Goal: Task Accomplishment & Management: Use online tool/utility

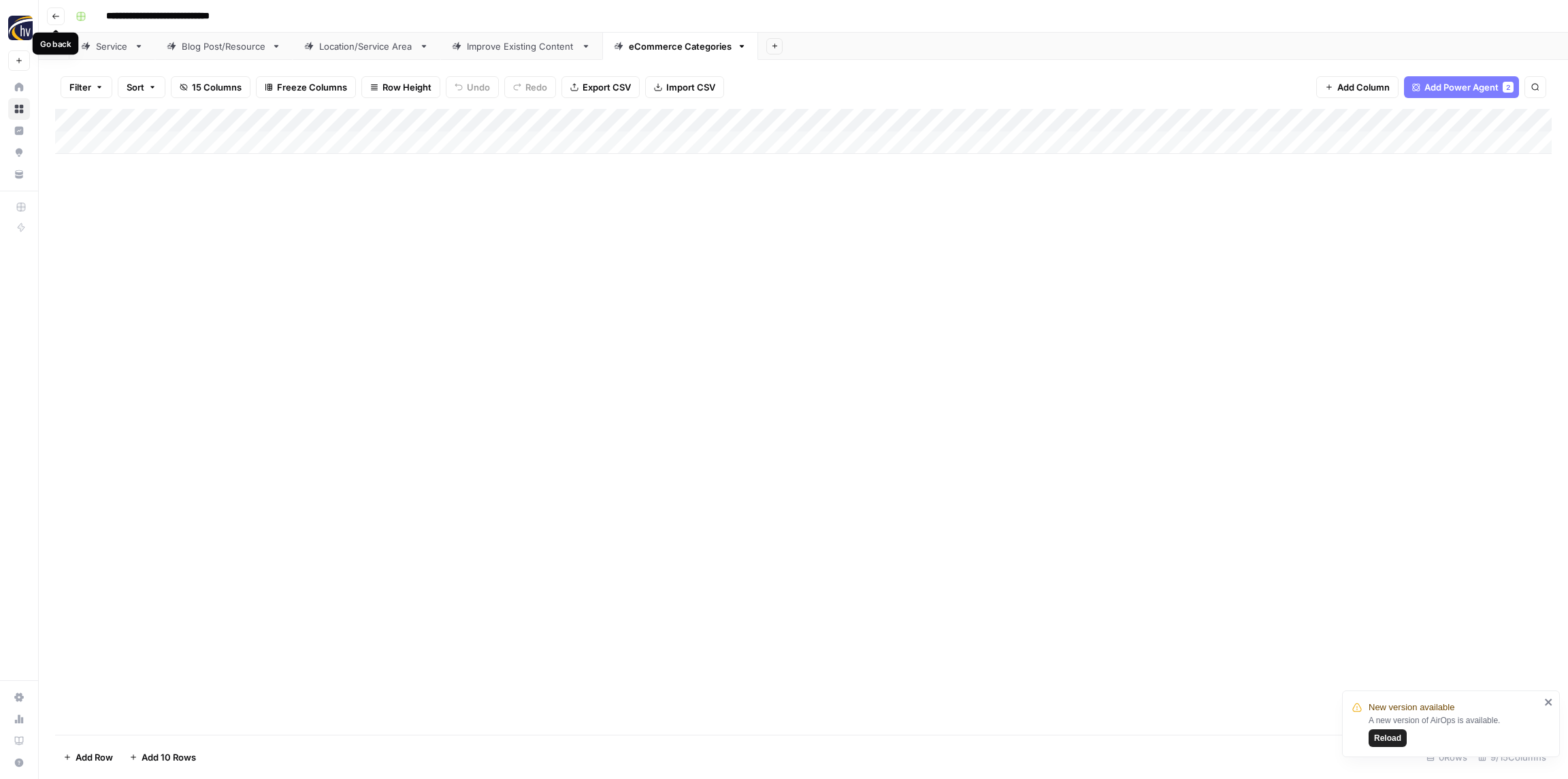
click at [64, 16] on button "Go back" at bounding box center [55, 16] width 18 height 18
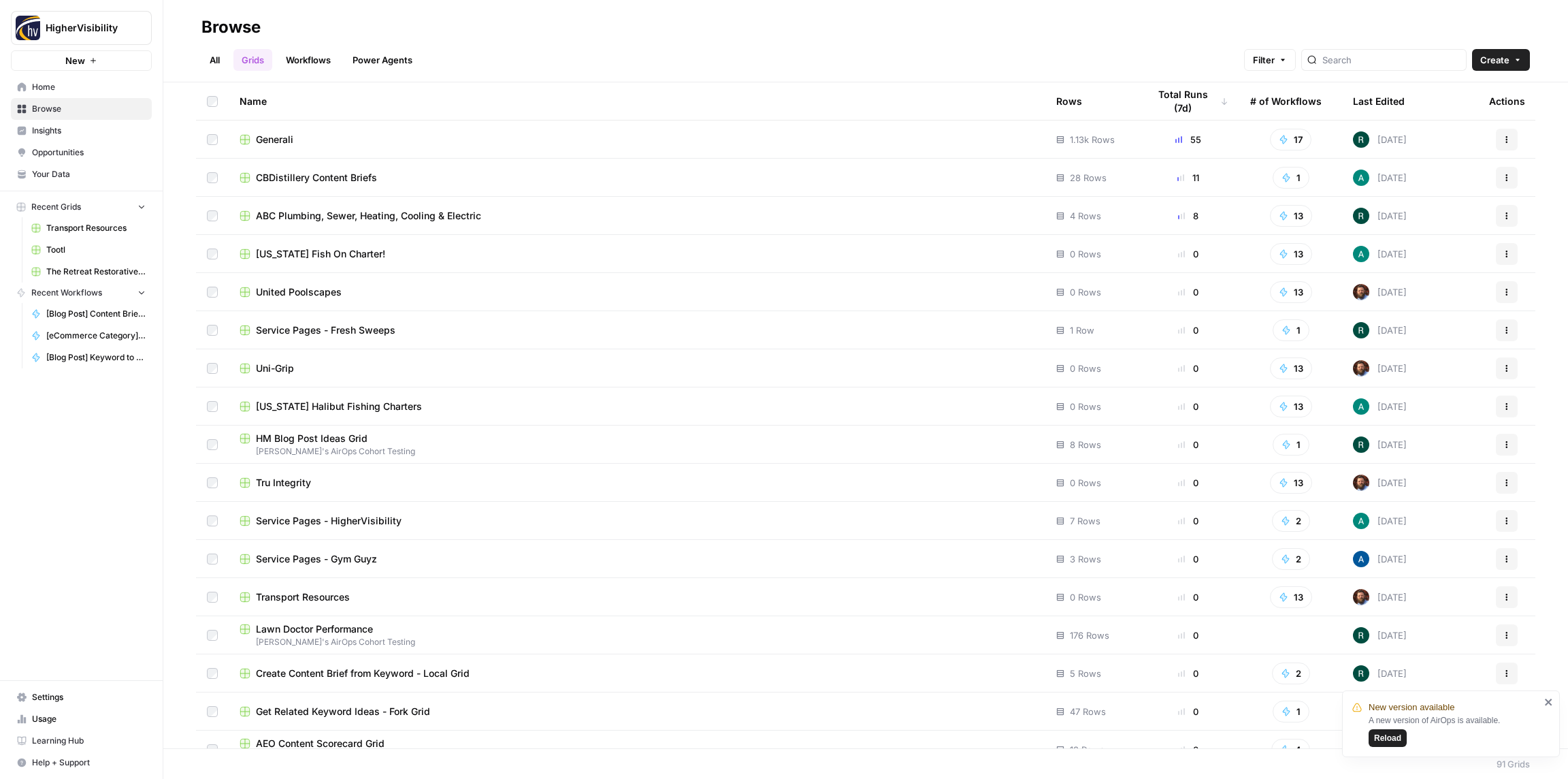
click at [1384, 744] on span "Reload" at bounding box center [1388, 738] width 27 height 12
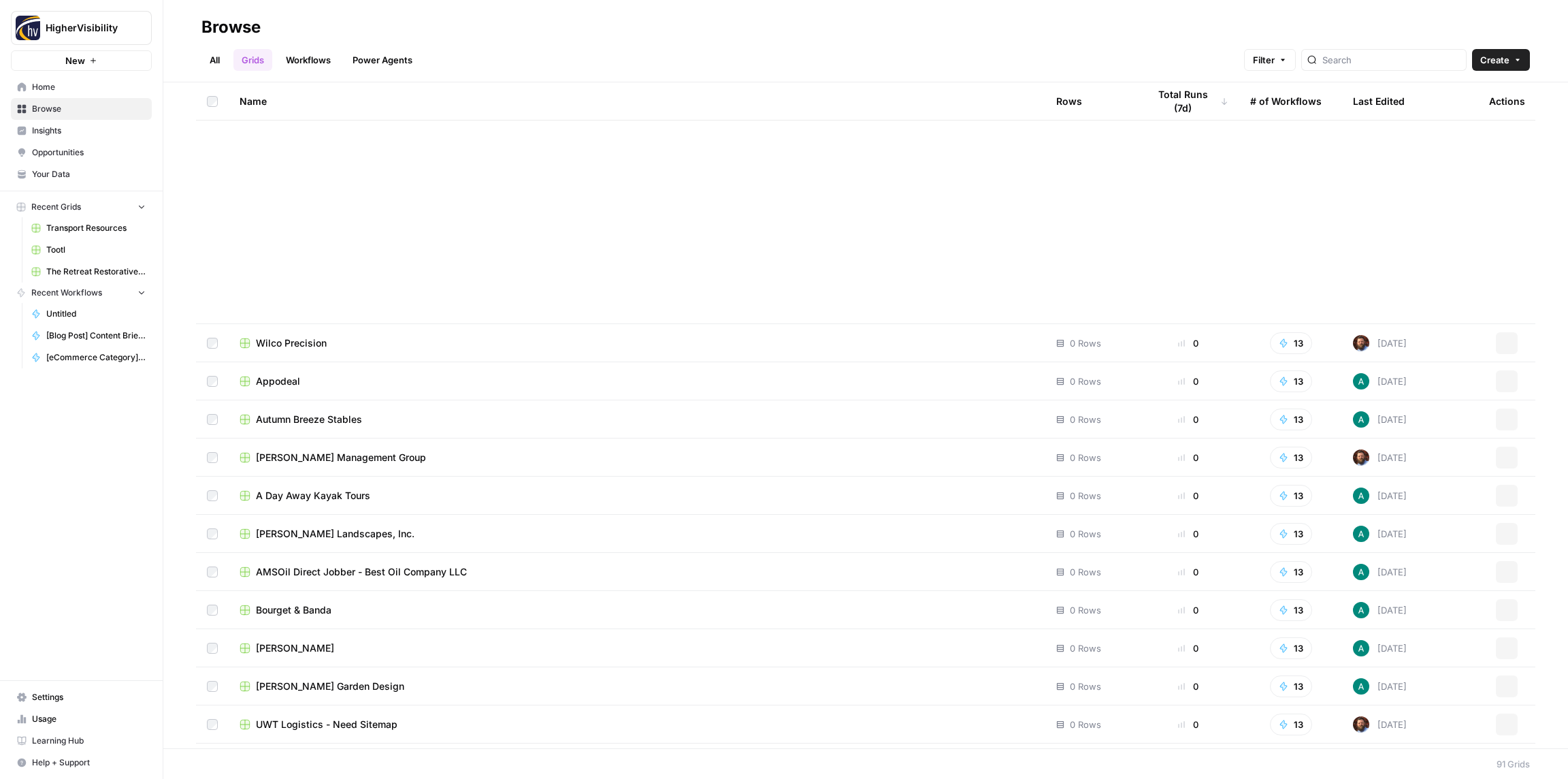
scroll to position [2842, 0]
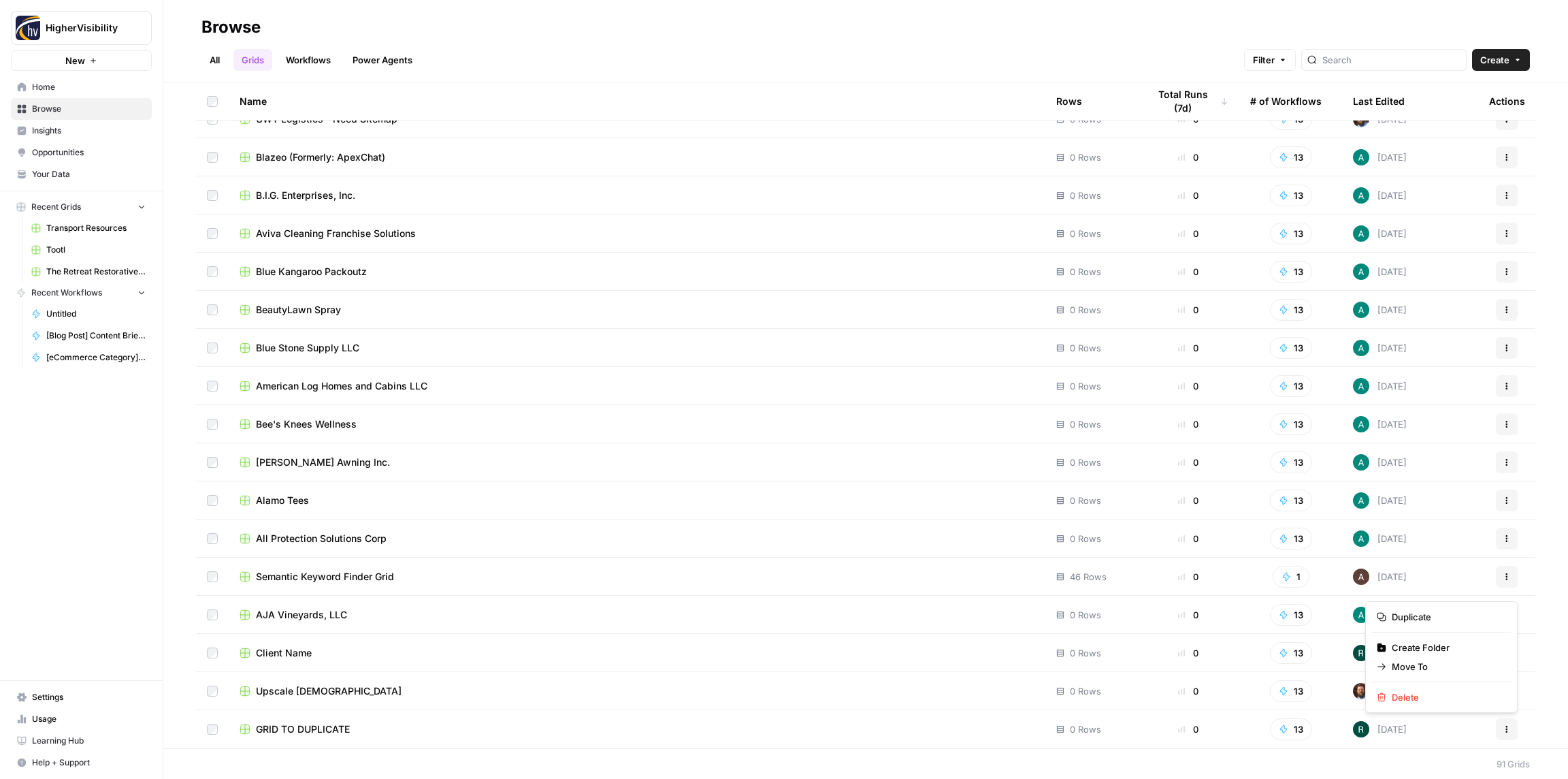
click at [1509, 731] on icon "button" at bounding box center [1506, 729] width 8 height 8
click at [1417, 620] on span "Duplicate" at bounding box center [1447, 617] width 109 height 14
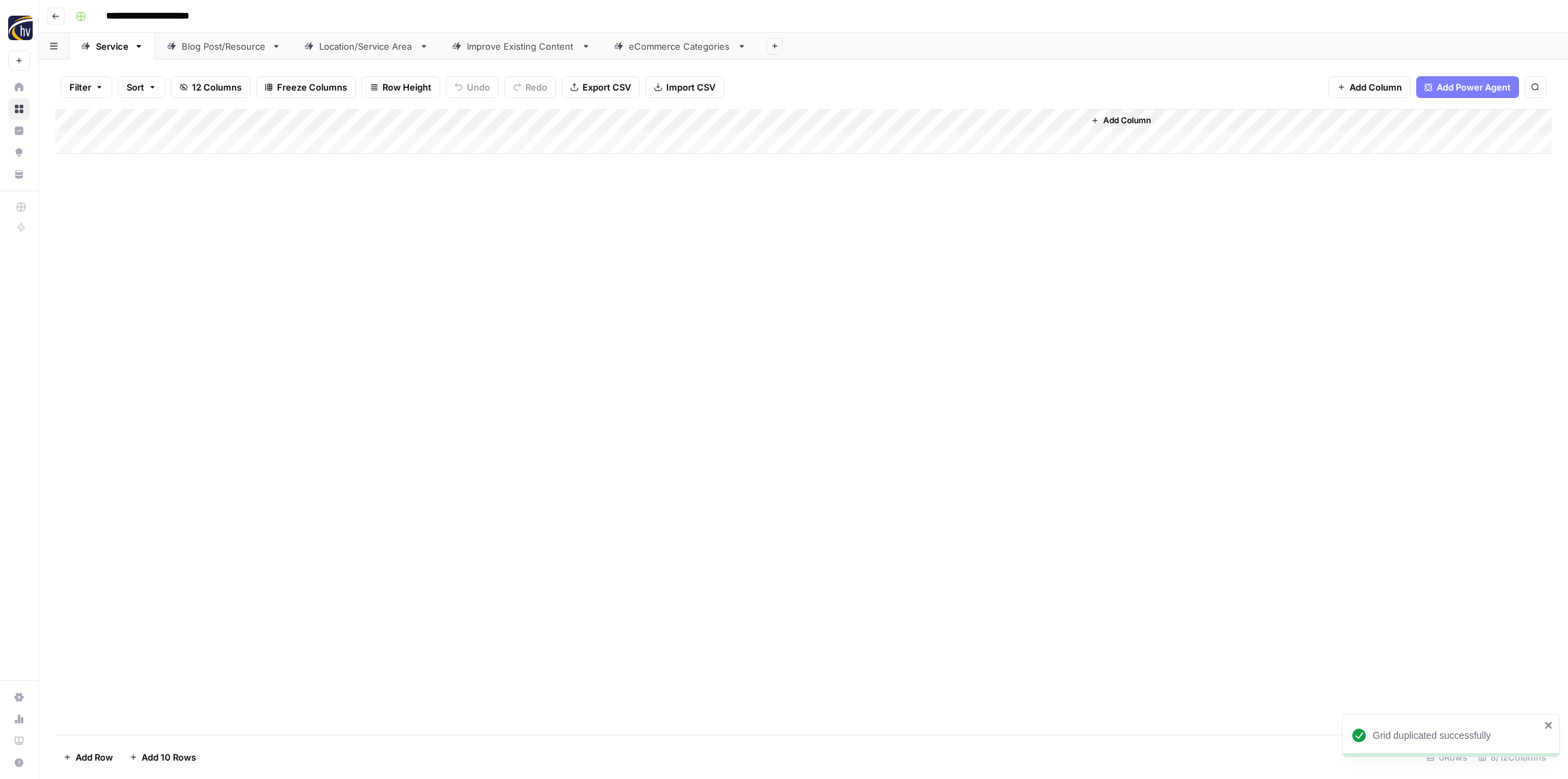
click at [157, 22] on input "**********" at bounding box center [170, 17] width 140 height 22
click at [158, 22] on input "**********" at bounding box center [170, 17] width 140 height 22
paste input
type input "**********"
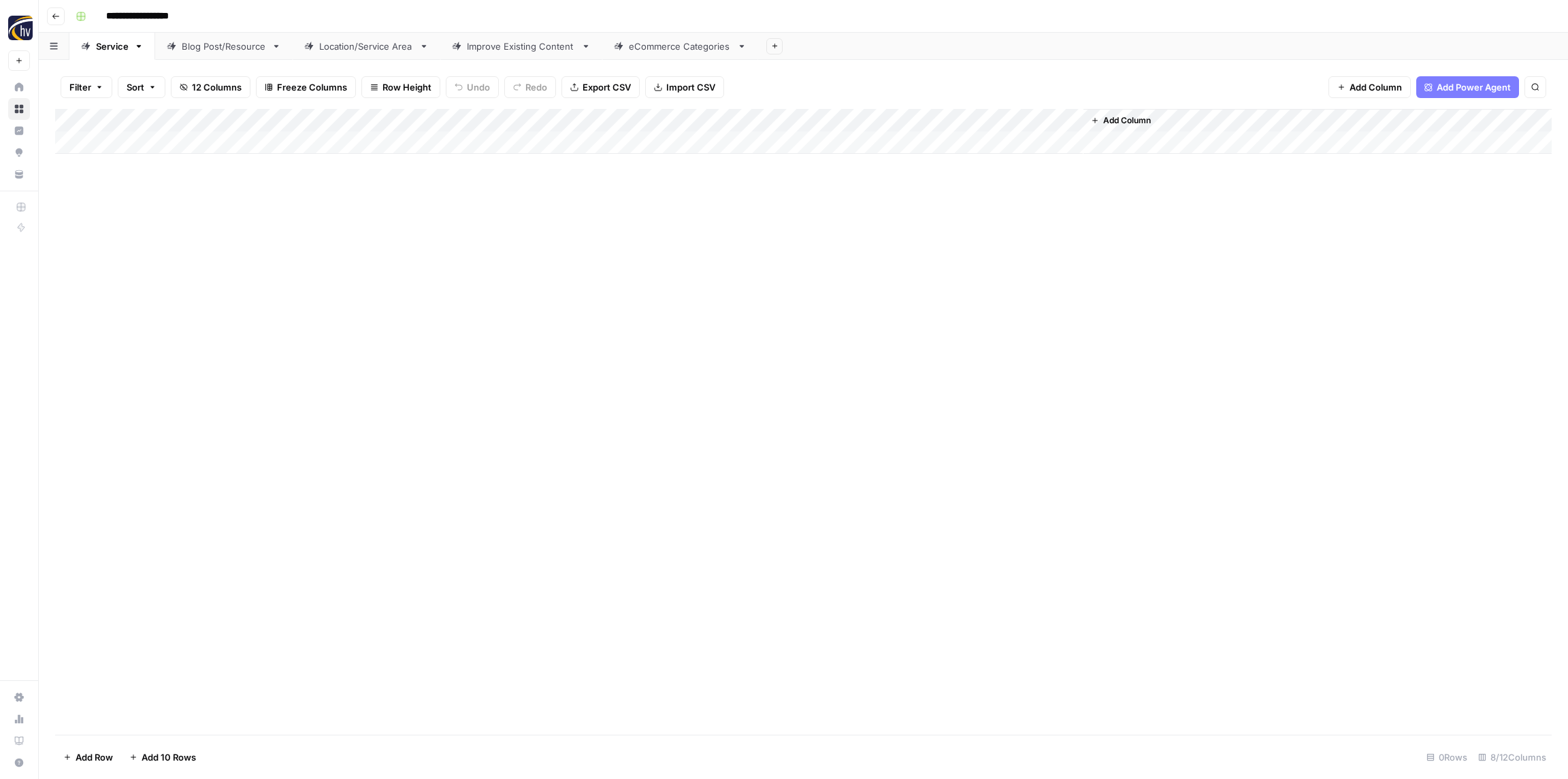
click at [246, 246] on div "Add Column" at bounding box center [804, 422] width 1497 height 626
click at [276, 117] on div "Add Column" at bounding box center [804, 132] width 1497 height 45
click at [287, 238] on span "Configure Inputs" at bounding box center [312, 234] width 119 height 14
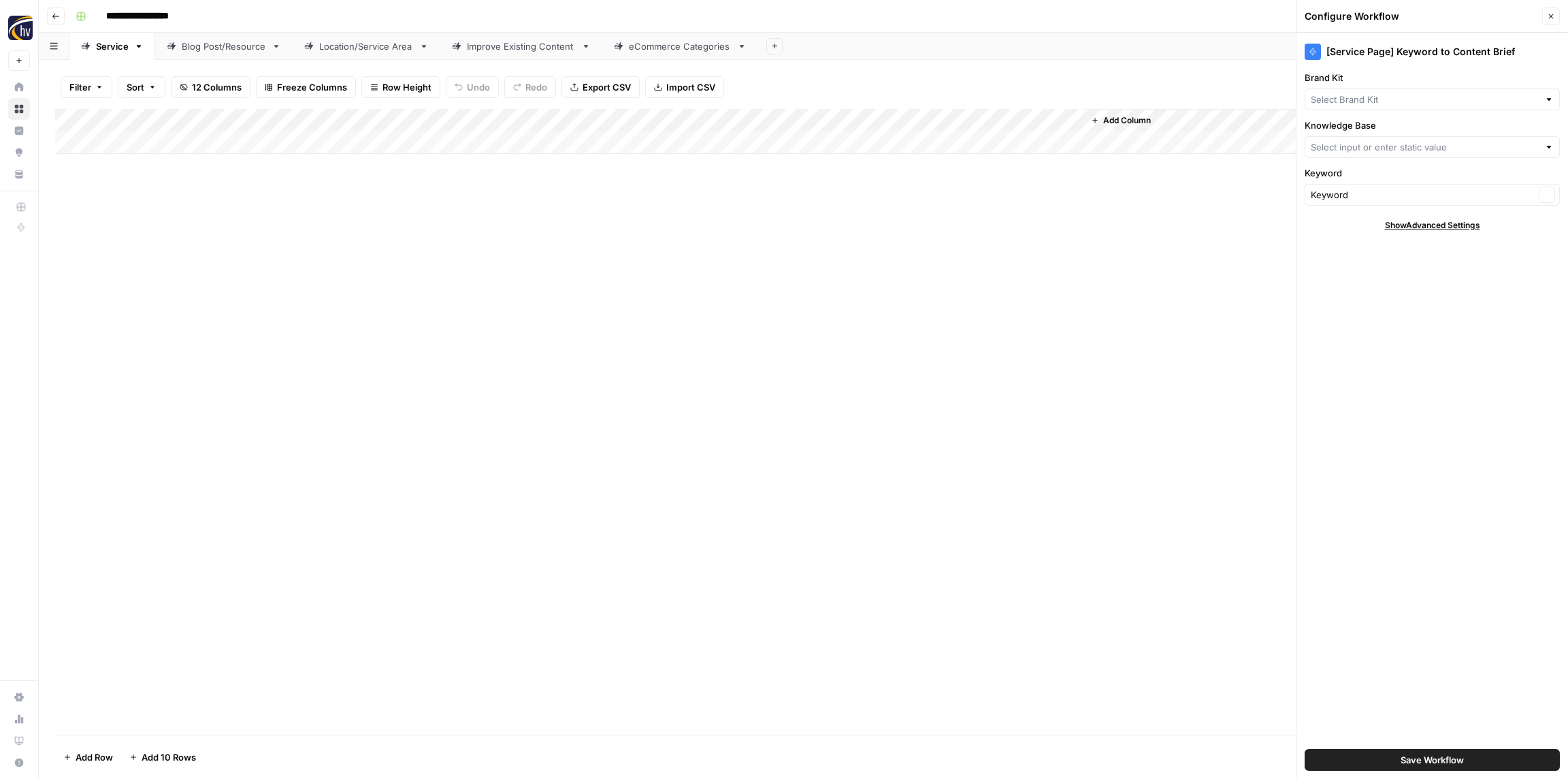
type input "HigherVisibility Sitemap"
type input "HigherVisibility"
click at [1379, 94] on input "Brand Kit" at bounding box center [1423, 99] width 224 height 14
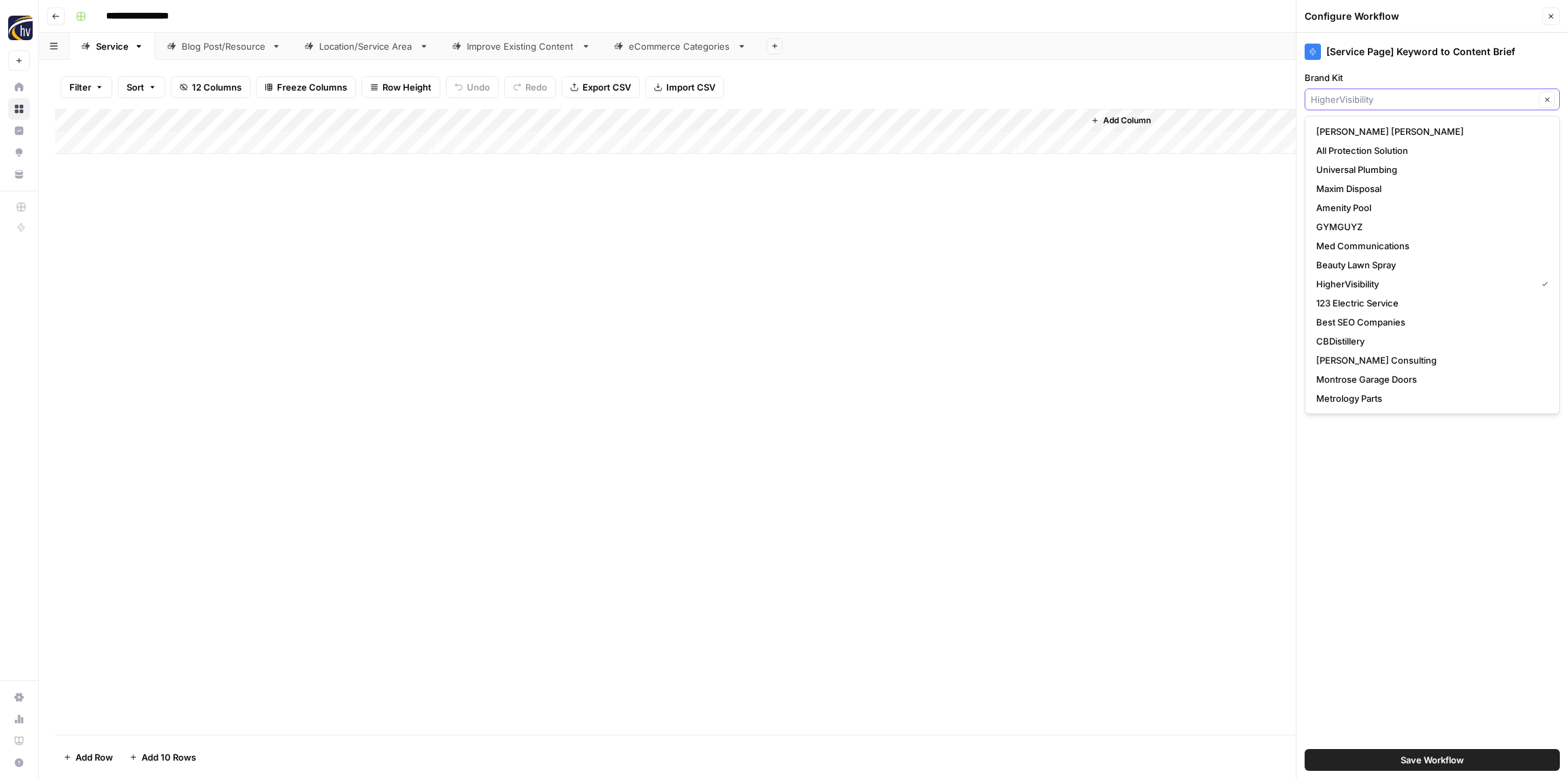
paste input "[PERSON_NAME] Beauty"
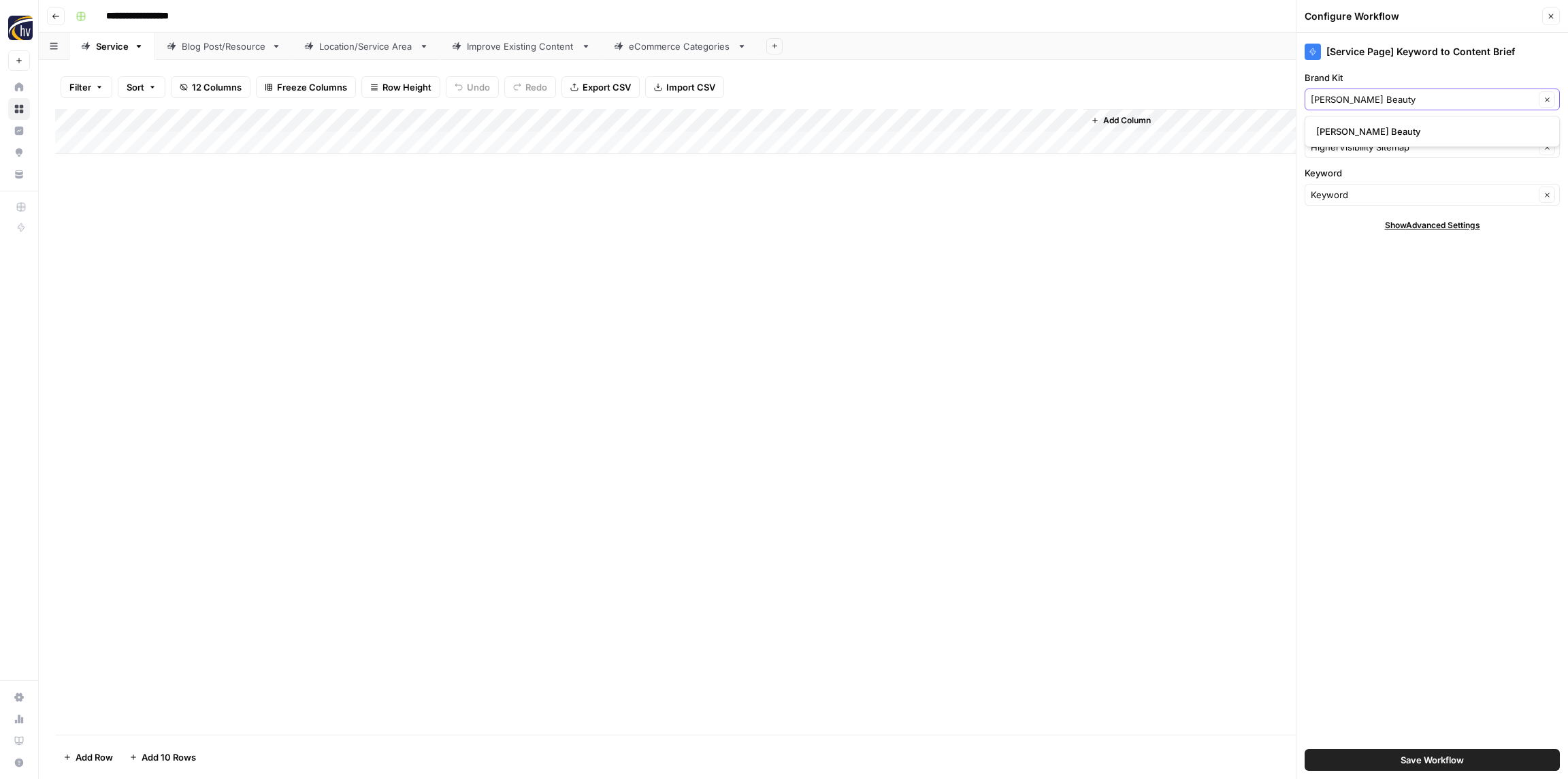
type input "[PERSON_NAME] Beauty"
click at [1365, 132] on span "[PERSON_NAME] Beauty" at bounding box center [1429, 131] width 227 height 14
click at [1355, 142] on input "Knowledge Base" at bounding box center [1423, 147] width 224 height 14
paste input "[PERSON_NAME] Beauty"
click at [1355, 178] on span "[PERSON_NAME] Beauty Sitemap" at bounding box center [1429, 179] width 227 height 14
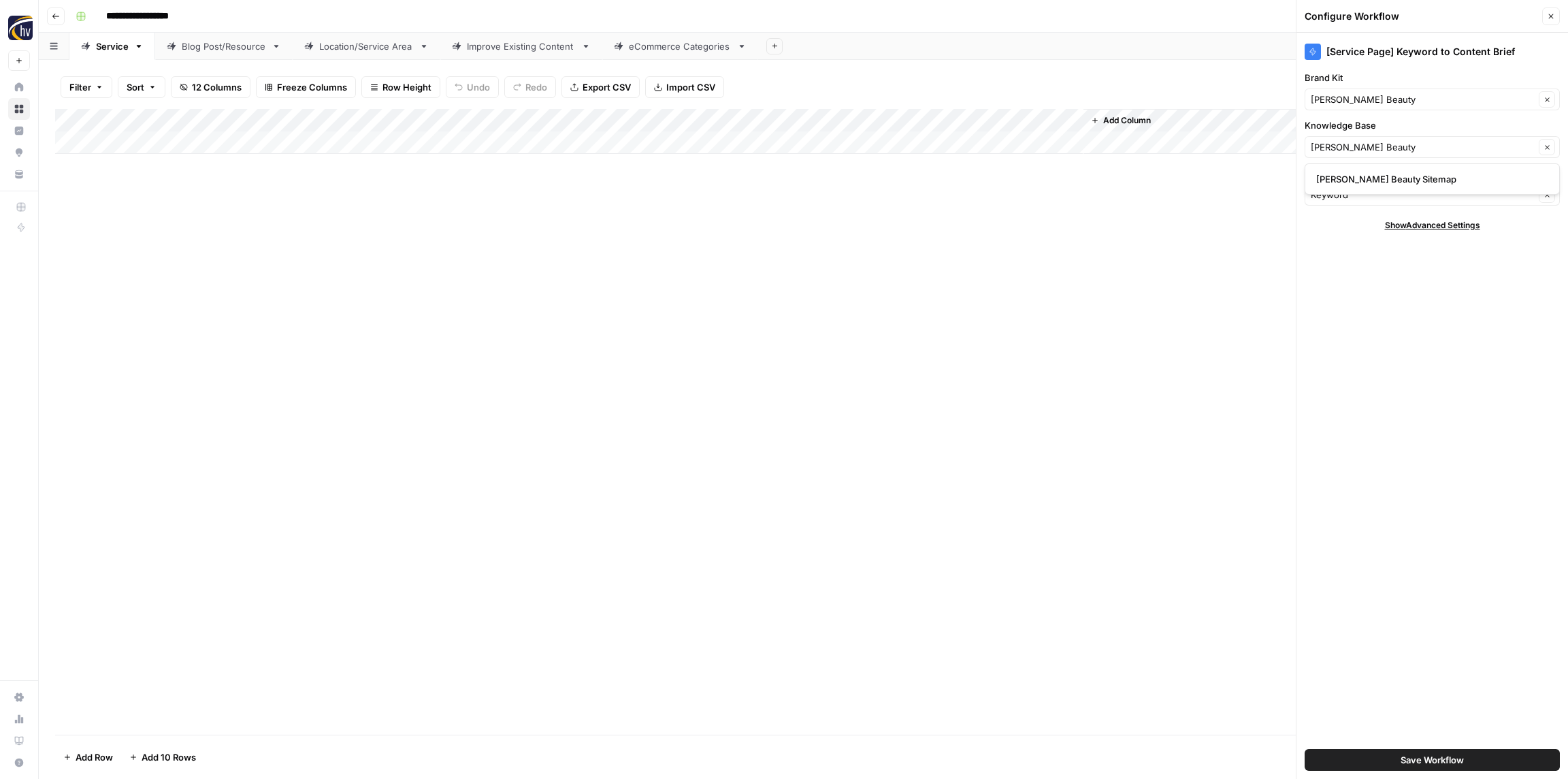
type input "[PERSON_NAME] Beauty Sitemap"
click at [1425, 751] on button "Save Workflow" at bounding box center [1432, 760] width 255 height 22
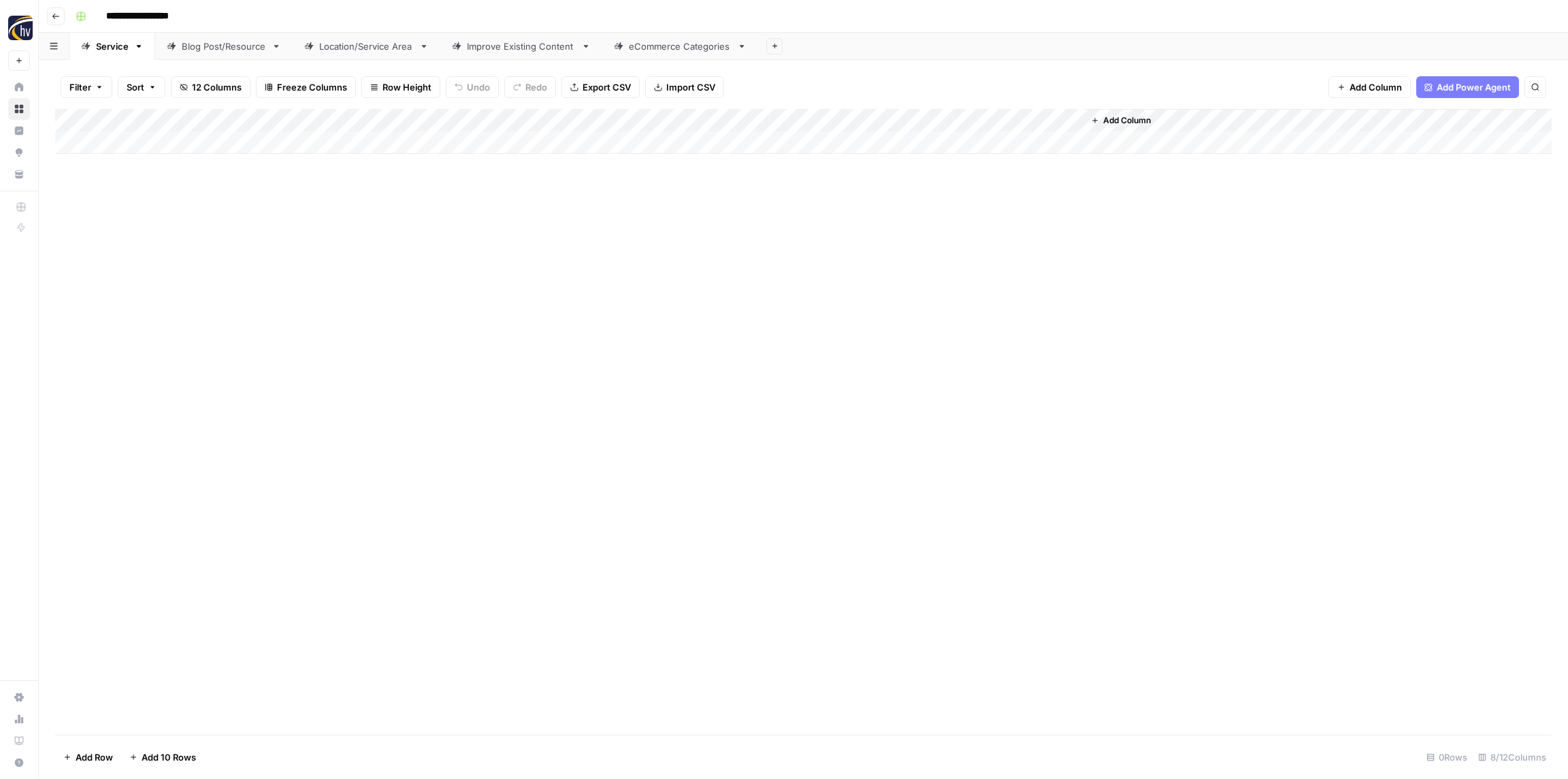
click at [877, 123] on div "Add Column" at bounding box center [804, 132] width 1497 height 45
click at [896, 238] on span "Configure Inputs" at bounding box center [924, 234] width 119 height 14
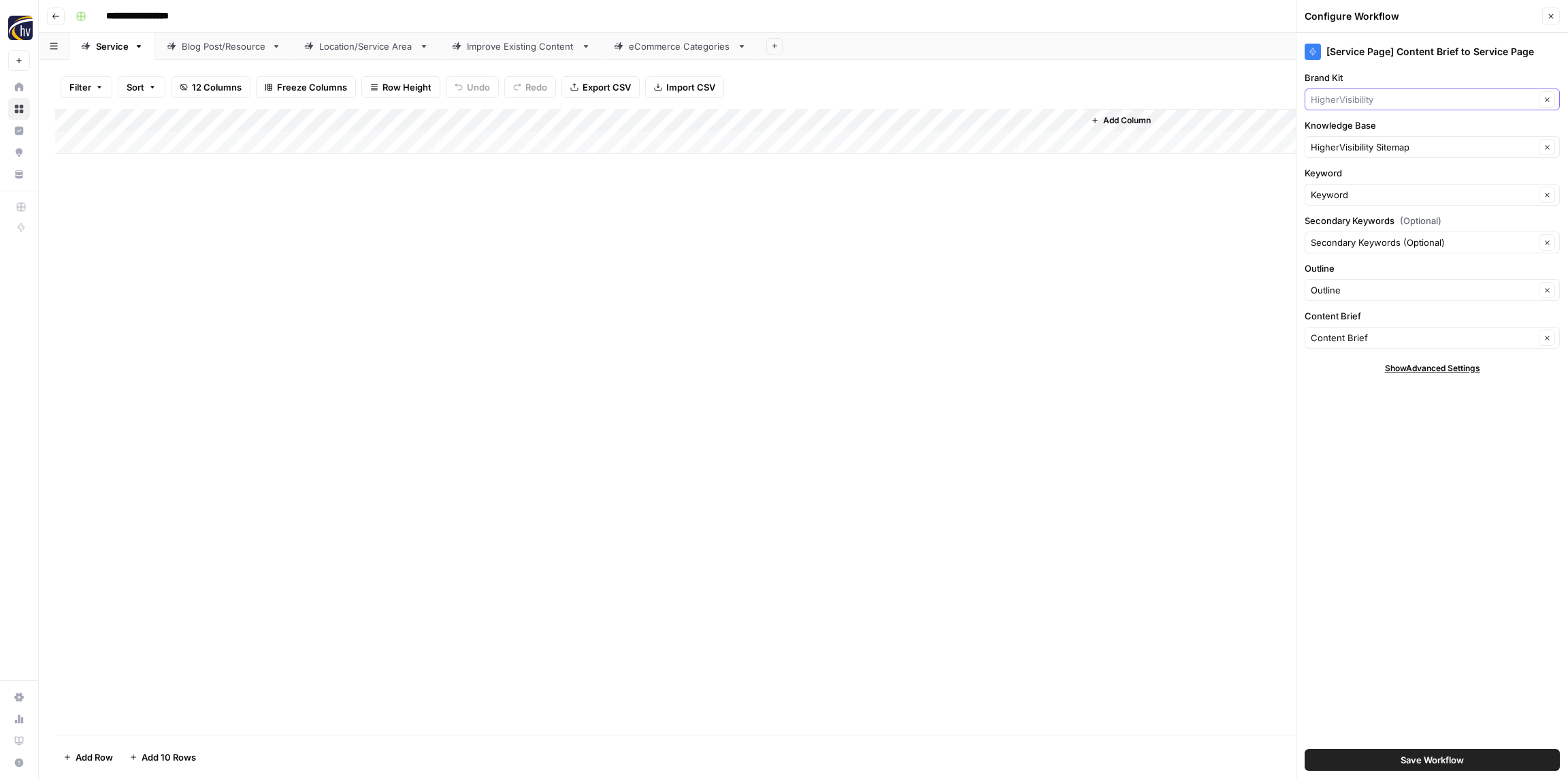
click at [1394, 101] on input "Brand Kit" at bounding box center [1423, 99] width 224 height 14
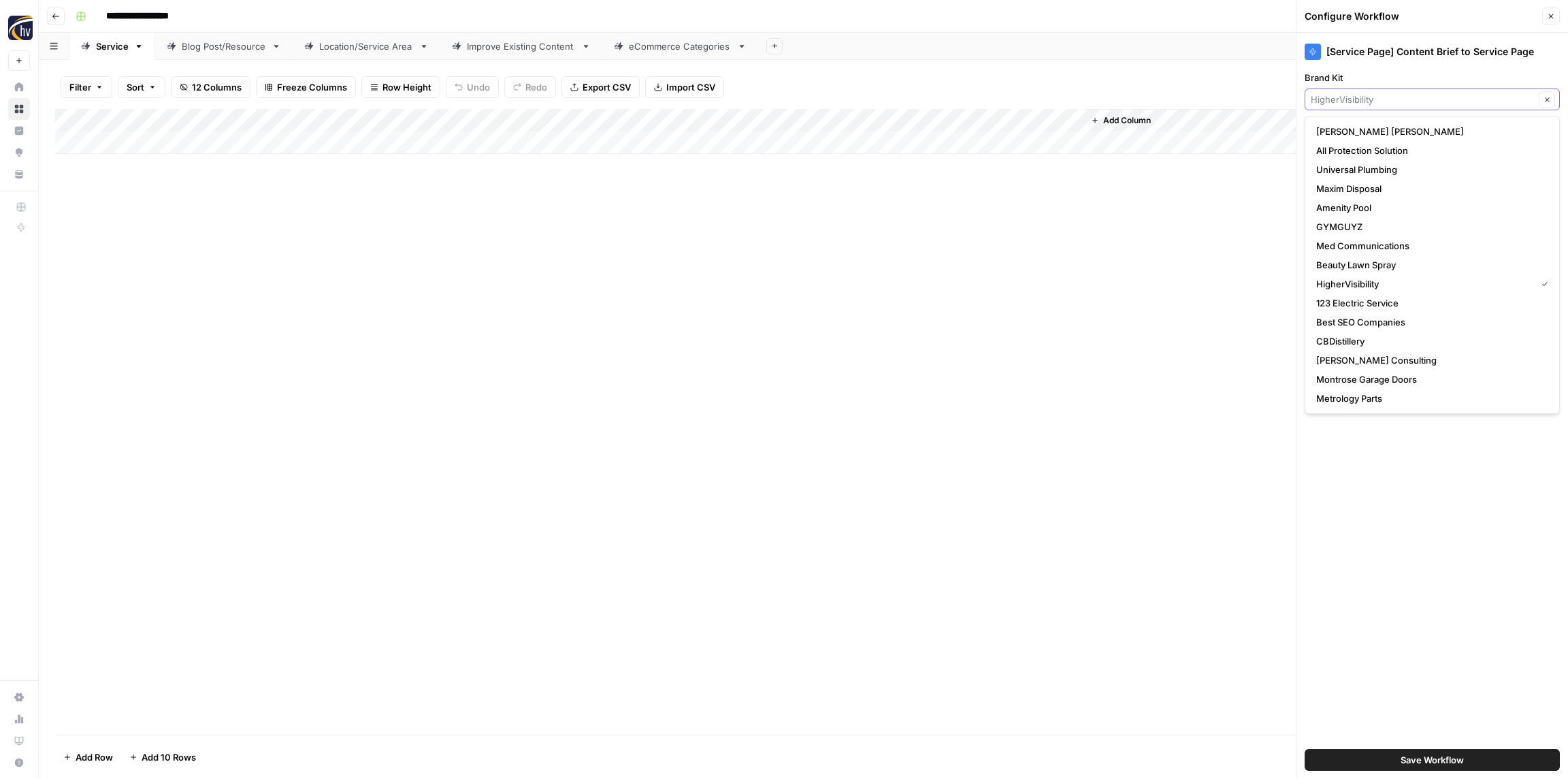
paste input "[PERSON_NAME] Beauty"
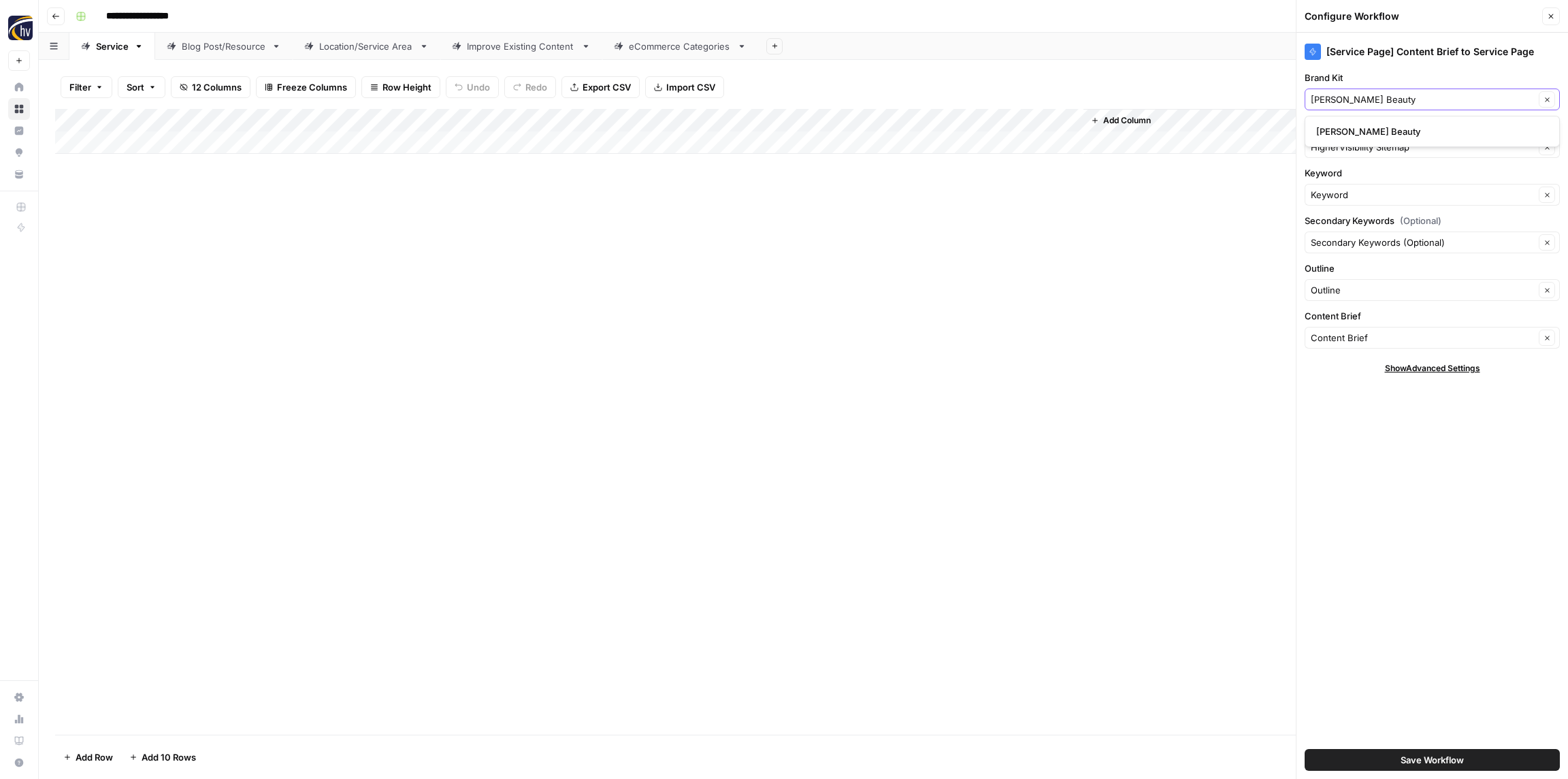
type input "[PERSON_NAME] Beauty"
click at [1379, 137] on span "[PERSON_NAME] Beauty" at bounding box center [1429, 131] width 227 height 14
click at [1373, 150] on input "Knowledge Base" at bounding box center [1423, 147] width 224 height 14
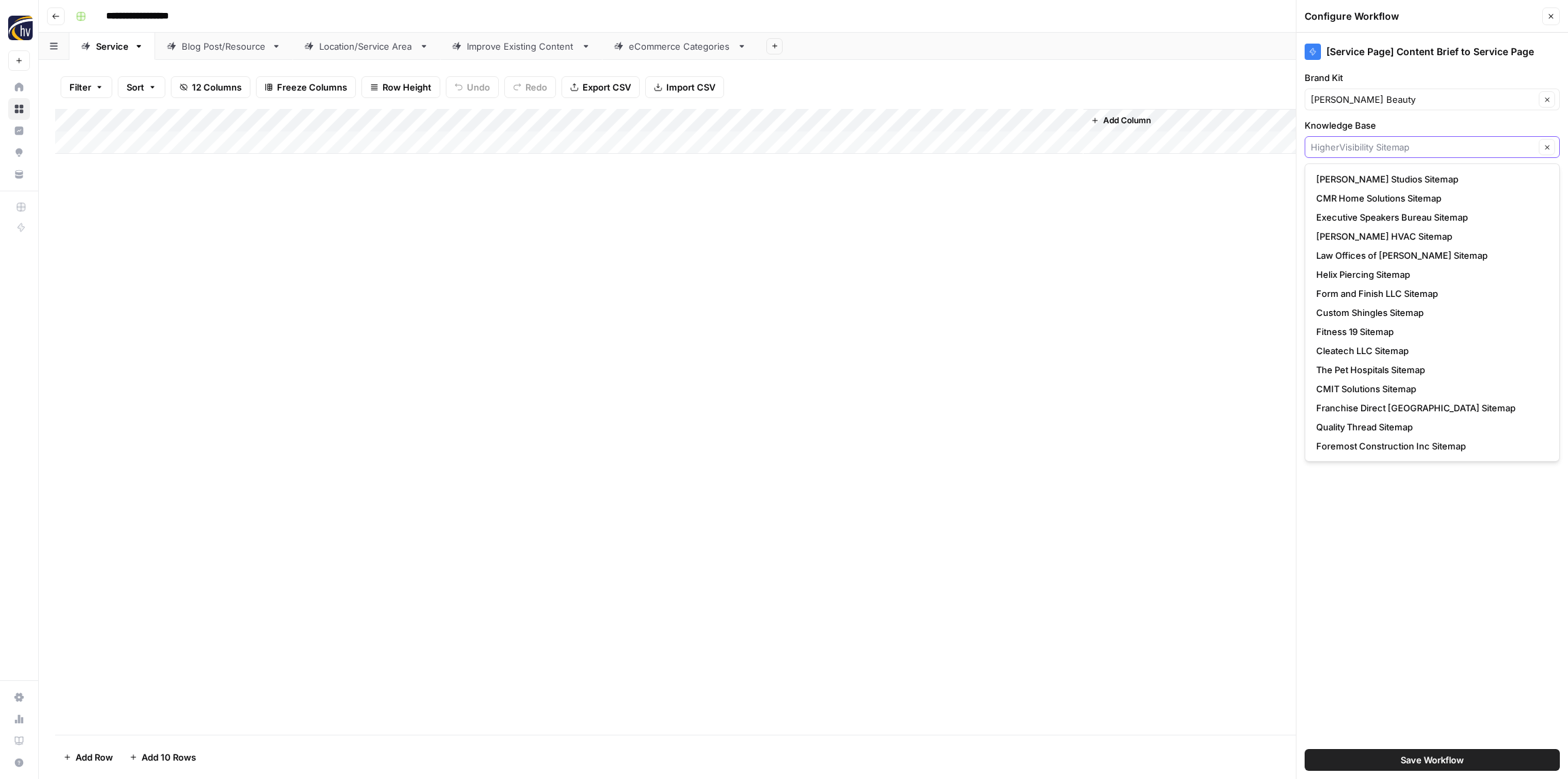
paste input "[PERSON_NAME] Beauty"
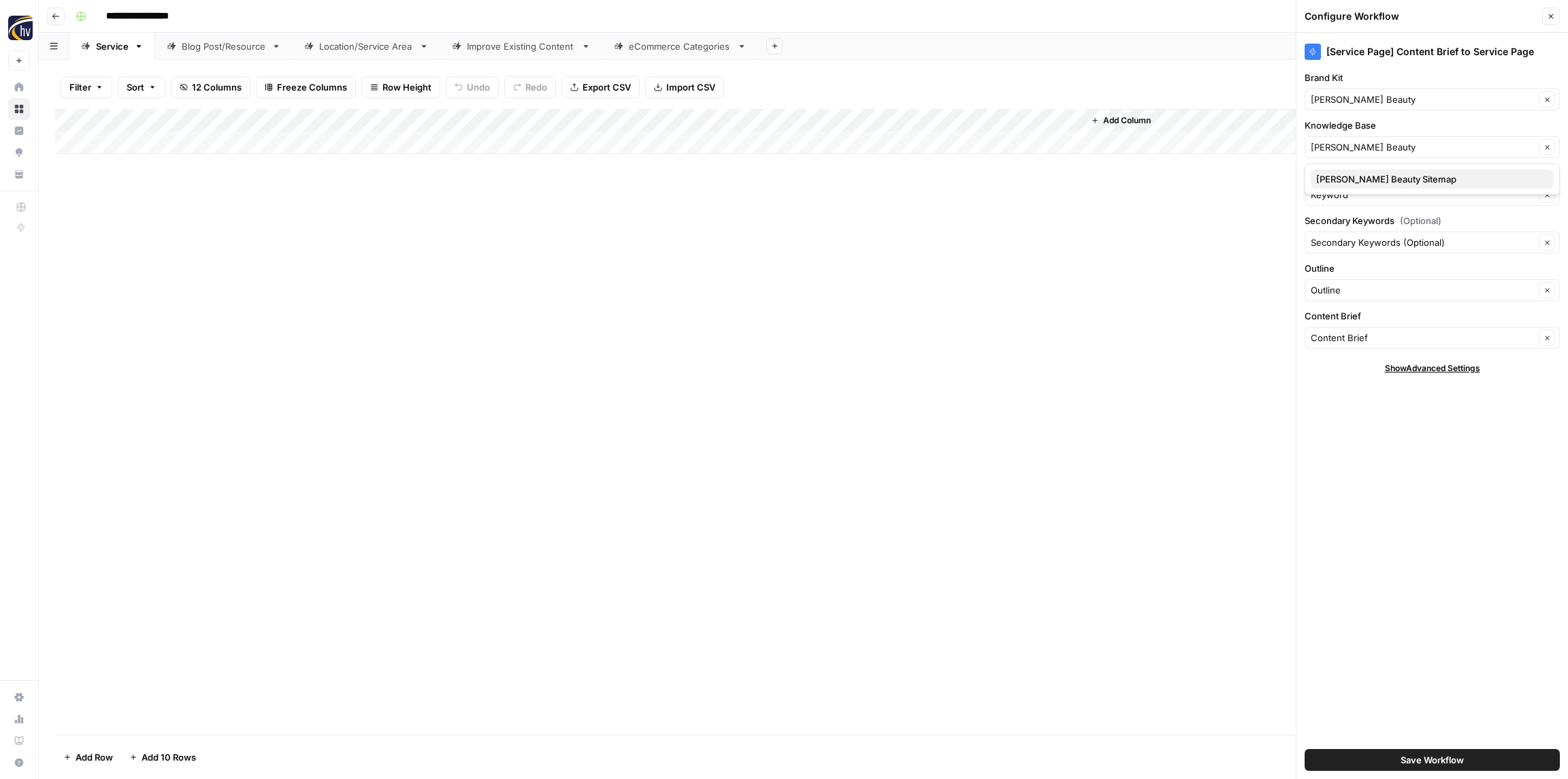
click at [1364, 180] on span "[PERSON_NAME] Beauty Sitemap" at bounding box center [1429, 179] width 227 height 14
type input "[PERSON_NAME] Beauty Sitemap"
click at [1396, 761] on button "Save Workflow" at bounding box center [1432, 760] width 255 height 22
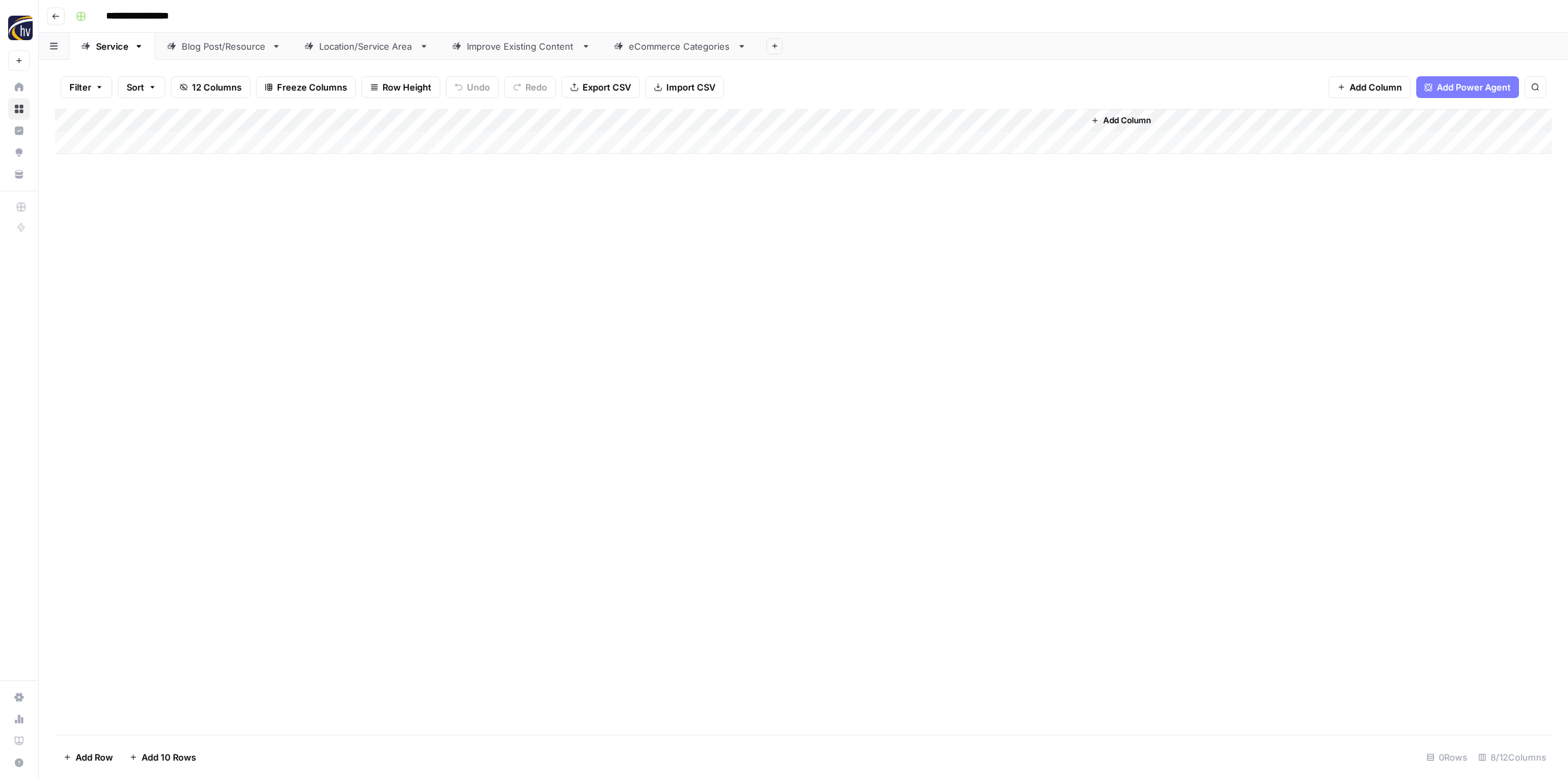
click at [212, 47] on div "Blog Post/Resource" at bounding box center [223, 46] width 84 height 14
click at [270, 117] on div "Add Column" at bounding box center [804, 132] width 1497 height 45
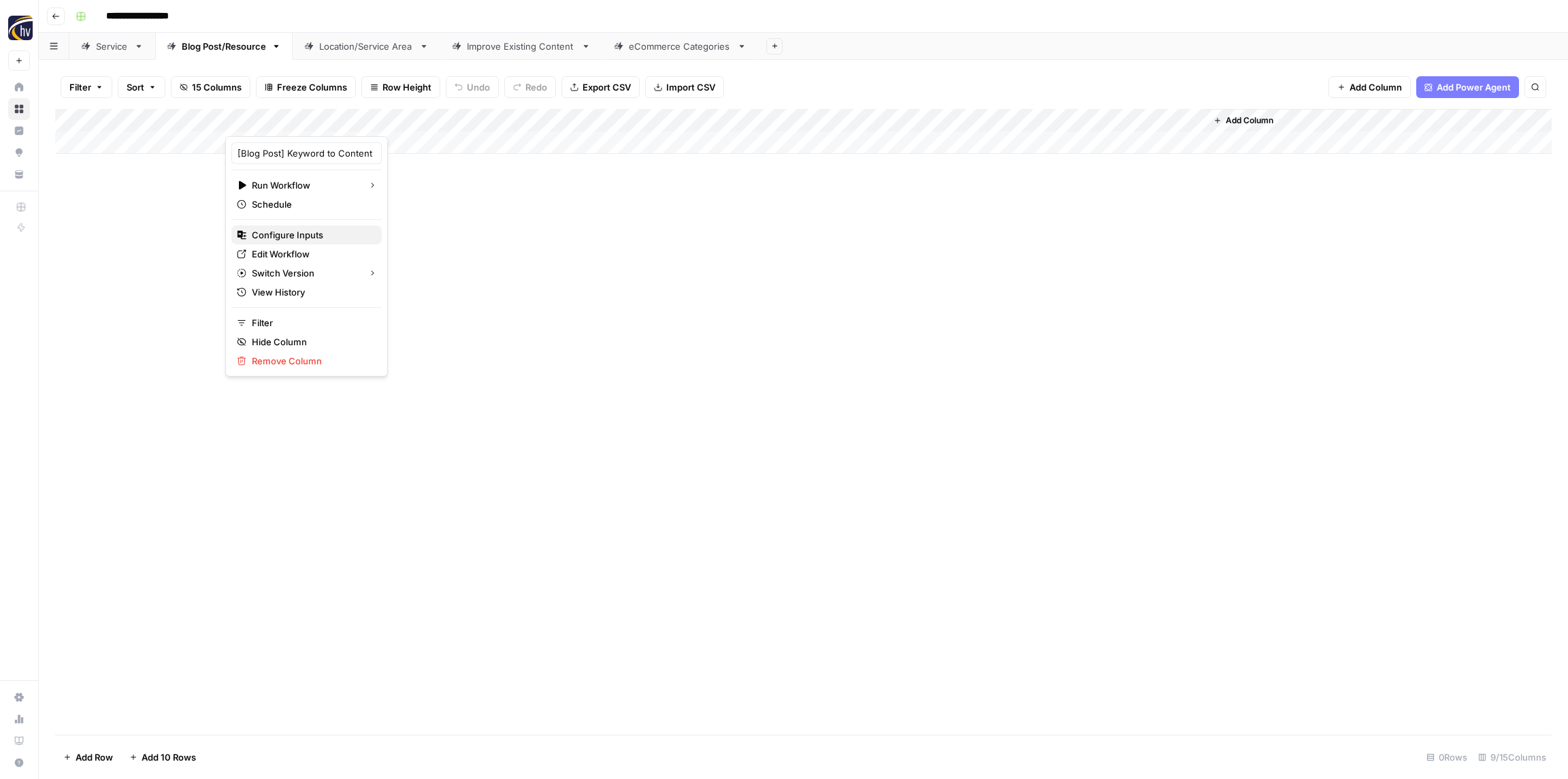
click at [314, 237] on span "Configure Inputs" at bounding box center [312, 234] width 119 height 14
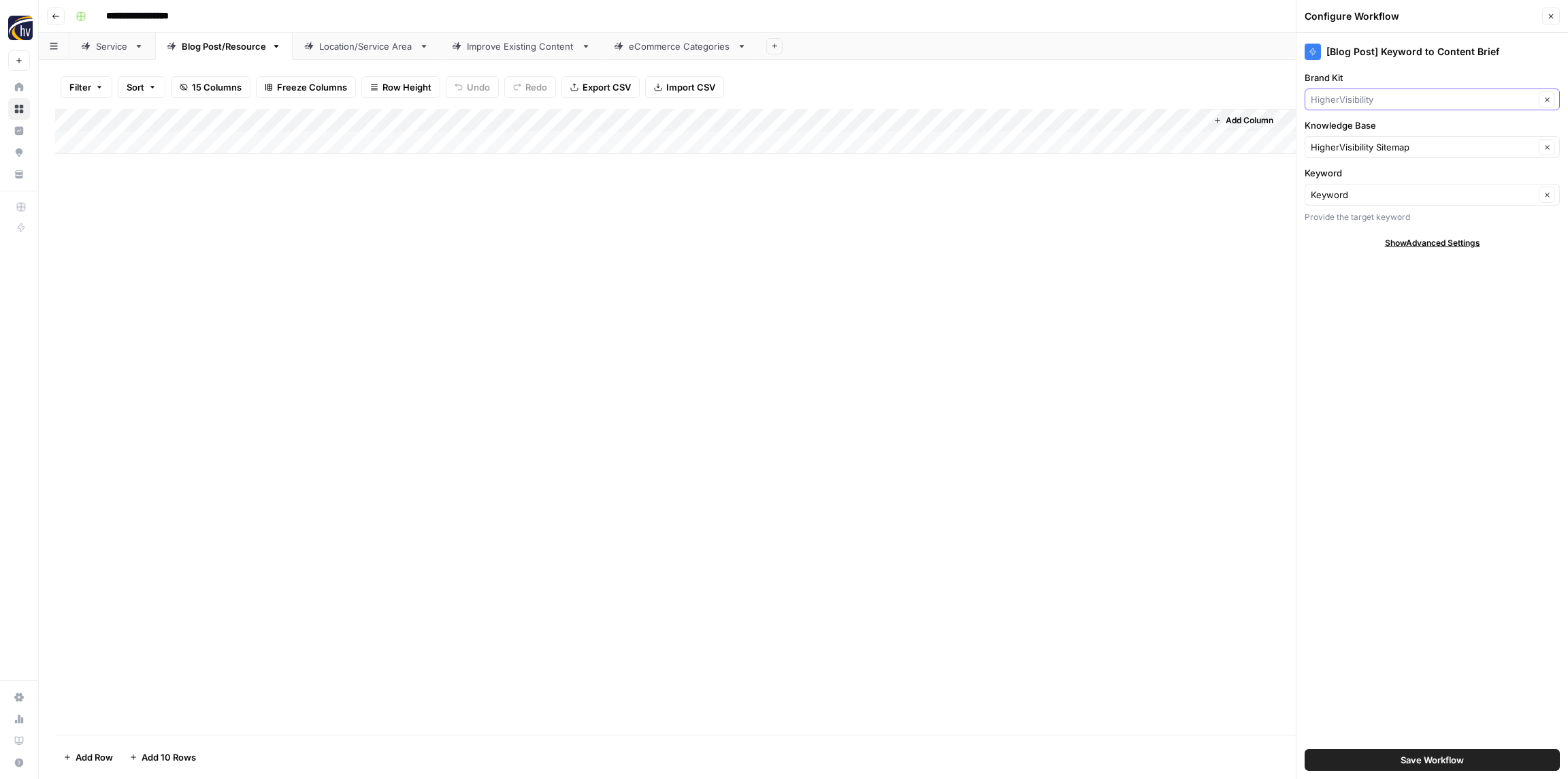
click at [1367, 98] on input "Brand Kit" at bounding box center [1423, 99] width 224 height 14
paste input "[PERSON_NAME] Beauty"
type input "[PERSON_NAME] Beauty"
click at [1364, 134] on span "[PERSON_NAME] Beauty" at bounding box center [1429, 131] width 227 height 14
click at [1361, 145] on input "Knowledge Base" at bounding box center [1423, 147] width 224 height 14
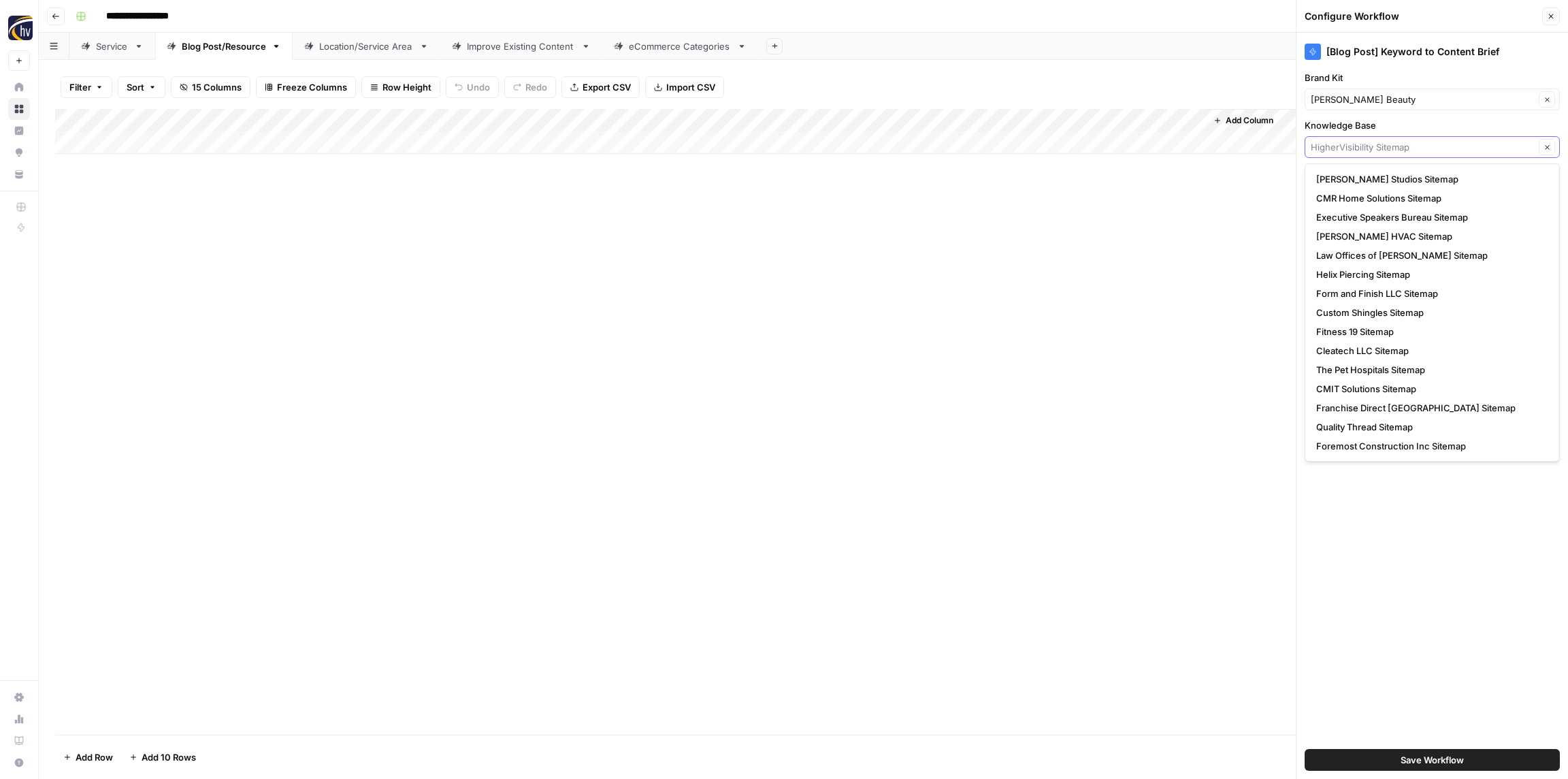
paste input "[PERSON_NAME] Beauty"
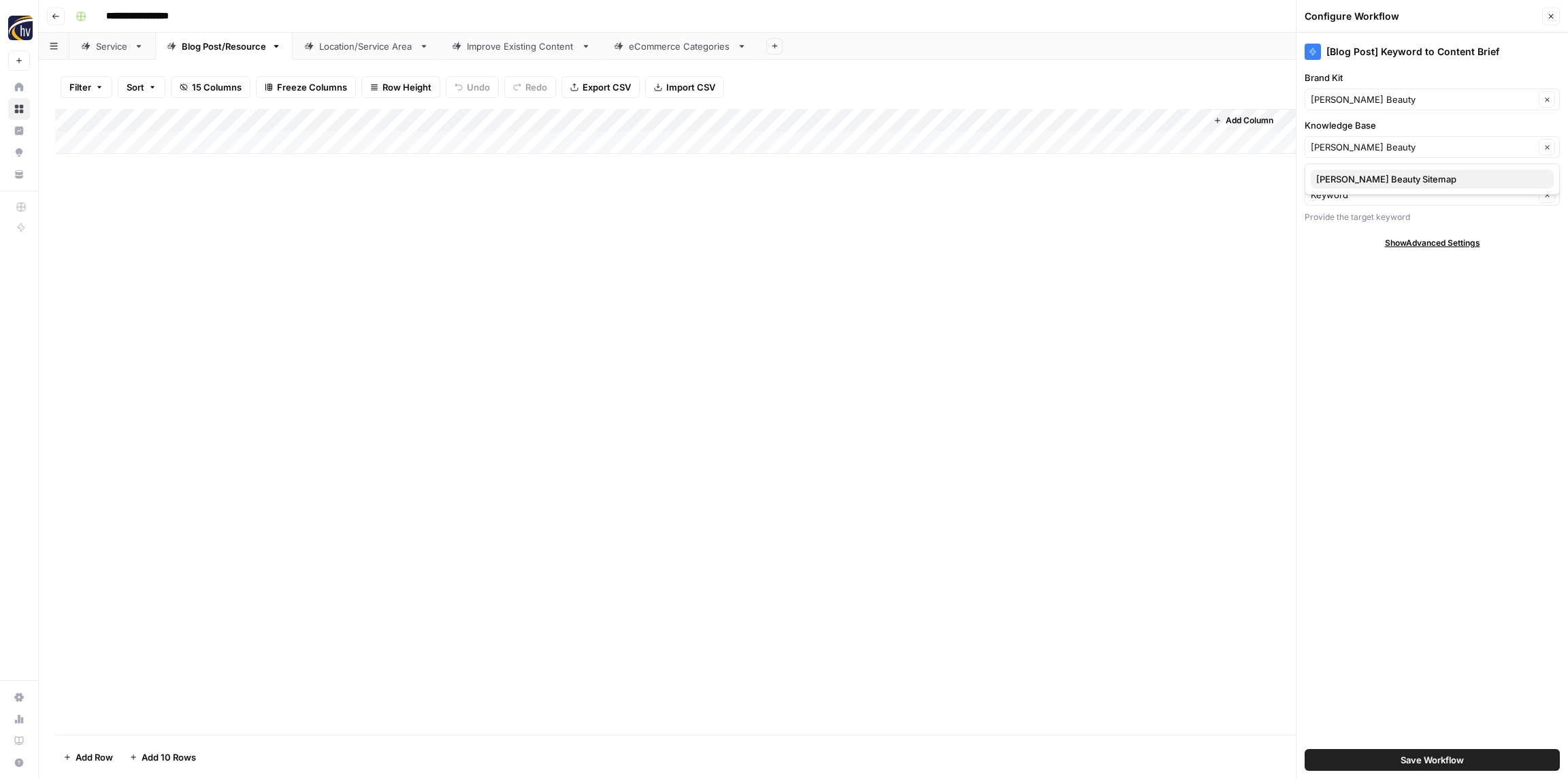
click at [1354, 171] on button "[PERSON_NAME] Beauty Sitemap" at bounding box center [1432, 179] width 243 height 19
type input "[PERSON_NAME] Beauty Sitemap"
click at [1416, 755] on span "Save Workflow" at bounding box center [1432, 760] width 63 height 14
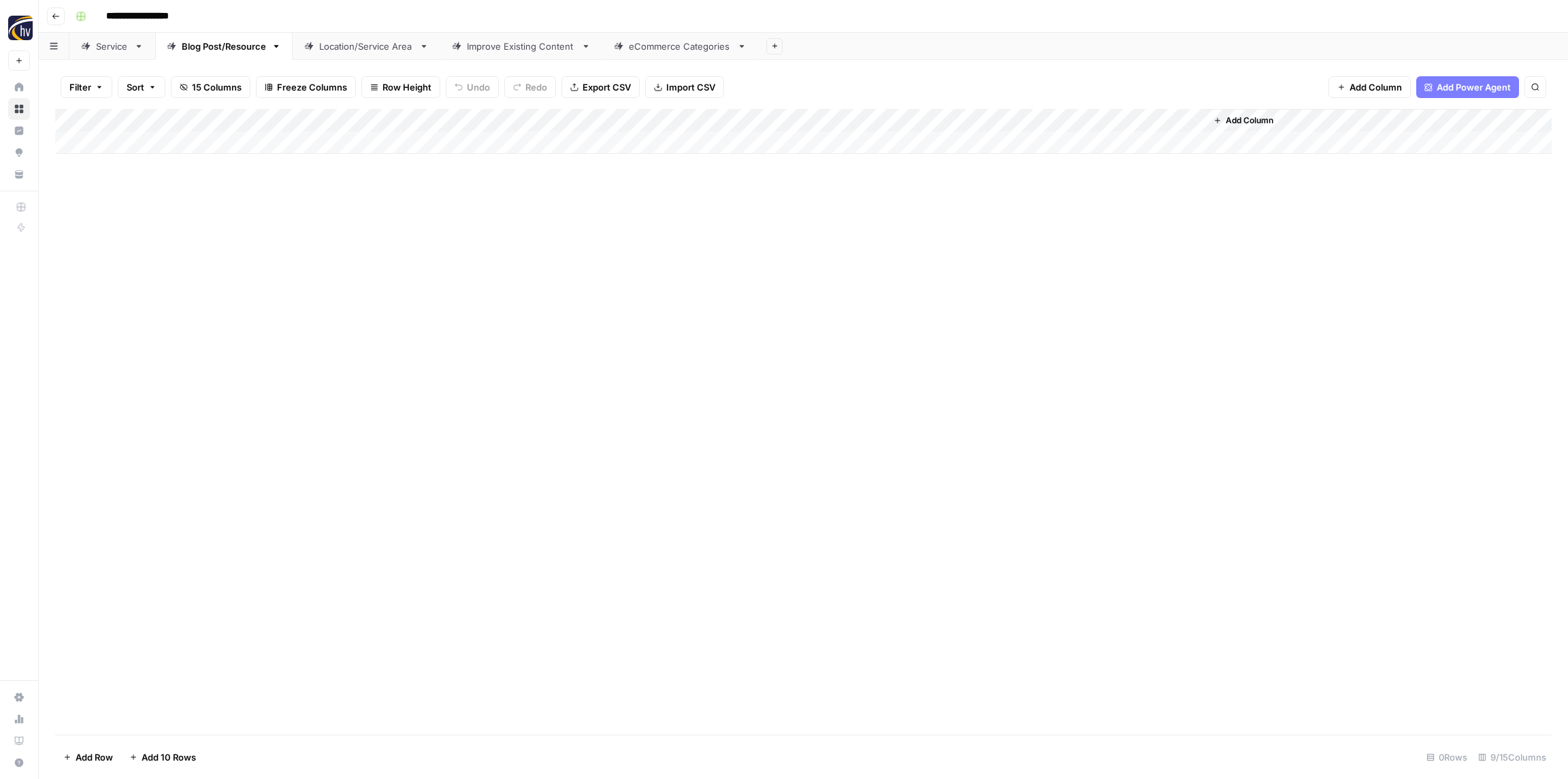
click at [1001, 118] on div "Add Column" at bounding box center [804, 132] width 1497 height 45
click at [1018, 231] on span "Configure Inputs" at bounding box center [1047, 234] width 119 height 14
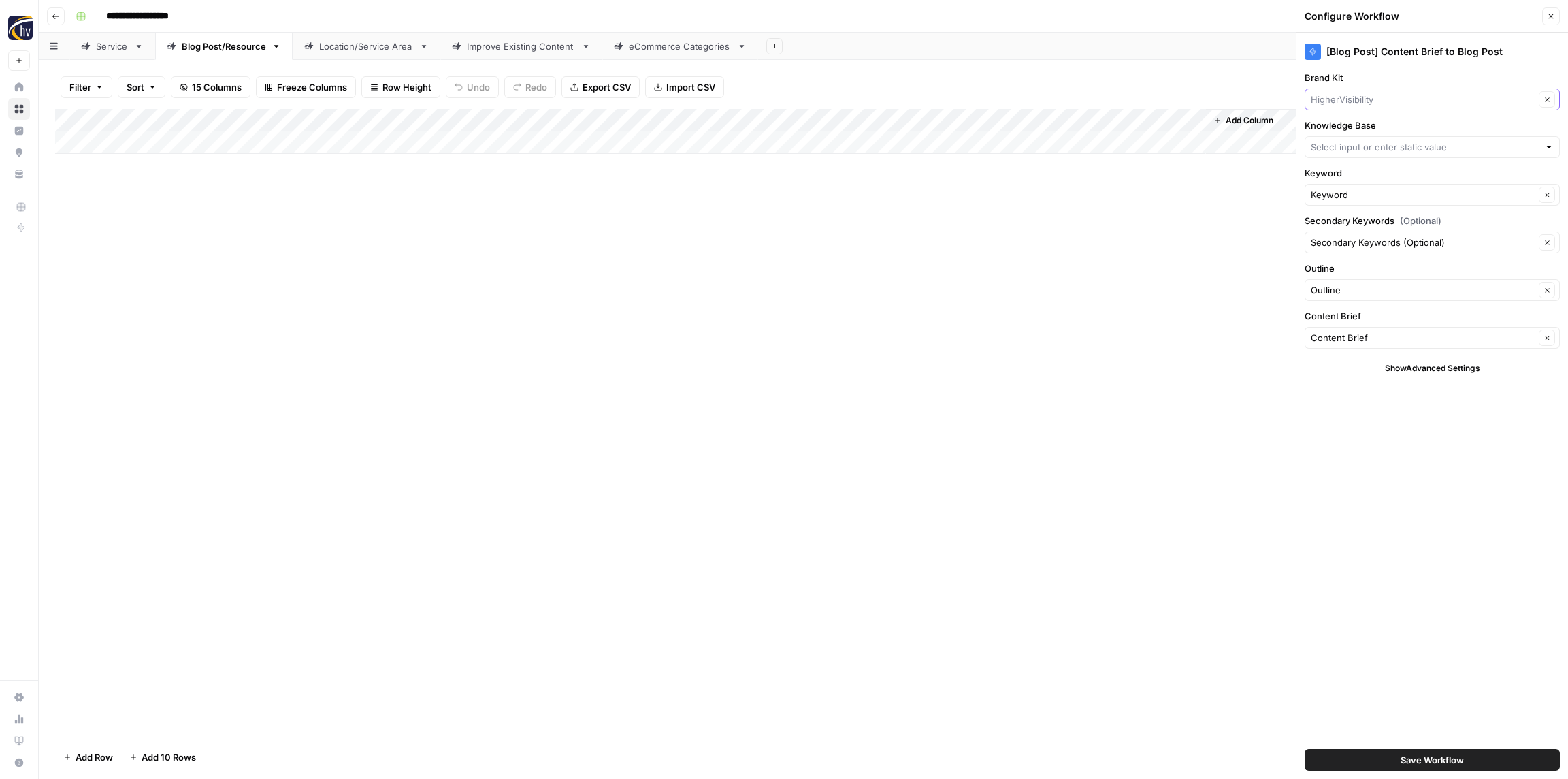
click at [1335, 102] on input "Brand Kit" at bounding box center [1423, 99] width 224 height 14
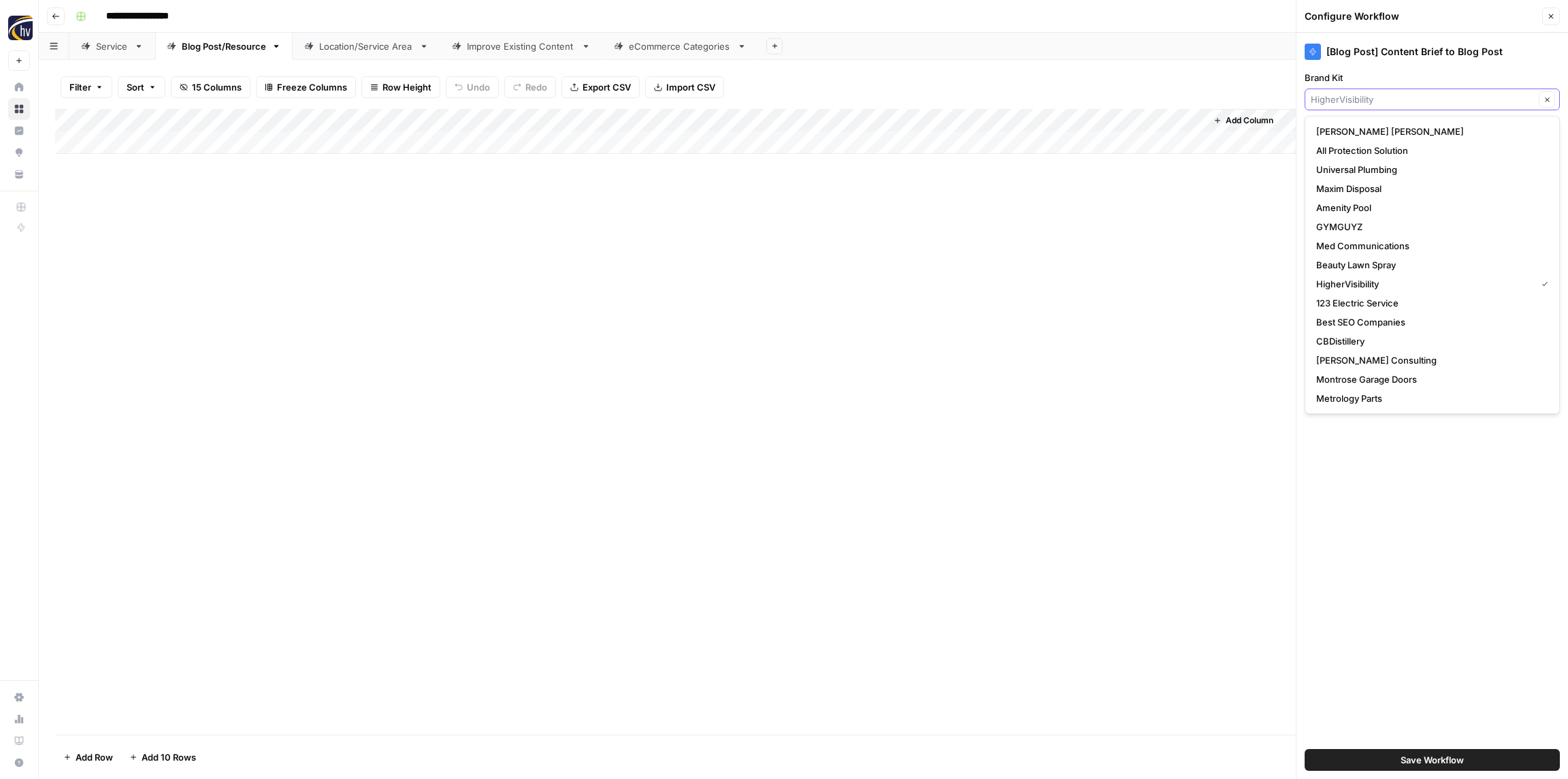
paste input "[PERSON_NAME] Beauty"
type input "[PERSON_NAME] Beauty"
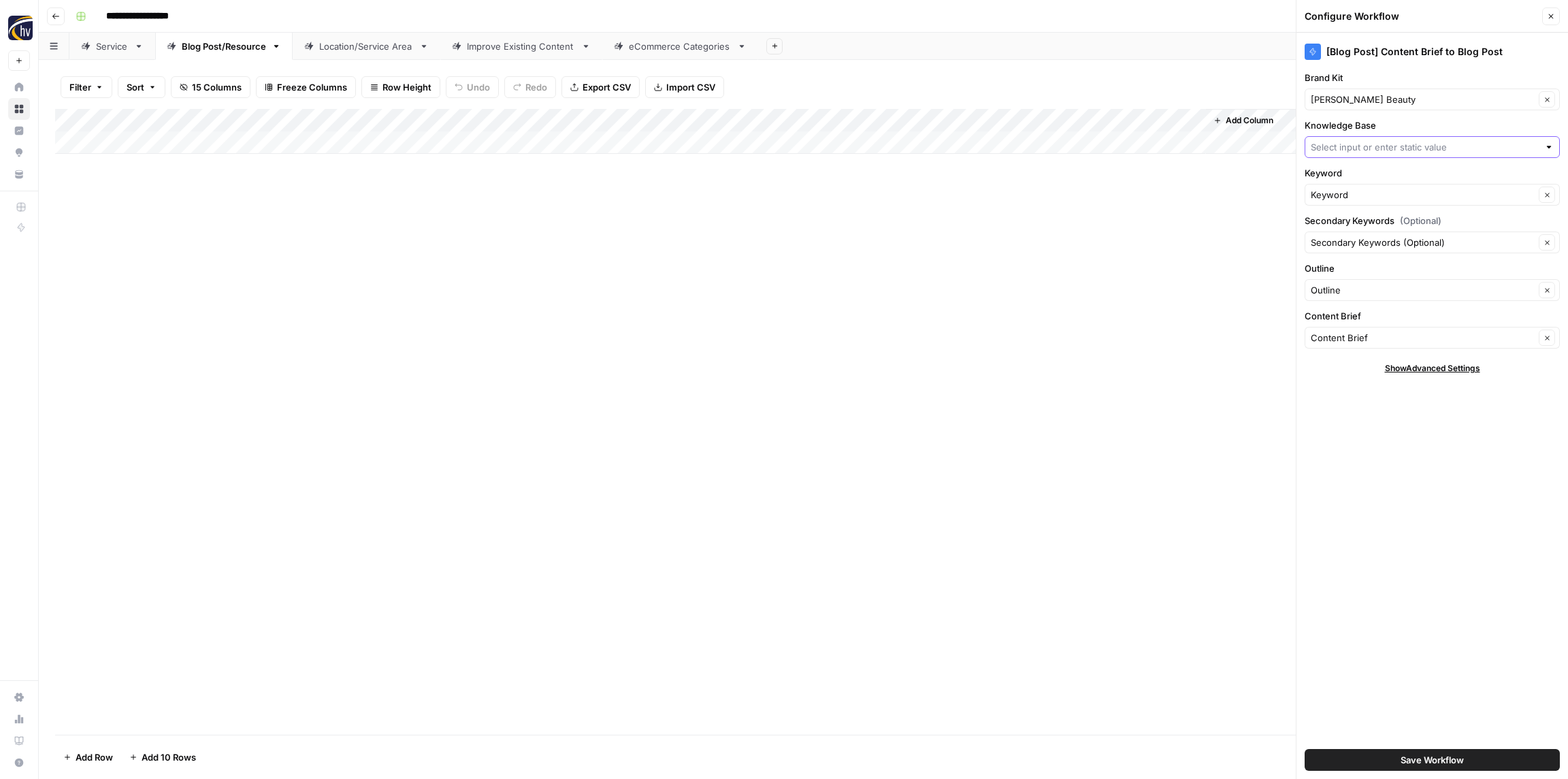
click at [1350, 145] on input "Knowledge Base" at bounding box center [1424, 147] width 228 height 14
paste input "[PERSON_NAME] Beauty"
click at [1353, 173] on span "[PERSON_NAME] Beauty Sitemap" at bounding box center [1429, 179] width 227 height 14
type input "[PERSON_NAME] Beauty Sitemap"
click at [1416, 762] on span "Save Workflow" at bounding box center [1432, 760] width 63 height 14
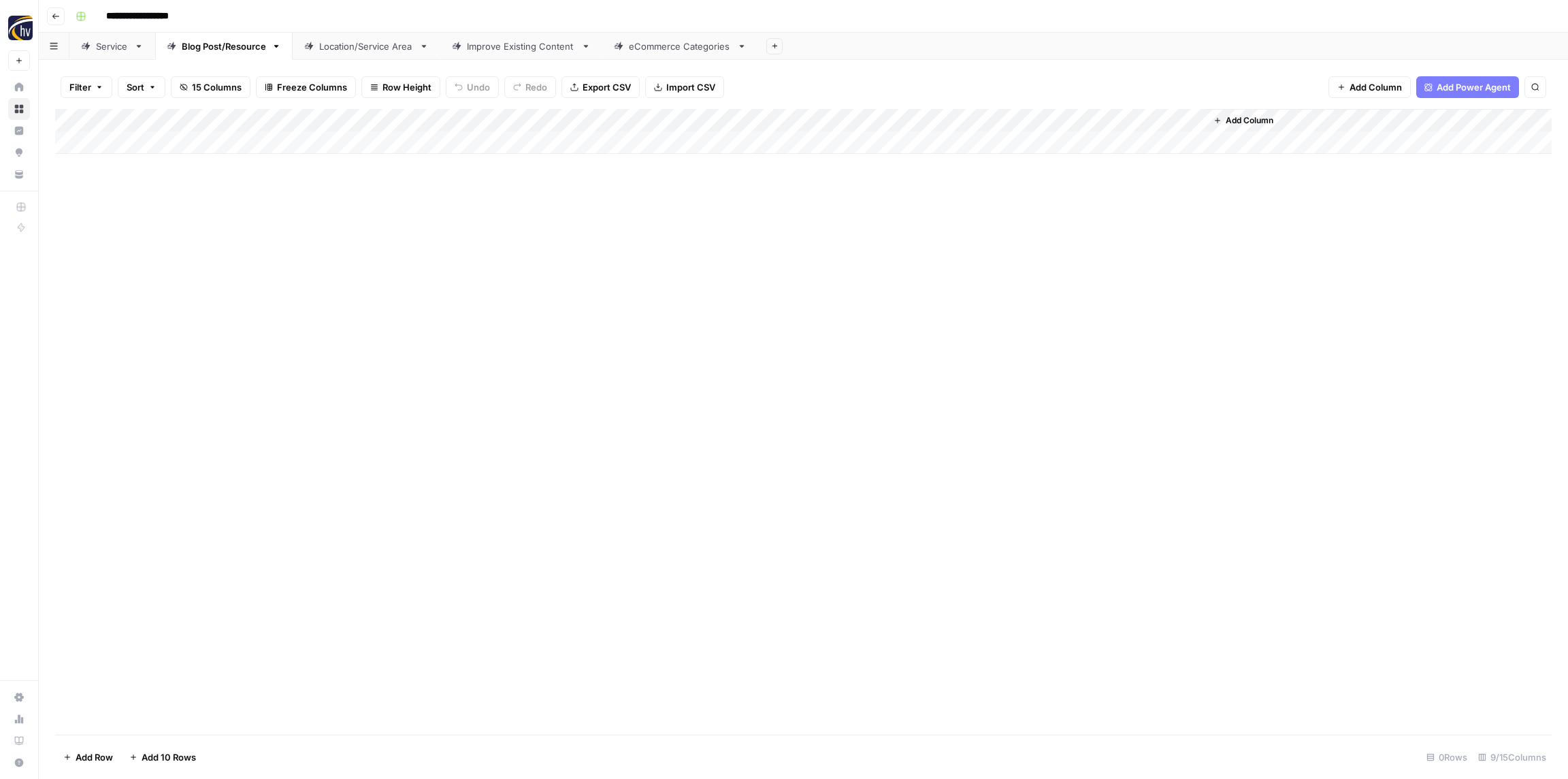
click at [381, 52] on div "Location/Service Area" at bounding box center [366, 46] width 95 height 14
click at [524, 119] on div "Add Column" at bounding box center [804, 132] width 1497 height 45
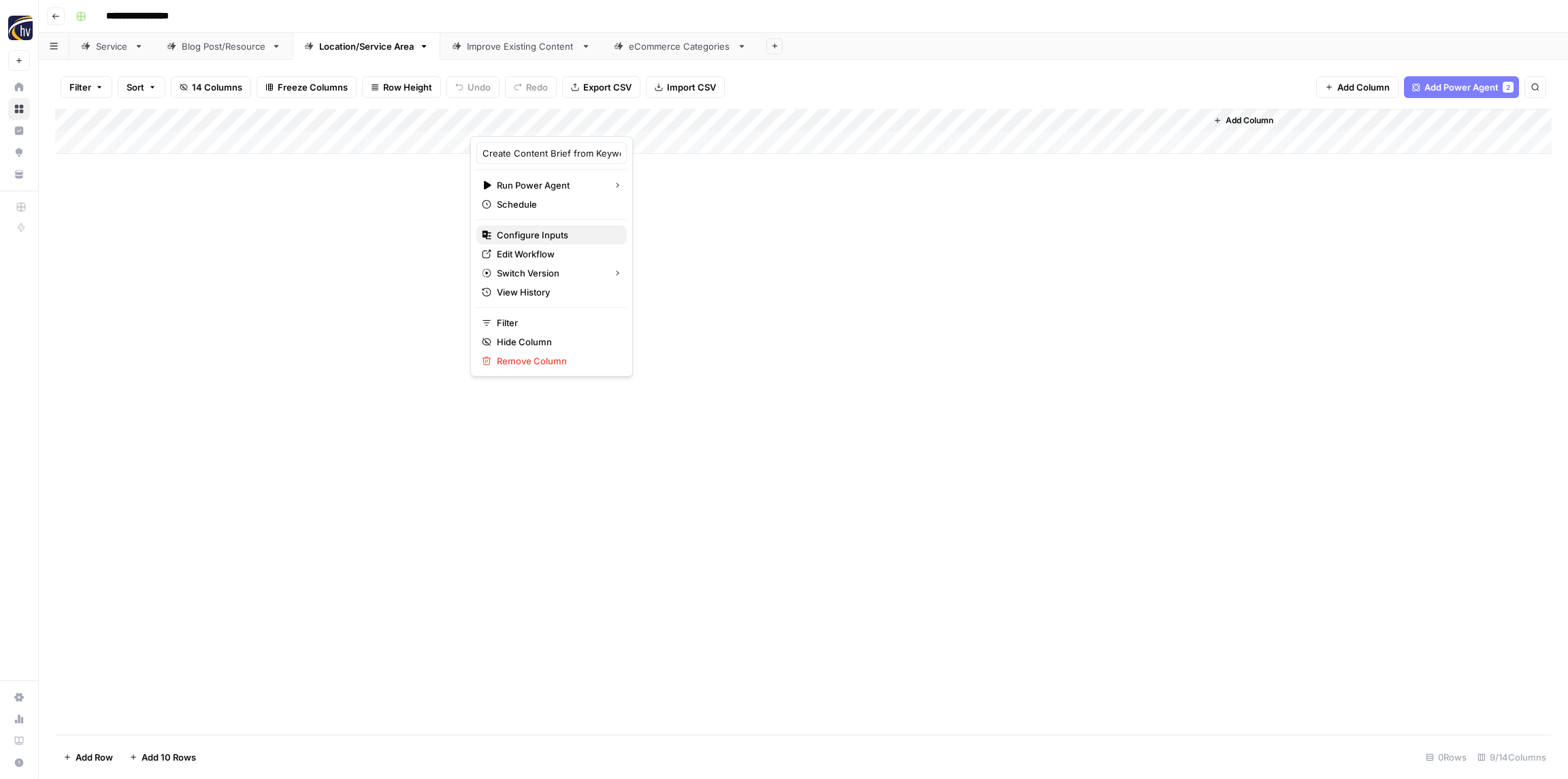
click at [526, 229] on span "Configure Inputs" at bounding box center [557, 234] width 119 height 14
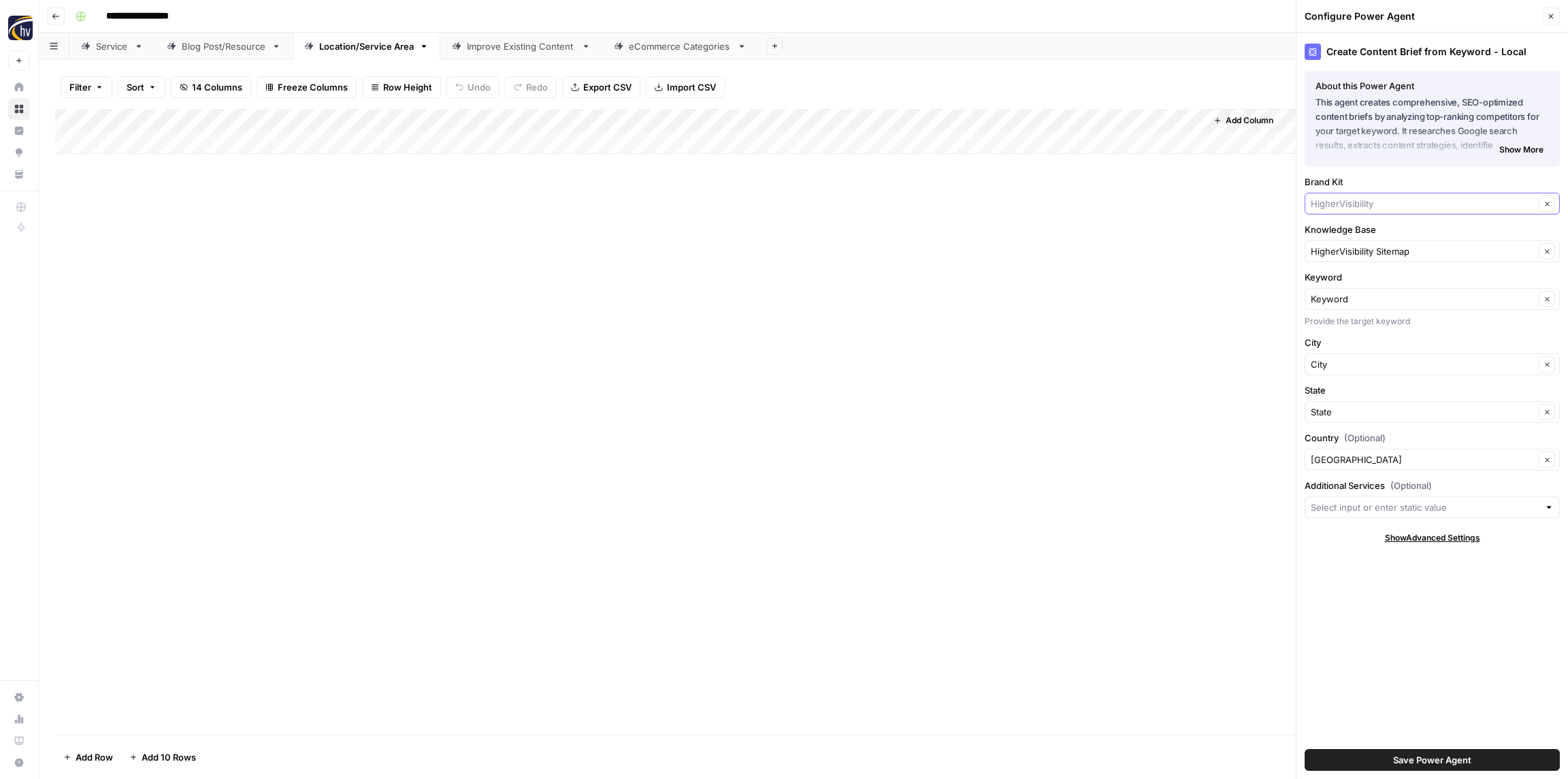
click at [1363, 201] on input "Brand Kit" at bounding box center [1423, 203] width 224 height 14
paste input "[PERSON_NAME] Beauty"
type input "[PERSON_NAME] Beauty"
click at [1368, 227] on button "[PERSON_NAME] Beauty" at bounding box center [1432, 236] width 243 height 19
click at [1361, 252] on input "Knowledge Base" at bounding box center [1423, 251] width 224 height 14
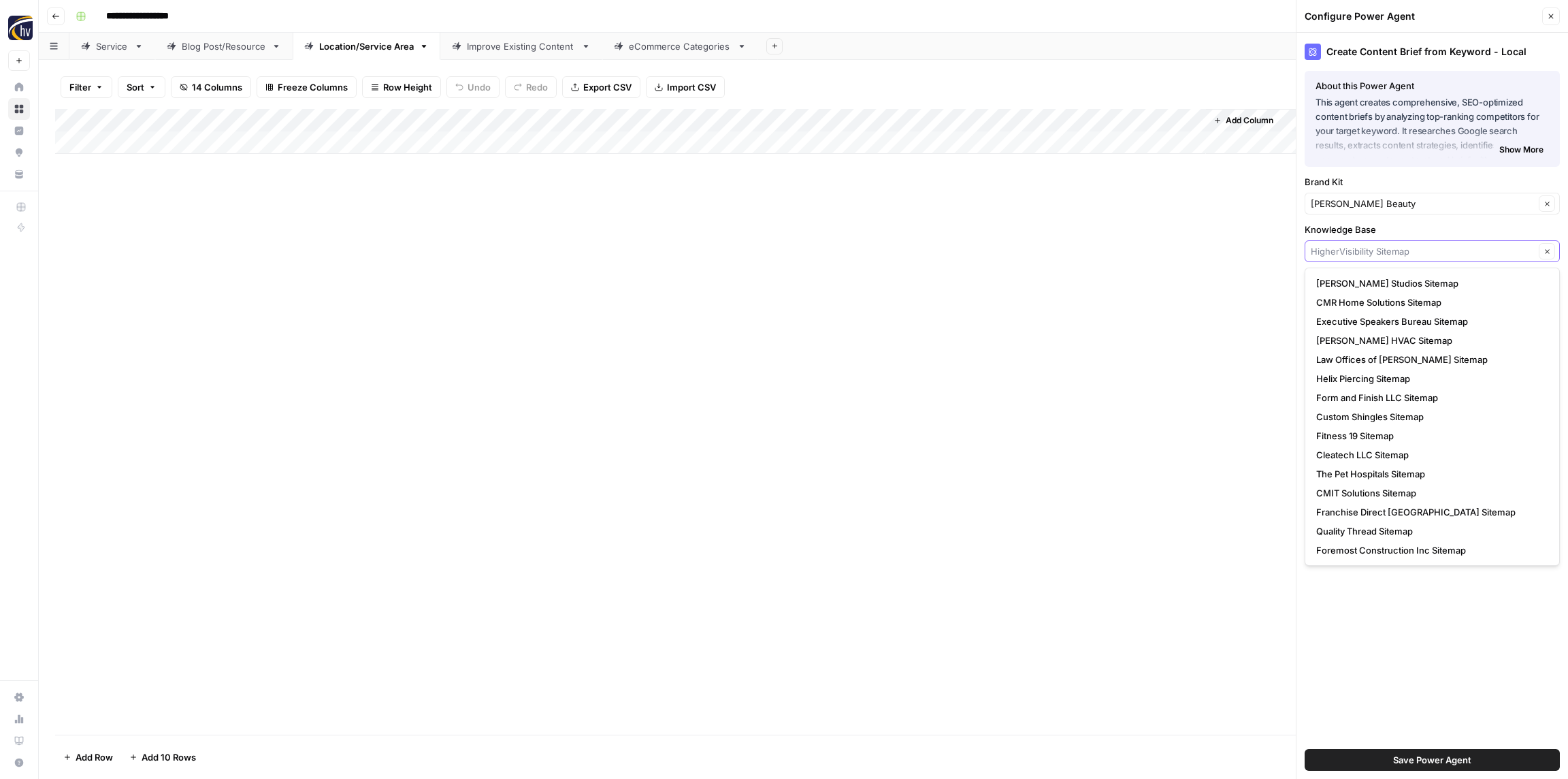
paste input "[PERSON_NAME] Beauty"
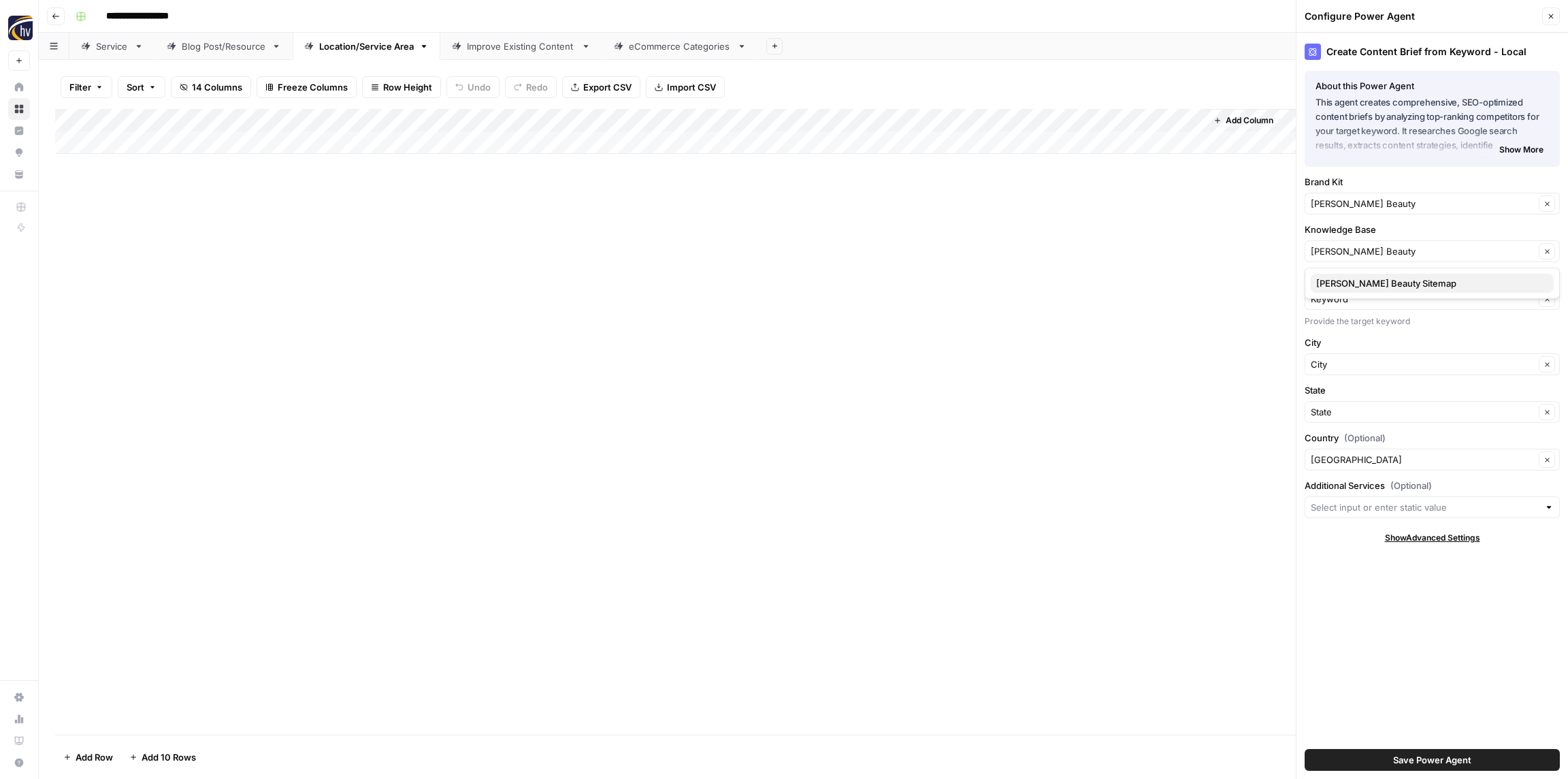
drag, startPoint x: 1359, startPoint y: 280, endPoint x: 1353, endPoint y: 279, distance: 6.1
click at [1358, 280] on span "[PERSON_NAME] Beauty Sitemap" at bounding box center [1429, 283] width 227 height 14
type input "[PERSON_NAME] Beauty Sitemap"
click at [1388, 760] on button "Save Power Agent" at bounding box center [1432, 760] width 255 height 22
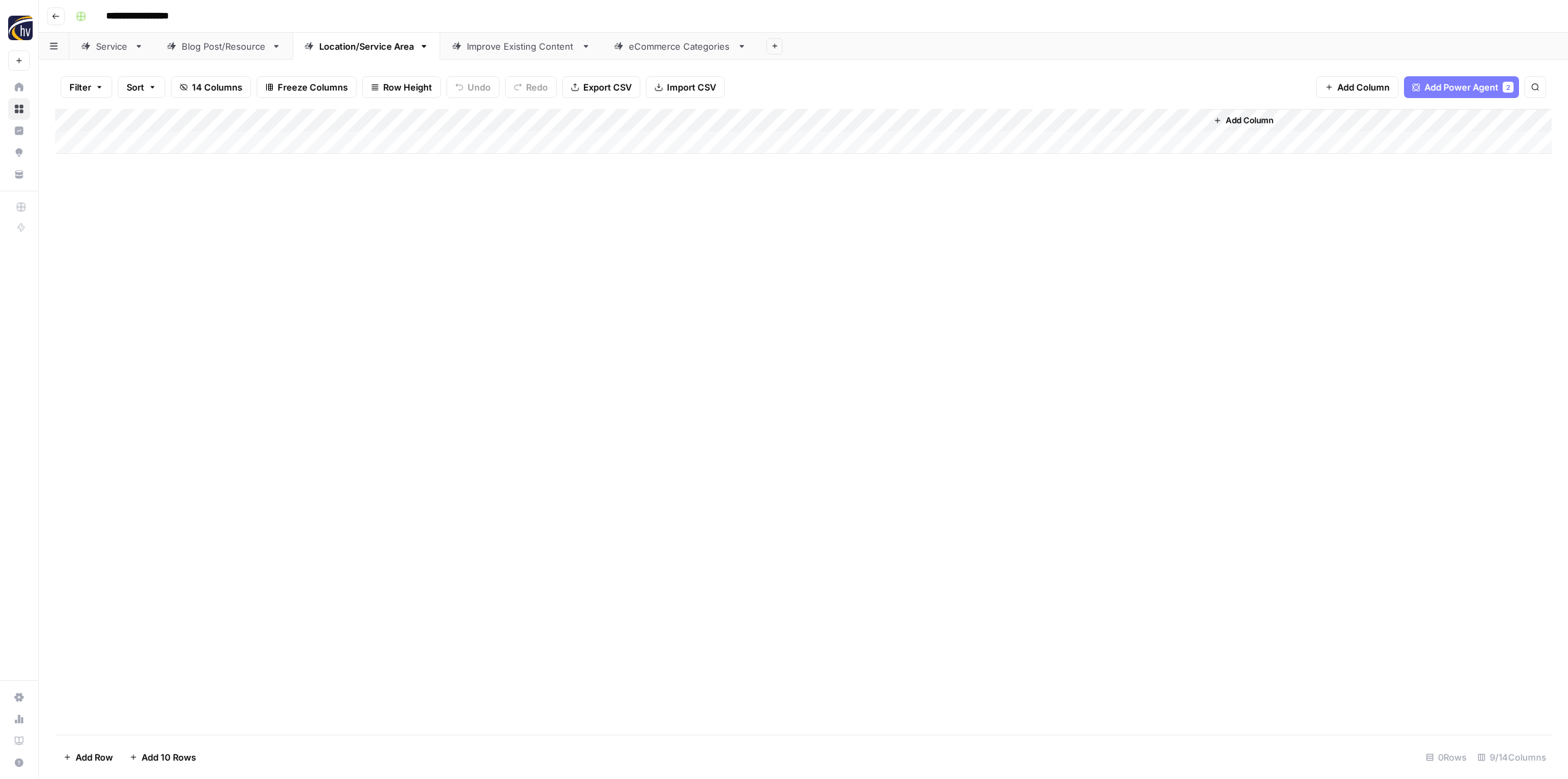
click at [1013, 119] on div "Add Column" at bounding box center [804, 132] width 1497 height 45
click at [1031, 239] on span "Configure Inputs" at bounding box center [1047, 234] width 119 height 14
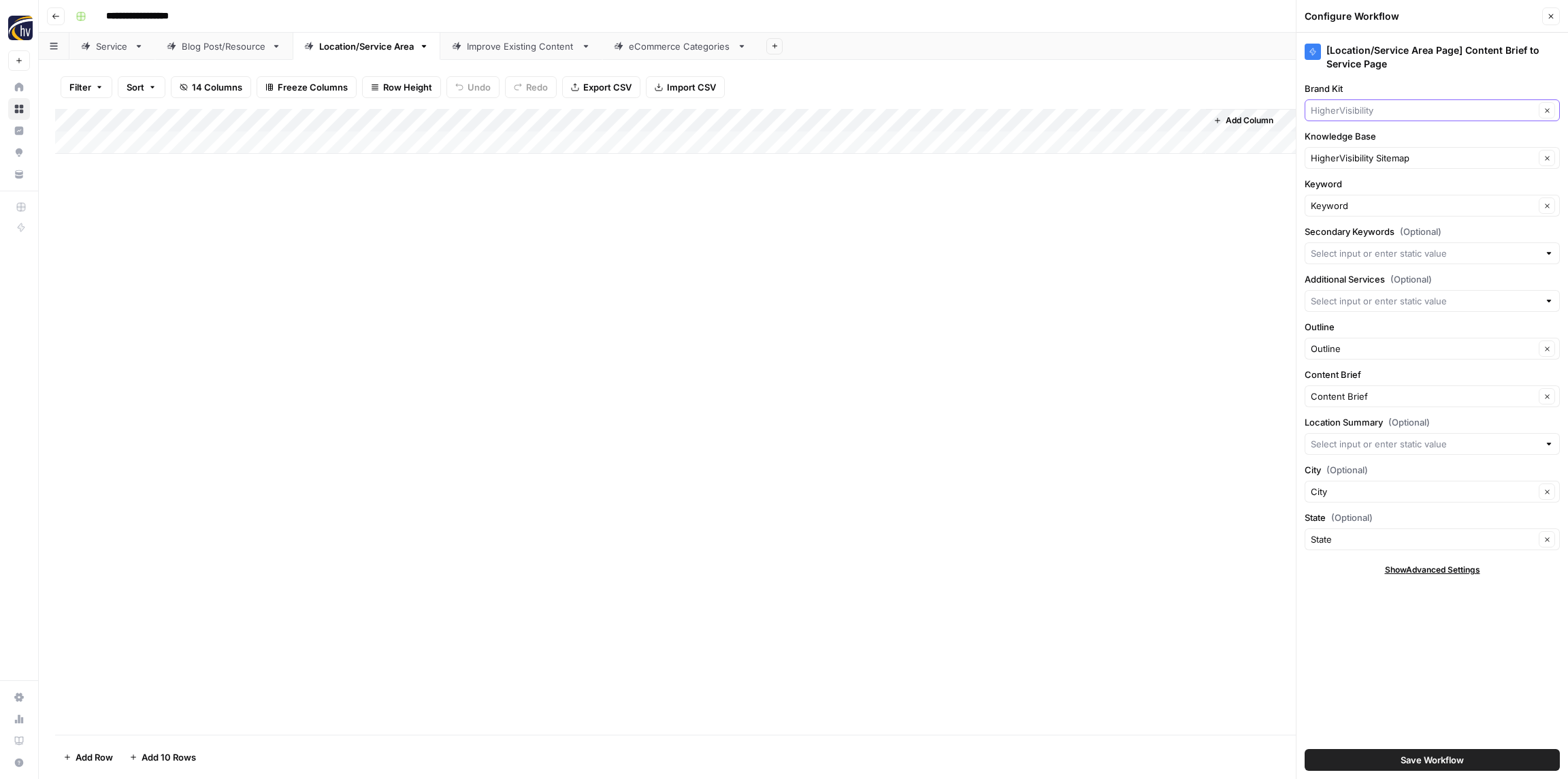
click at [1342, 111] on input "Brand Kit" at bounding box center [1423, 110] width 224 height 14
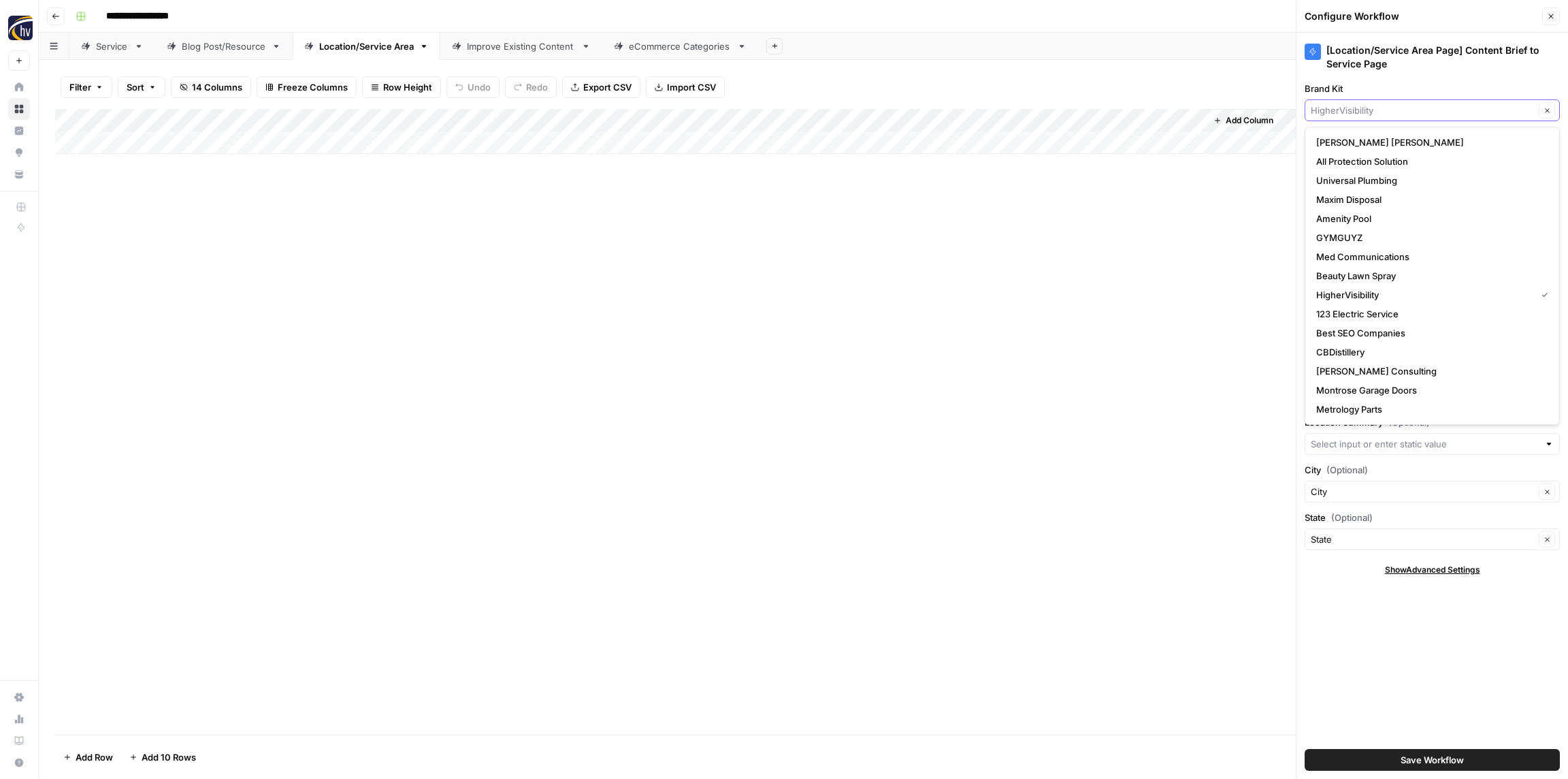
paste input "[PERSON_NAME] Beauty"
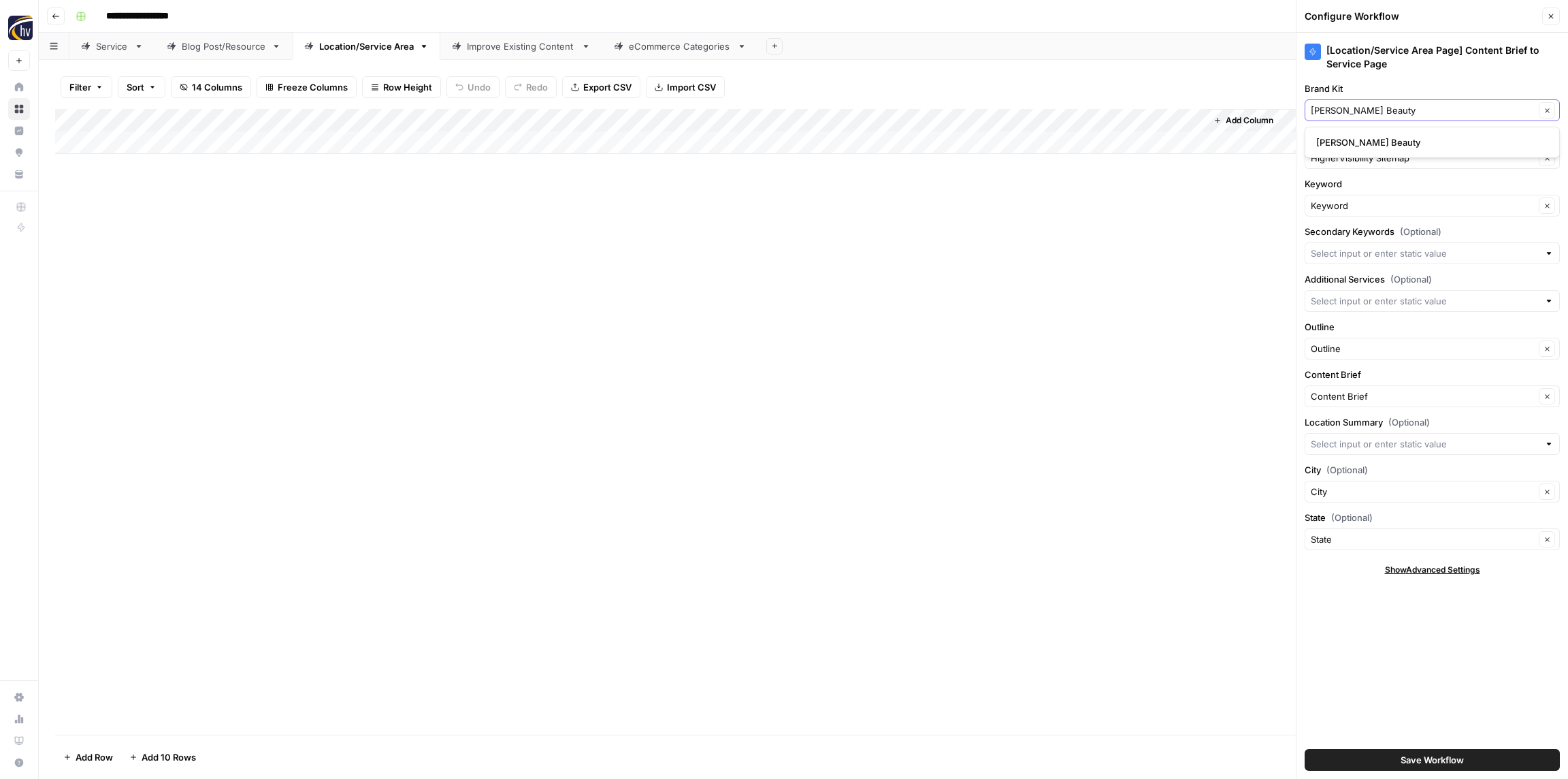
type input "[PERSON_NAME] Beauty"
click at [1342, 143] on span "[PERSON_NAME] Beauty" at bounding box center [1429, 142] width 227 height 14
click at [1346, 163] on input "Knowledge Base" at bounding box center [1423, 157] width 224 height 14
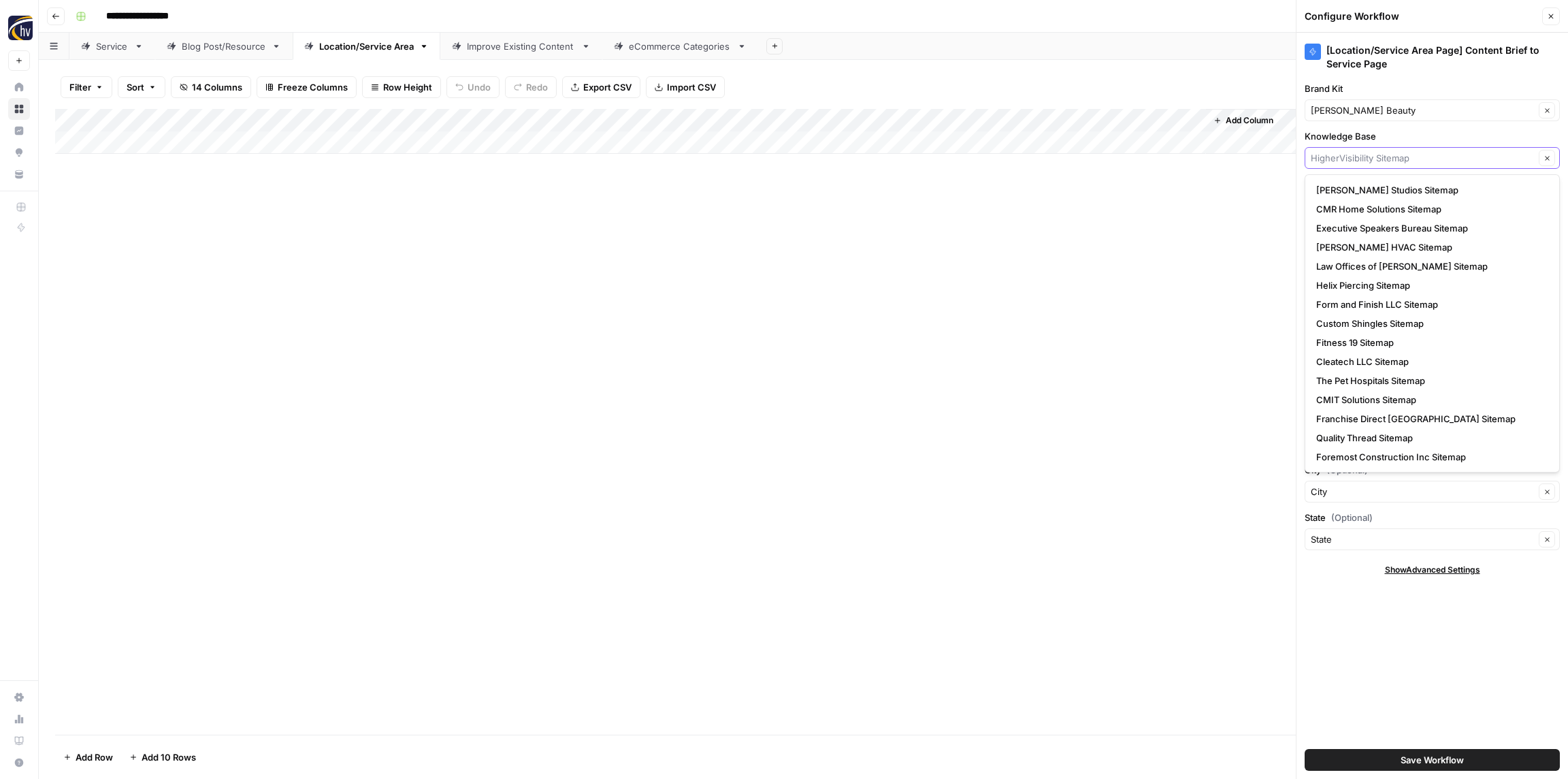
paste input "[PERSON_NAME] Beauty"
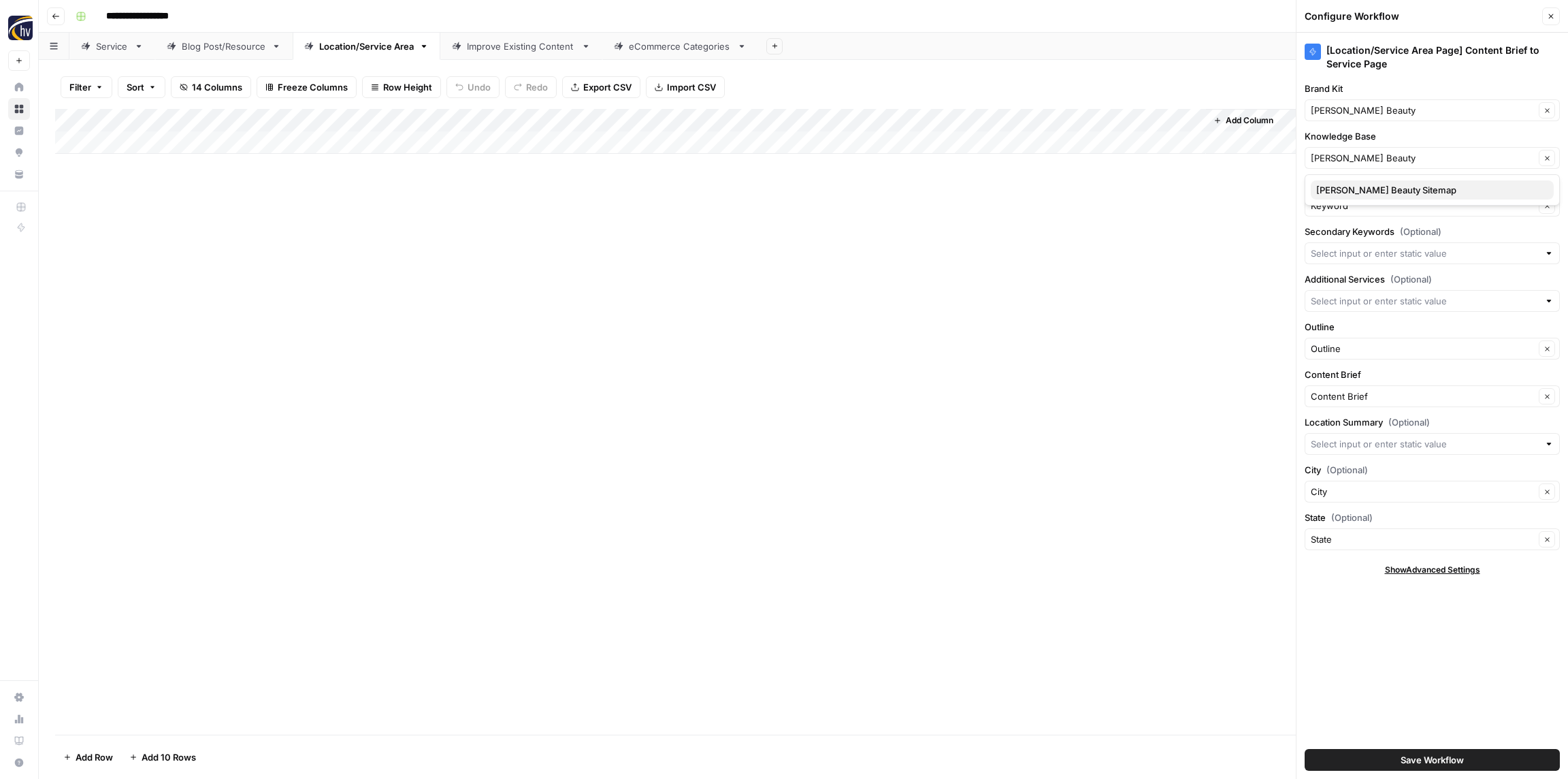
click at [1356, 182] on button "[PERSON_NAME] Beauty Sitemap" at bounding box center [1432, 190] width 243 height 19
type input "[PERSON_NAME] Beauty Sitemap"
click at [1426, 759] on span "Save Workflow" at bounding box center [1432, 760] width 63 height 14
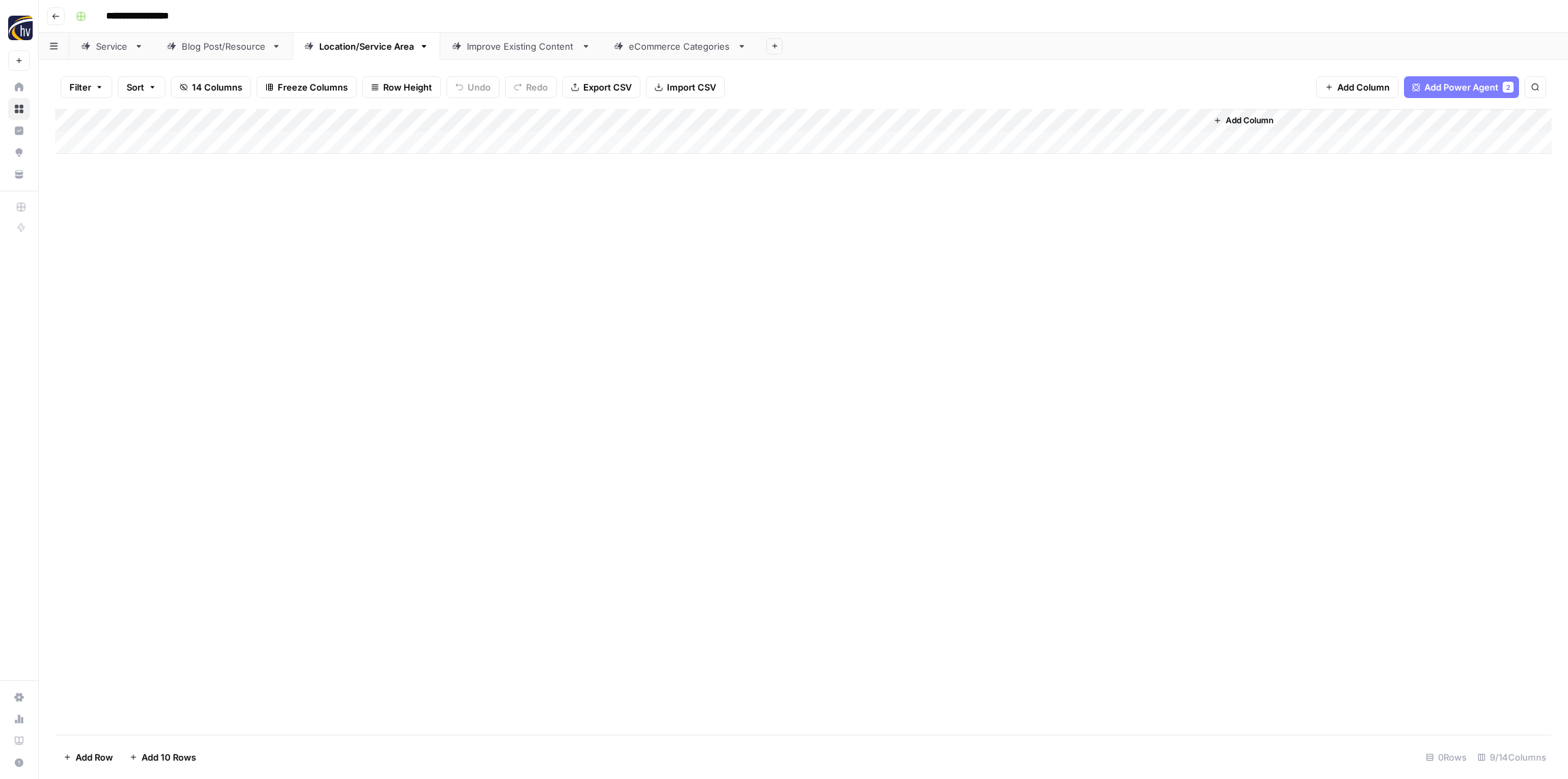
click at [516, 45] on div "Improve Existing Content" at bounding box center [521, 46] width 109 height 14
click at [719, 120] on div "Add Column" at bounding box center [804, 132] width 1497 height 45
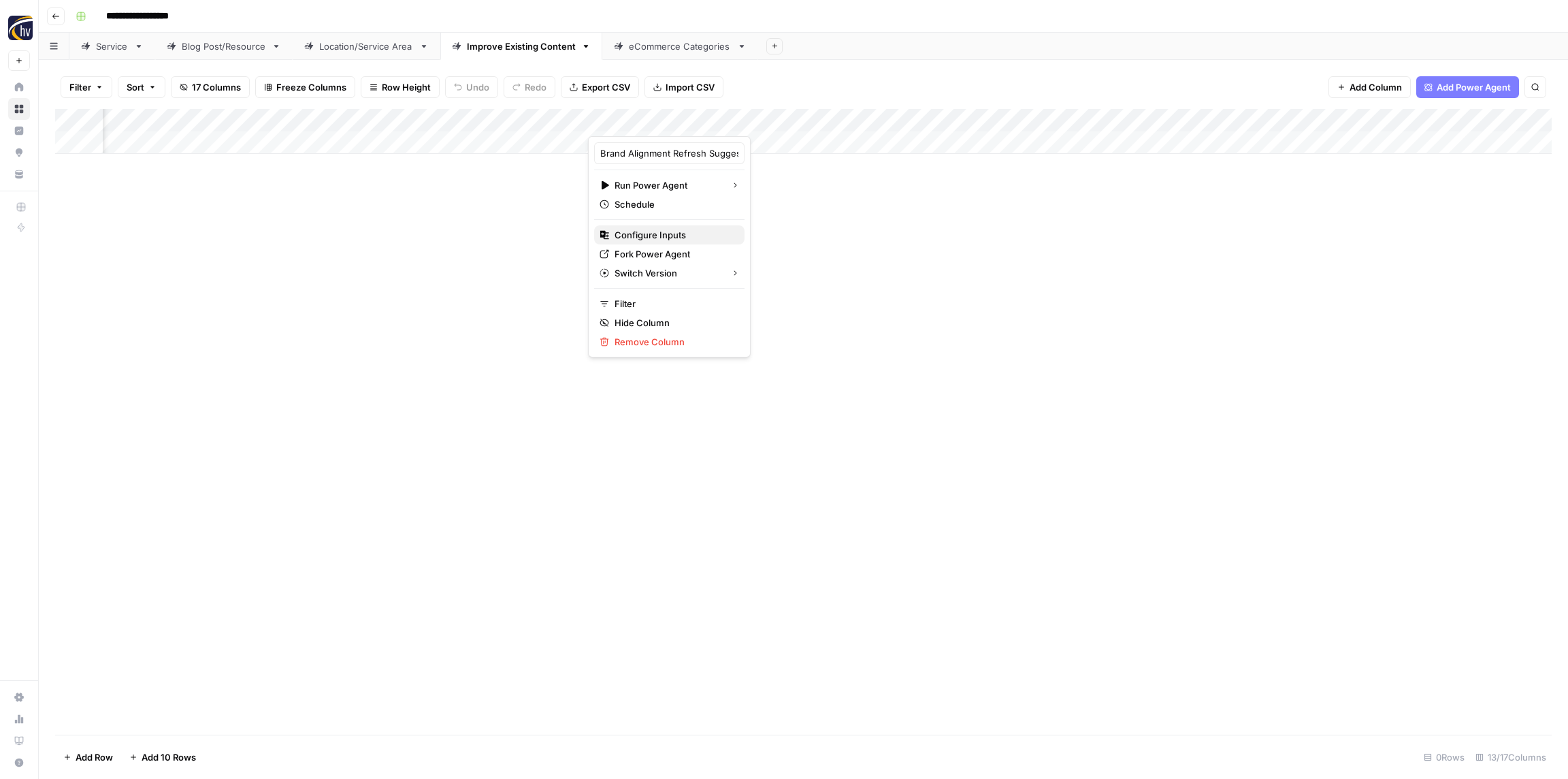
click at [665, 230] on span "Configure Inputs" at bounding box center [674, 234] width 119 height 14
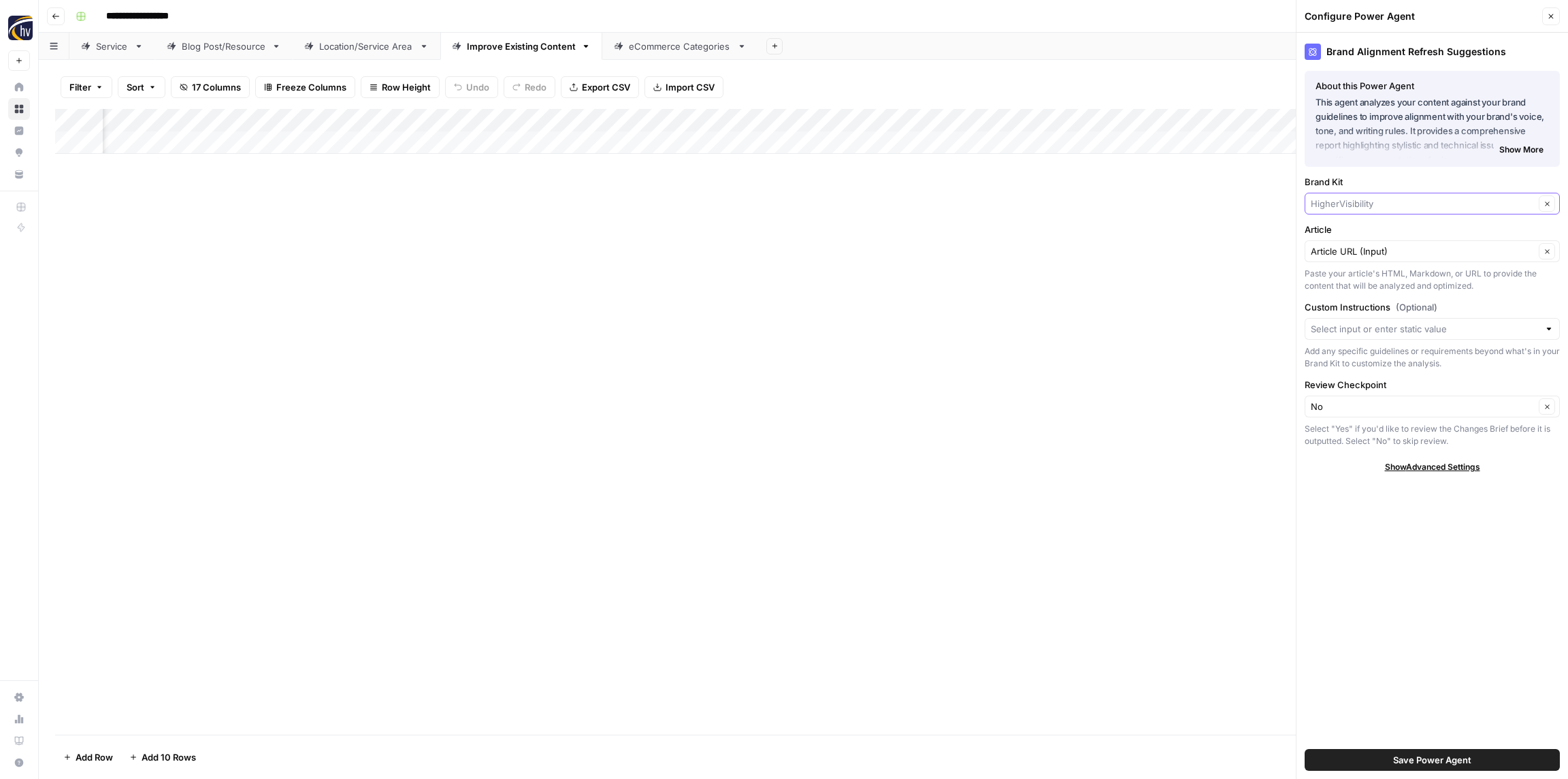
click at [1342, 198] on input "Brand Kit" at bounding box center [1423, 203] width 224 height 14
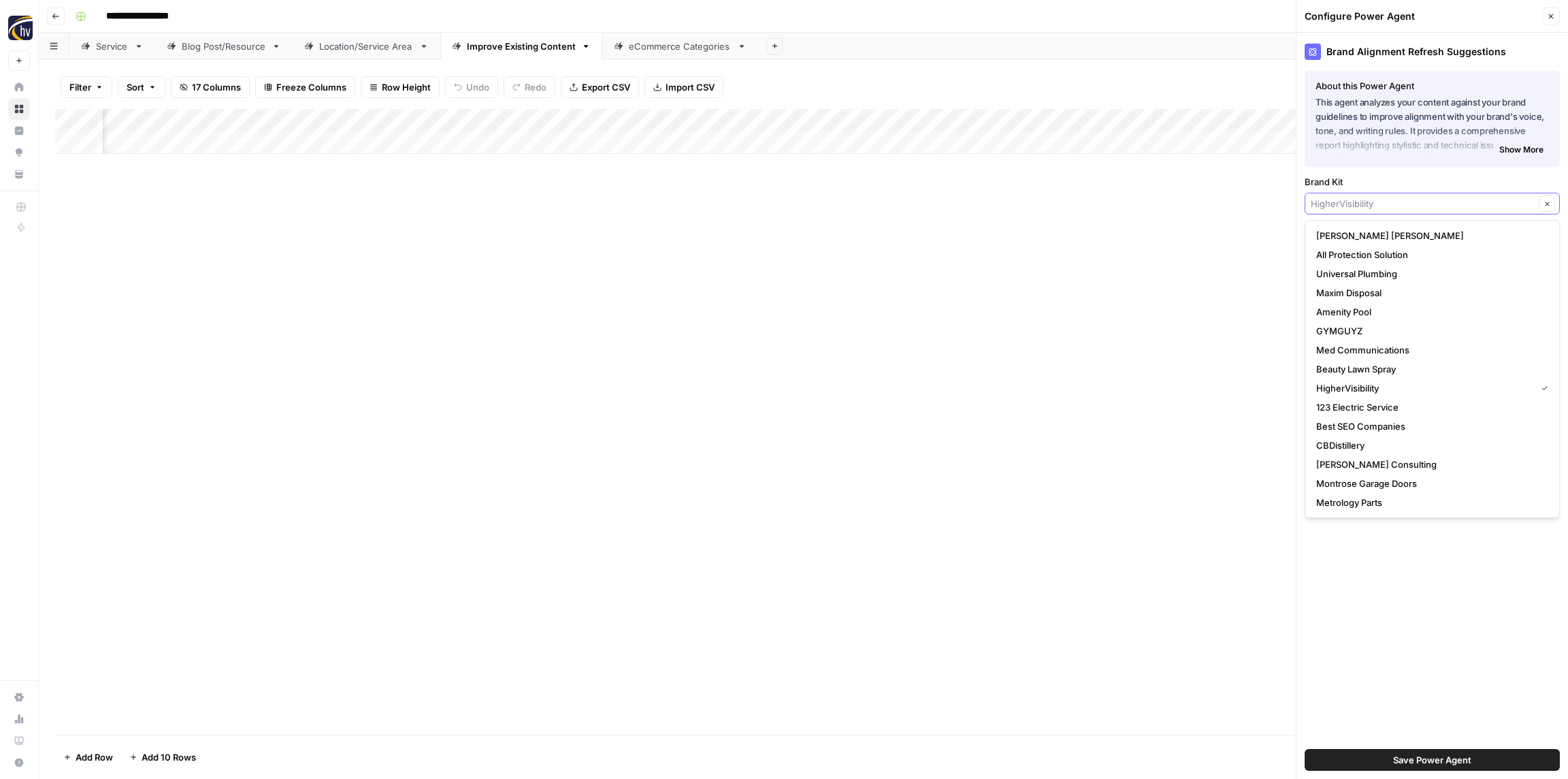
paste input "[PERSON_NAME] Beauty"
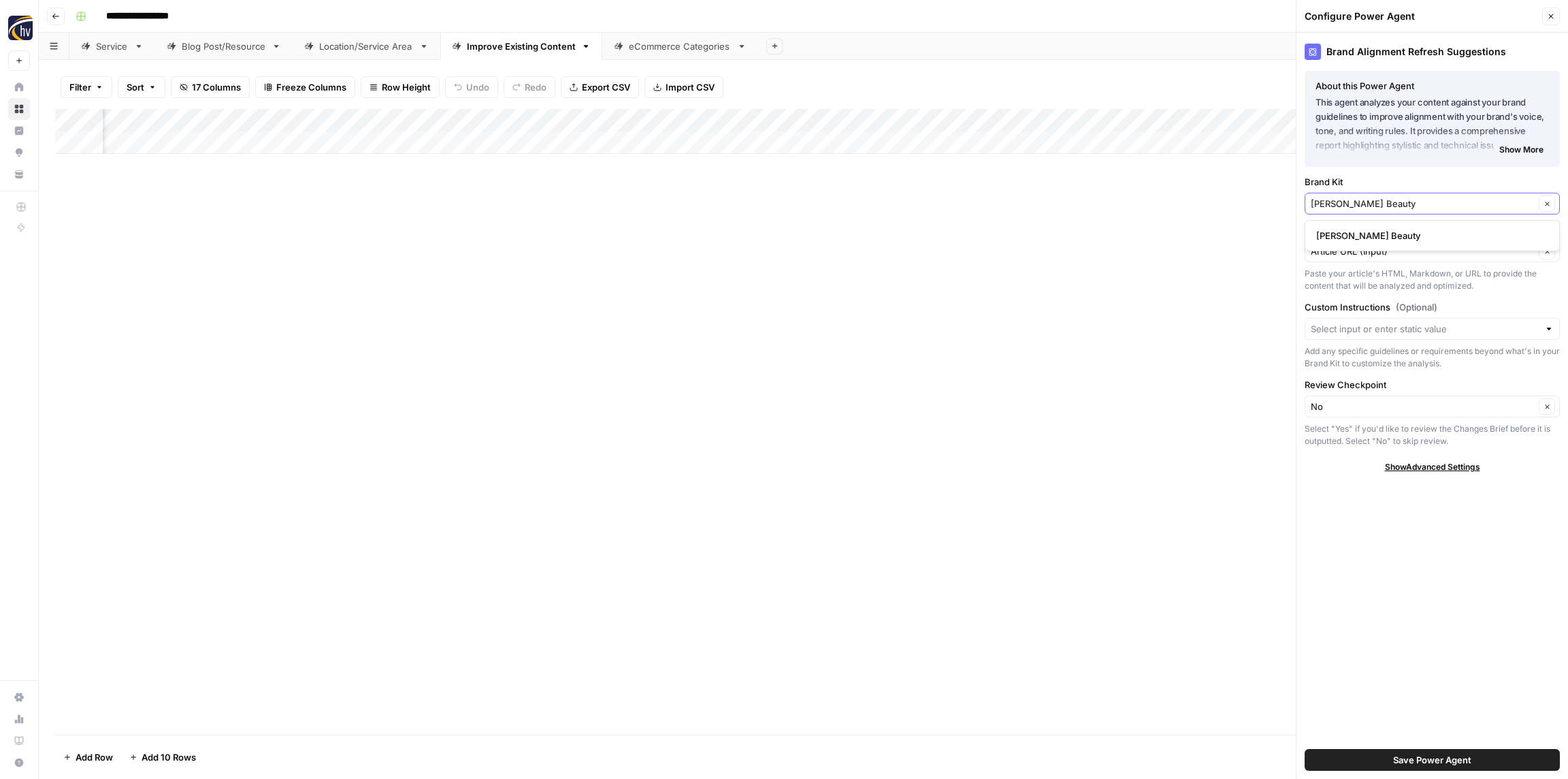
type input "[PERSON_NAME] Beauty"
click at [1350, 234] on span "[PERSON_NAME] Beauty" at bounding box center [1429, 235] width 227 height 14
click at [1442, 758] on span "Save Power Agent" at bounding box center [1432, 760] width 78 height 14
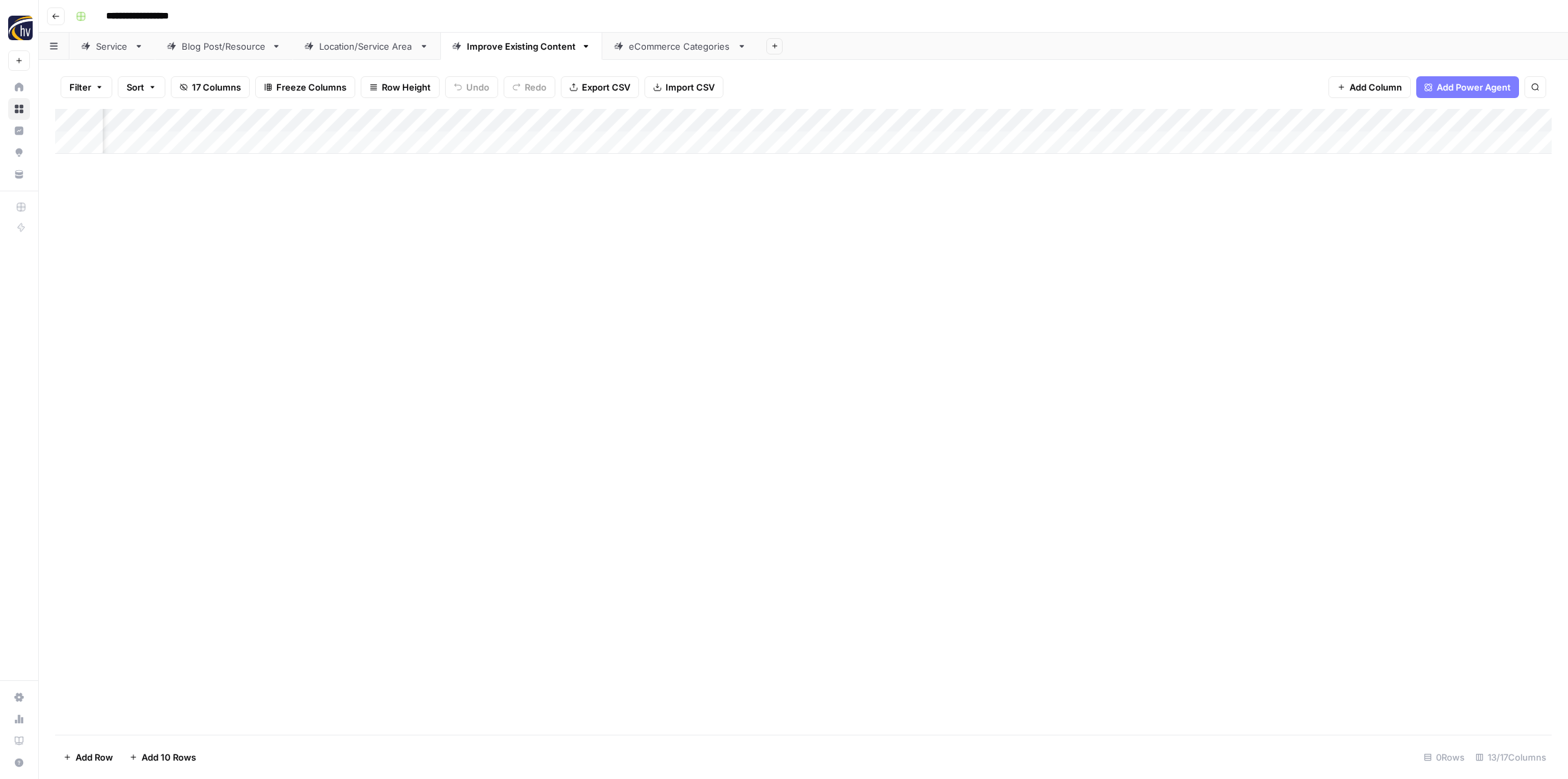
click at [1035, 120] on div "Add Column" at bounding box center [804, 132] width 1497 height 45
click at [988, 231] on span "Configure Inputs" at bounding box center [1021, 234] width 119 height 14
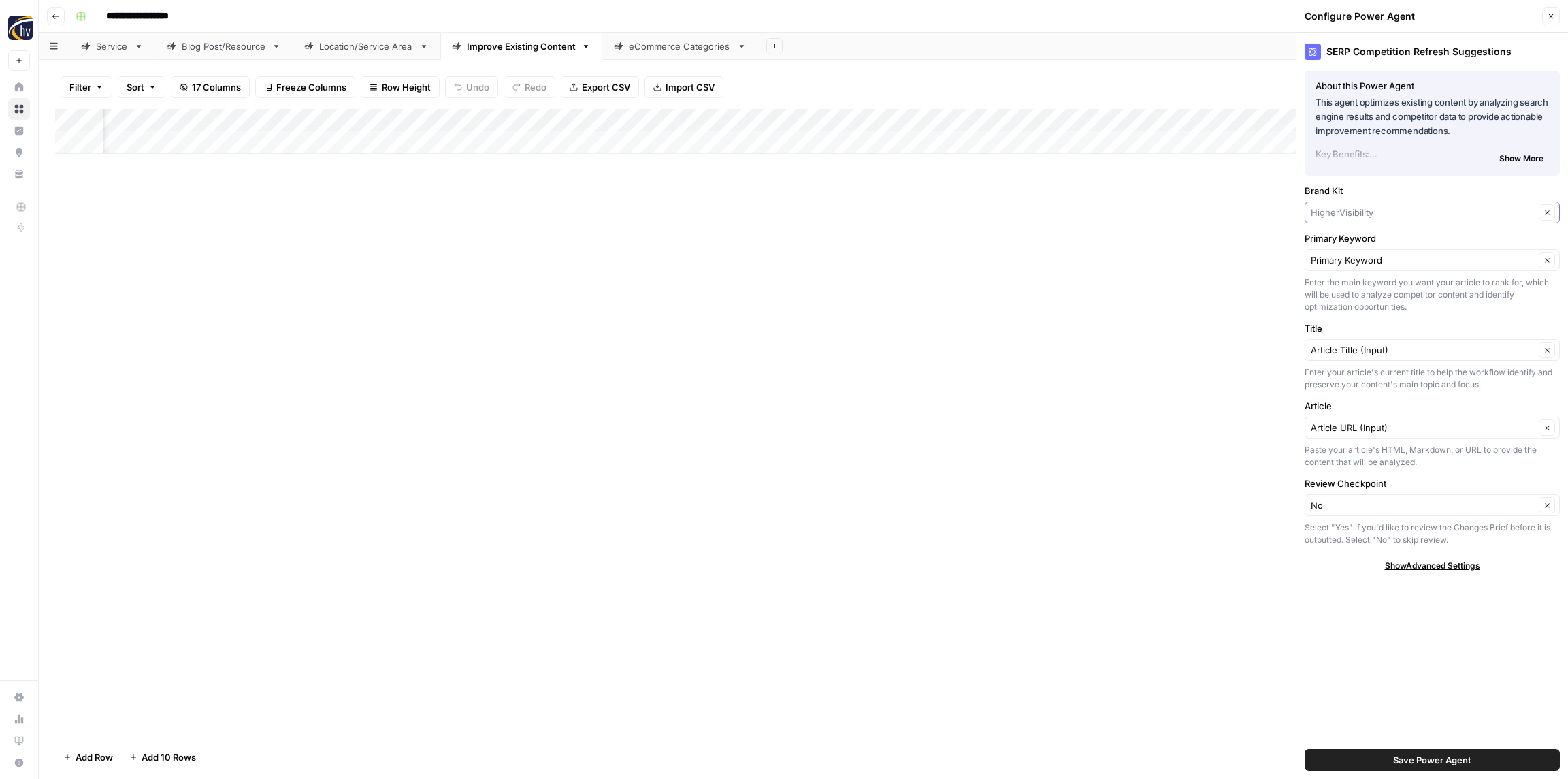
click at [1374, 211] on input "Brand Kit" at bounding box center [1423, 212] width 224 height 14
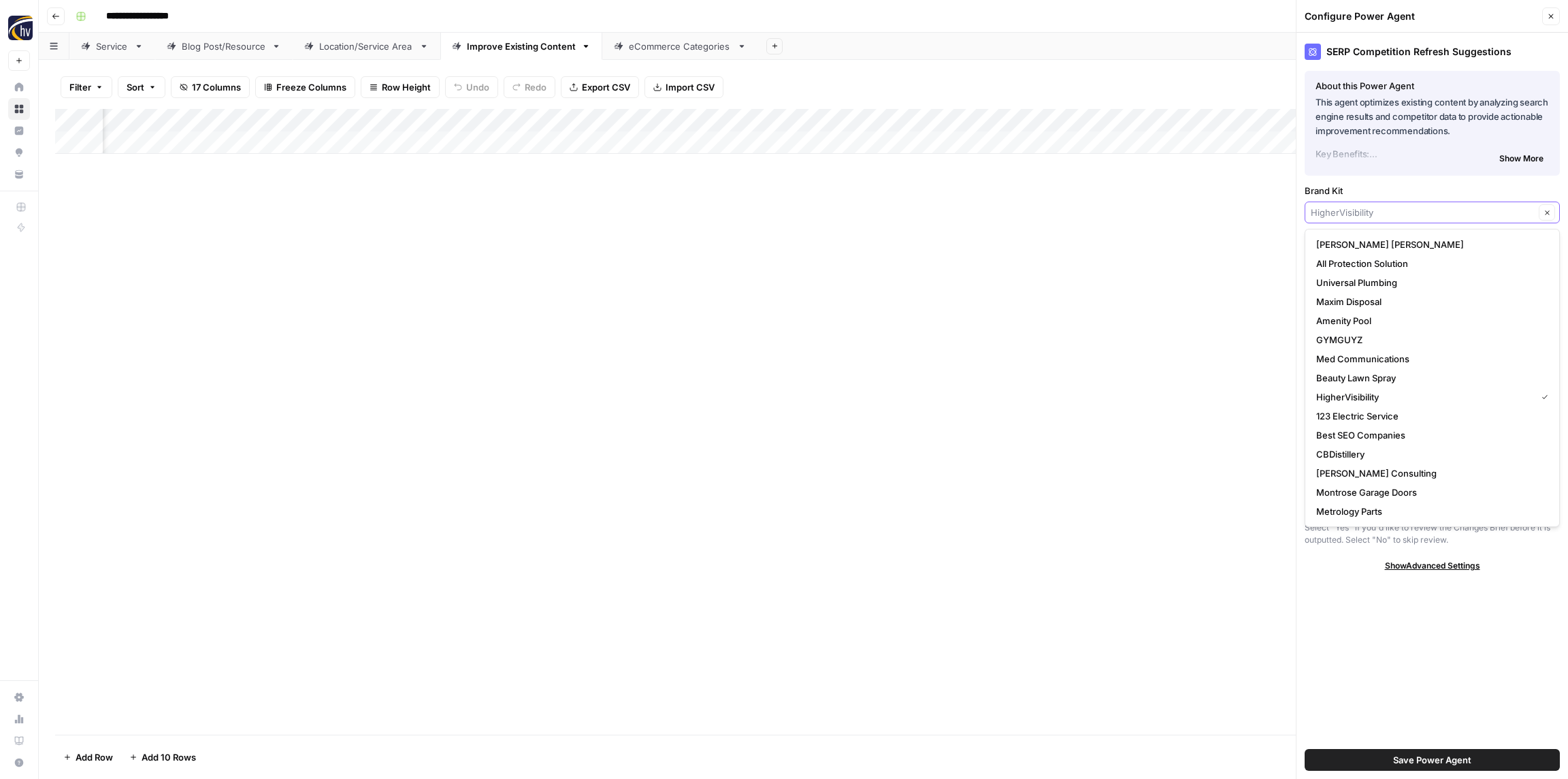
paste input "[PERSON_NAME] Beauty"
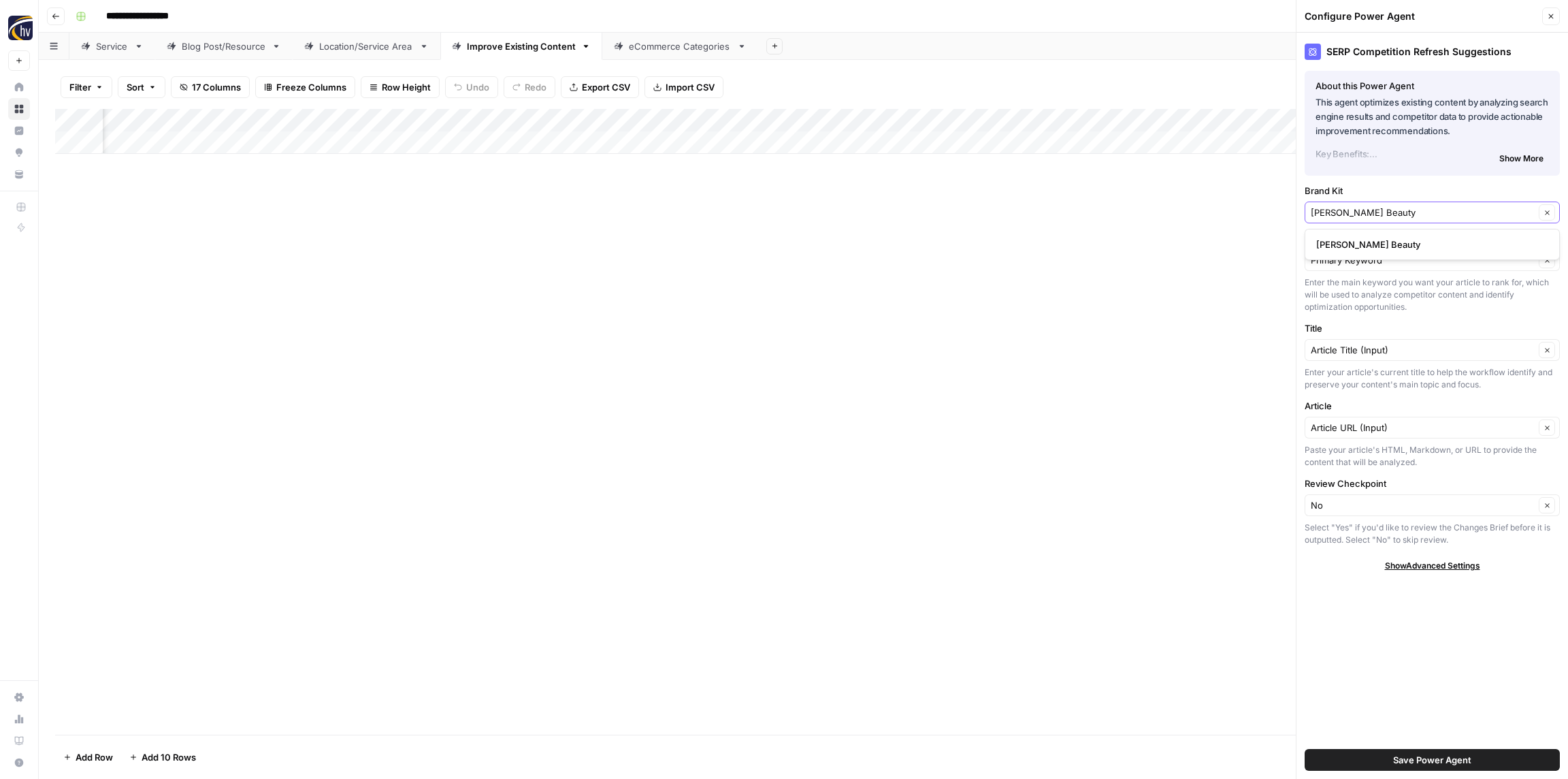
type input "[PERSON_NAME] Beauty"
click at [1376, 244] on span "[PERSON_NAME] Beauty" at bounding box center [1429, 244] width 227 height 14
click at [1441, 758] on span "Save Power Agent" at bounding box center [1432, 760] width 78 height 14
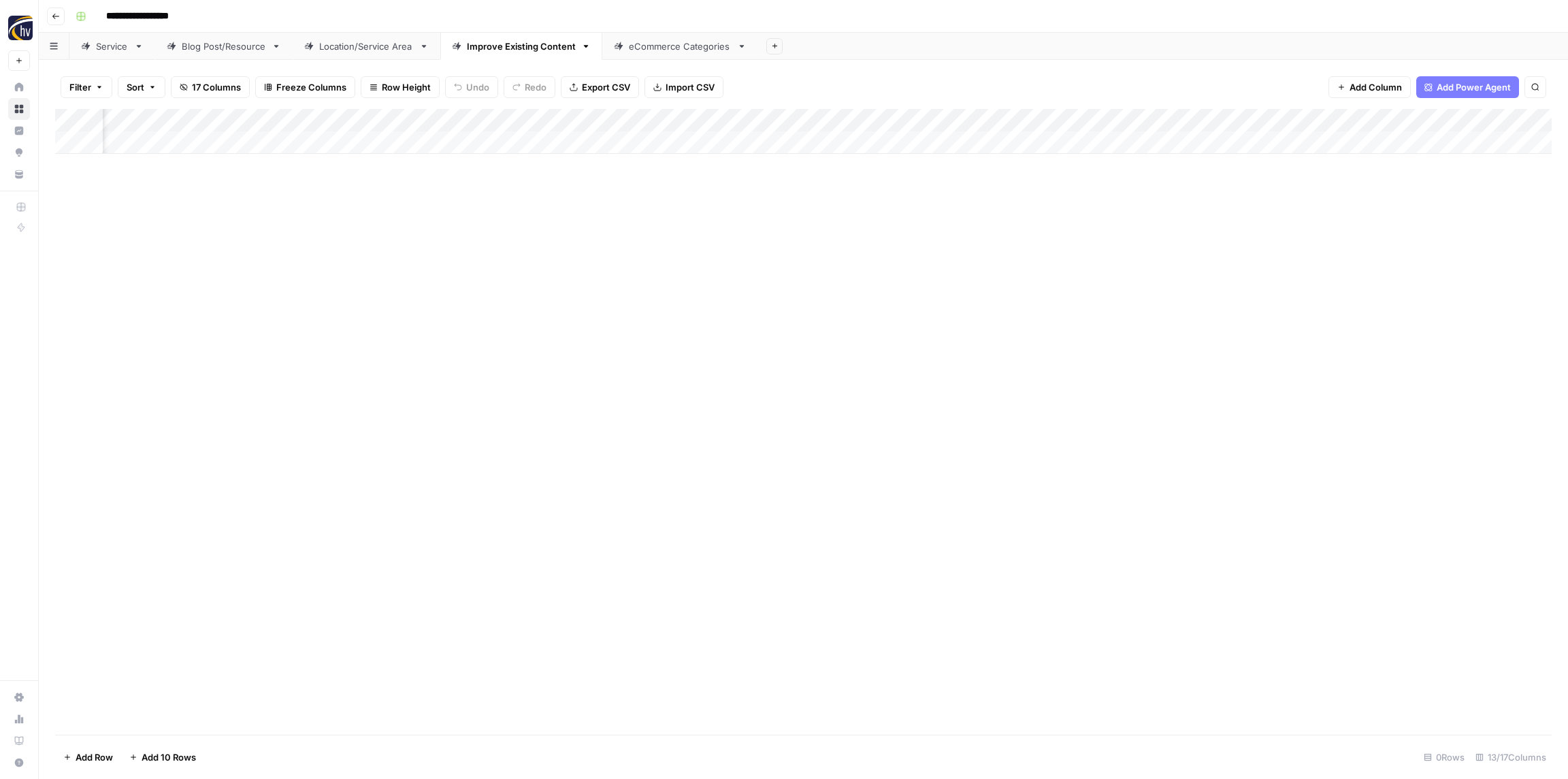
click at [1373, 120] on div "Add Column" at bounding box center [804, 132] width 1497 height 45
click at [1345, 231] on span "Configure Inputs" at bounding box center [1373, 234] width 119 height 14
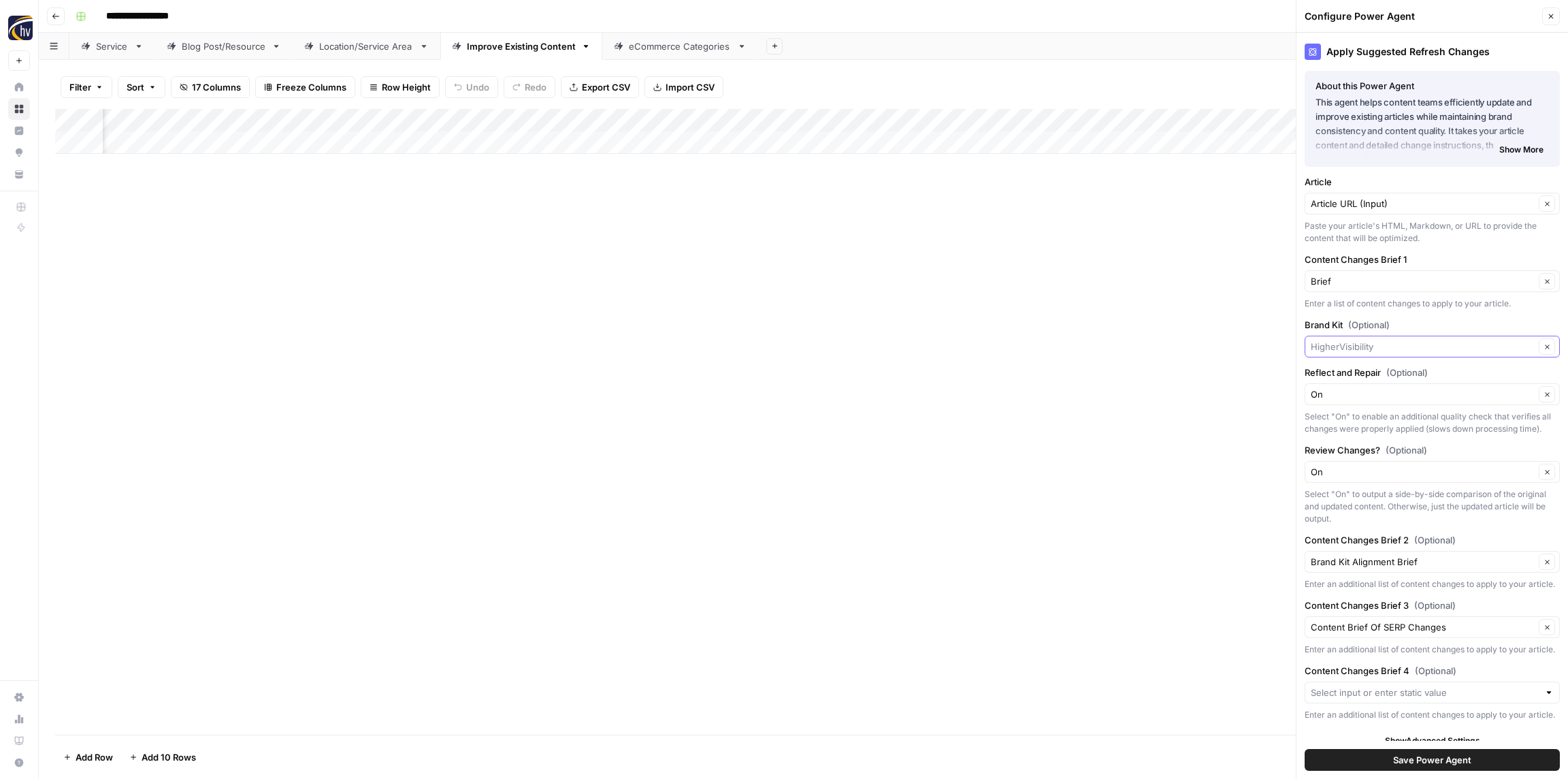
click at [1365, 351] on input "Brand Kit (Optional)" at bounding box center [1423, 346] width 224 height 14
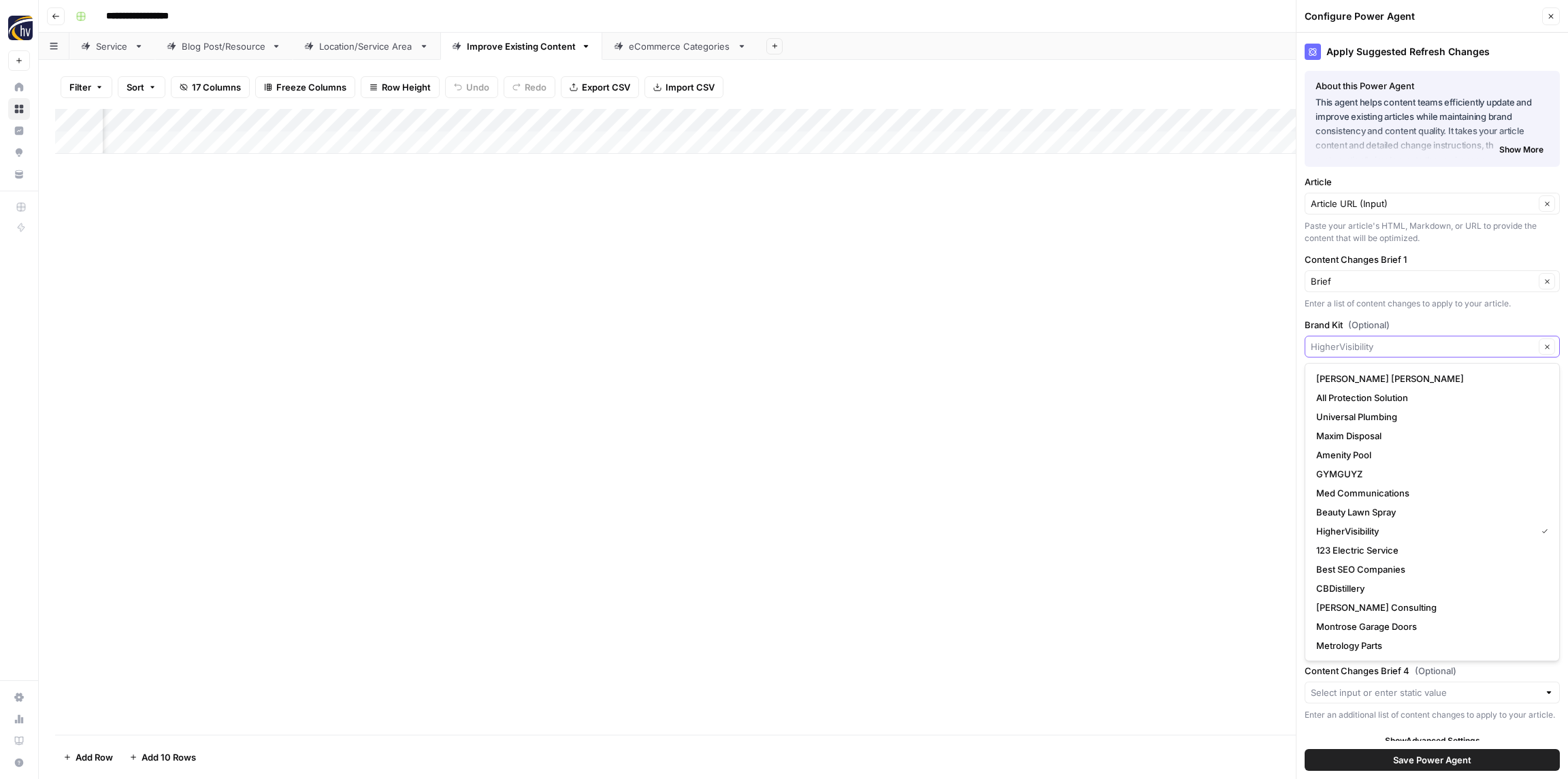
paste input "[PERSON_NAME] Beauty"
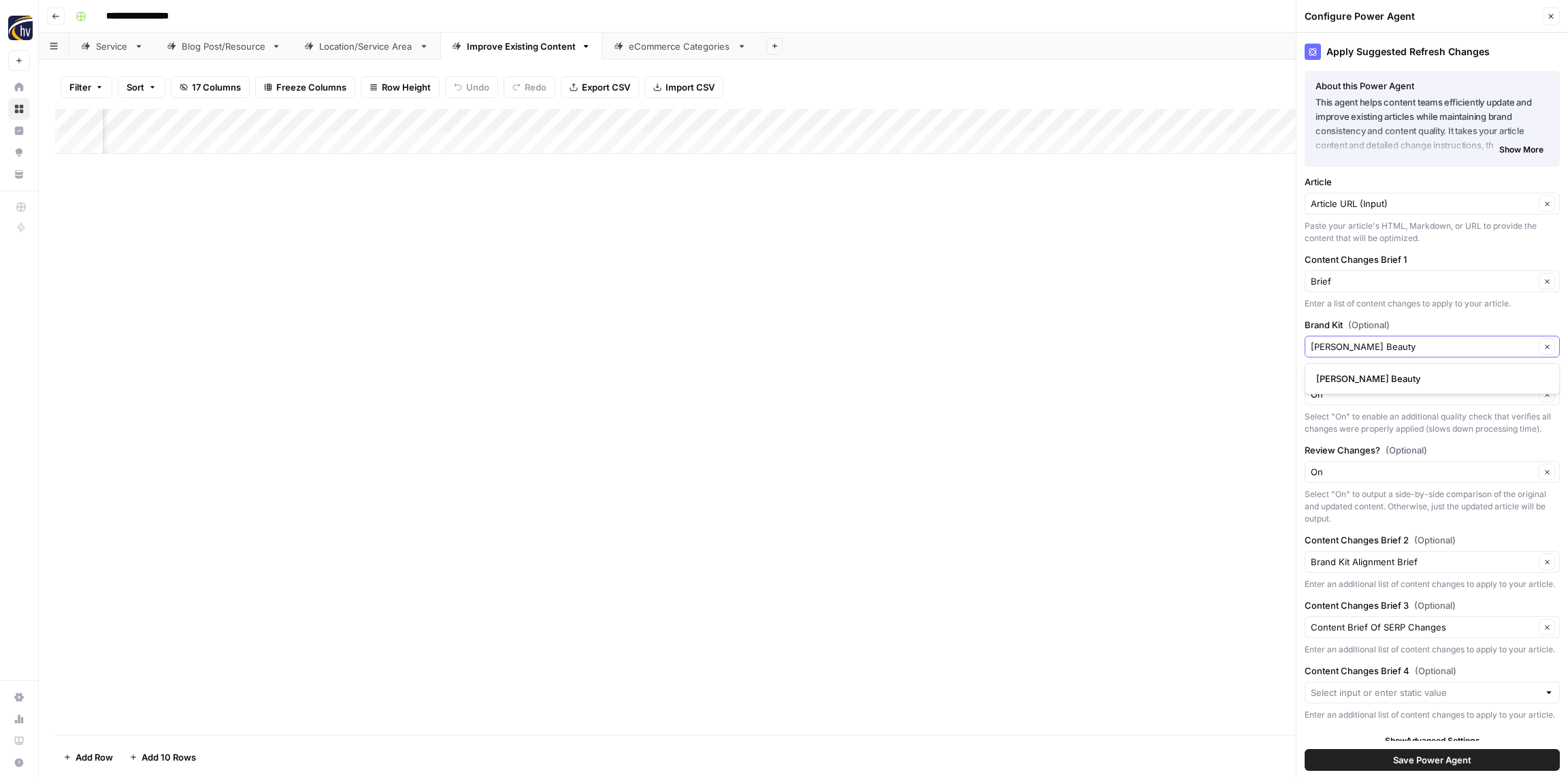
type input "[PERSON_NAME] Beauty"
click at [1368, 374] on span "[PERSON_NAME] Beauty" at bounding box center [1429, 378] width 227 height 14
click at [1450, 758] on span "Save Power Agent" at bounding box center [1432, 760] width 78 height 14
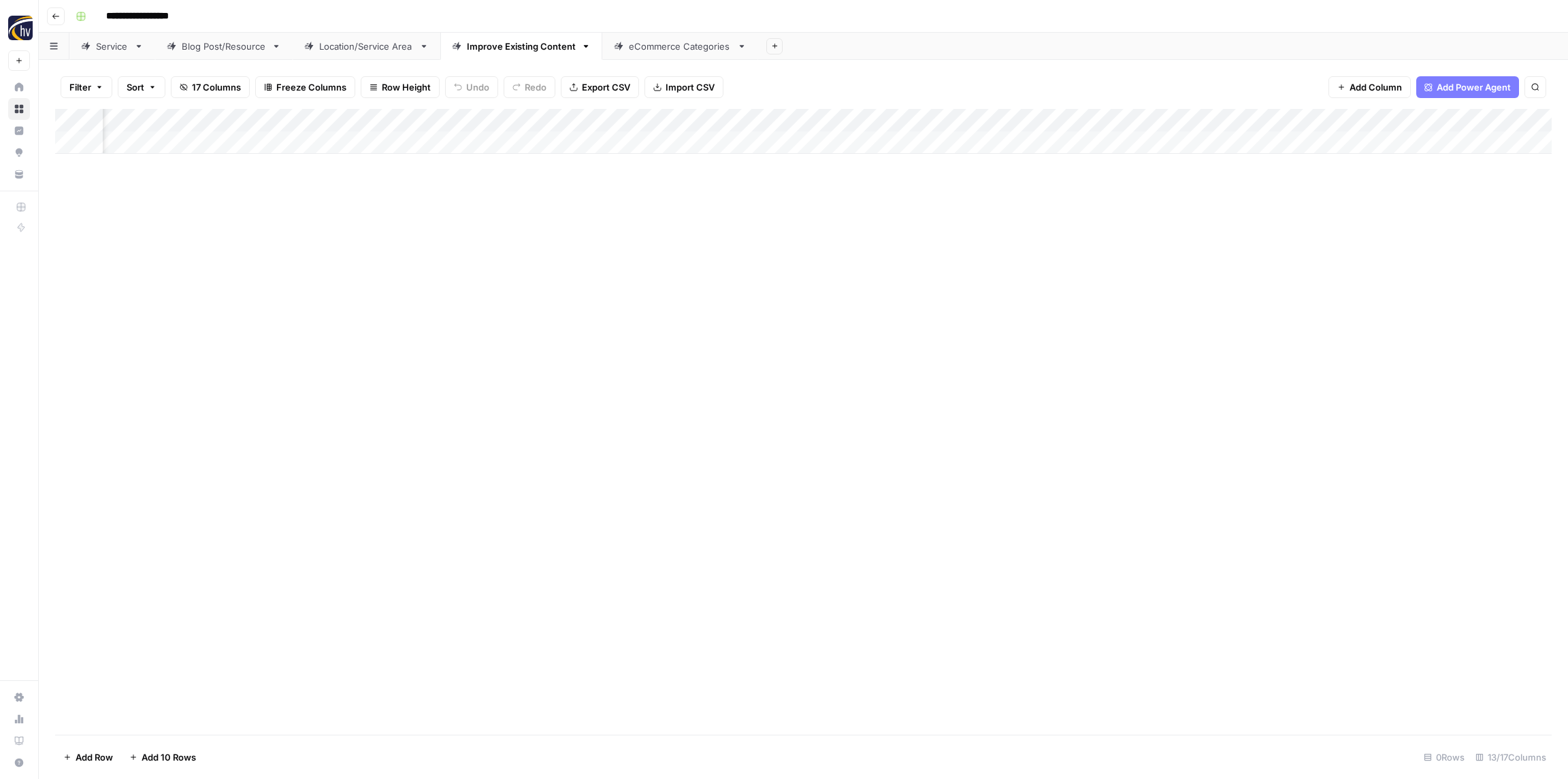
scroll to position [0, 853]
click at [662, 52] on div "eCommerce Categories" at bounding box center [680, 46] width 103 height 14
click at [508, 119] on div "Add Column" at bounding box center [804, 132] width 1497 height 45
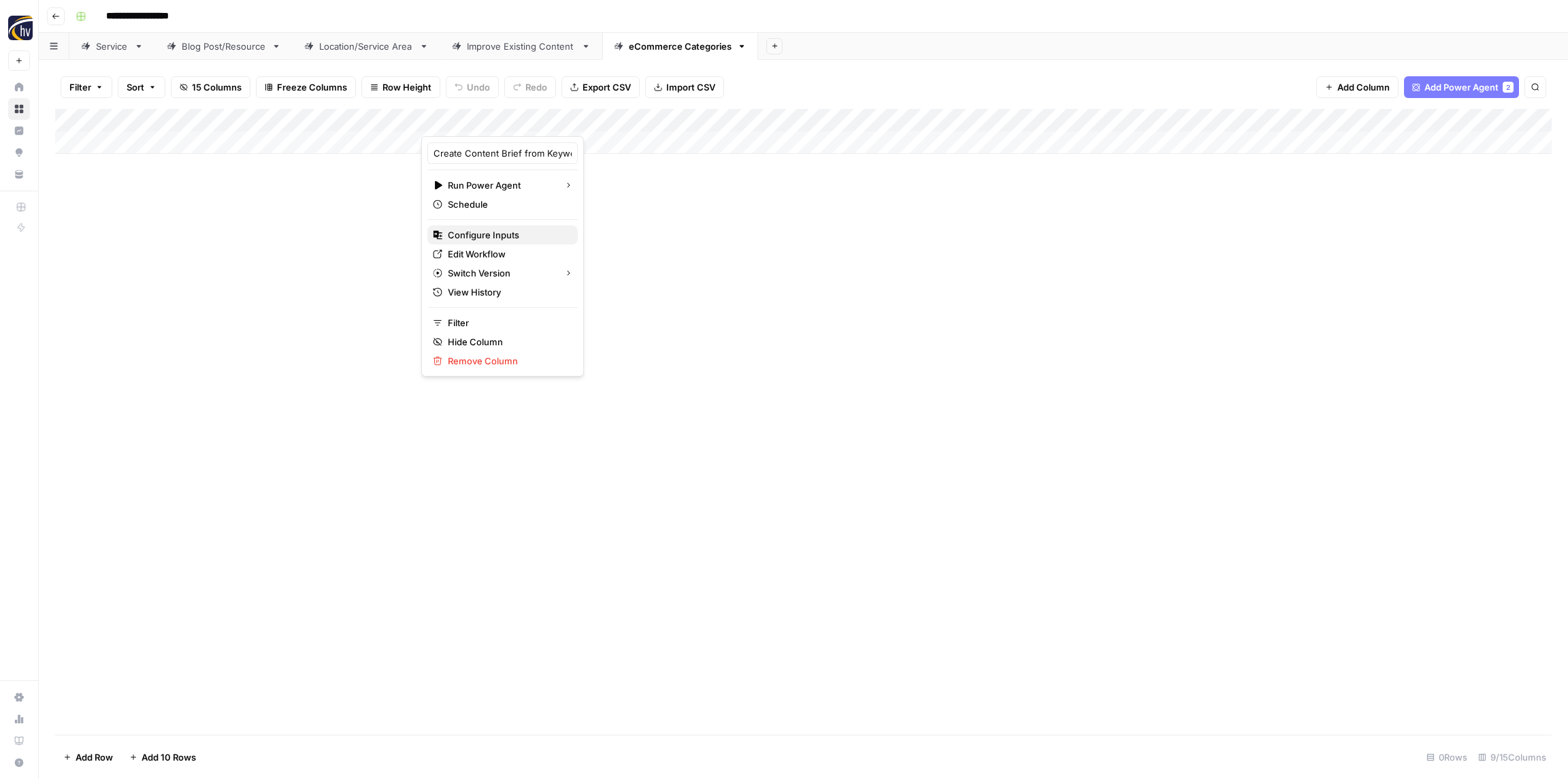
click at [482, 239] on span "Configure Inputs" at bounding box center [507, 234] width 119 height 14
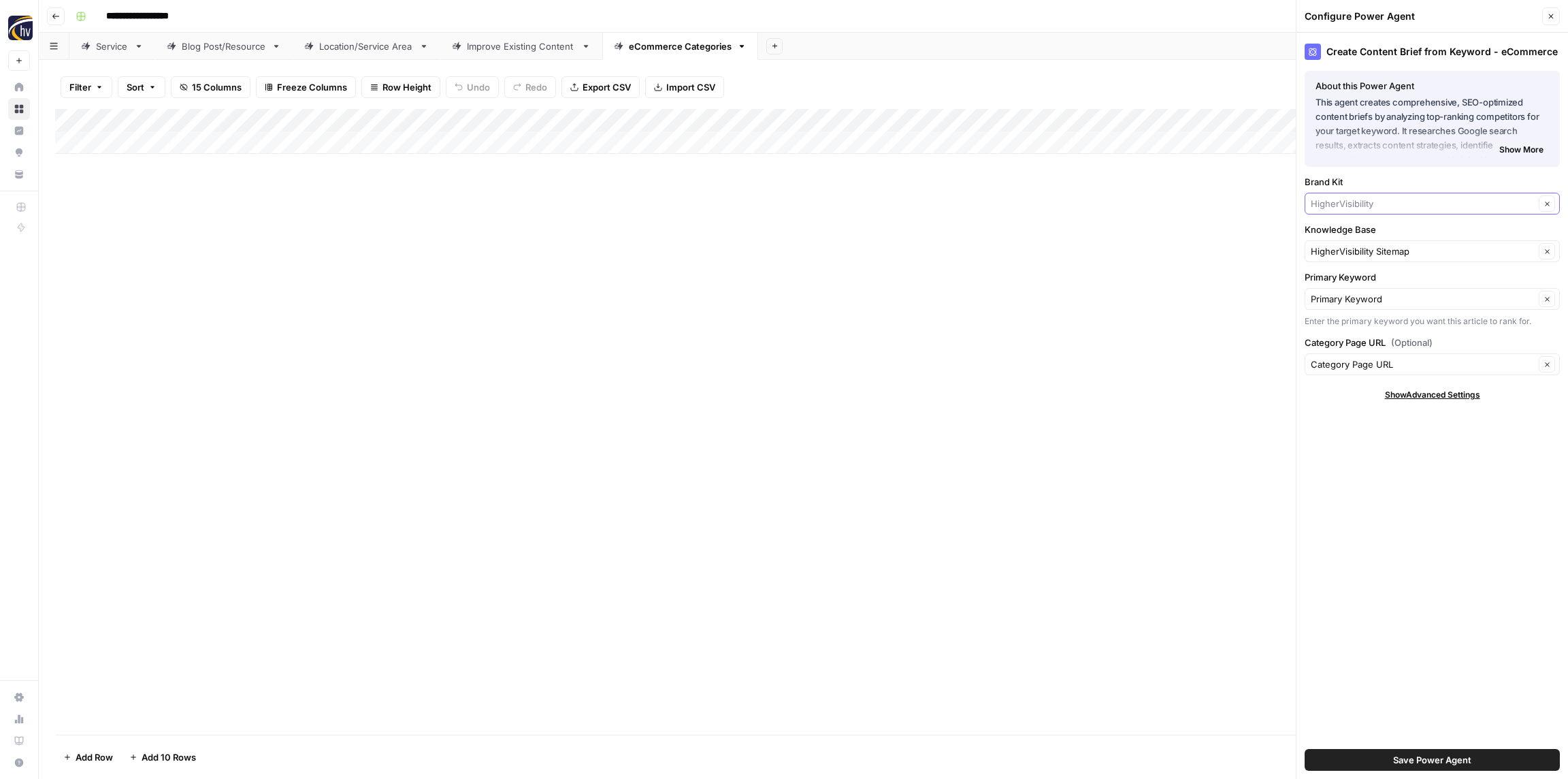
click at [1338, 203] on input "Brand Kit" at bounding box center [1423, 203] width 224 height 14
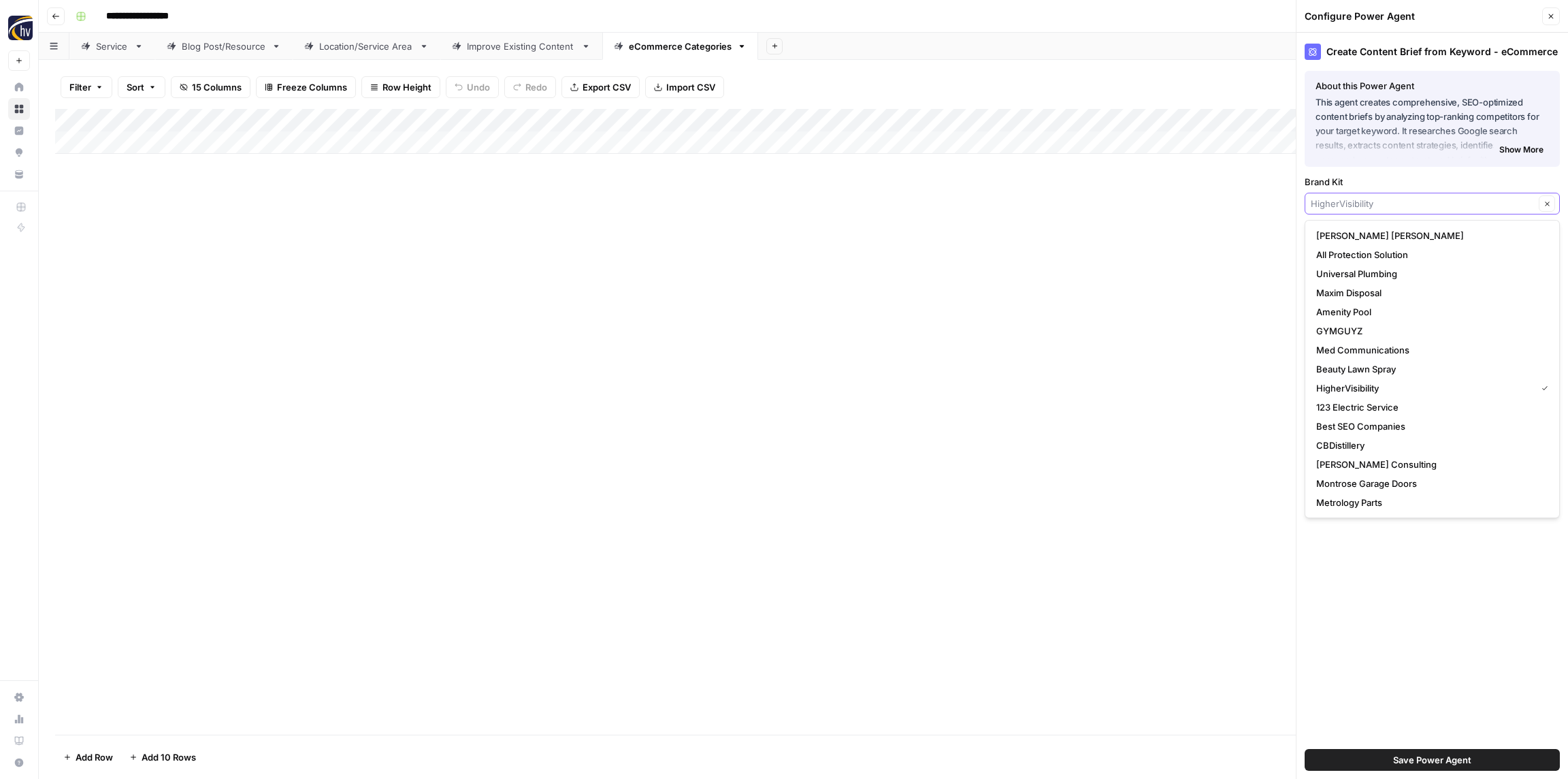
paste input "[PERSON_NAME] Beauty"
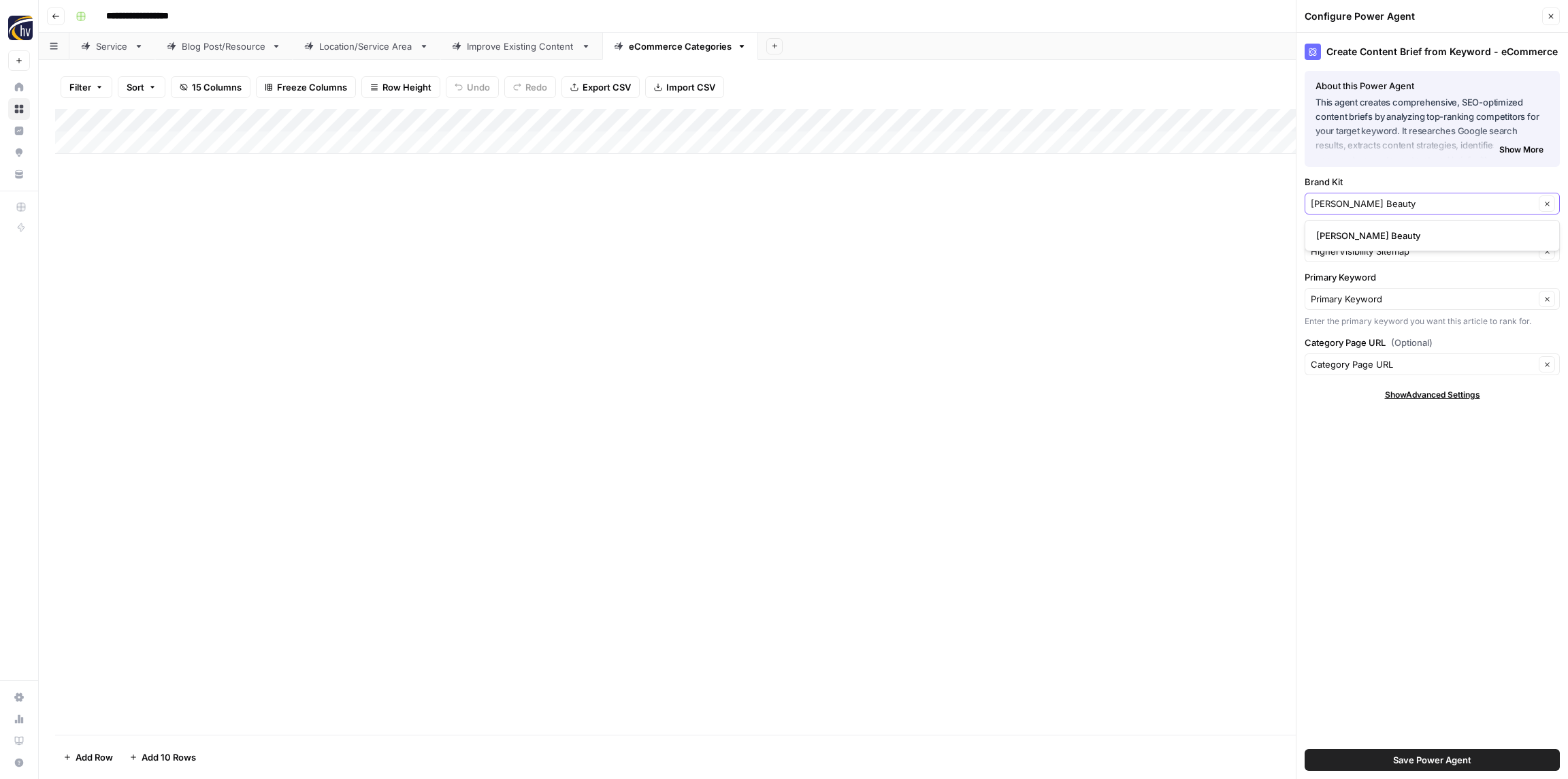
type input "[PERSON_NAME] Beauty"
click at [1348, 236] on span "[PERSON_NAME] Beauty" at bounding box center [1429, 235] width 227 height 14
click at [1349, 246] on input "Knowledge Base" at bounding box center [1423, 251] width 224 height 14
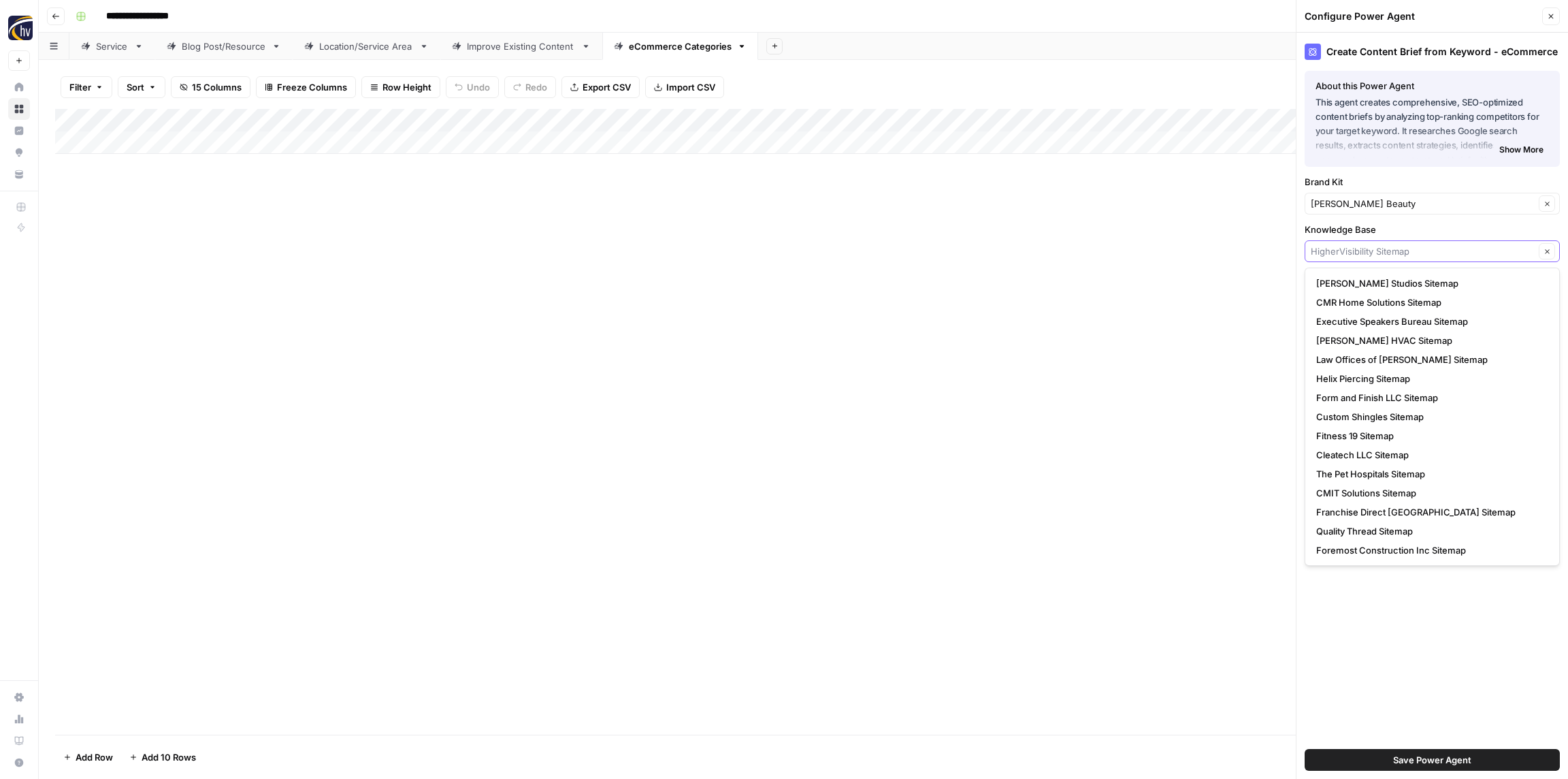
paste input "[PERSON_NAME] Beauty"
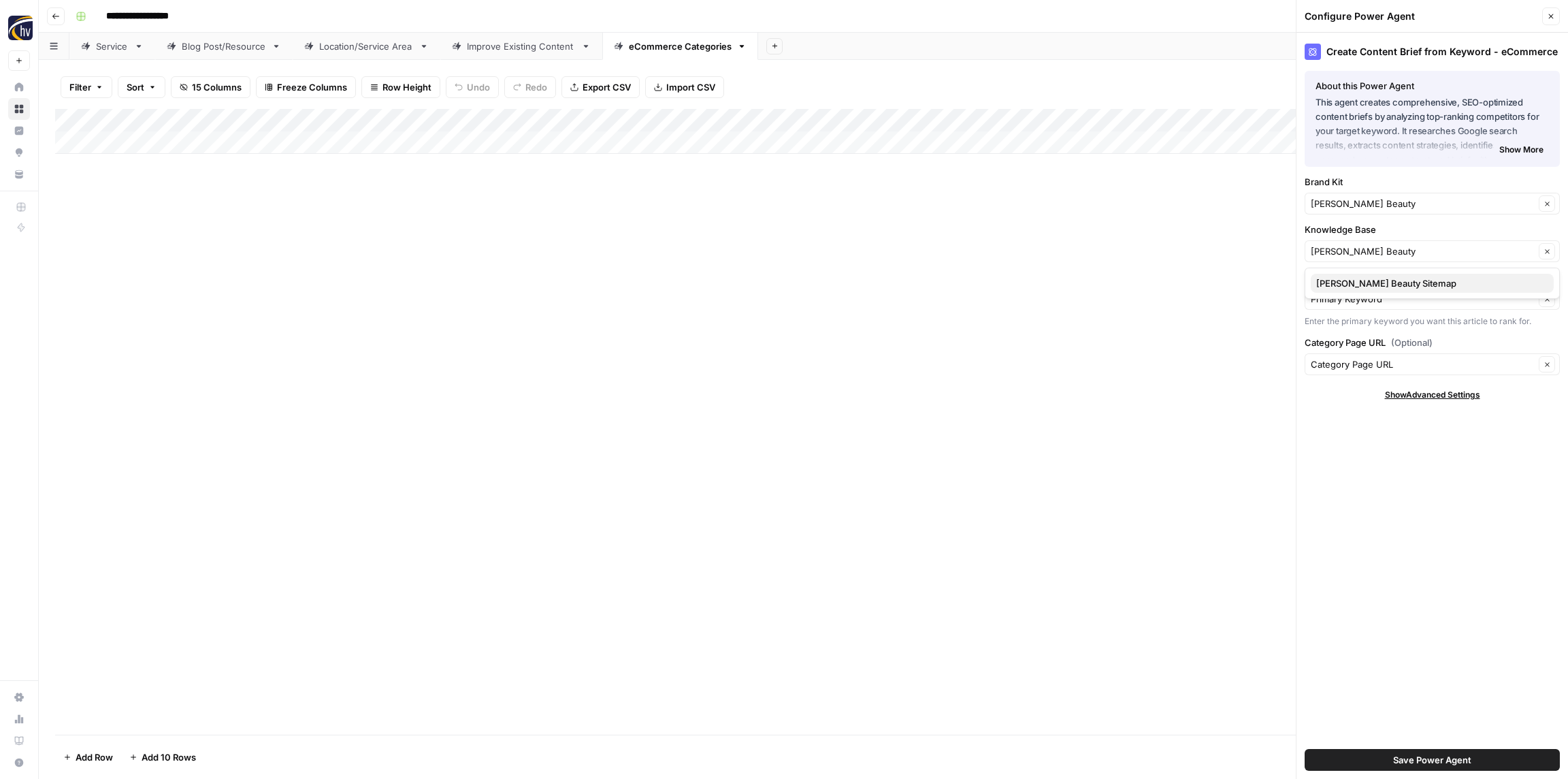
click at [1339, 278] on span "[PERSON_NAME] Beauty Sitemap" at bounding box center [1429, 283] width 227 height 14
type input "[PERSON_NAME] Beauty Sitemap"
click at [1414, 761] on span "Save Power Agent" at bounding box center [1432, 760] width 78 height 14
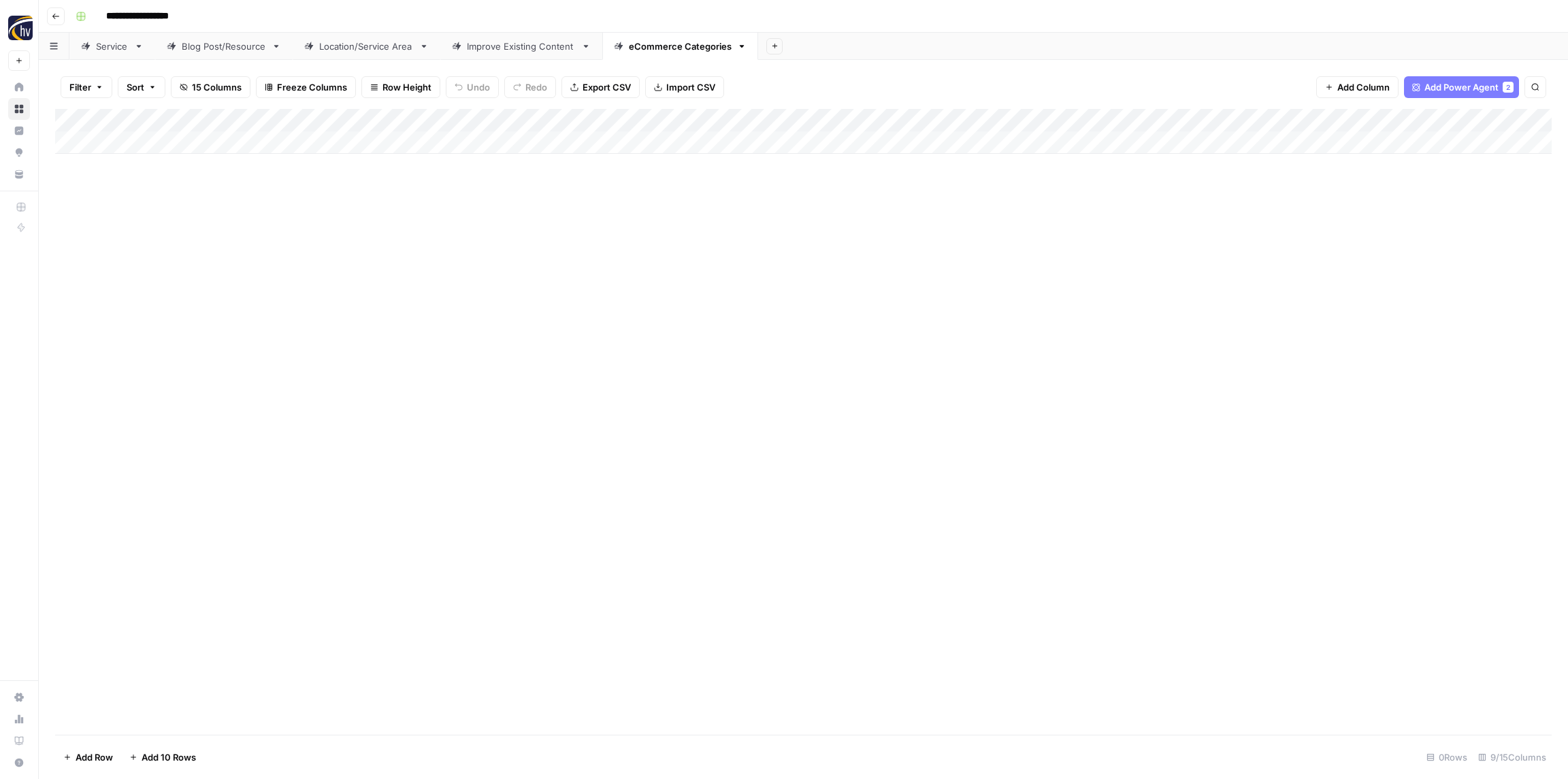
click at [1290, 123] on div "Add Column" at bounding box center [804, 132] width 1497 height 45
click at [1271, 234] on span "Configure Inputs" at bounding box center [1270, 234] width 119 height 14
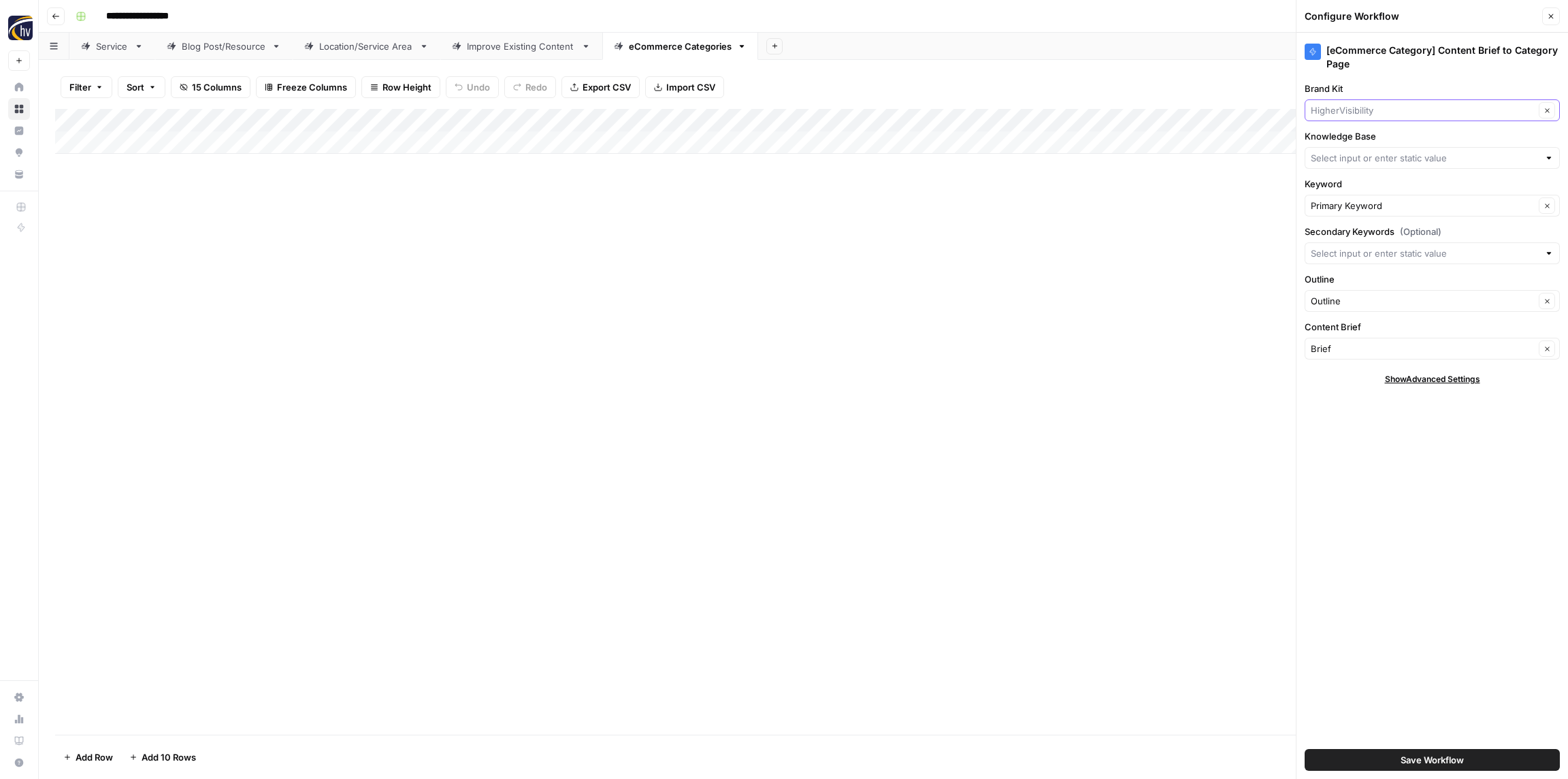
click at [1365, 115] on input "Brand Kit" at bounding box center [1423, 110] width 224 height 14
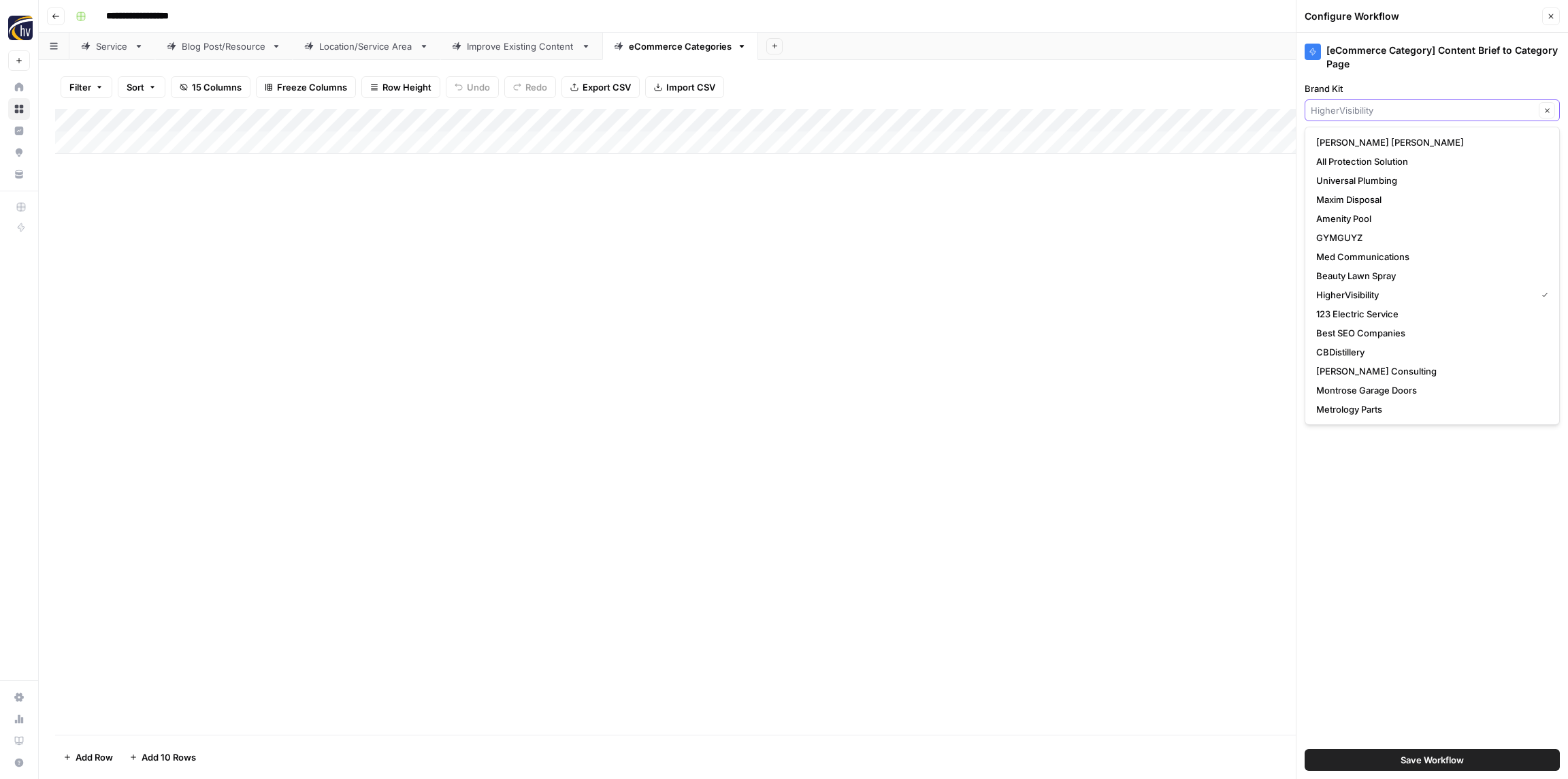
paste input "[PERSON_NAME] Beauty"
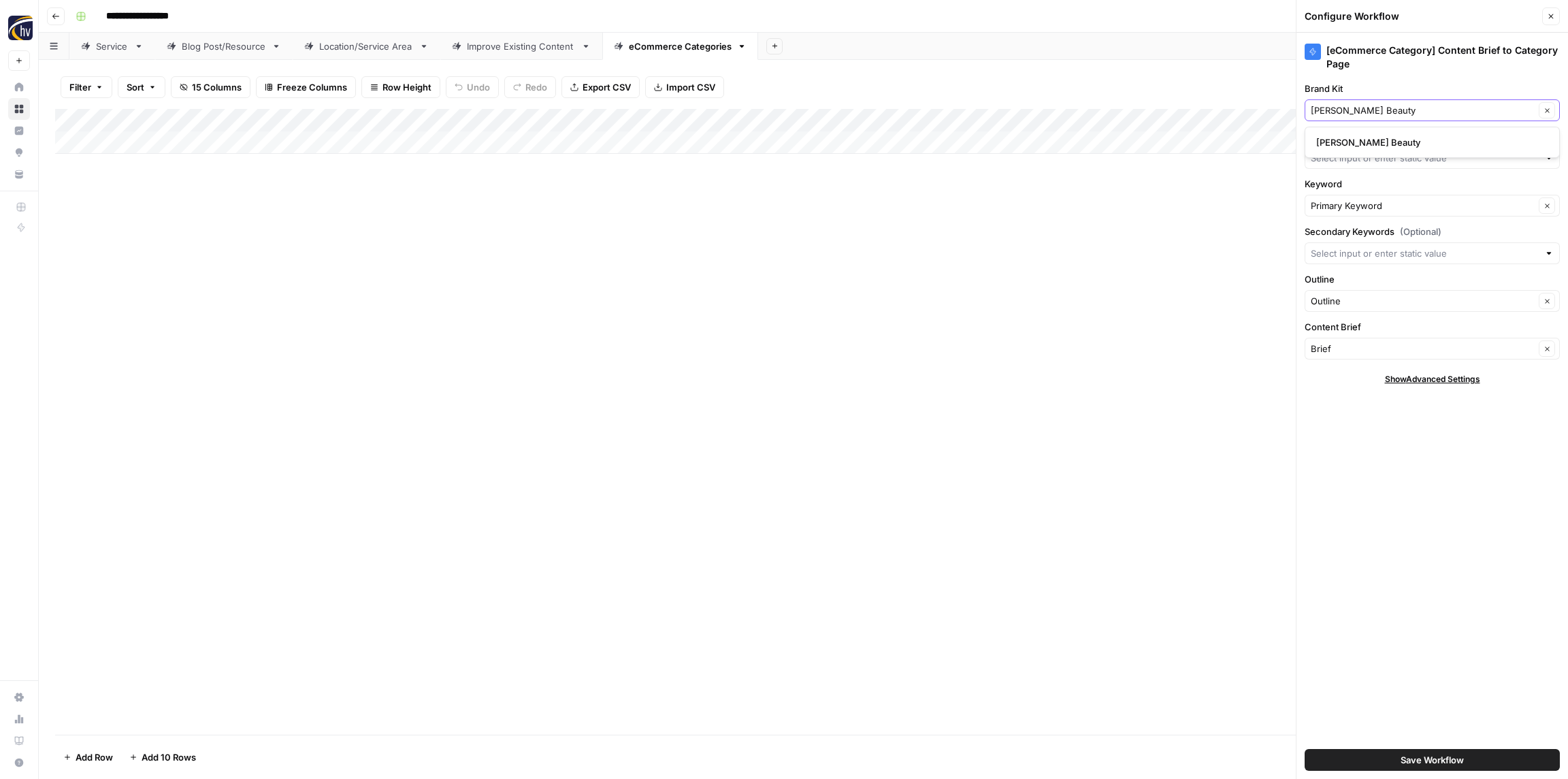
type input "[PERSON_NAME] Beauty"
click at [1368, 137] on span "[PERSON_NAME] Beauty" at bounding box center [1429, 142] width 227 height 14
click at [1367, 152] on input "Knowledge Base" at bounding box center [1424, 157] width 228 height 14
paste input "[PERSON_NAME] Beauty"
click at [1369, 193] on span "[PERSON_NAME] Beauty Sitemap" at bounding box center [1429, 190] width 227 height 14
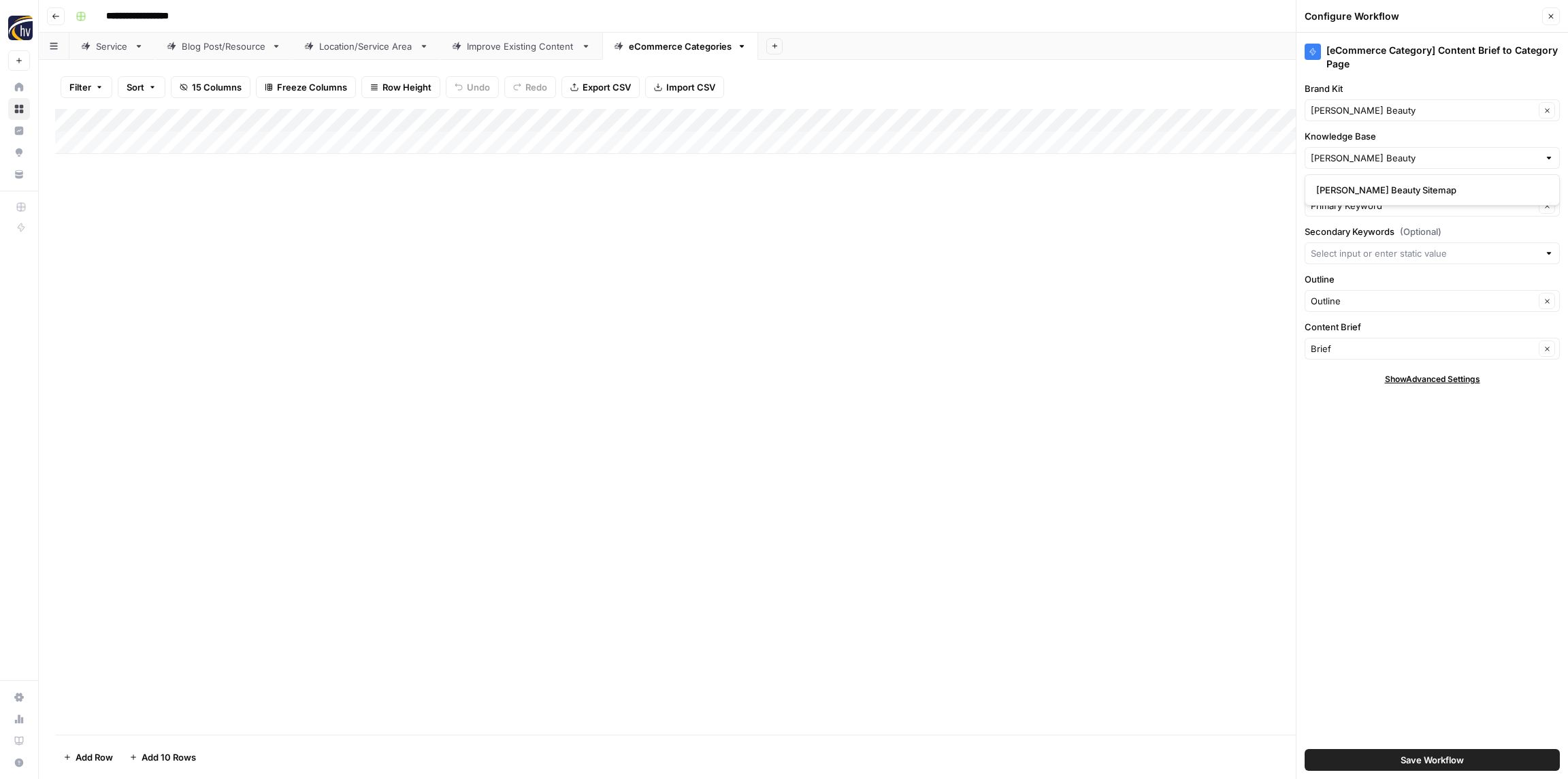
type input "[PERSON_NAME] Beauty Sitemap"
click at [1448, 761] on span "Save Workflow" at bounding box center [1432, 760] width 63 height 14
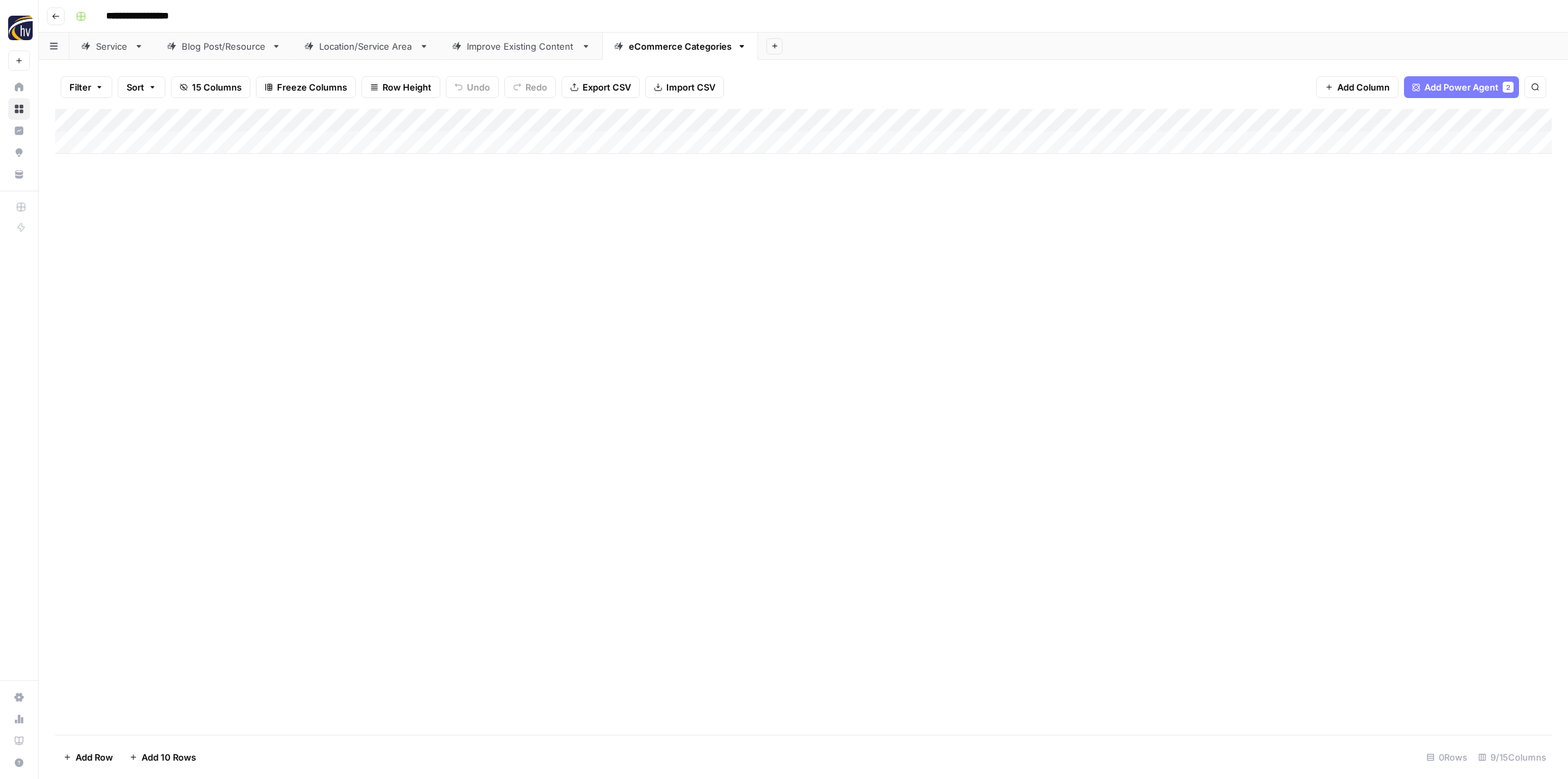
click at [50, 17] on button "Go back" at bounding box center [55, 16] width 18 height 18
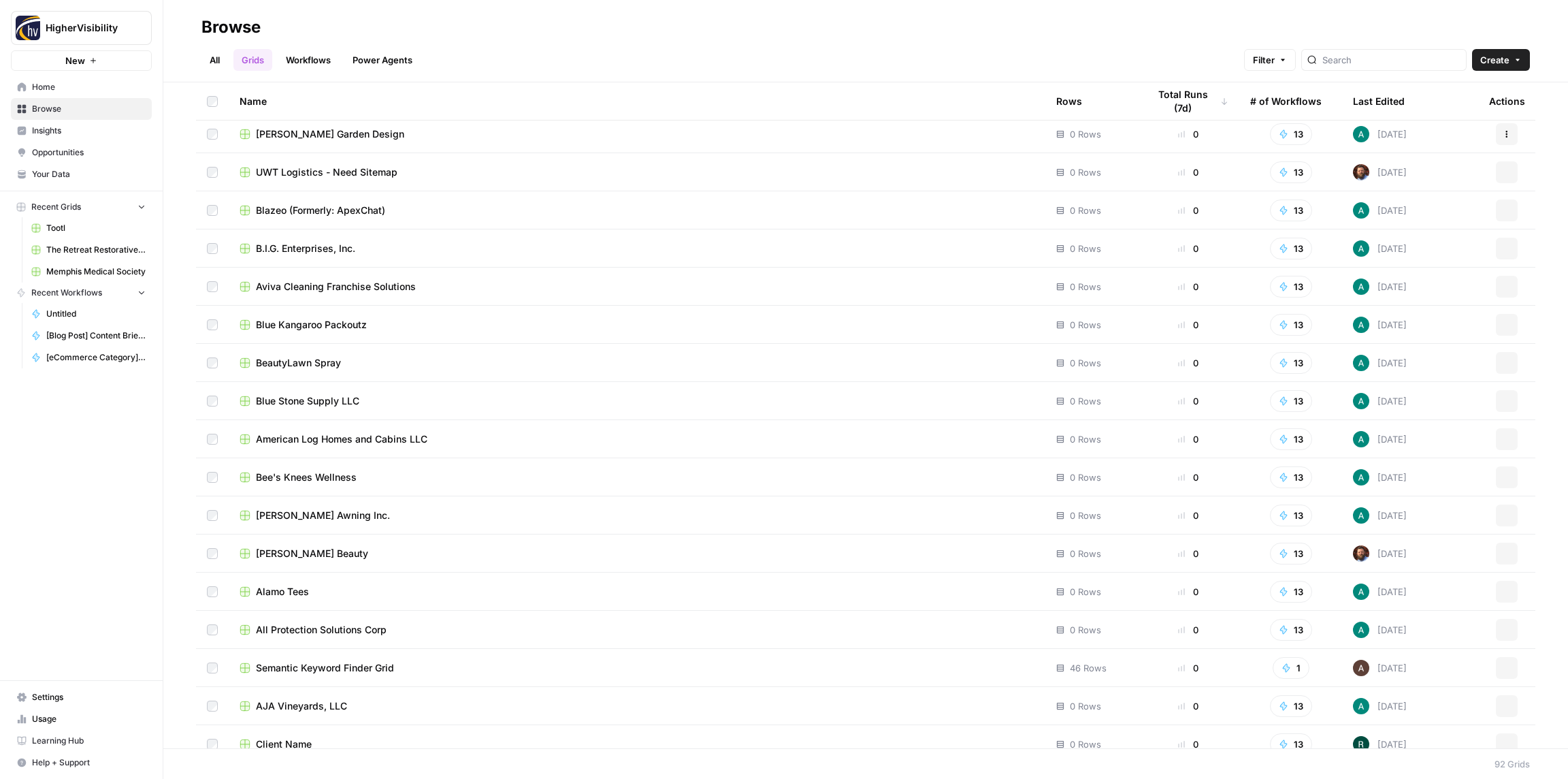
scroll to position [2880, 0]
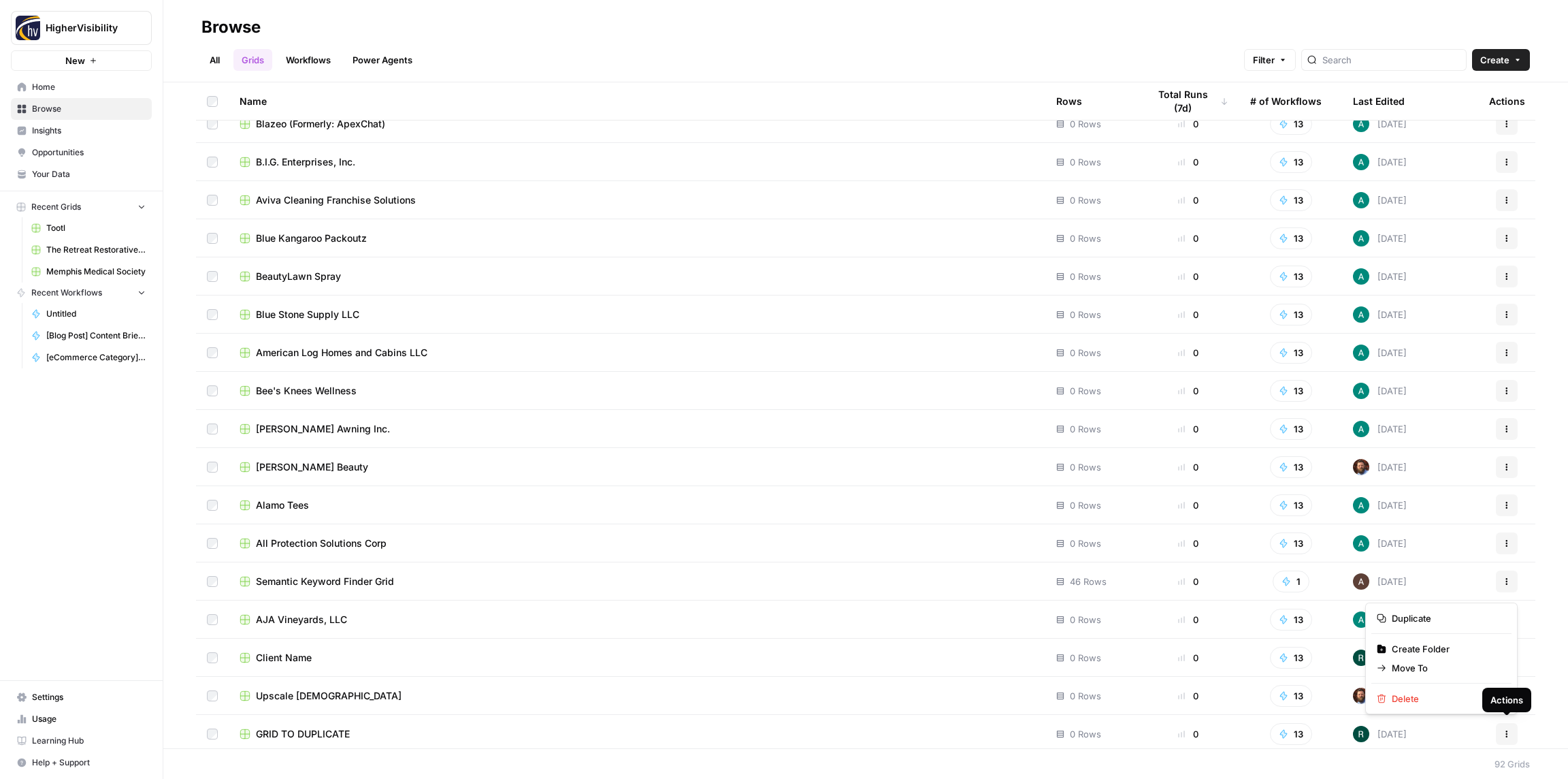
click at [1509, 731] on icon "button" at bounding box center [1506, 734] width 8 height 8
click at [1421, 612] on button "Duplicate" at bounding box center [1441, 619] width 140 height 19
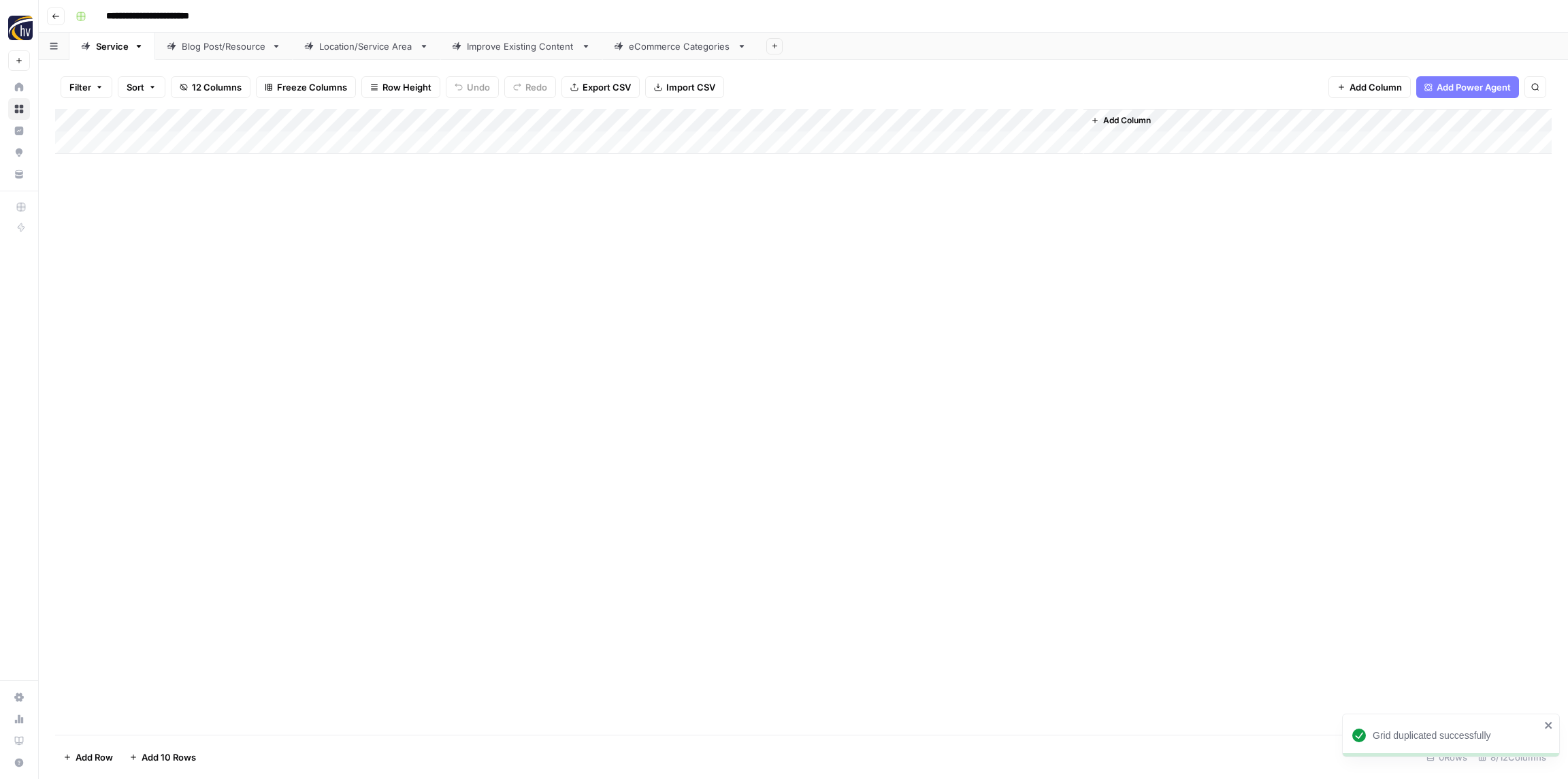
click at [152, 27] on header "**********" at bounding box center [803, 16] width 1529 height 32
click at [154, 17] on input "**********" at bounding box center [170, 17] width 140 height 22
click at [154, 17] on input "**********" at bounding box center [170, 17] width 140 height 22
paste input
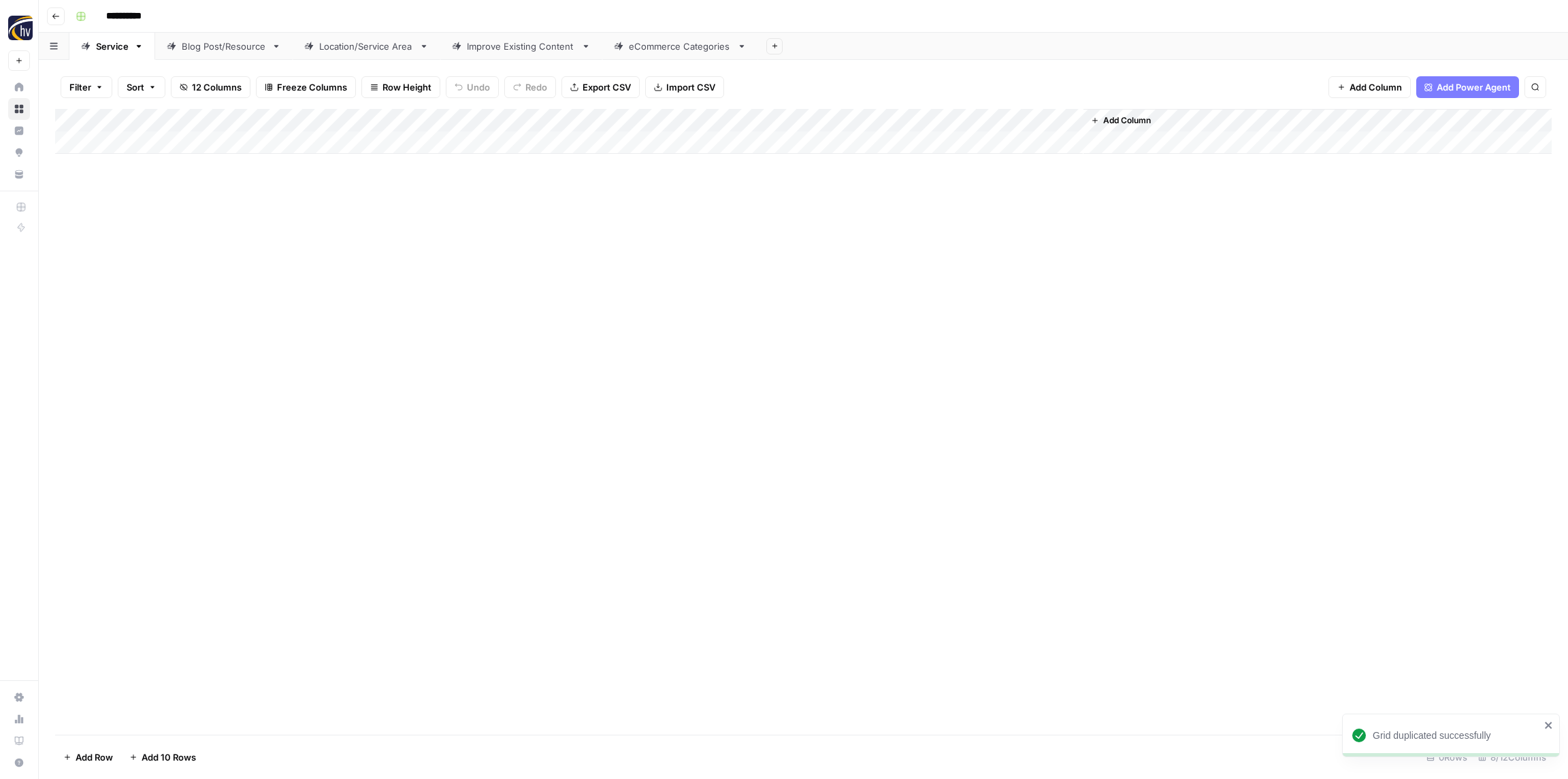
type input "**********"
click at [215, 15] on div "**********" at bounding box center [812, 17] width 1485 height 22
click at [277, 114] on div "Add Column" at bounding box center [804, 132] width 1497 height 45
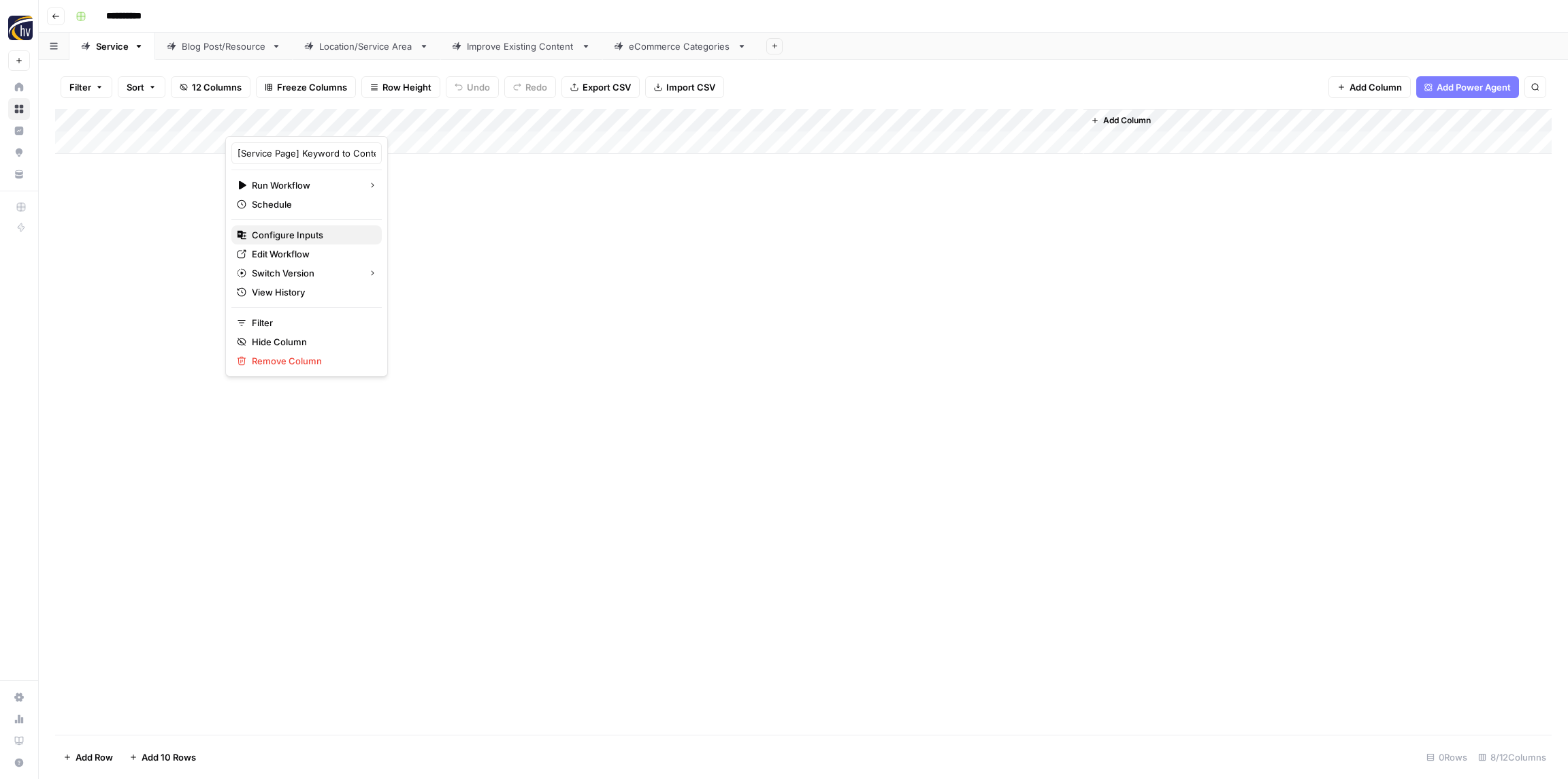
click at [282, 240] on span "Configure Inputs" at bounding box center [312, 234] width 119 height 14
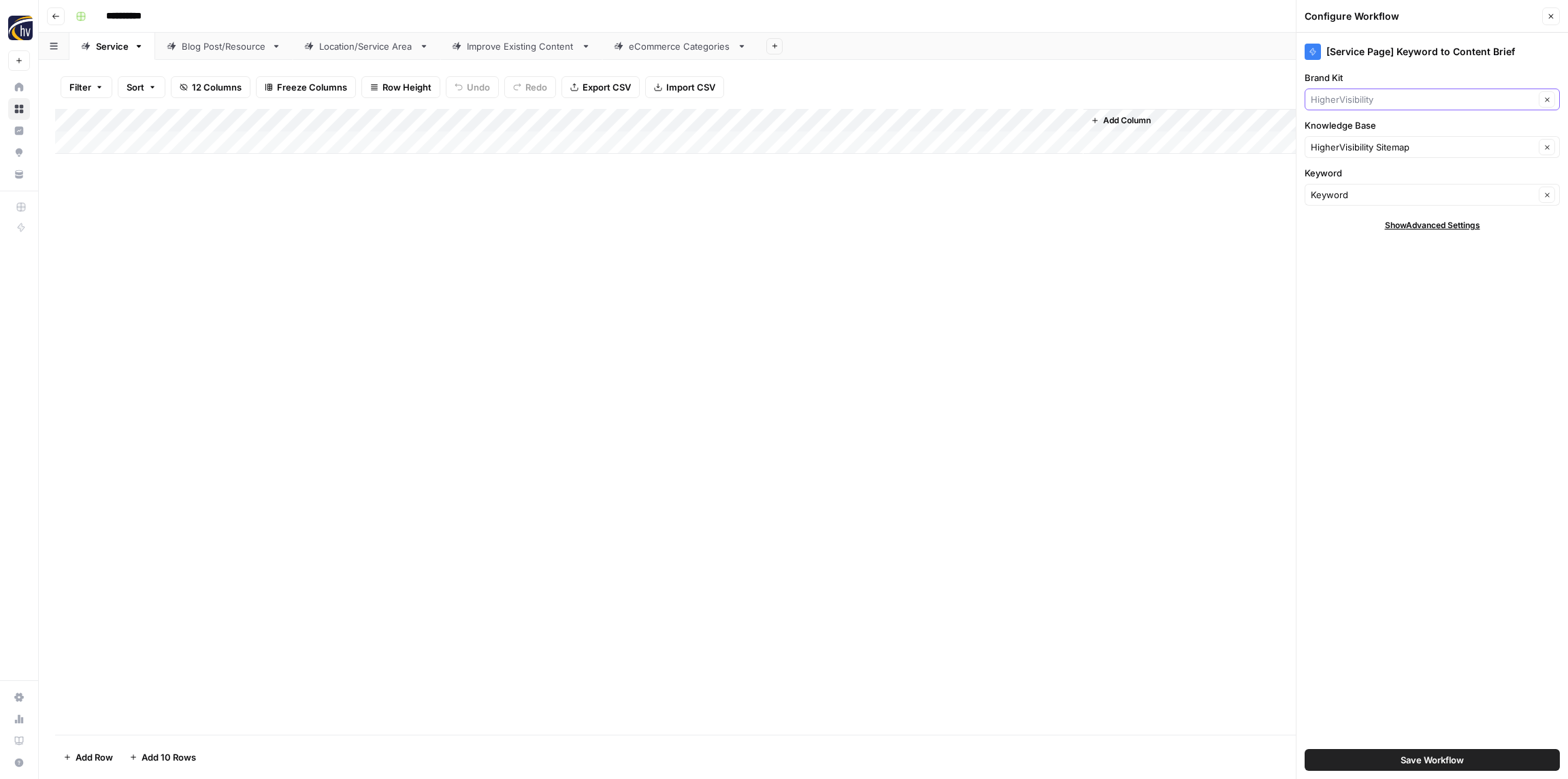
click at [1337, 97] on input "Brand Kit" at bounding box center [1423, 99] width 224 height 14
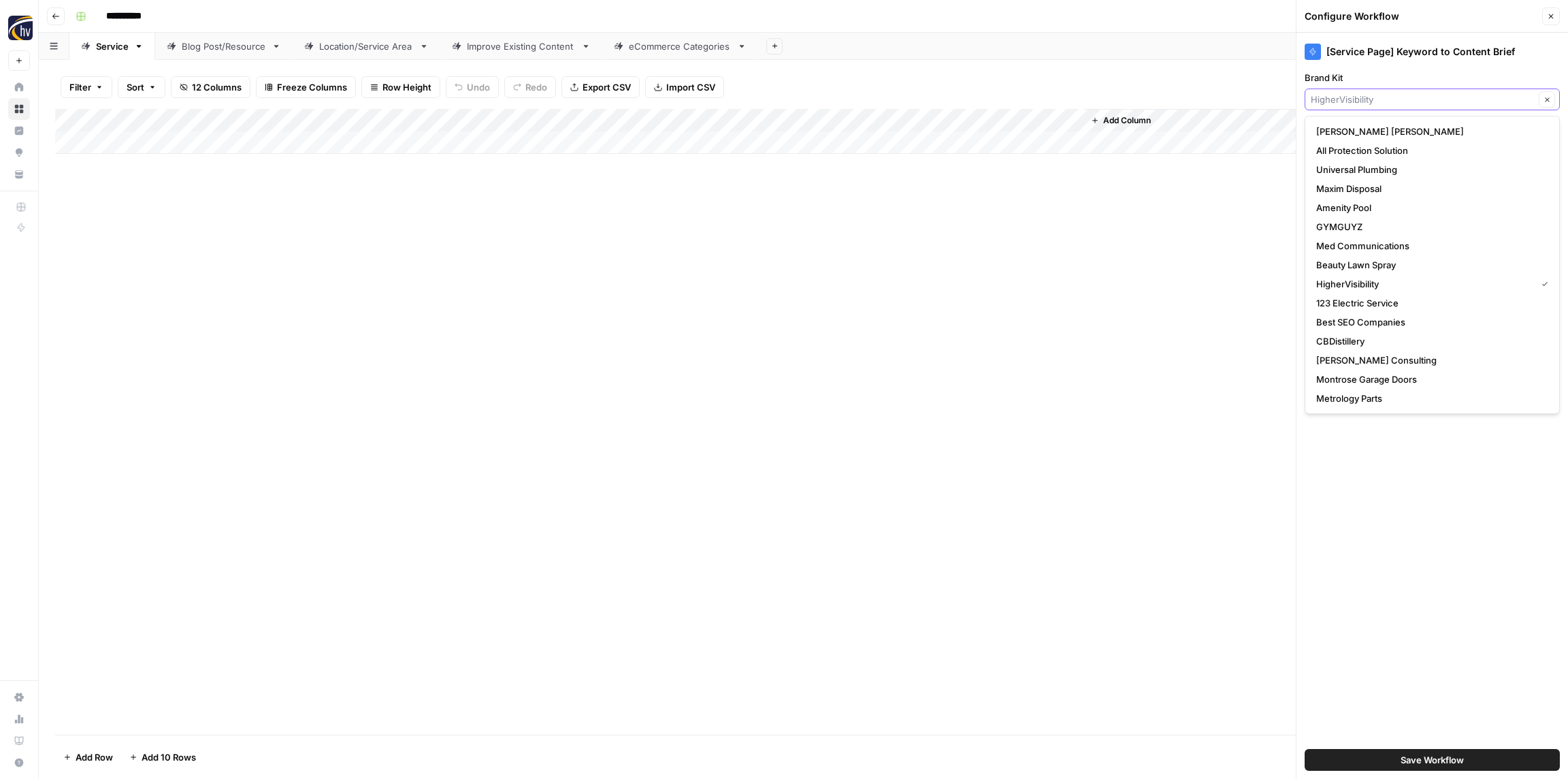
paste input "[PERSON_NAME]"
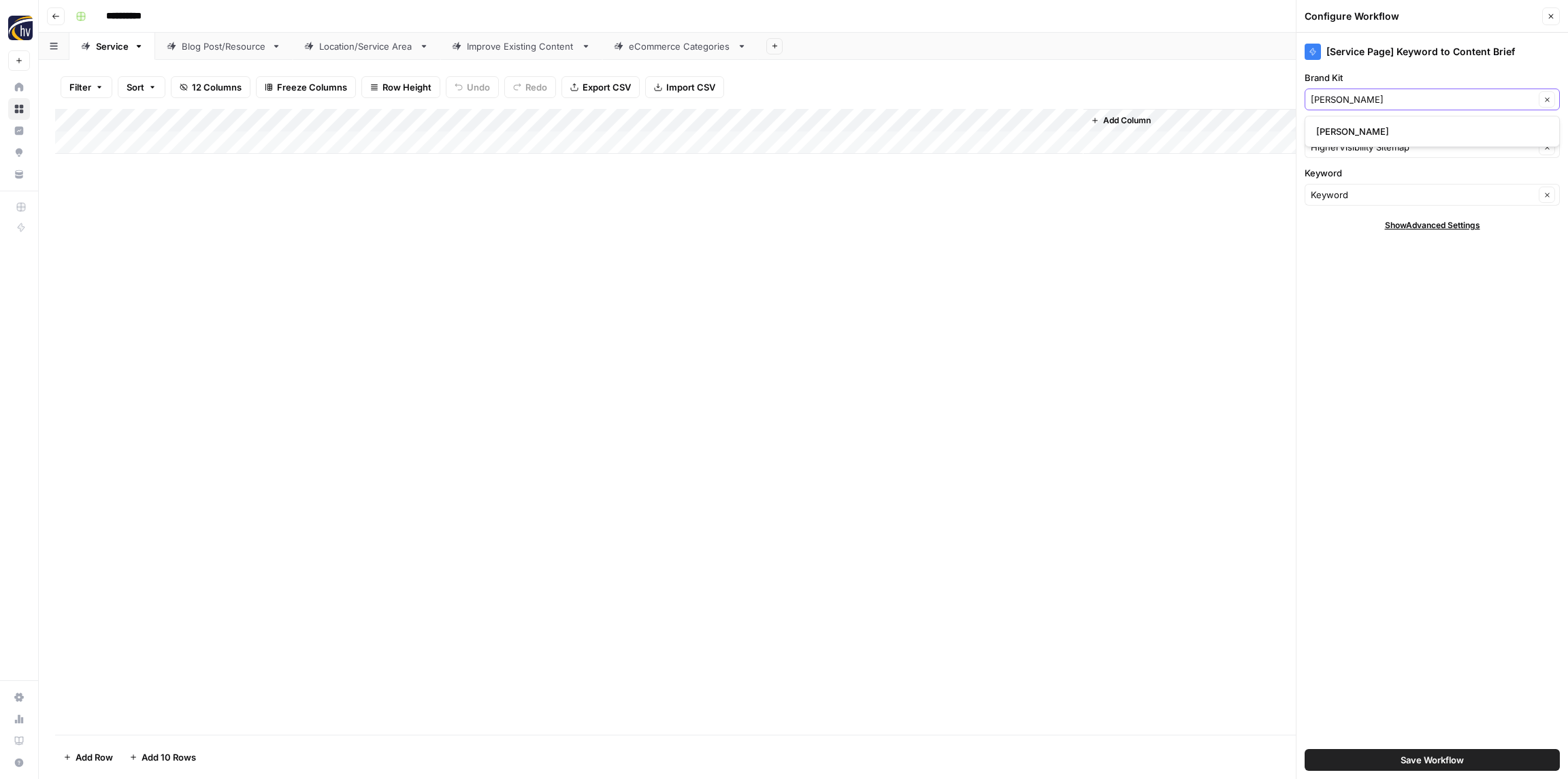
type input "[PERSON_NAME]"
click at [1341, 123] on button "[PERSON_NAME]" at bounding box center [1432, 132] width 243 height 19
click at [1342, 145] on input "Knowledge Base" at bounding box center [1423, 147] width 224 height 14
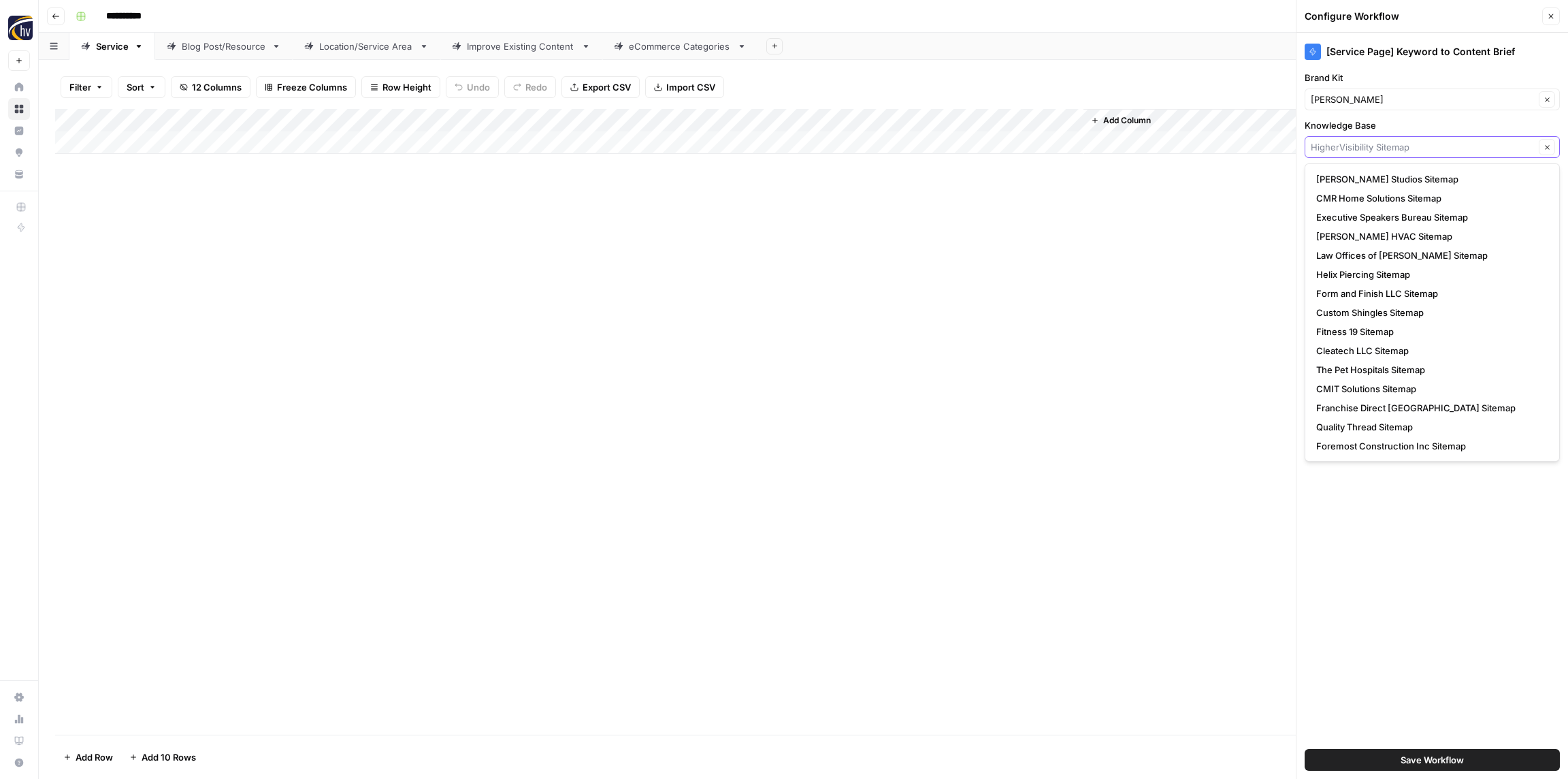
paste input "[PERSON_NAME]"
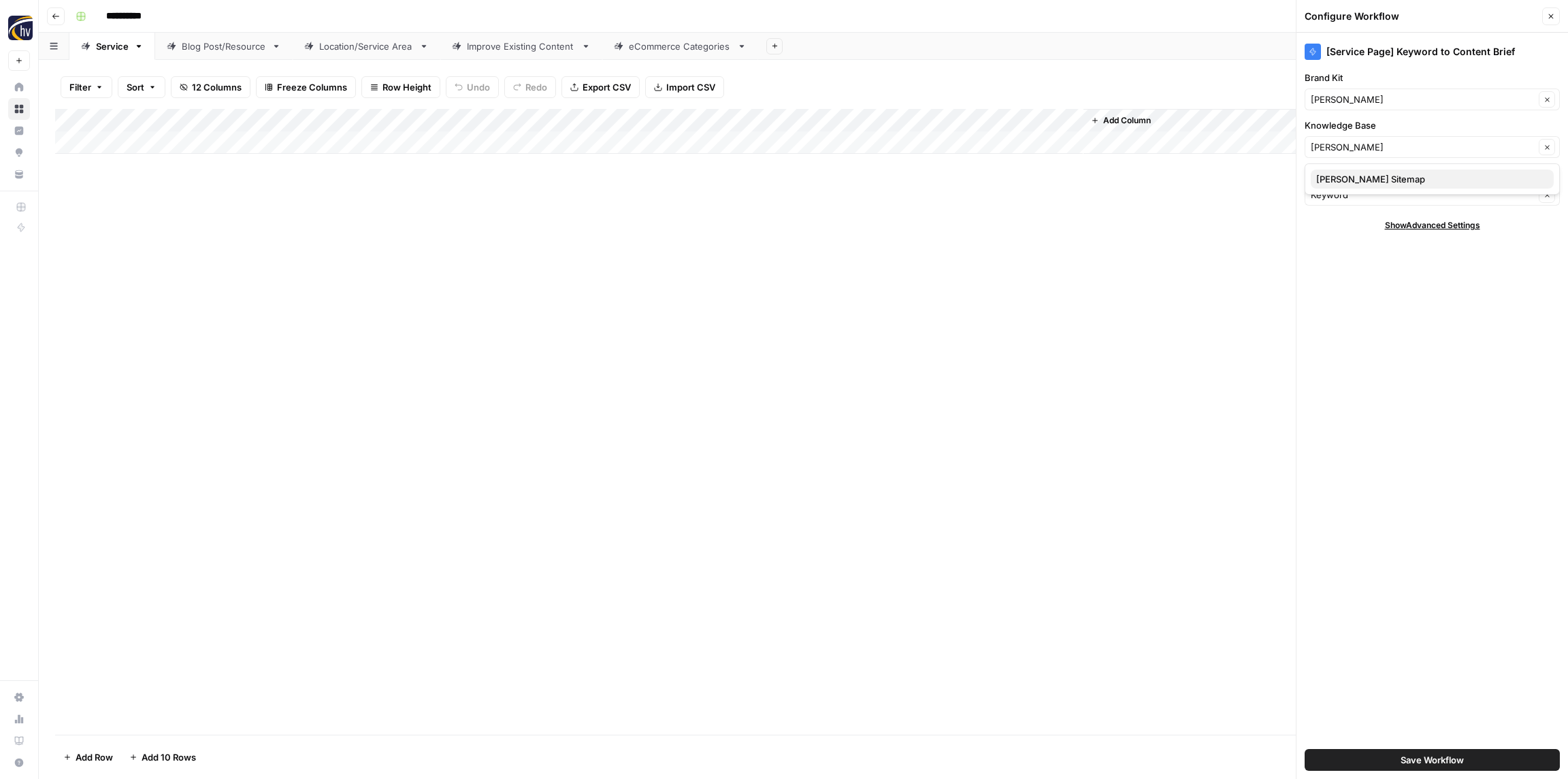
click at [1344, 178] on span "[PERSON_NAME] Sitemap" at bounding box center [1429, 179] width 227 height 14
type input "[PERSON_NAME] Sitemap"
click at [1426, 757] on span "Save Workflow" at bounding box center [1432, 760] width 63 height 14
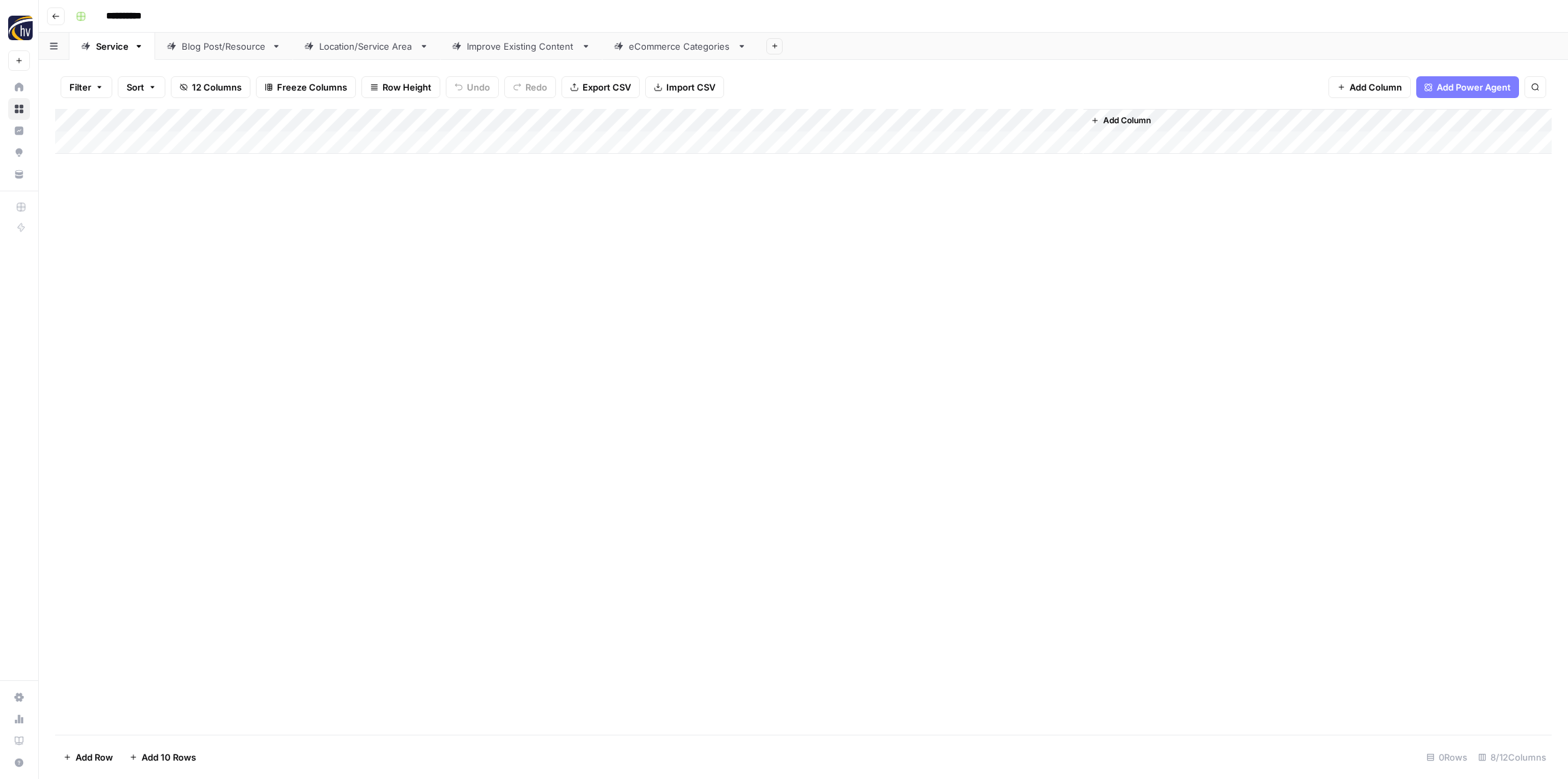
click at [890, 127] on div "Add Column" at bounding box center [804, 132] width 1497 height 45
click at [880, 238] on span "Configure Inputs" at bounding box center [924, 234] width 119 height 14
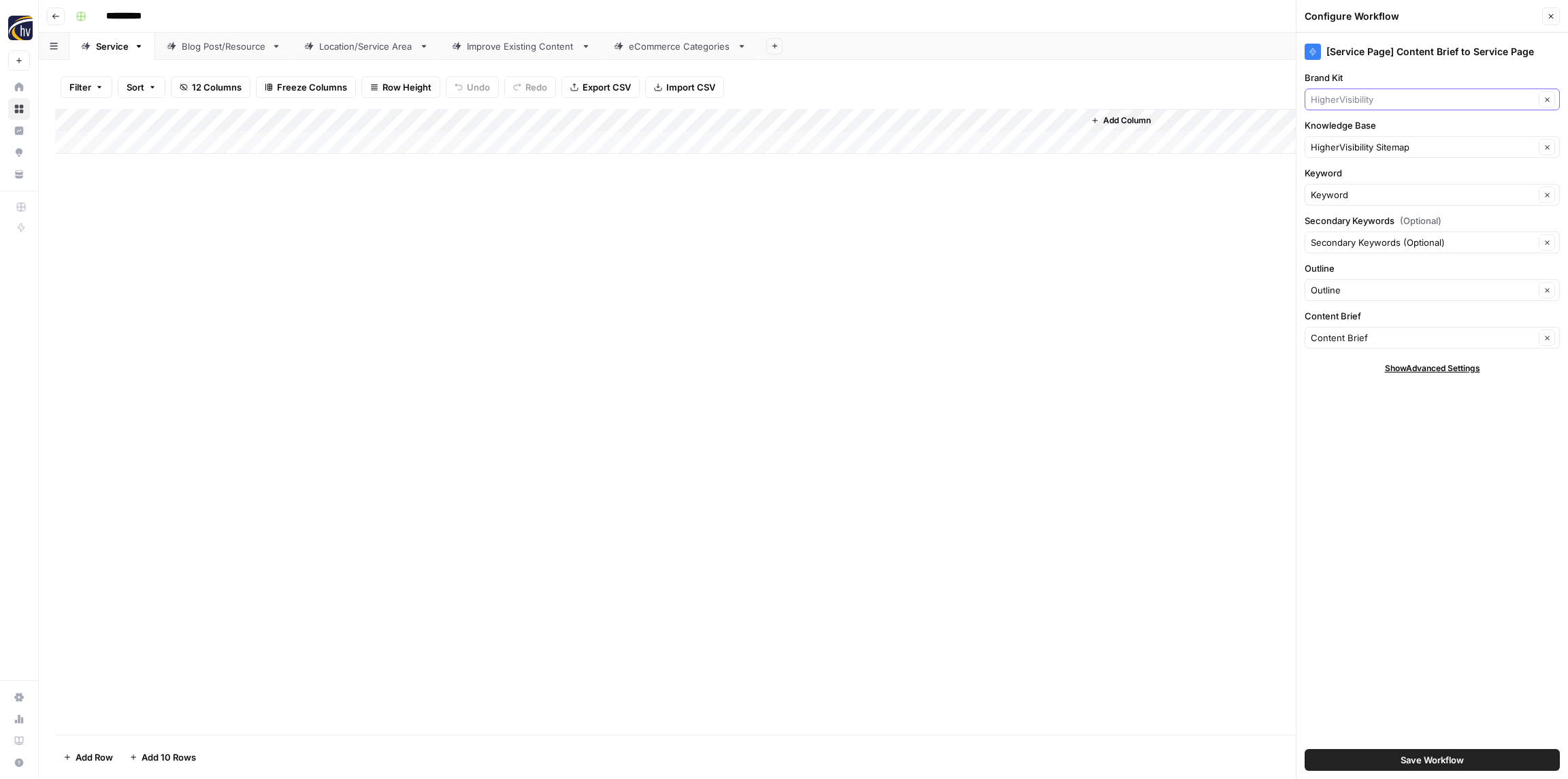
click at [1373, 97] on input "Brand Kit" at bounding box center [1423, 99] width 224 height 14
paste input "[PERSON_NAME]"
type input "[PERSON_NAME]"
click at [1356, 134] on span "[PERSON_NAME]" at bounding box center [1429, 131] width 227 height 14
click at [1378, 149] on input "Knowledge Base" at bounding box center [1423, 147] width 224 height 14
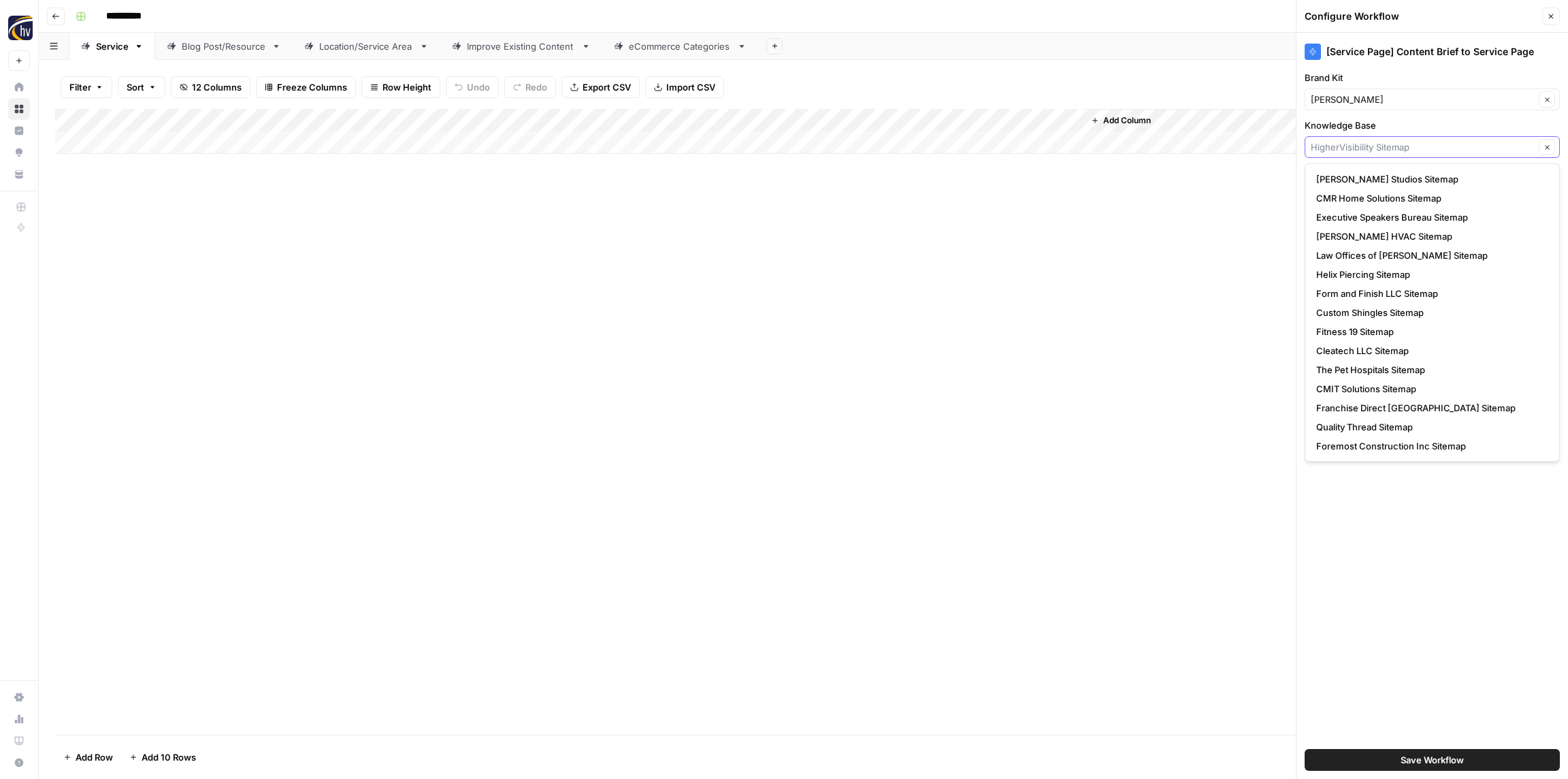
paste input "[PERSON_NAME]"
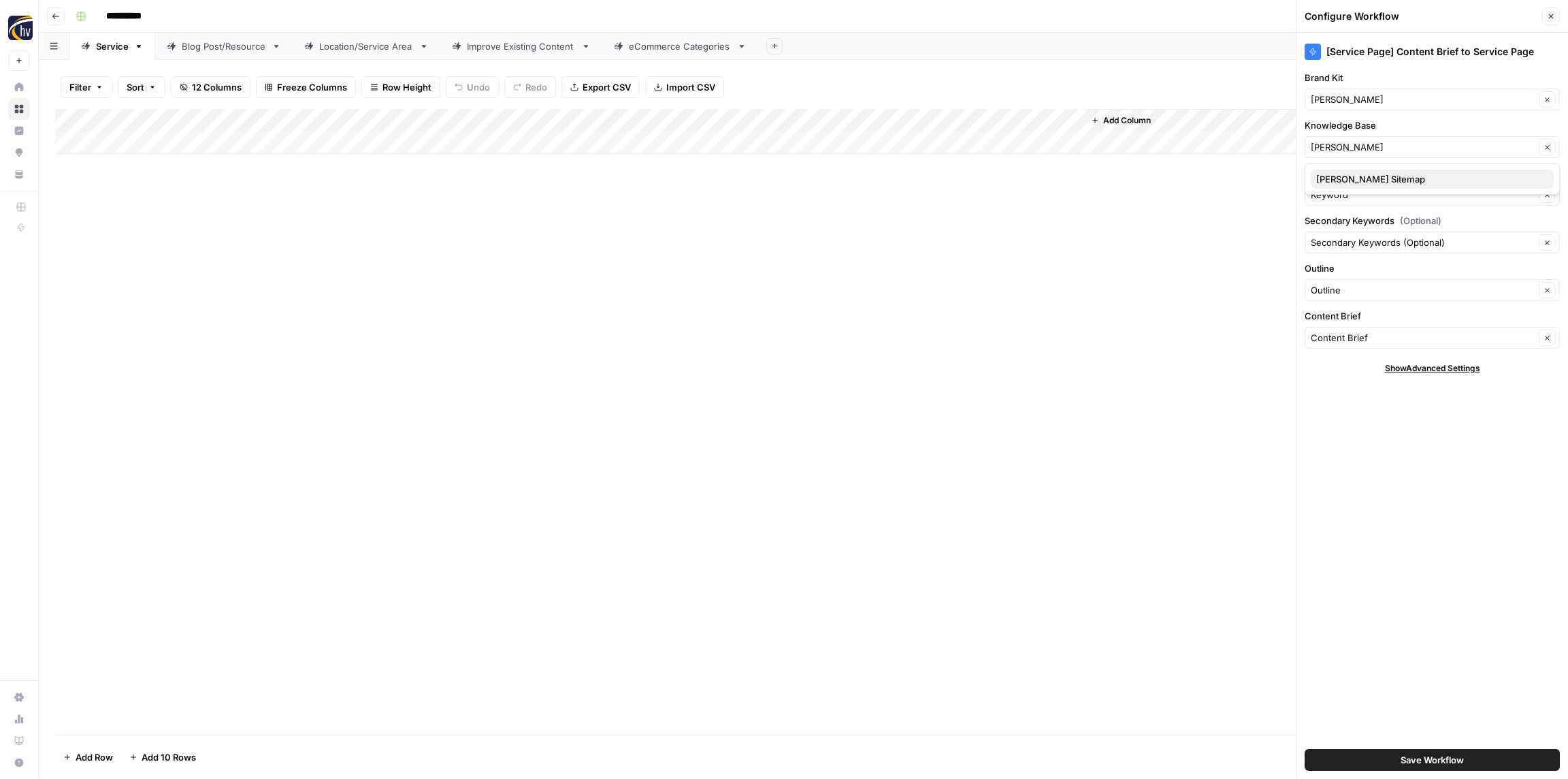
click at [1346, 175] on span "[PERSON_NAME] Sitemap" at bounding box center [1429, 179] width 227 height 14
type input "[PERSON_NAME] Sitemap"
click at [1422, 758] on span "Save Workflow" at bounding box center [1432, 760] width 63 height 14
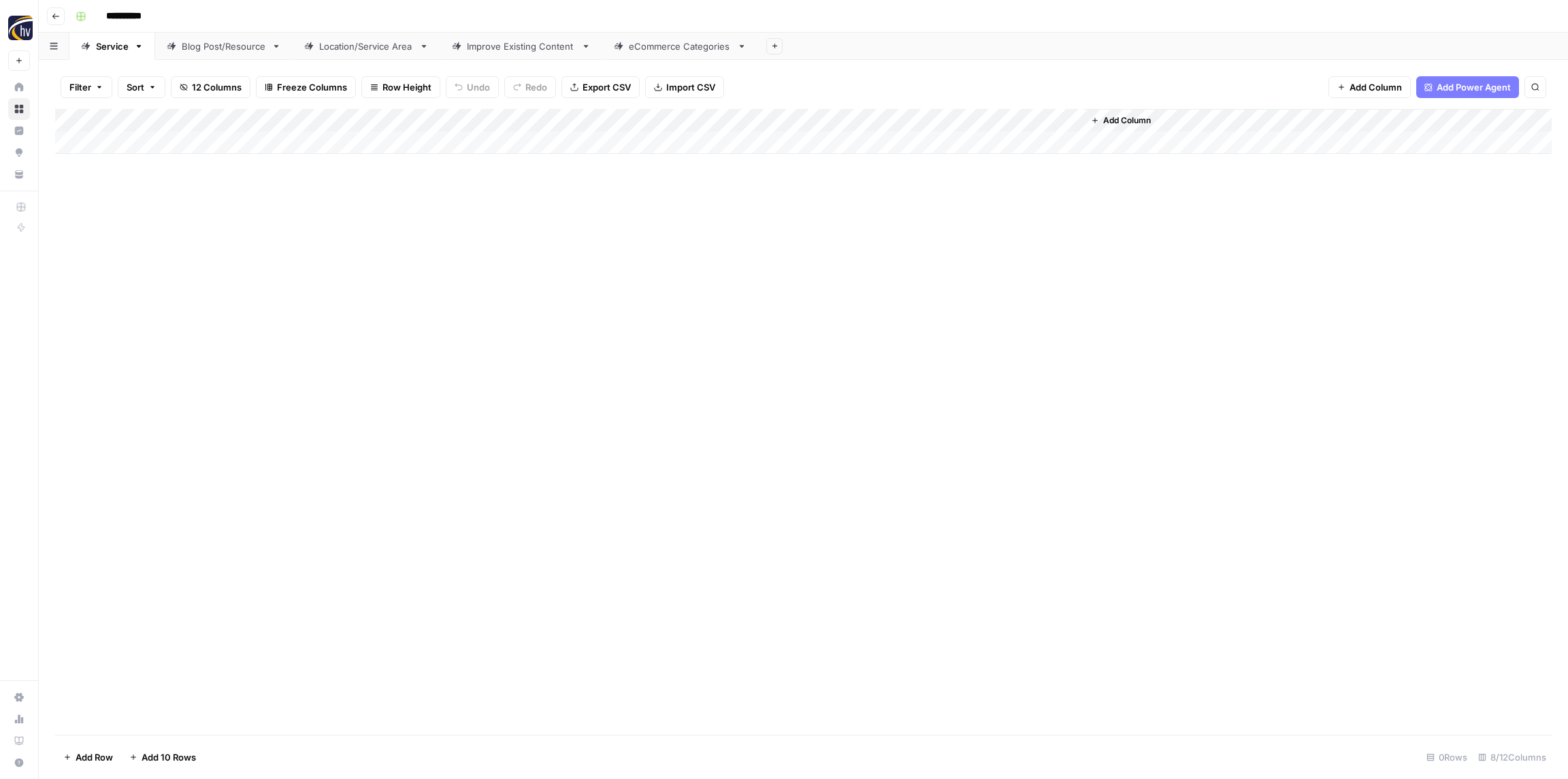
click at [236, 47] on div "Blog Post/Resource" at bounding box center [223, 46] width 84 height 14
click at [288, 122] on div "Add Column" at bounding box center [804, 132] width 1497 height 45
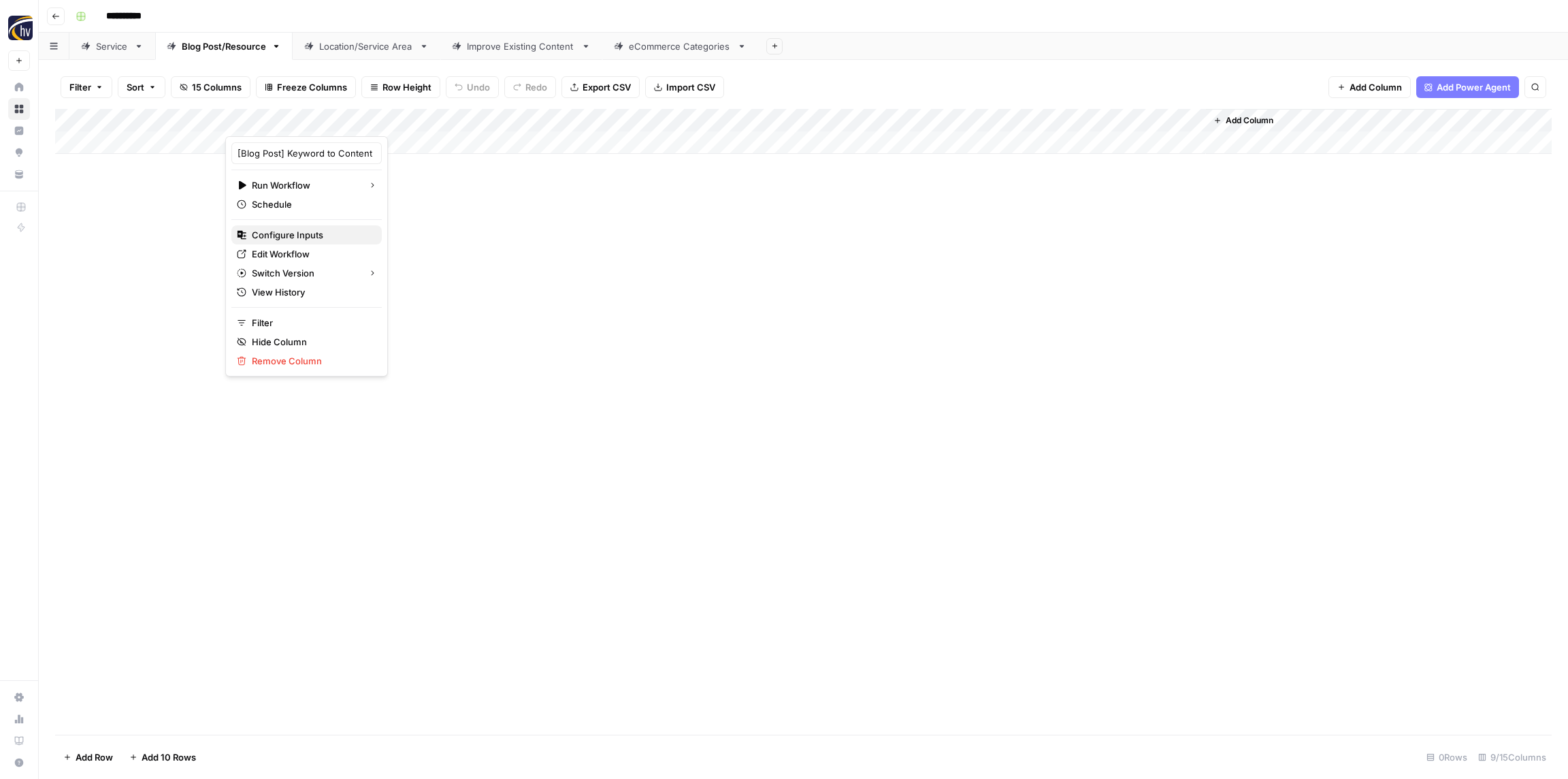
click at [300, 236] on span "Configure Inputs" at bounding box center [312, 234] width 119 height 14
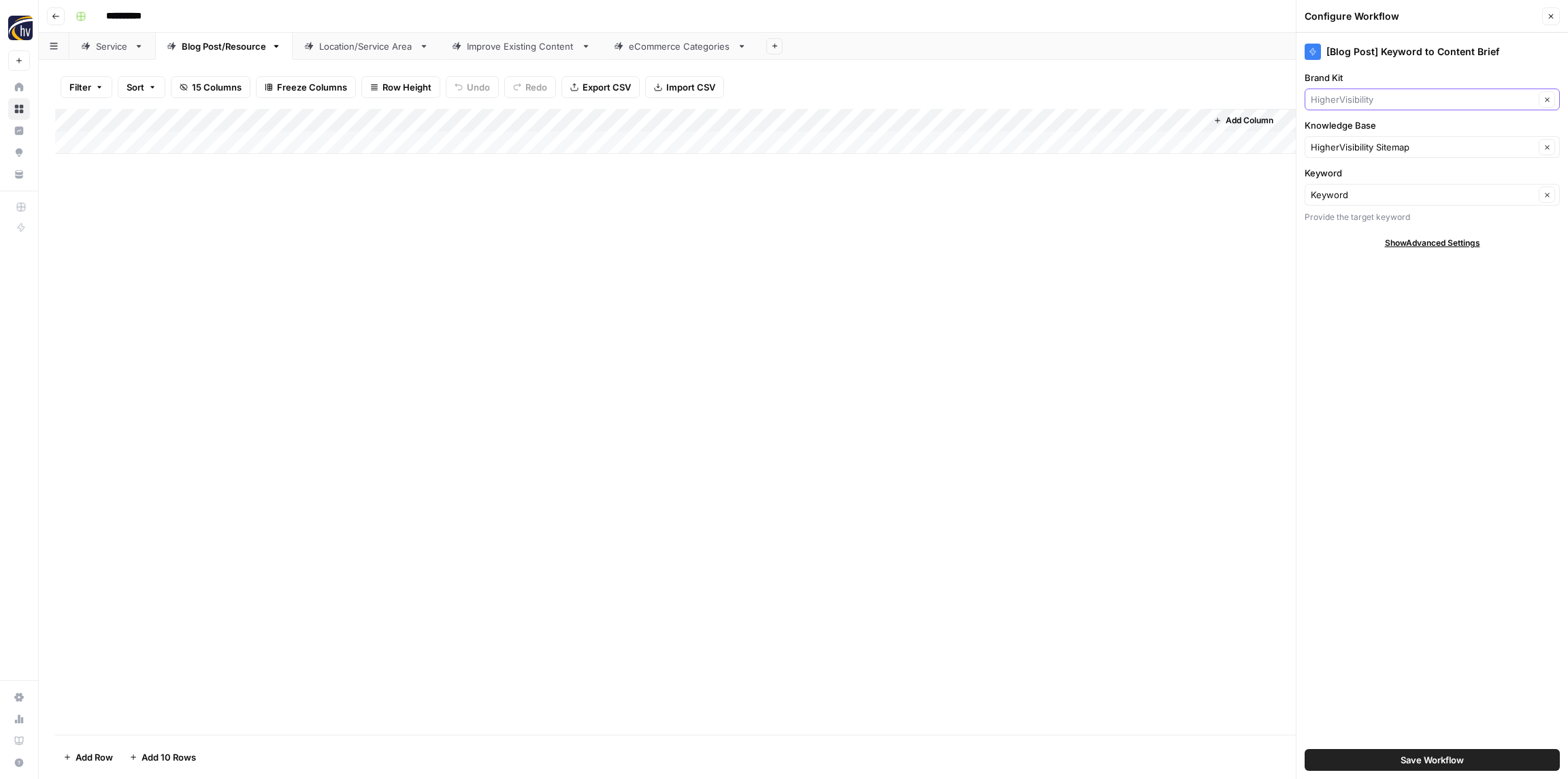
click at [1411, 96] on input "Brand Kit" at bounding box center [1423, 99] width 224 height 14
paste input "[PERSON_NAME]"
type input "[PERSON_NAME]"
click at [1398, 125] on span "[PERSON_NAME]" at bounding box center [1429, 131] width 227 height 14
click at [1385, 145] on input "Knowledge Base" at bounding box center [1423, 147] width 224 height 14
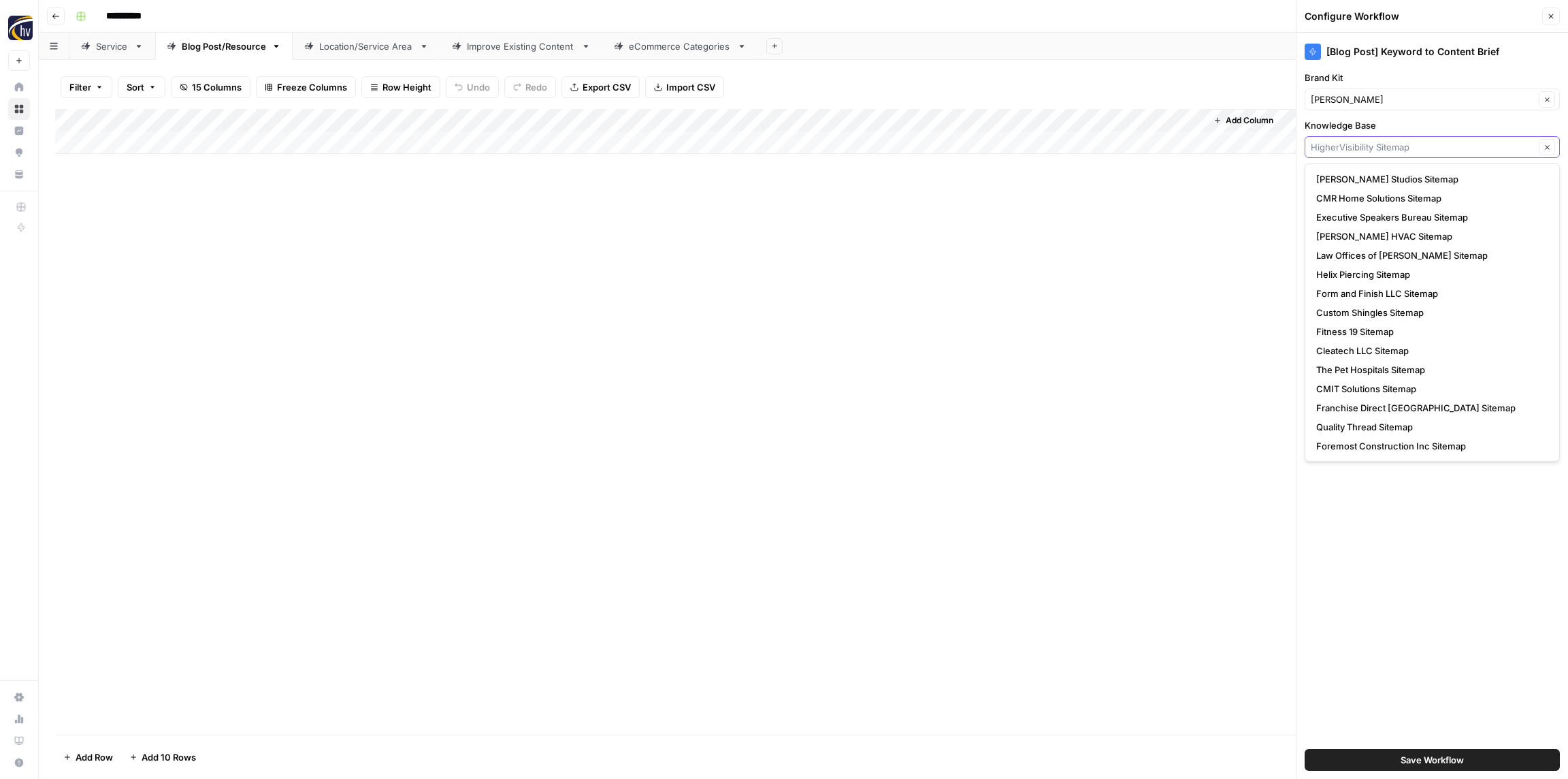
paste input "[PERSON_NAME]"
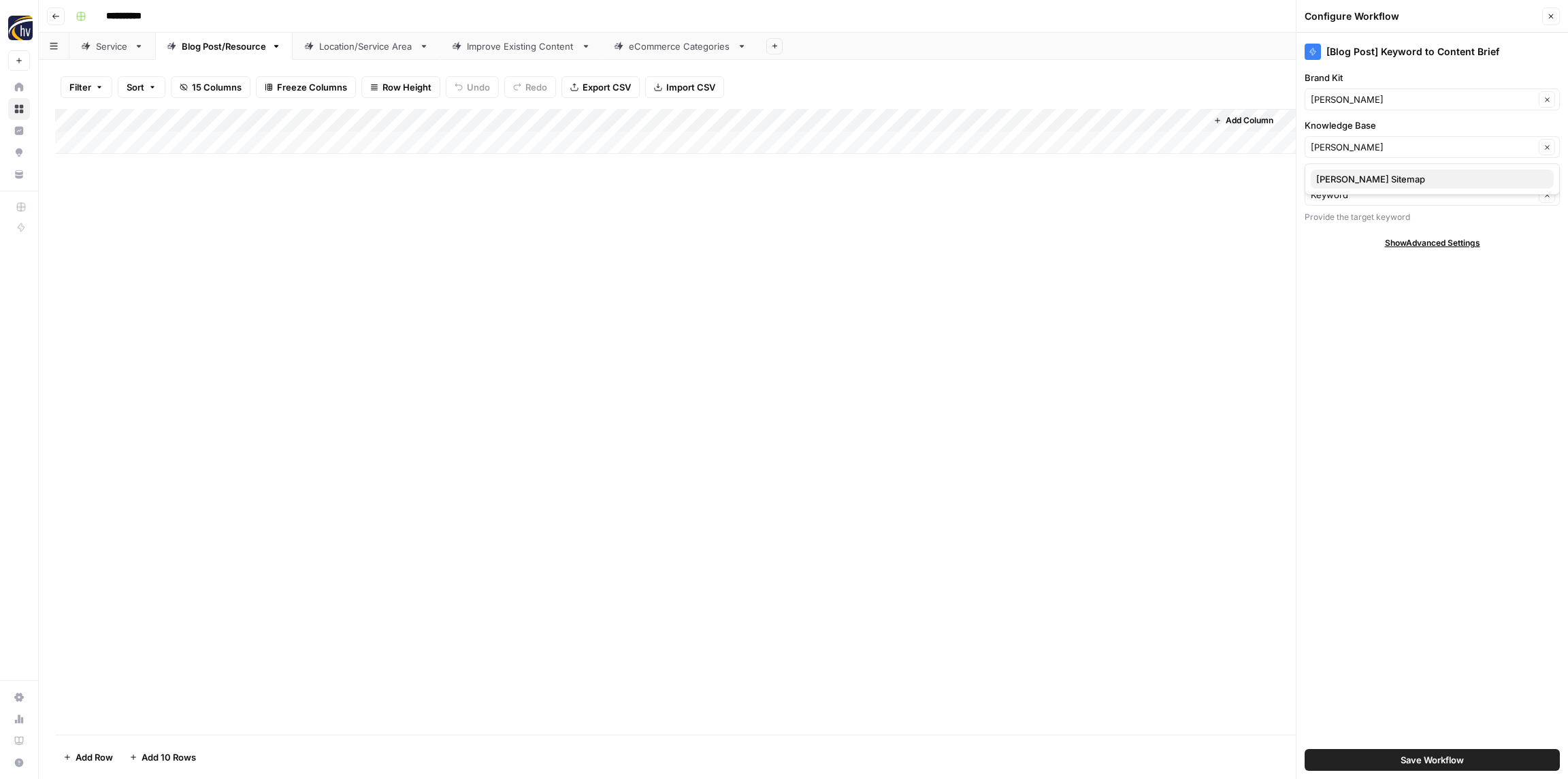
click at [1376, 170] on button "[PERSON_NAME] Sitemap" at bounding box center [1432, 179] width 243 height 19
type input "[PERSON_NAME] Sitemap"
click at [1442, 763] on span "Save Workflow" at bounding box center [1432, 760] width 63 height 14
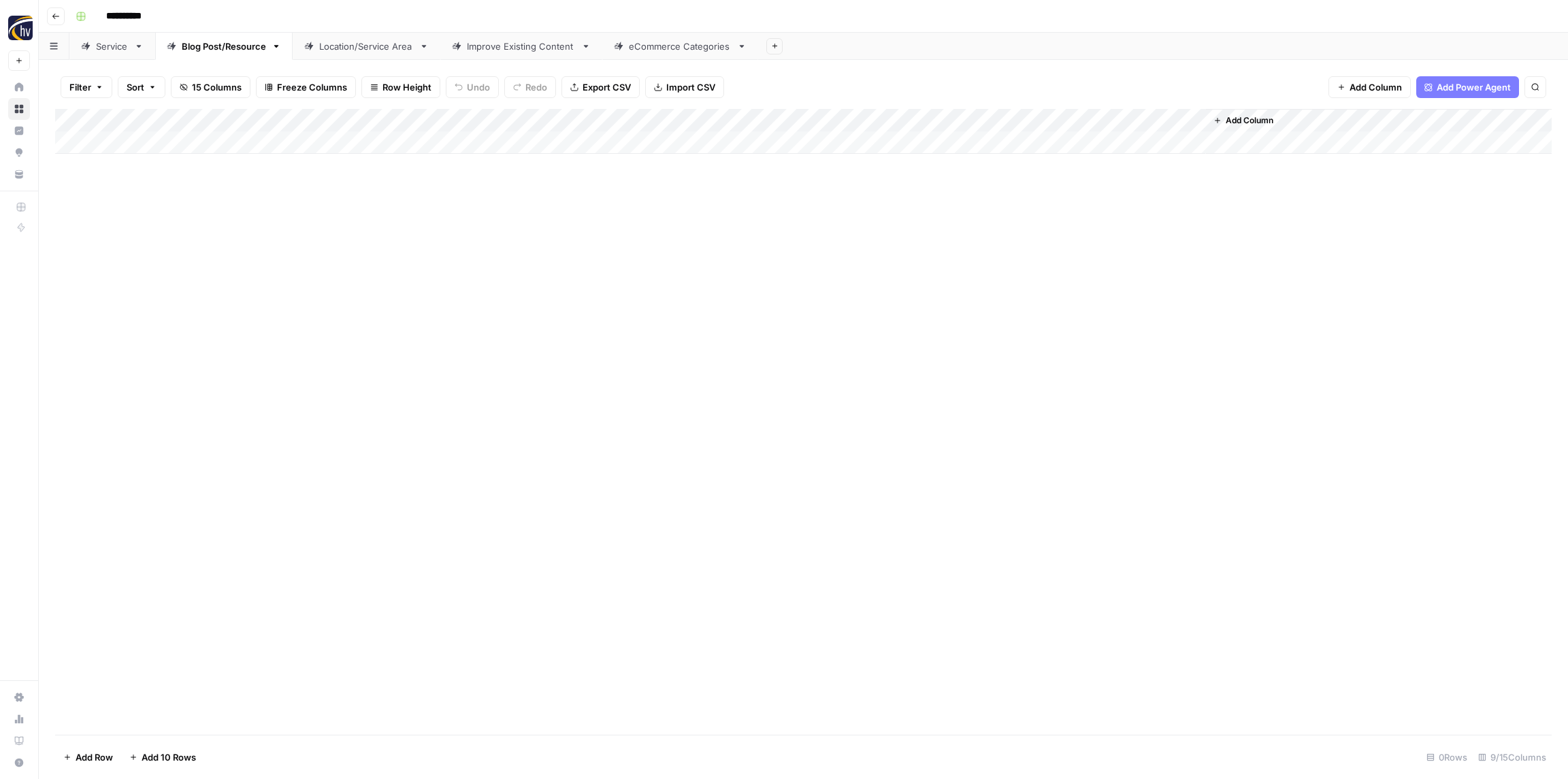
click at [1012, 121] on div "Add Column" at bounding box center [804, 132] width 1497 height 45
click at [1007, 234] on span "Configure Inputs" at bounding box center [1047, 234] width 119 height 14
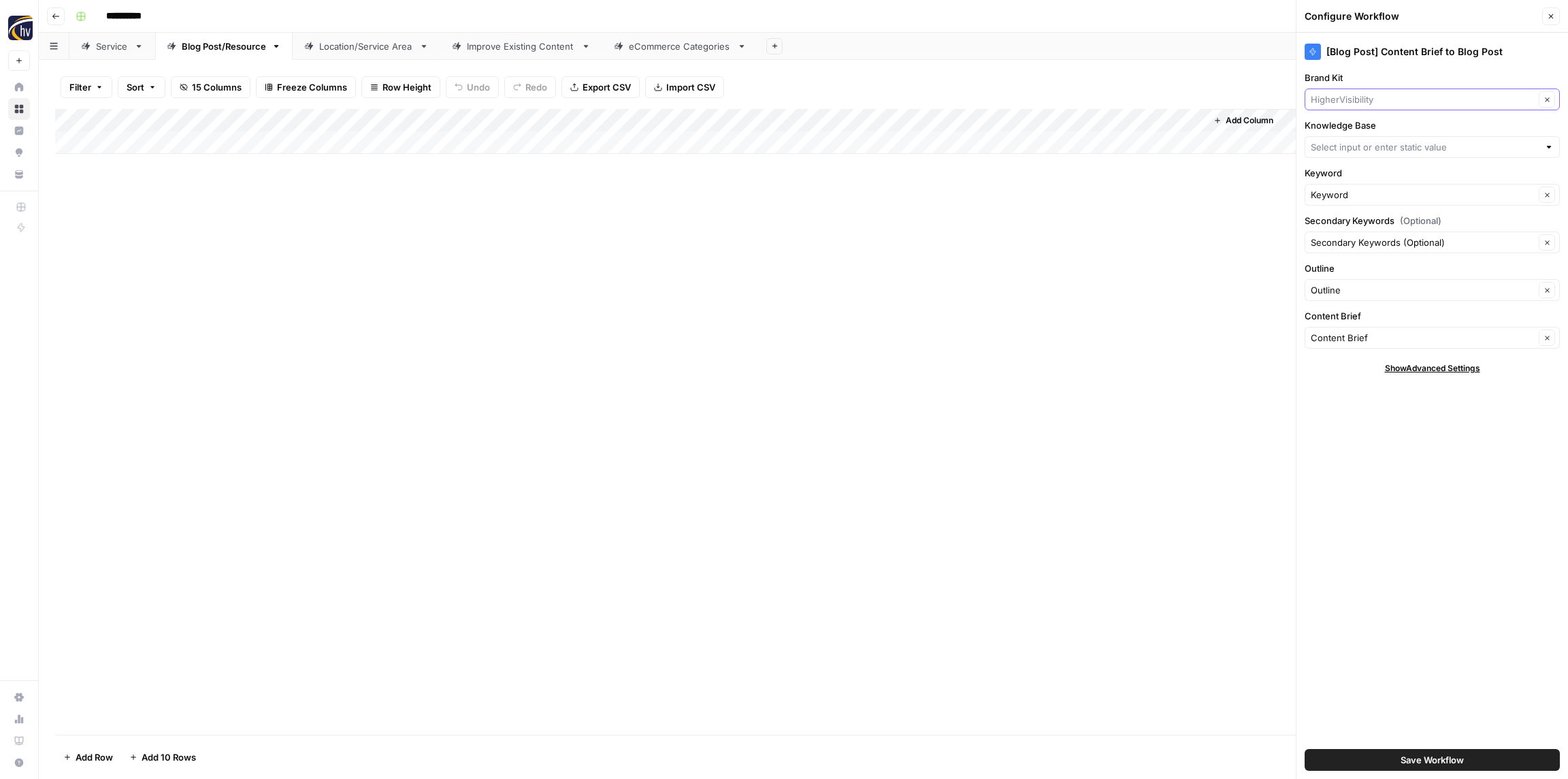
click at [1347, 103] on input "Brand Kit" at bounding box center [1423, 99] width 224 height 14
paste input "[PERSON_NAME]"
type input "[PERSON_NAME]"
click at [1355, 130] on span "[PERSON_NAME]" at bounding box center [1429, 131] width 227 height 14
click at [1348, 151] on input "Knowledge Base" at bounding box center [1424, 147] width 228 height 14
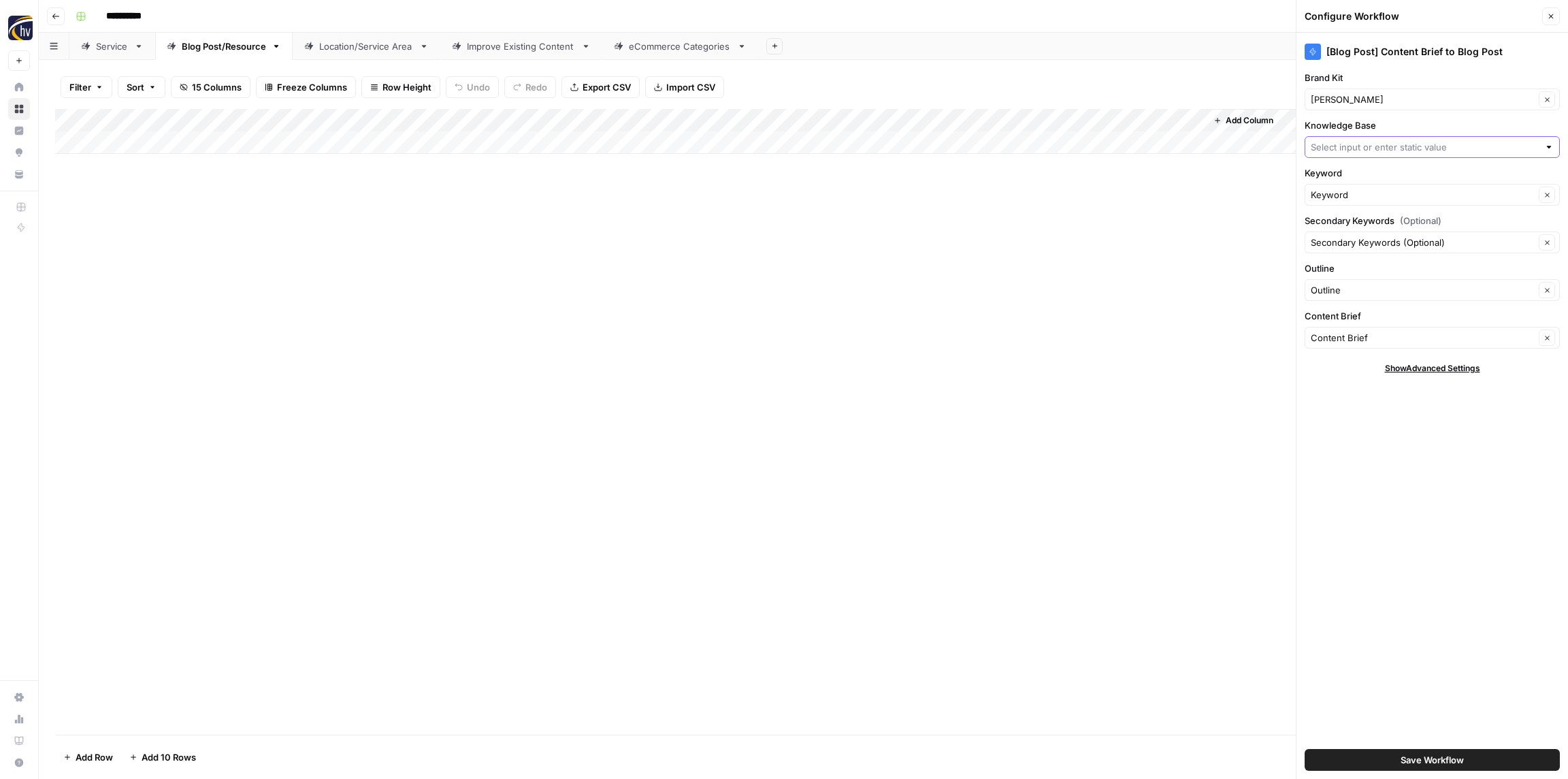
paste input "[PERSON_NAME]"
click at [1347, 181] on span "[PERSON_NAME] Sitemap" at bounding box center [1429, 179] width 227 height 14
type input "[PERSON_NAME] Sitemap"
click at [1435, 757] on span "Save Workflow" at bounding box center [1432, 760] width 63 height 14
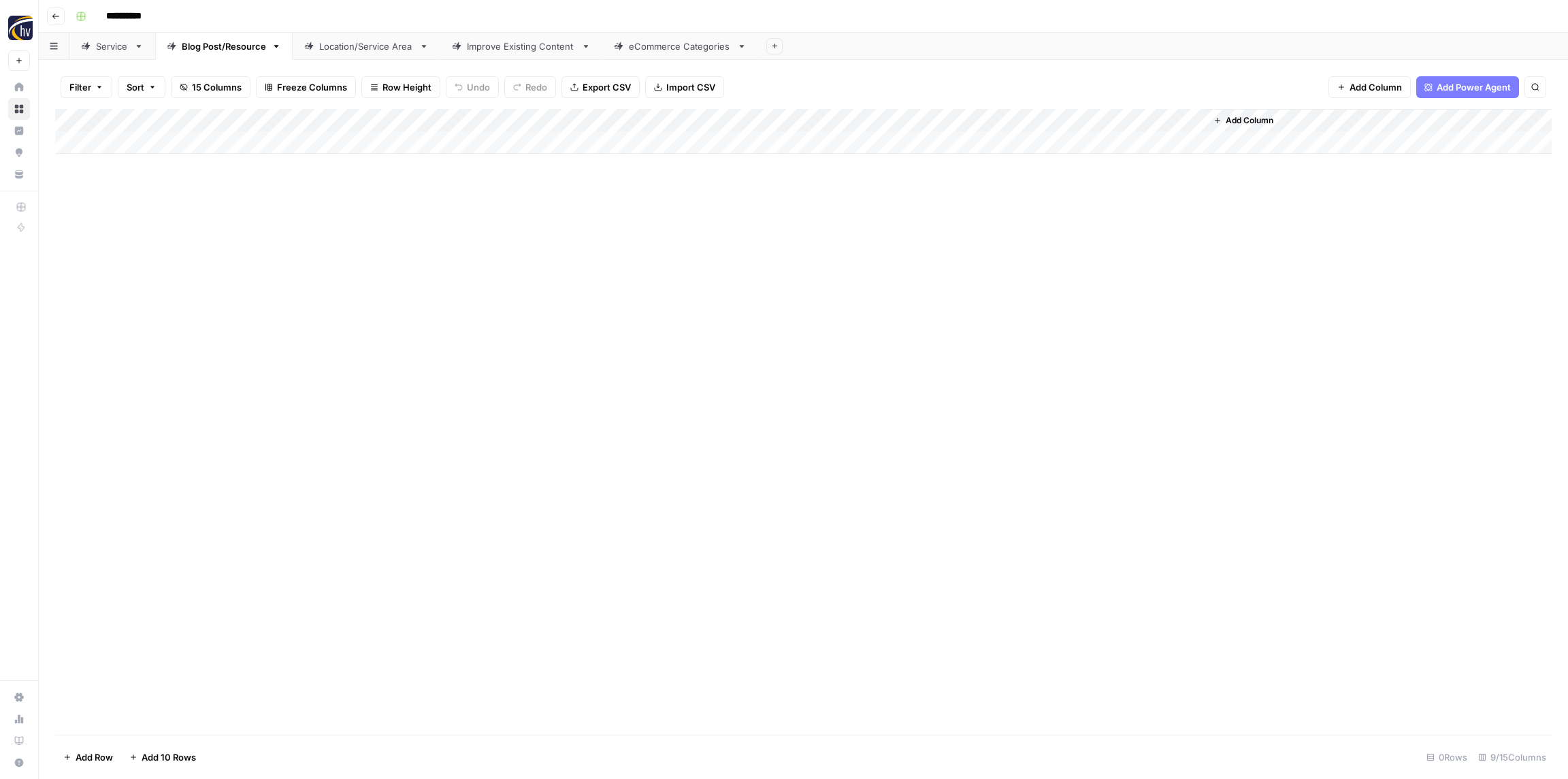
click at [358, 35] on link "Location/Service Area" at bounding box center [366, 46] width 148 height 27
click at [518, 116] on div "Add Column" at bounding box center [804, 132] width 1497 height 45
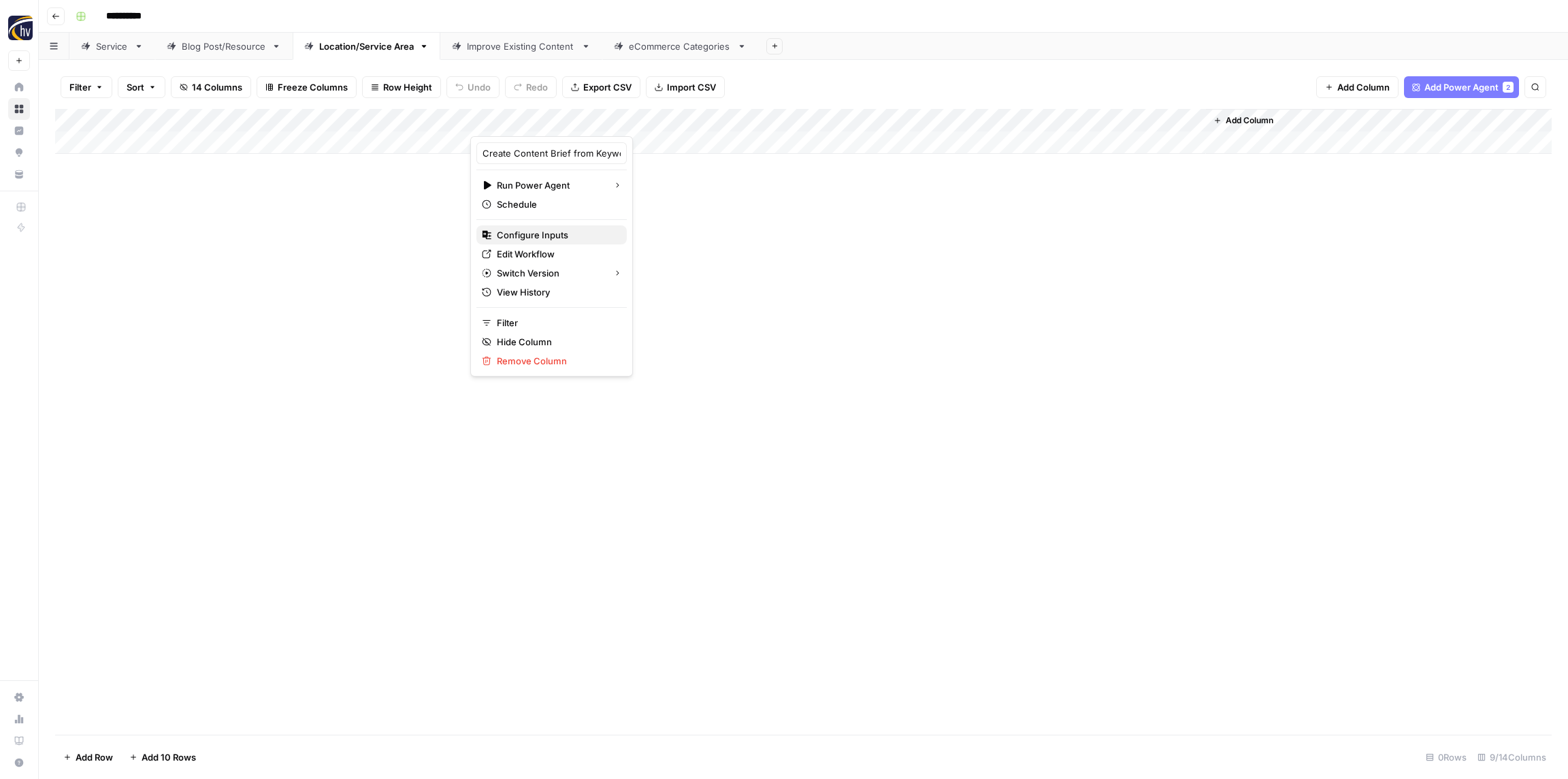
click at [526, 234] on span "Configure Inputs" at bounding box center [557, 234] width 119 height 14
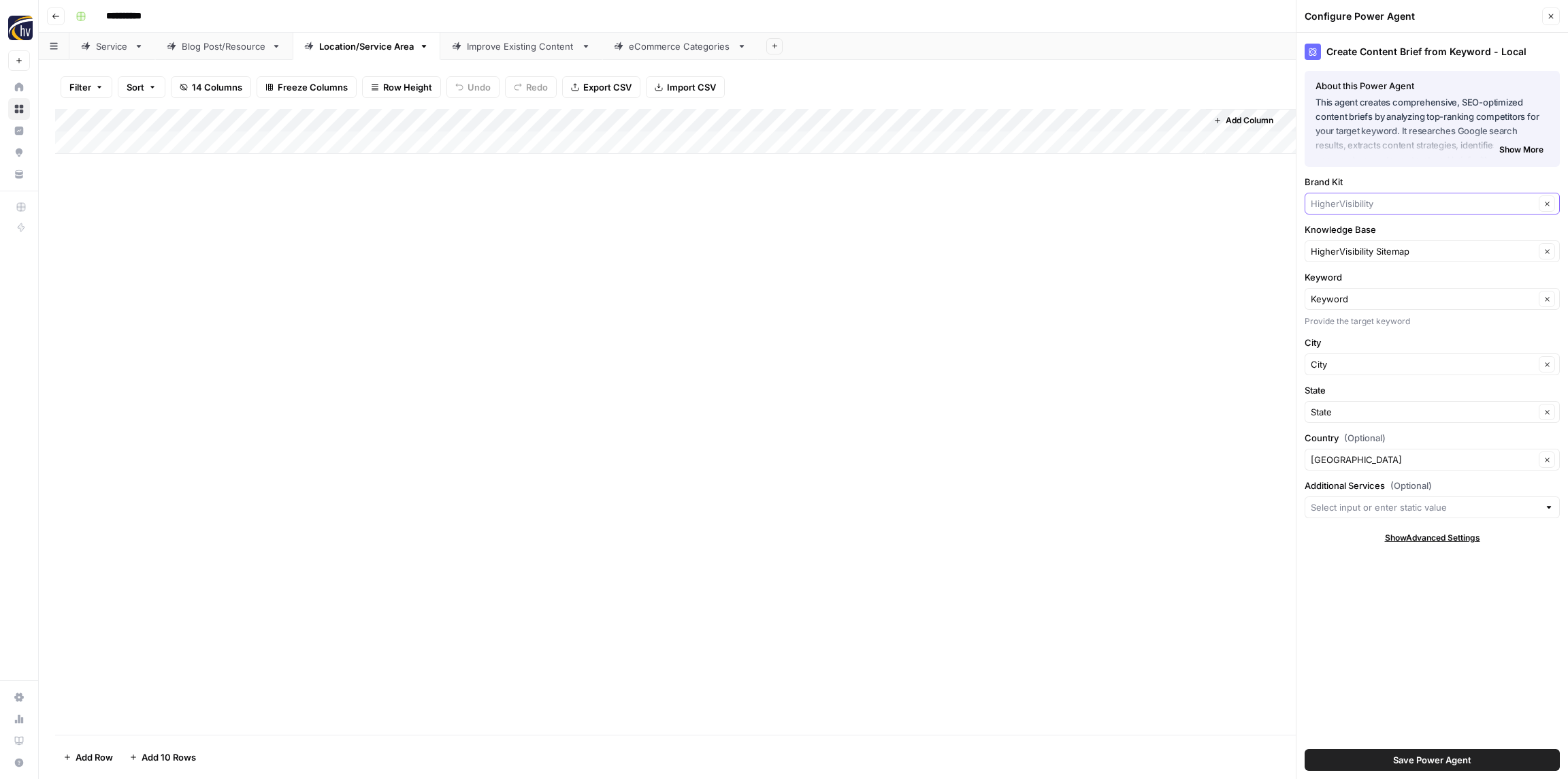
click at [1368, 205] on input "Brand Kit" at bounding box center [1423, 203] width 224 height 14
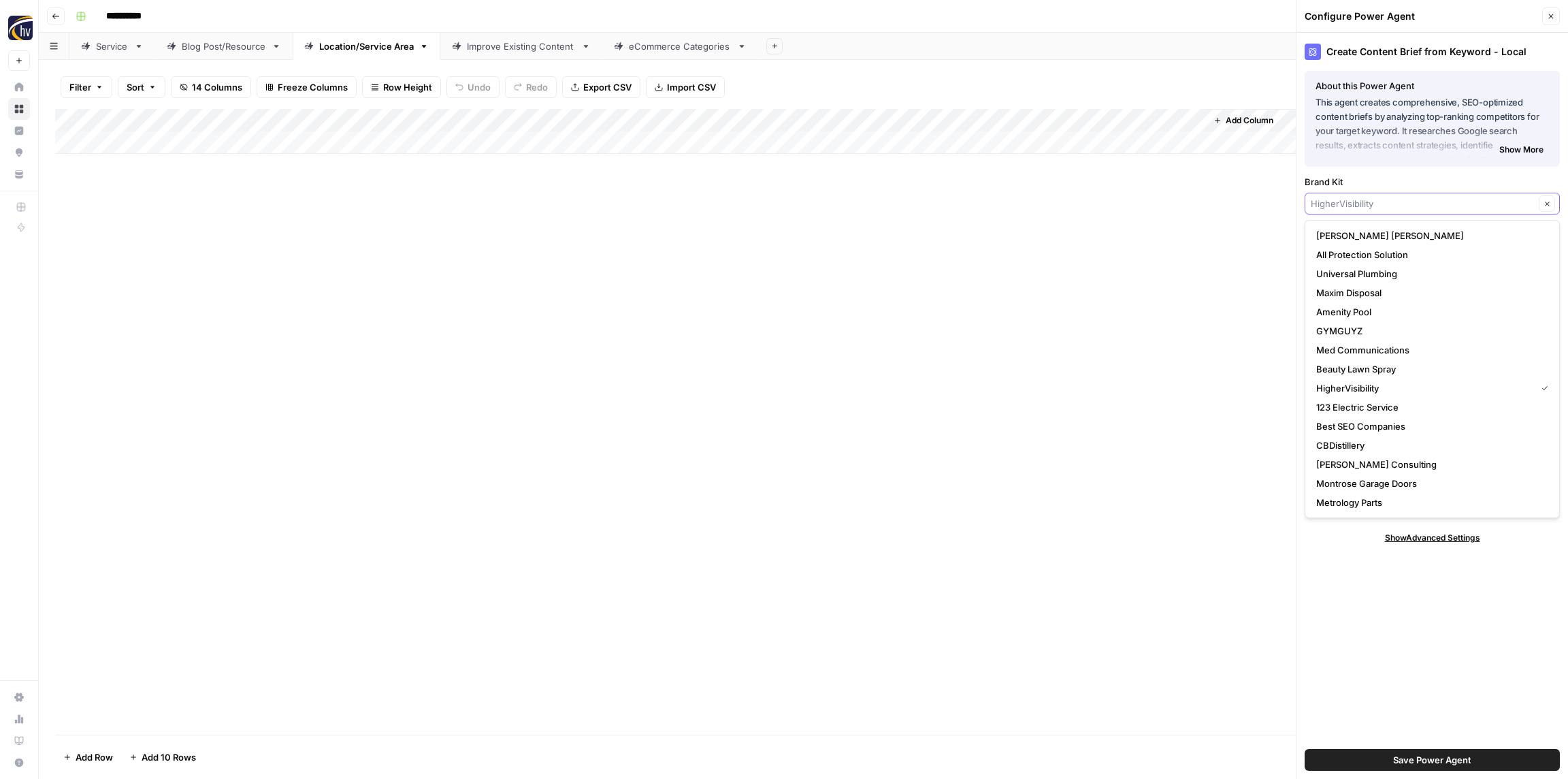
paste input "[PERSON_NAME]"
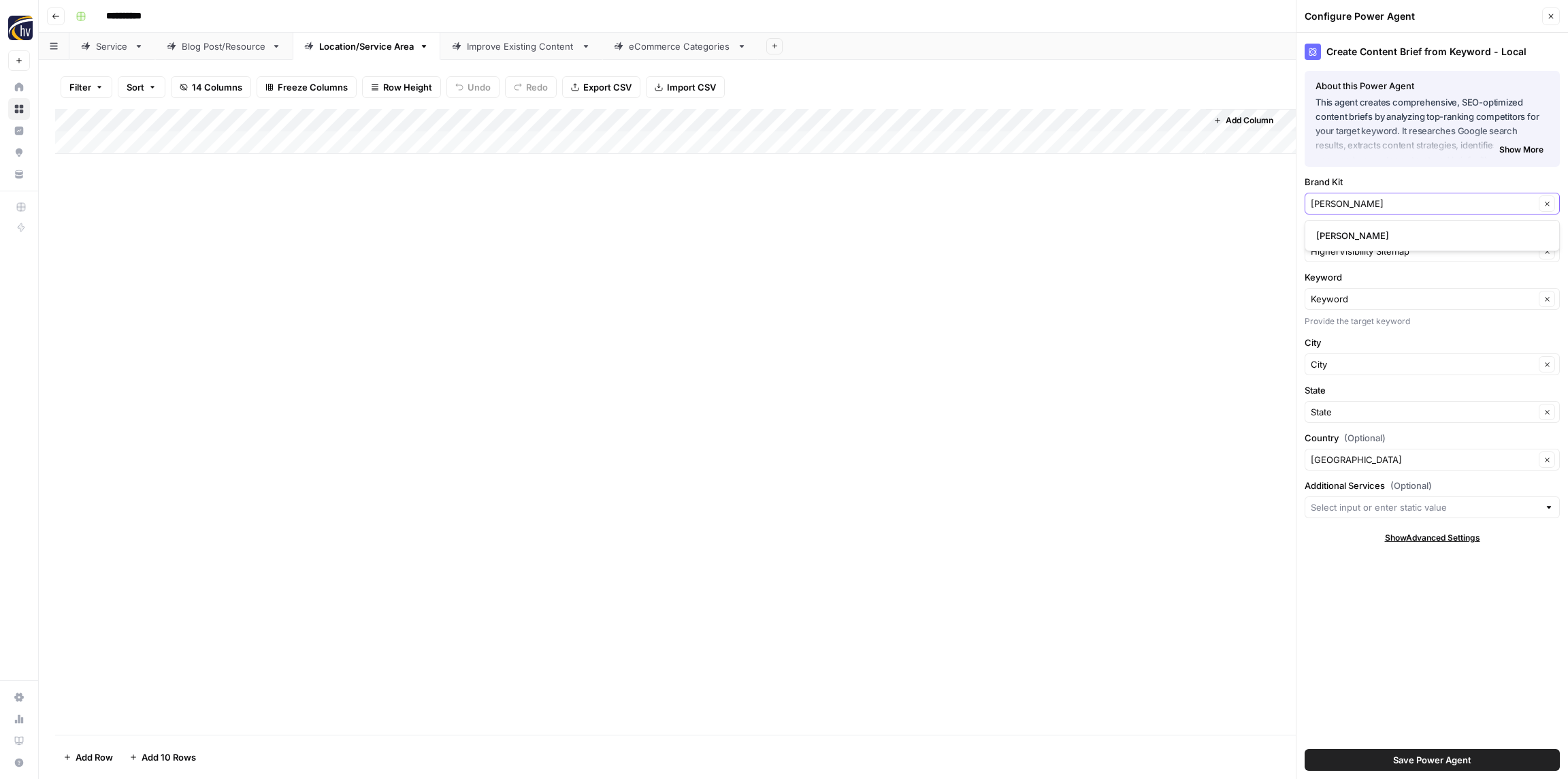
type input "[PERSON_NAME]"
click at [1355, 234] on span "[PERSON_NAME]" at bounding box center [1429, 235] width 227 height 14
drag, startPoint x: 1368, startPoint y: 254, endPoint x: 1360, endPoint y: 249, distance: 9.4
click at [1368, 254] on input "Knowledge Base" at bounding box center [1423, 251] width 224 height 14
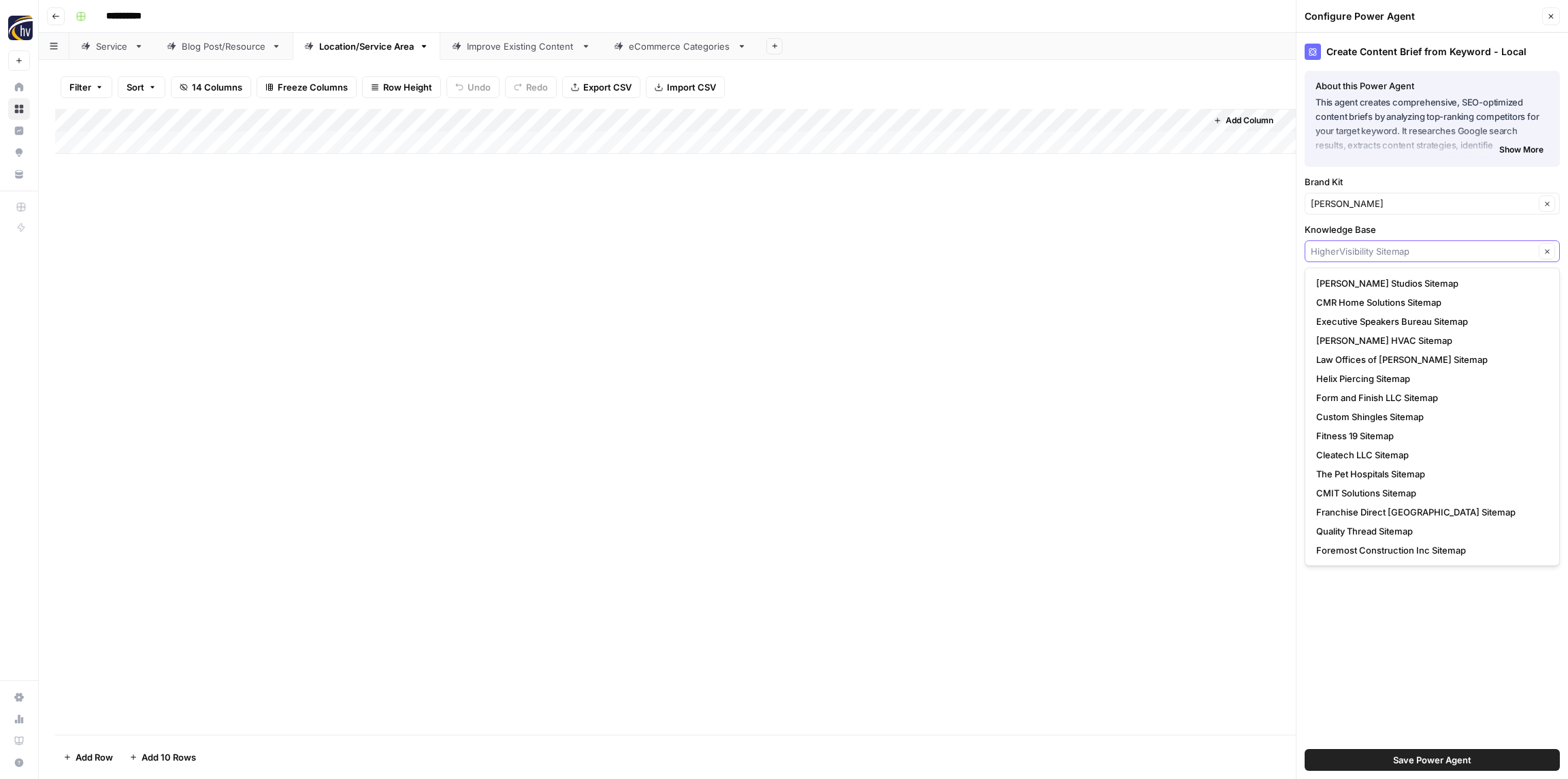
paste input "[PERSON_NAME]"
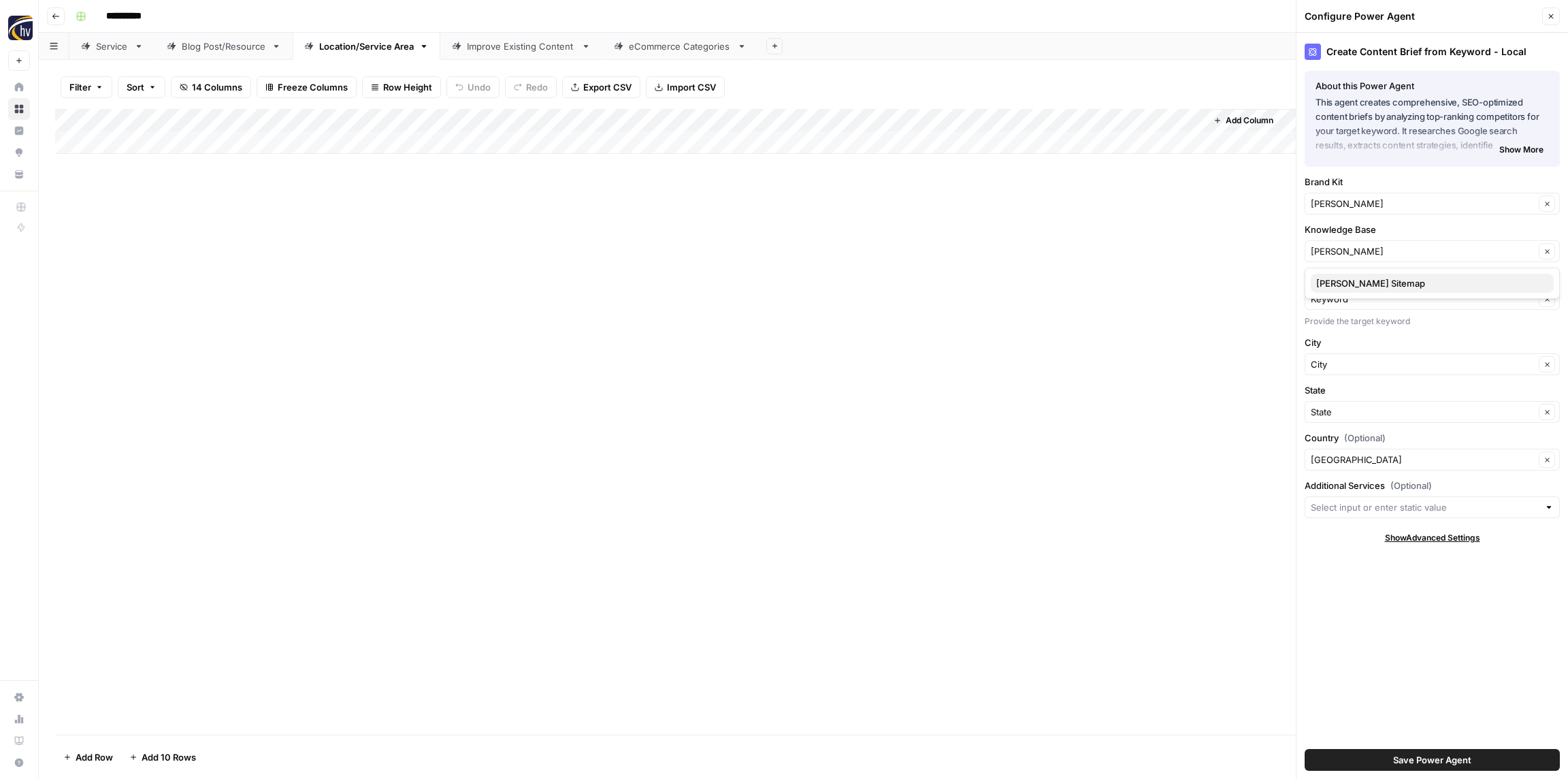
click at [1374, 281] on span "[PERSON_NAME] Sitemap" at bounding box center [1429, 283] width 227 height 14
type input "[PERSON_NAME] Sitemap"
click at [1409, 762] on span "Save Power Agent" at bounding box center [1432, 760] width 78 height 14
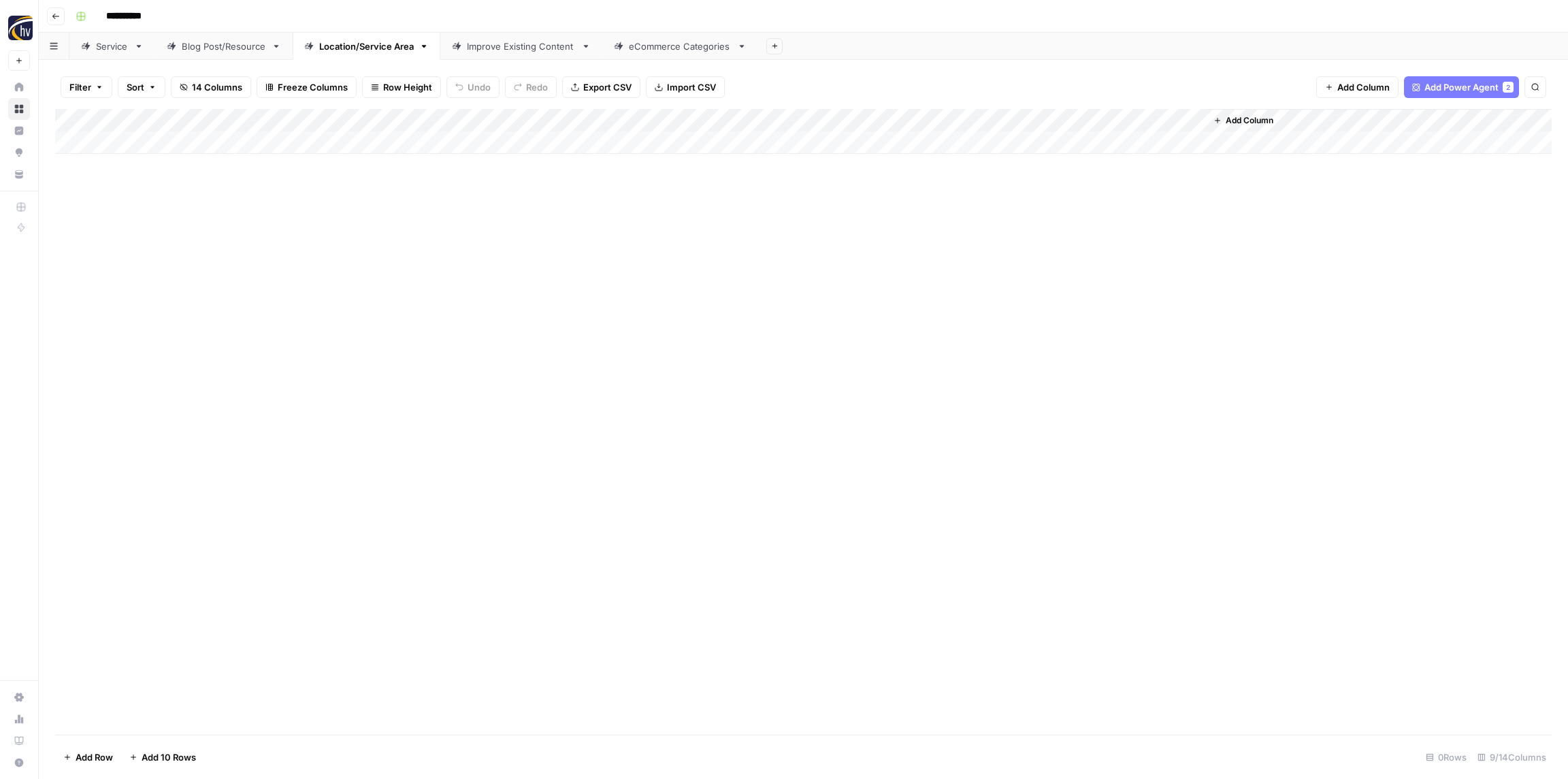
click at [1011, 117] on div "Add Column" at bounding box center [804, 132] width 1497 height 45
click at [1009, 236] on span "Configure Inputs" at bounding box center [1047, 234] width 119 height 14
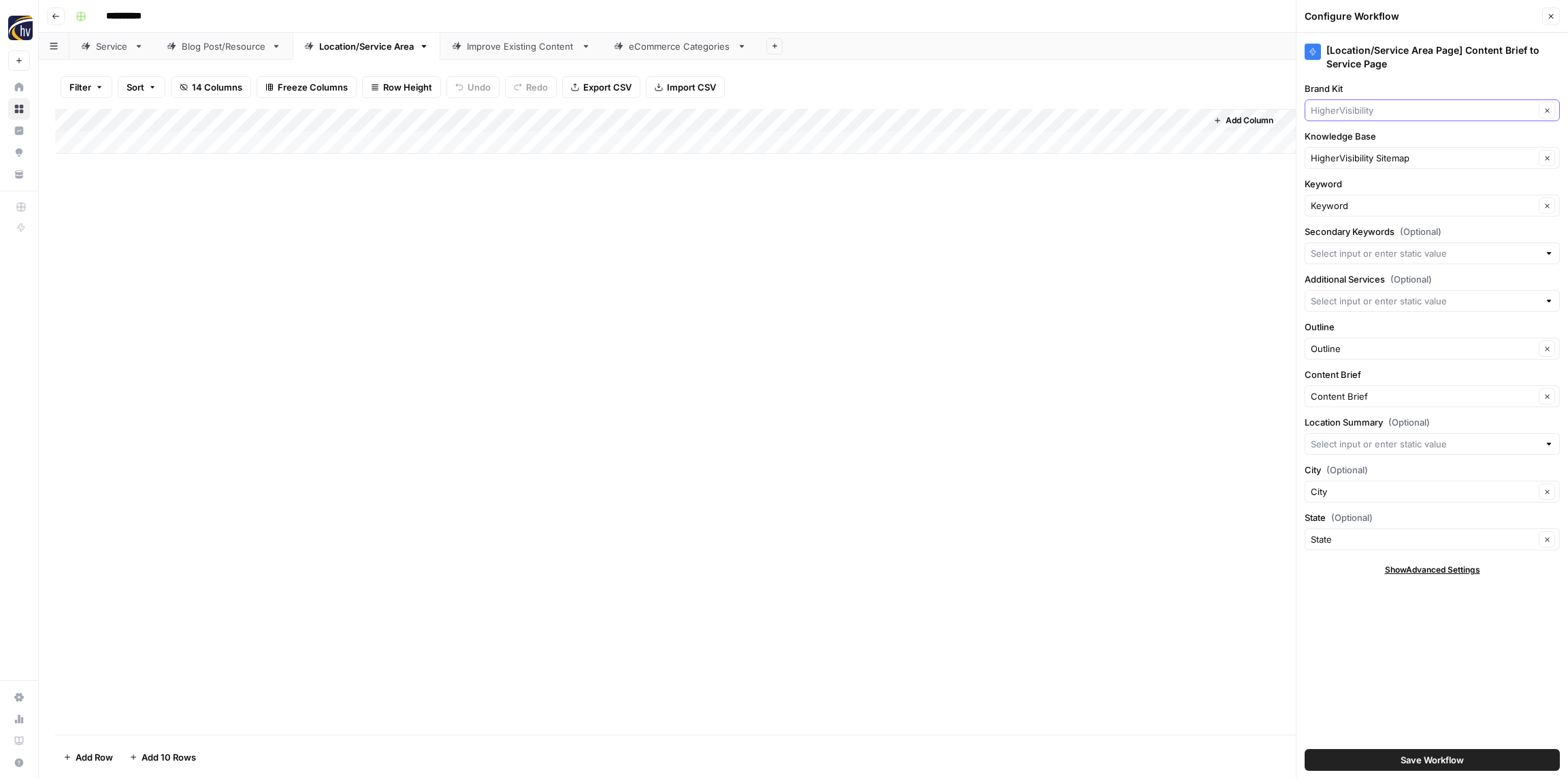
click at [1375, 111] on input "Brand Kit" at bounding box center [1423, 110] width 224 height 14
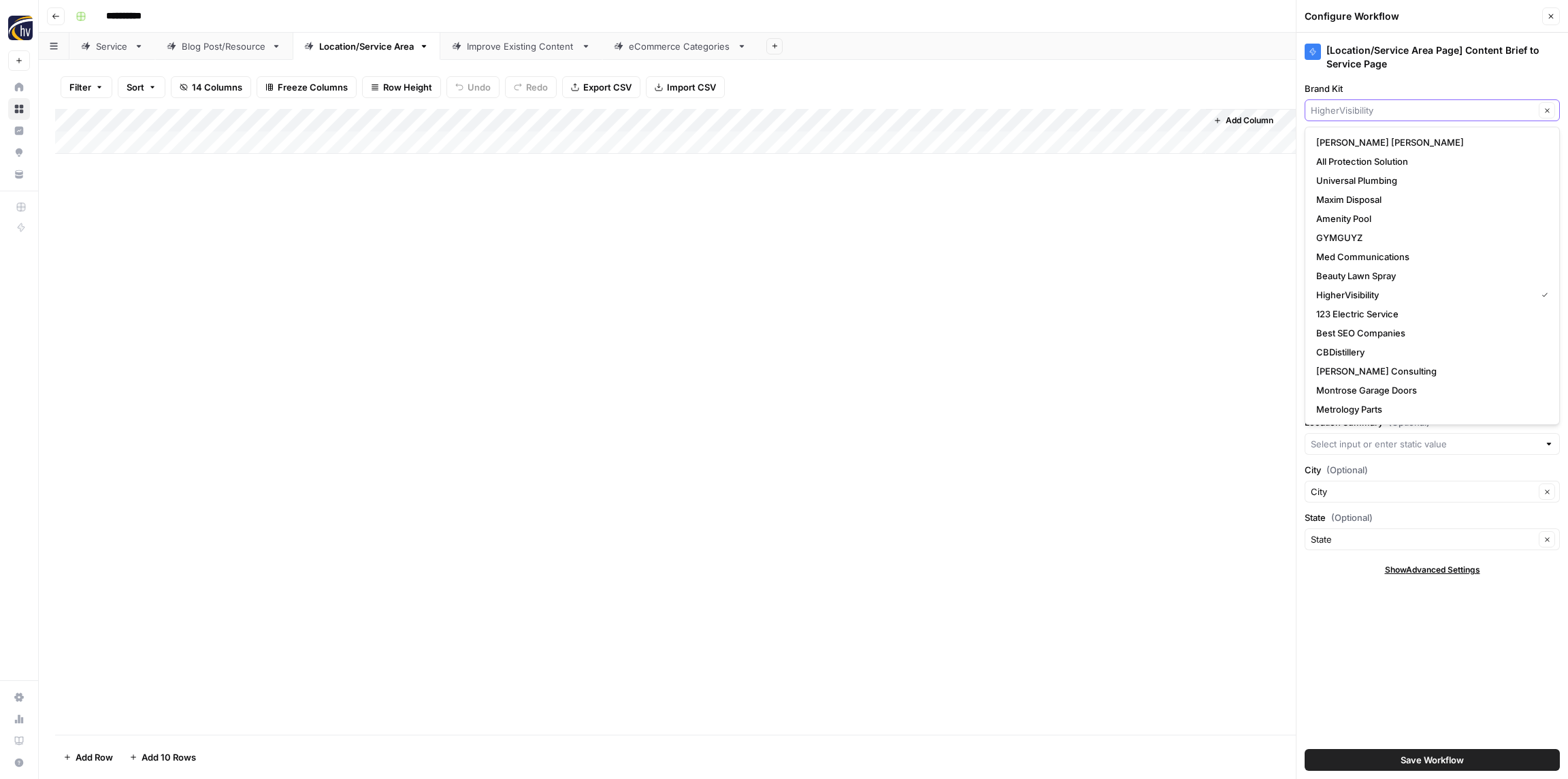
paste input "[PERSON_NAME]"
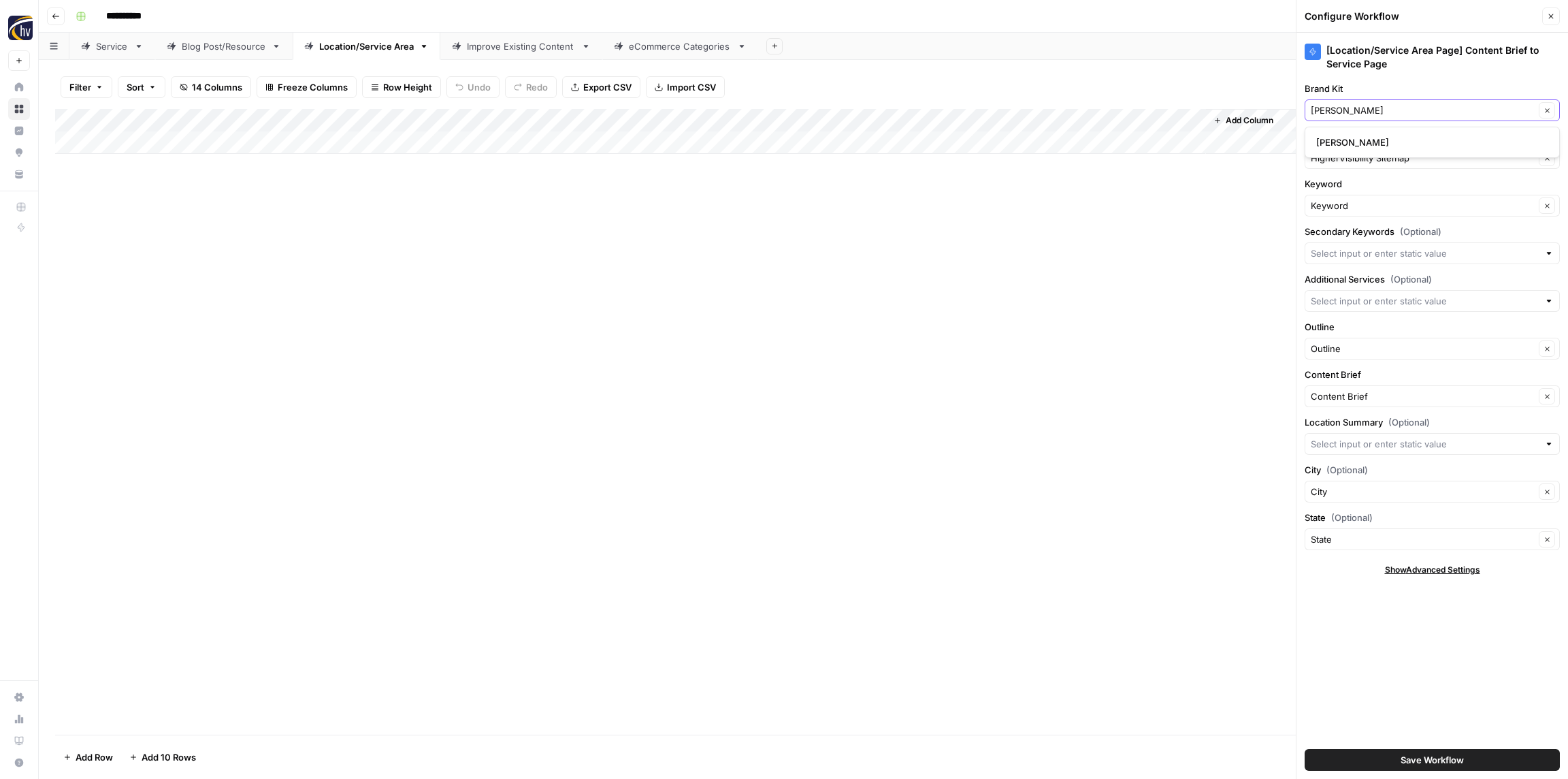
type input "[PERSON_NAME]"
click at [1368, 140] on span "[PERSON_NAME]" at bounding box center [1429, 142] width 227 height 14
click at [1374, 160] on input "Knowledge Base" at bounding box center [1423, 157] width 224 height 14
paste input "[PERSON_NAME]"
click at [1367, 195] on span "[PERSON_NAME] Sitemap" at bounding box center [1429, 190] width 227 height 14
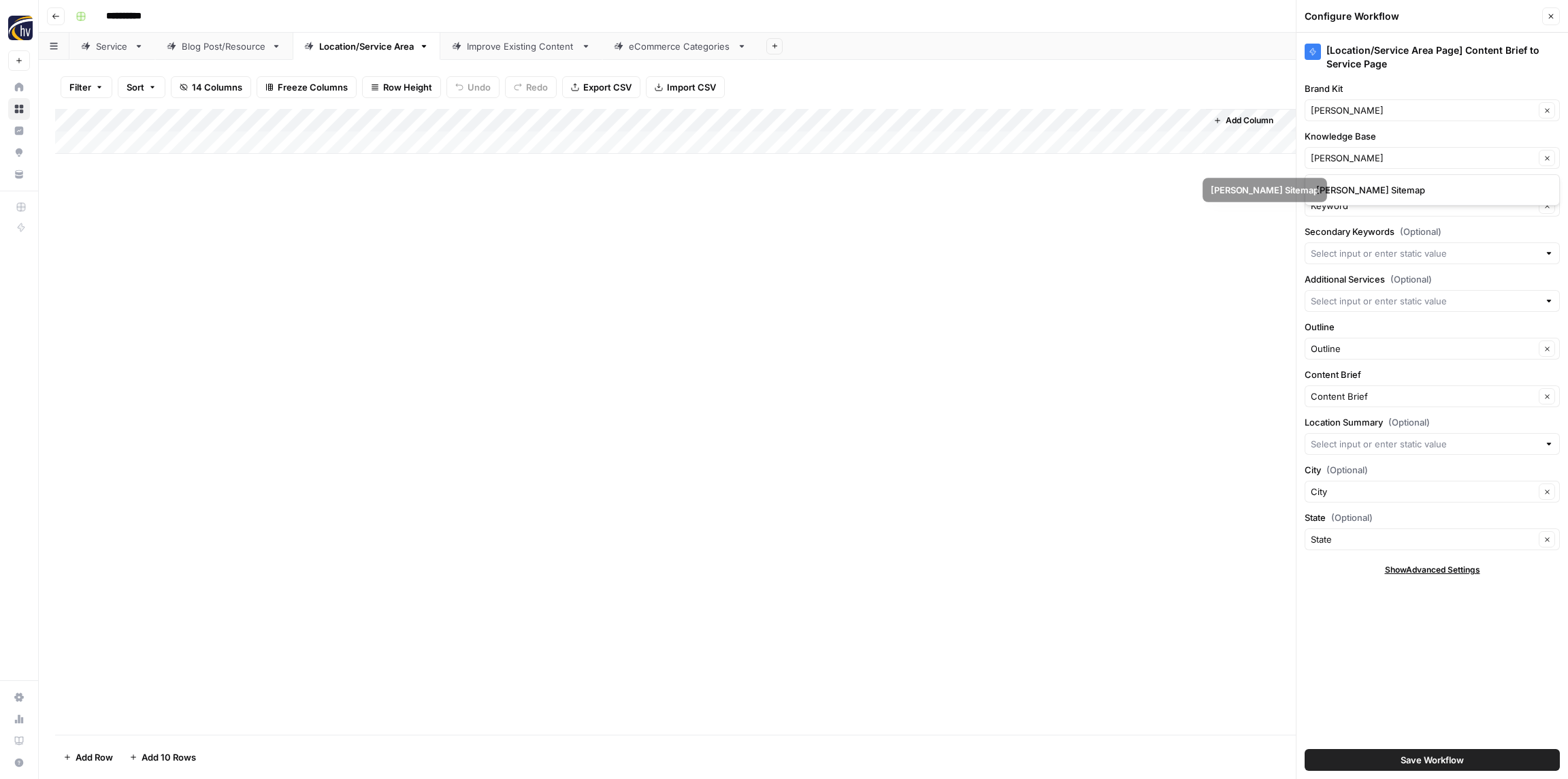
type input "[PERSON_NAME] Sitemap"
click at [1420, 760] on span "Save Workflow" at bounding box center [1432, 760] width 63 height 14
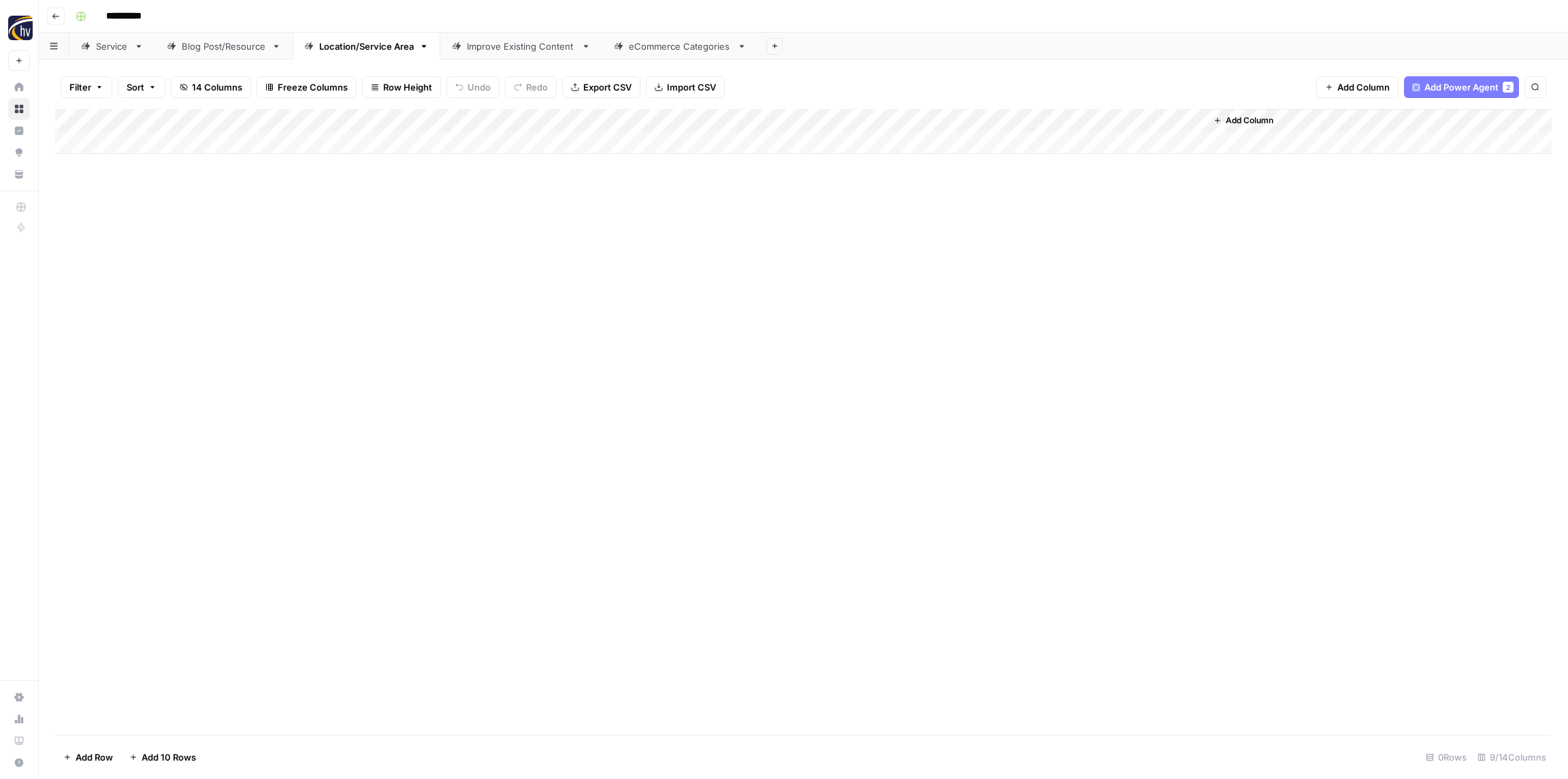
click at [483, 48] on div "Improve Existing Content" at bounding box center [521, 46] width 109 height 14
click at [563, 114] on div "Add Column" at bounding box center [804, 132] width 1497 height 45
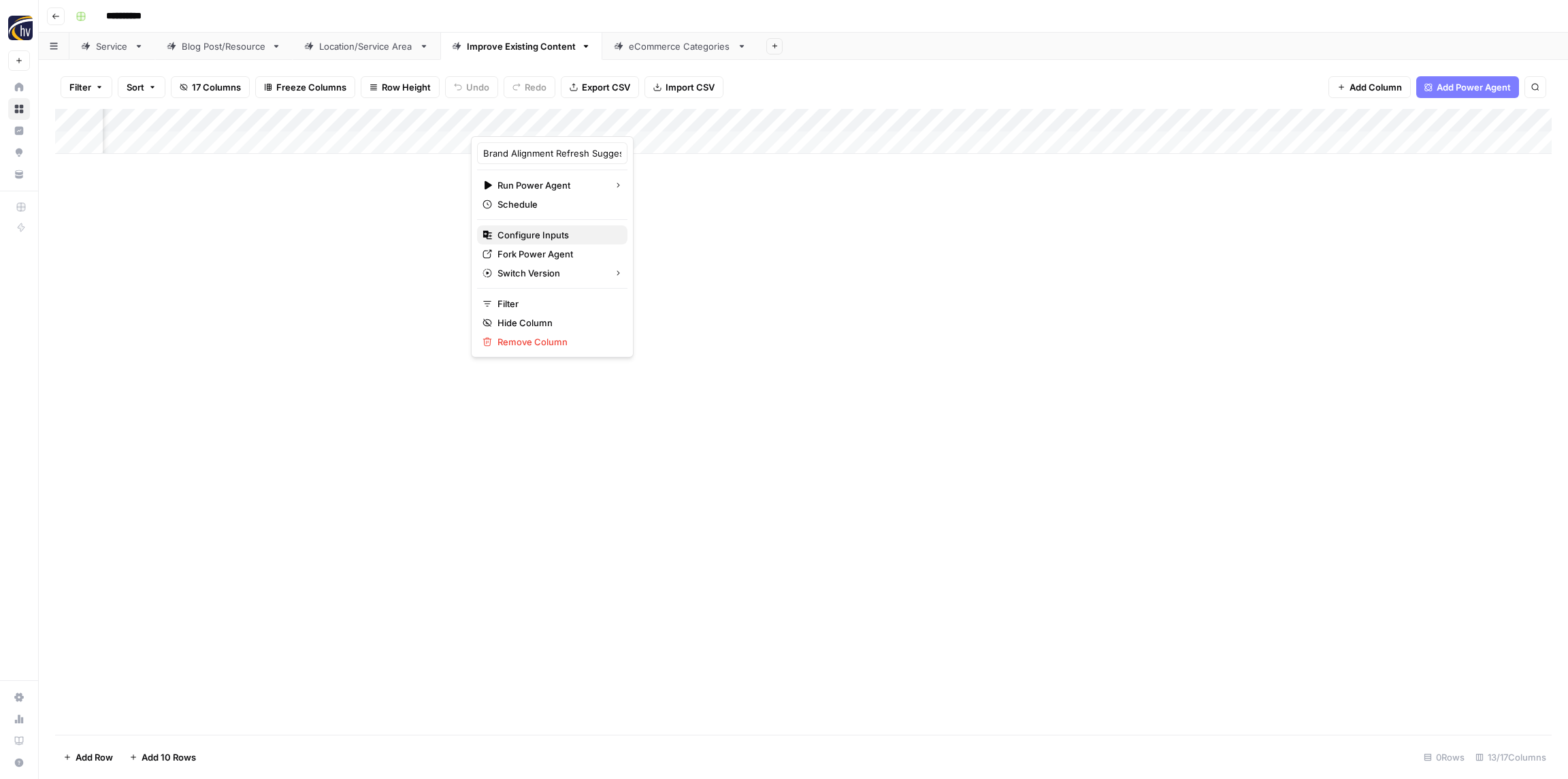
click at [516, 234] on span "Configure Inputs" at bounding box center [557, 234] width 119 height 14
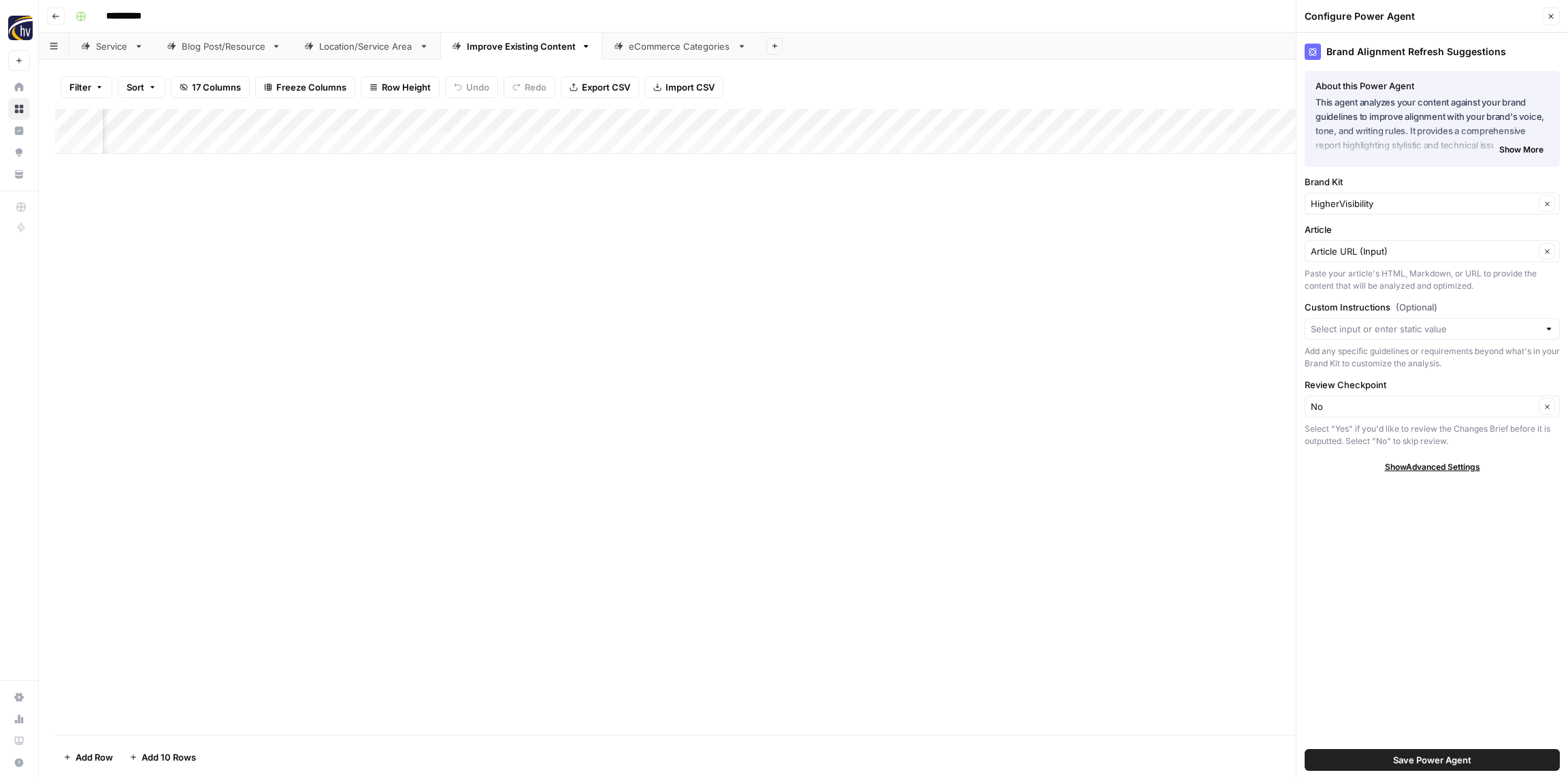
click at [1362, 193] on div "HigherVisibility Clear" at bounding box center [1432, 203] width 255 height 22
paste input "[PERSON_NAME]"
type input "[PERSON_NAME]"
click at [1350, 227] on button "[PERSON_NAME]" at bounding box center [1432, 236] width 243 height 19
click at [1470, 752] on button "Save Power Agent" at bounding box center [1432, 760] width 255 height 22
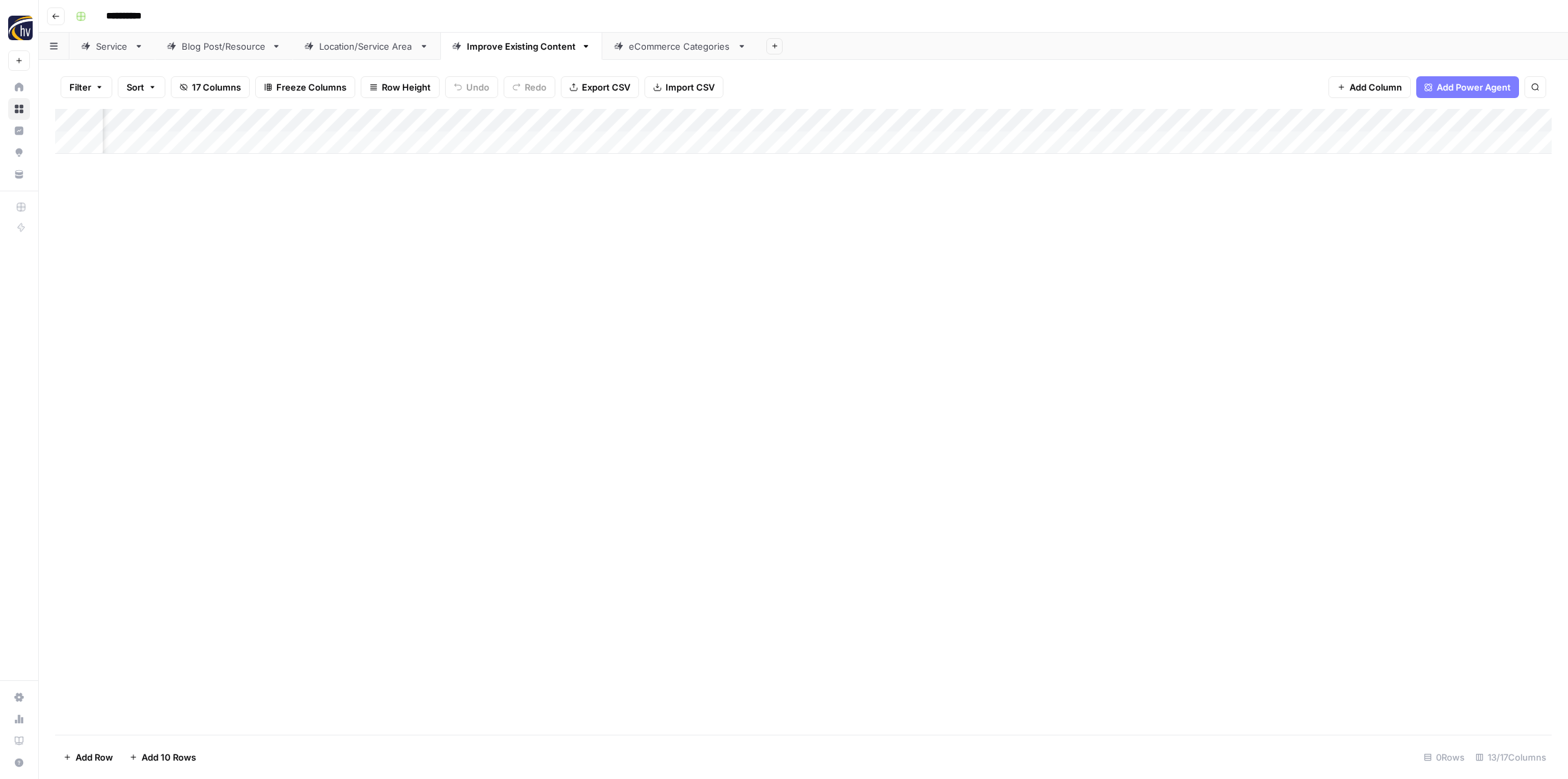
click at [928, 115] on div "Add Column" at bounding box center [804, 132] width 1497 height 45
click at [869, 240] on span "Configure Inputs" at bounding box center [904, 234] width 119 height 14
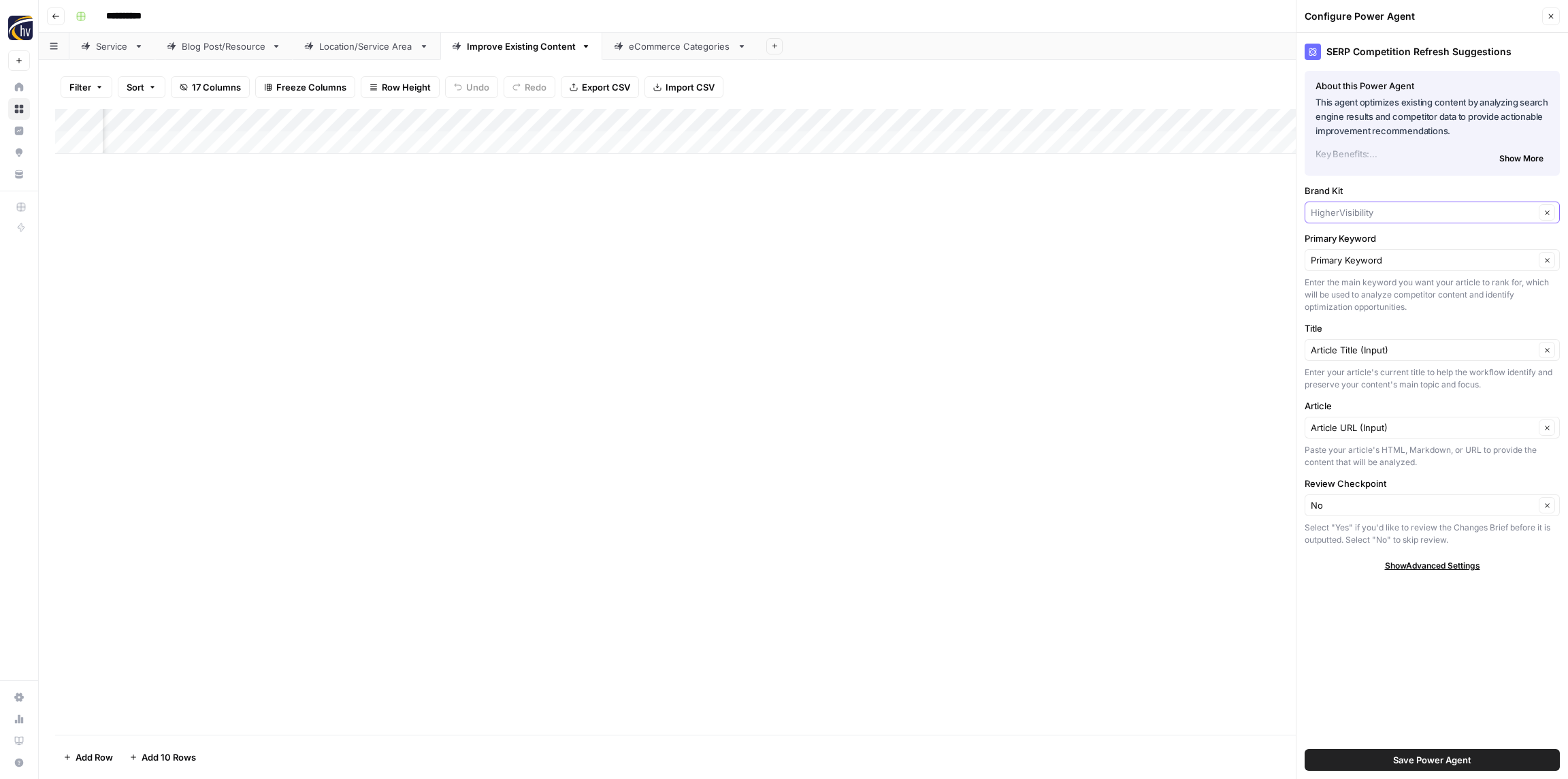
click at [1362, 215] on input "Brand Kit" at bounding box center [1423, 212] width 224 height 14
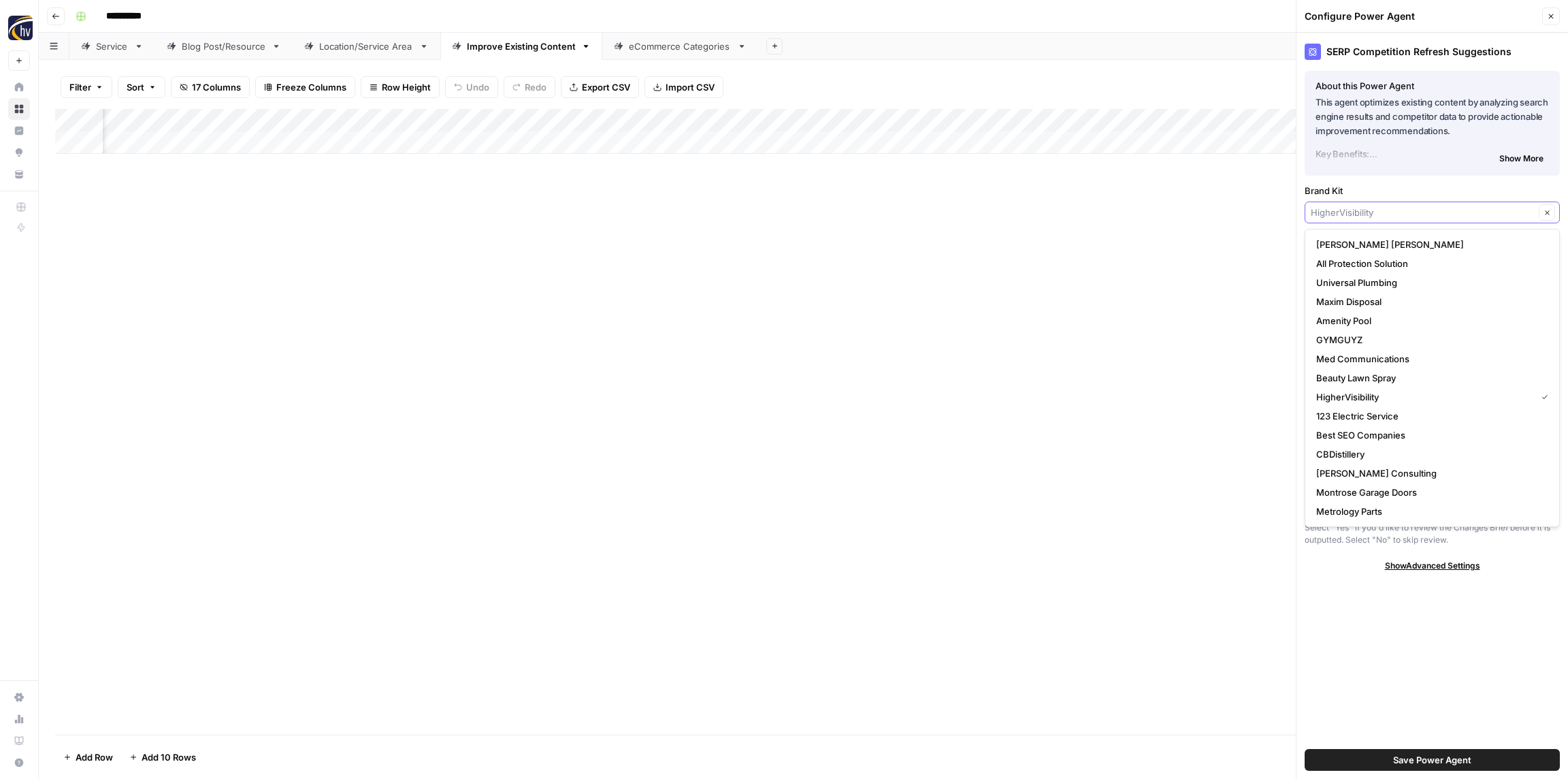
paste input "[PERSON_NAME]"
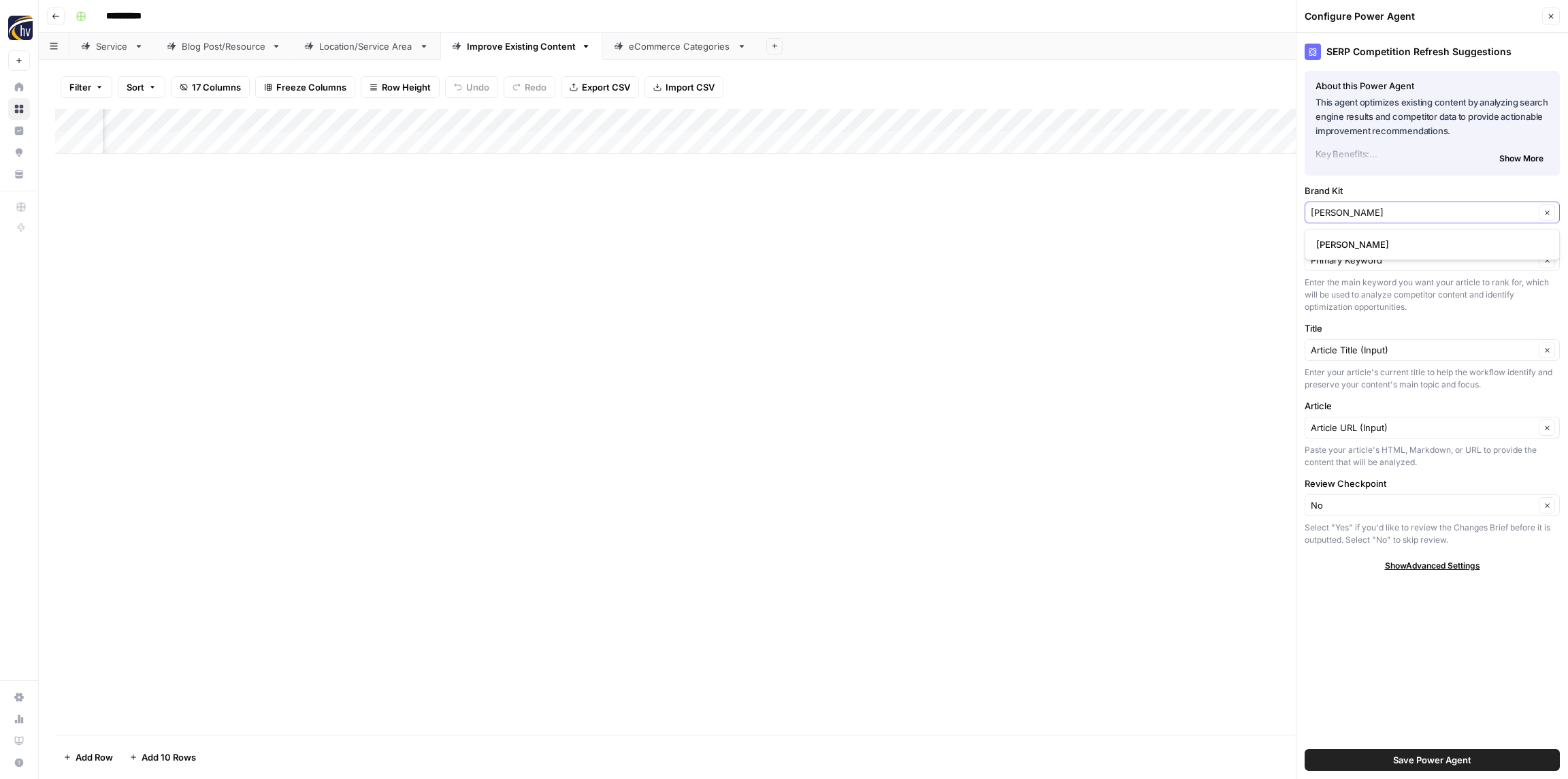
type input "[PERSON_NAME]"
click at [1332, 247] on span "[PERSON_NAME]" at bounding box center [1429, 244] width 227 height 14
click at [1454, 753] on span "Save Power Agent" at bounding box center [1432, 760] width 78 height 14
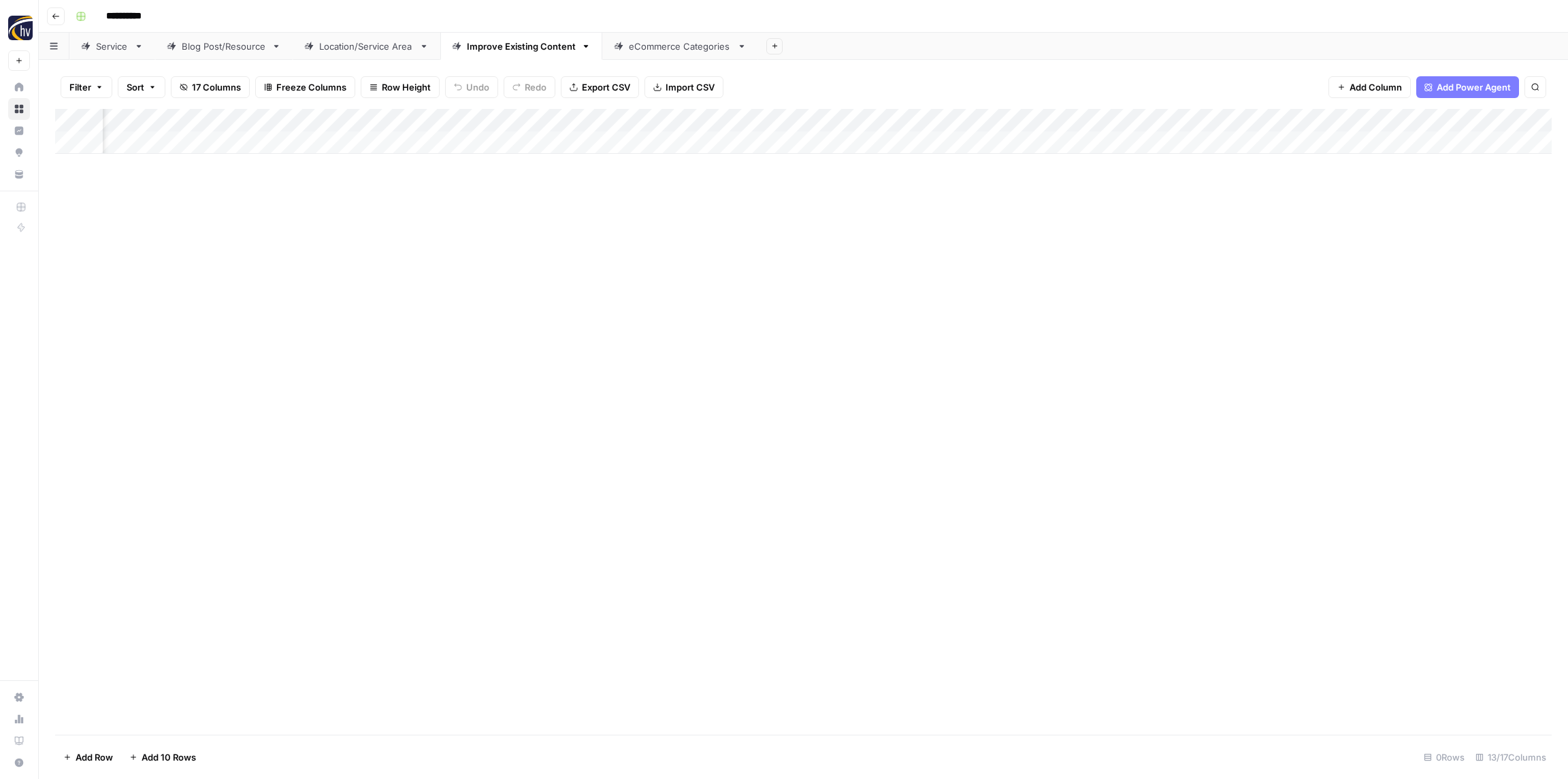
click at [1236, 121] on div "Add Column" at bounding box center [804, 132] width 1497 height 45
click at [1221, 229] on span "Configure Inputs" at bounding box center [1256, 234] width 119 height 14
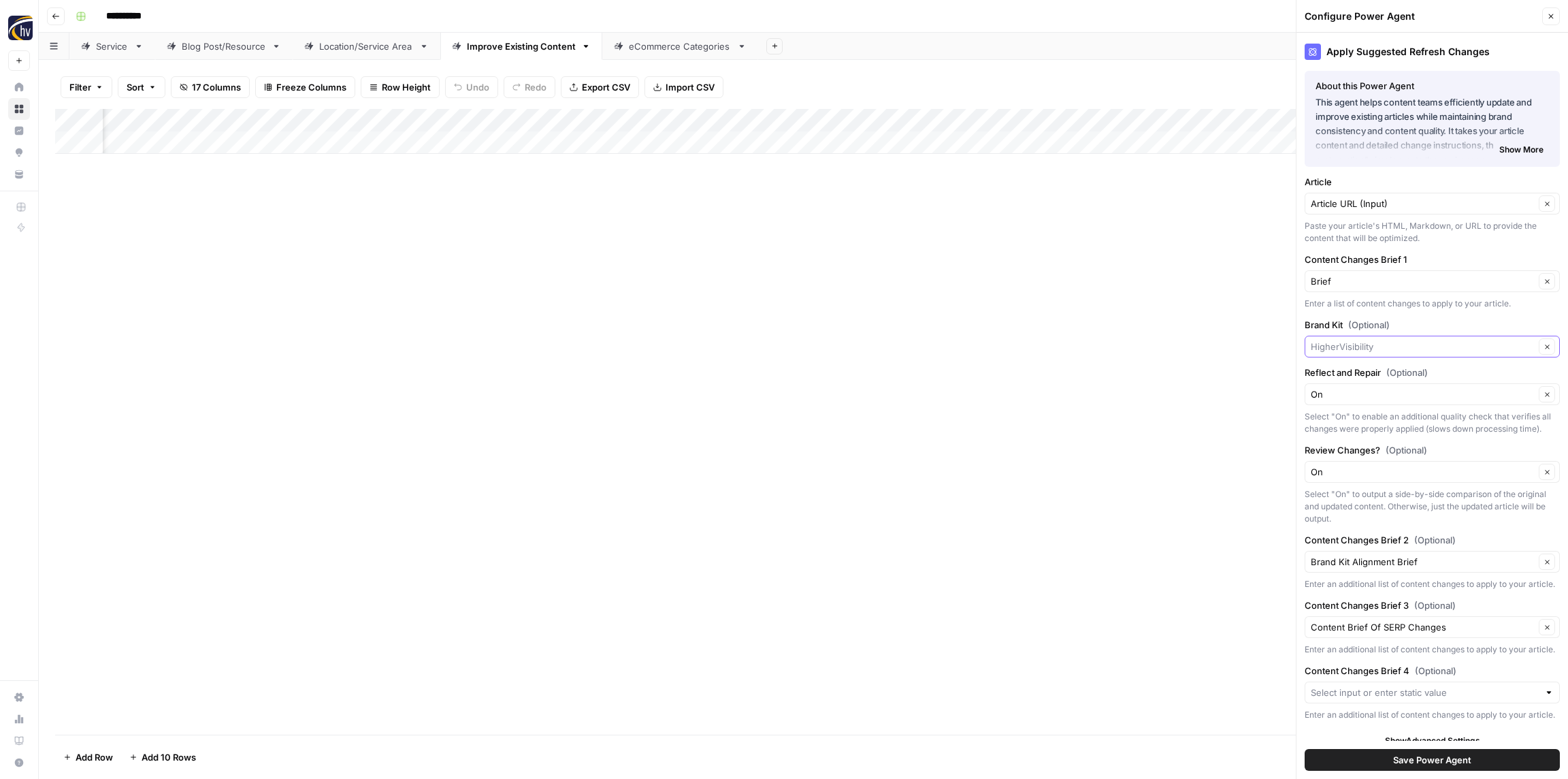
click at [1342, 347] on input "Brand Kit (Optional)" at bounding box center [1423, 346] width 224 height 14
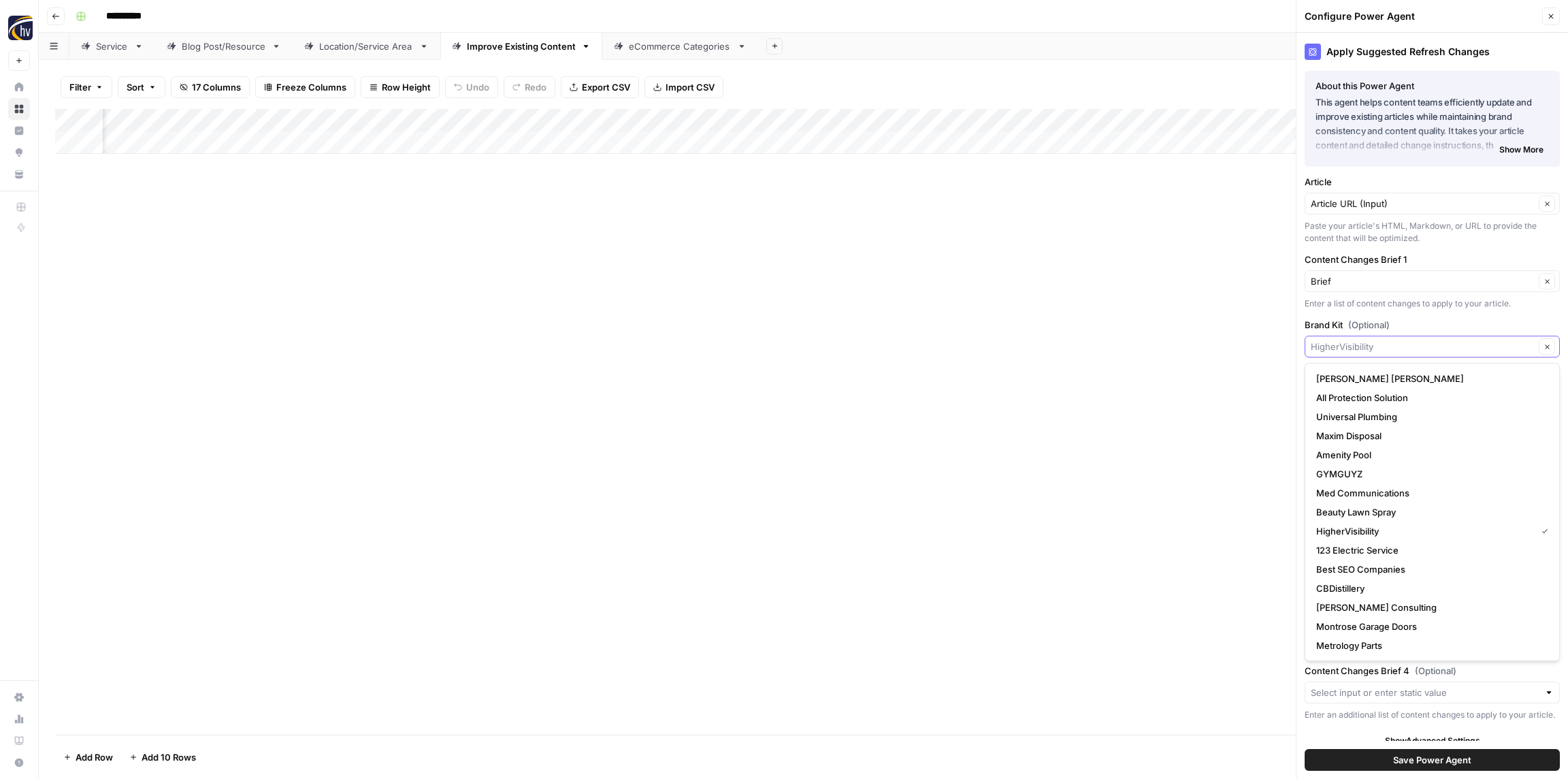
paste input "[PERSON_NAME]"
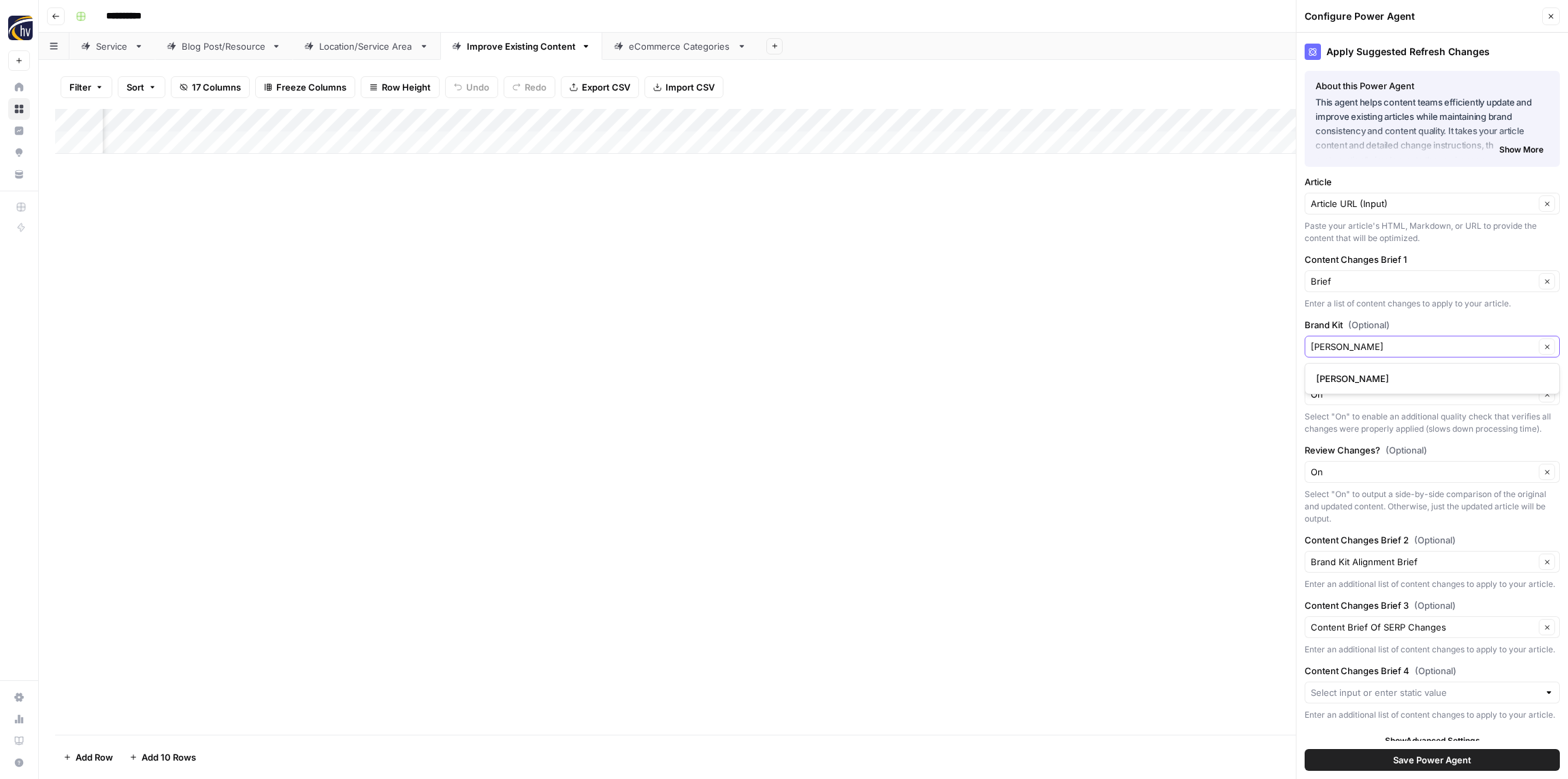
type input "[PERSON_NAME]"
click at [1362, 374] on span "[PERSON_NAME]" at bounding box center [1429, 378] width 227 height 14
click at [1387, 768] on button "Save Power Agent" at bounding box center [1432, 760] width 255 height 22
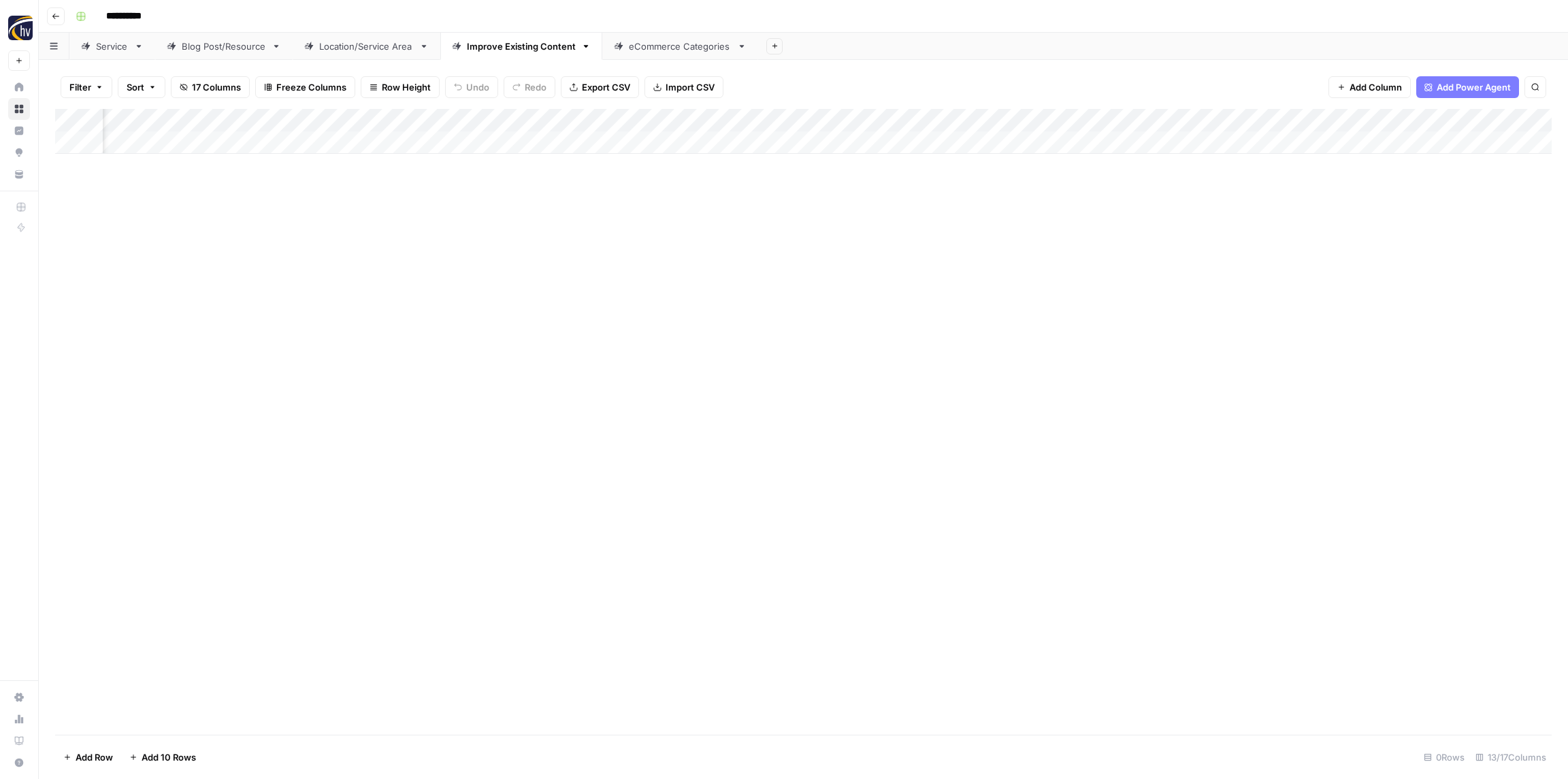
click at [651, 45] on div "eCommerce Categories" at bounding box center [680, 46] width 103 height 14
click at [505, 126] on div "Add Column" at bounding box center [804, 132] width 1497 height 45
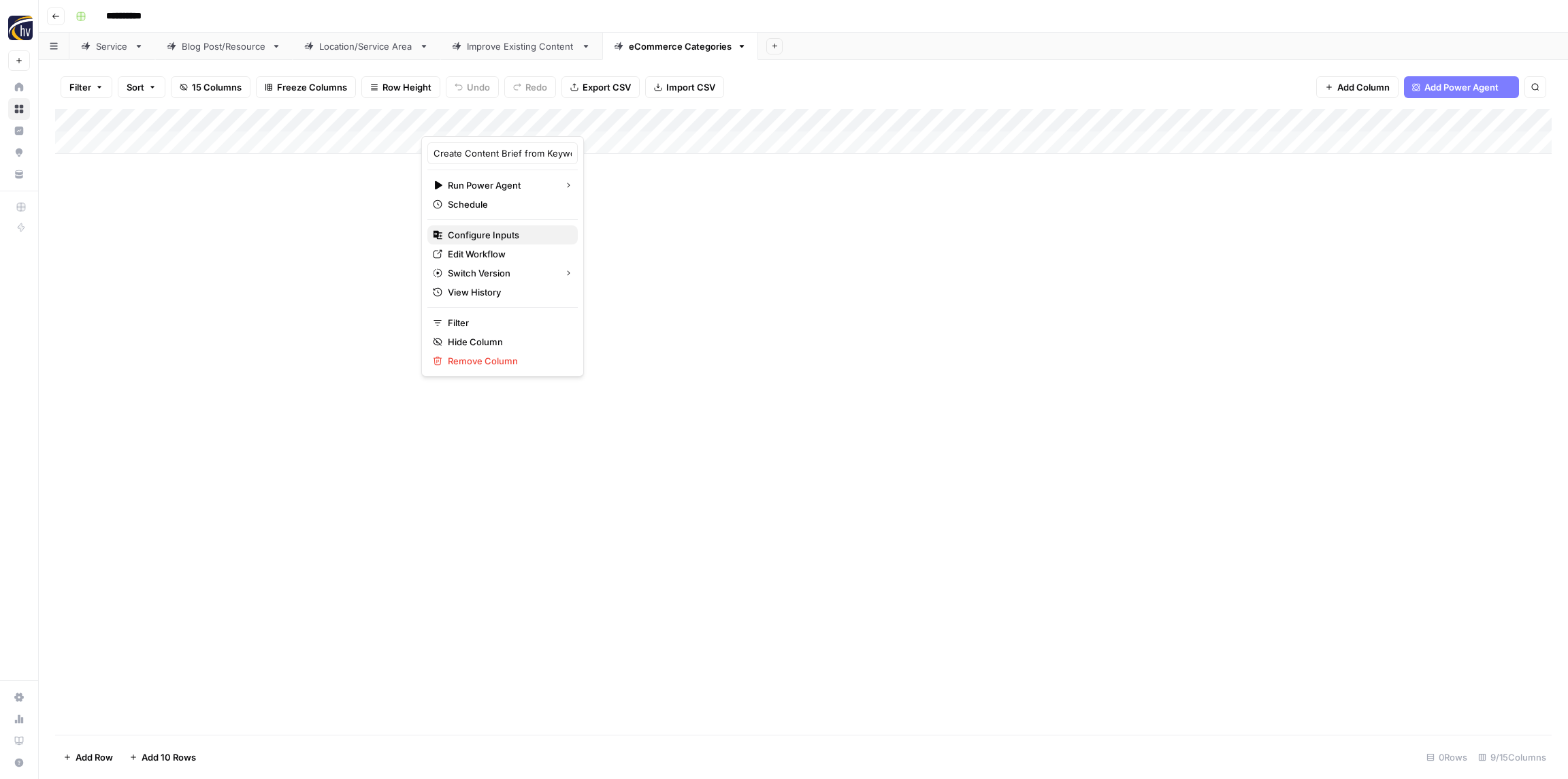
click at [511, 238] on span "Configure Inputs" at bounding box center [507, 234] width 119 height 14
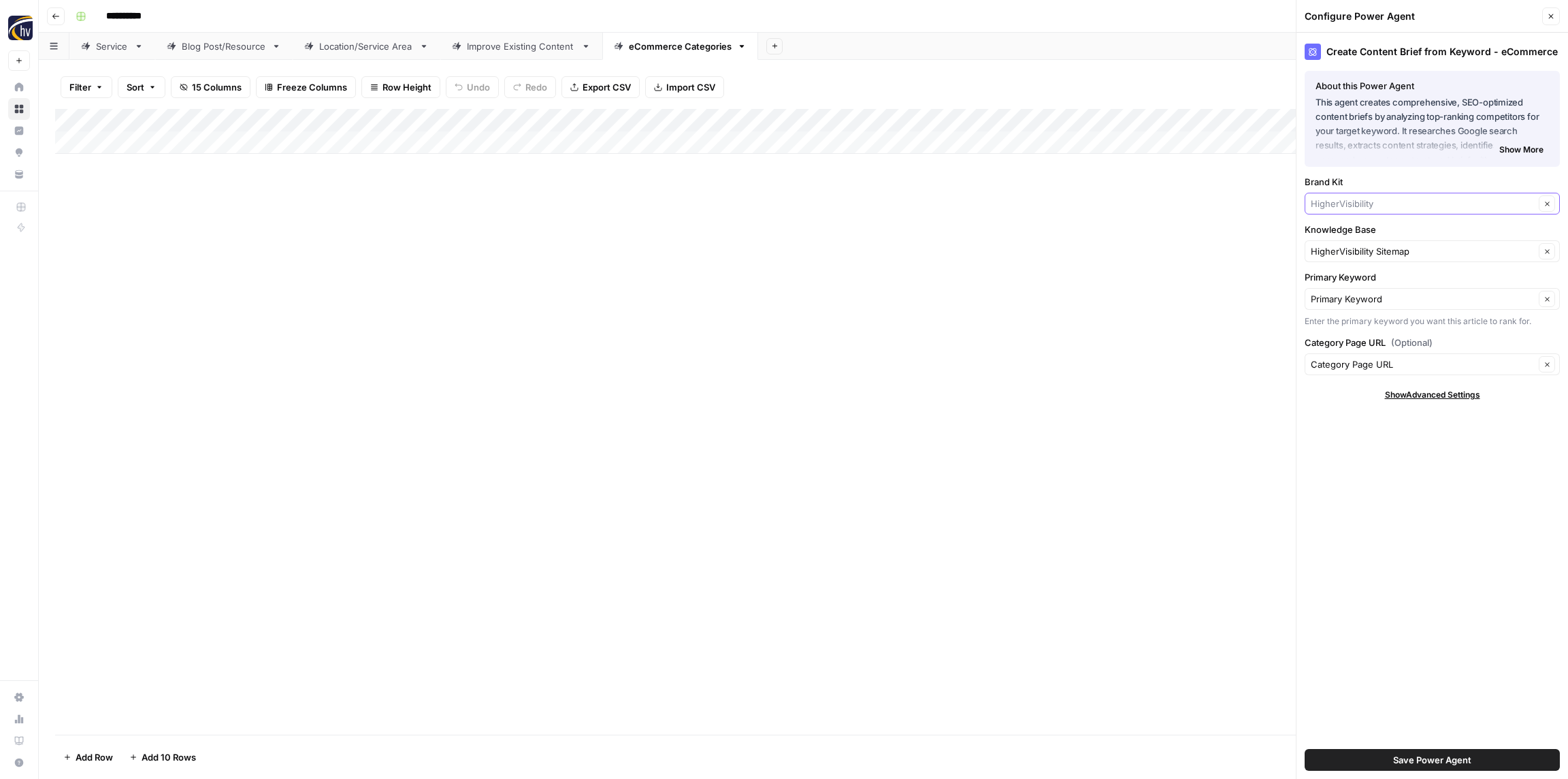
click at [1368, 206] on input "Brand Kit" at bounding box center [1423, 203] width 224 height 14
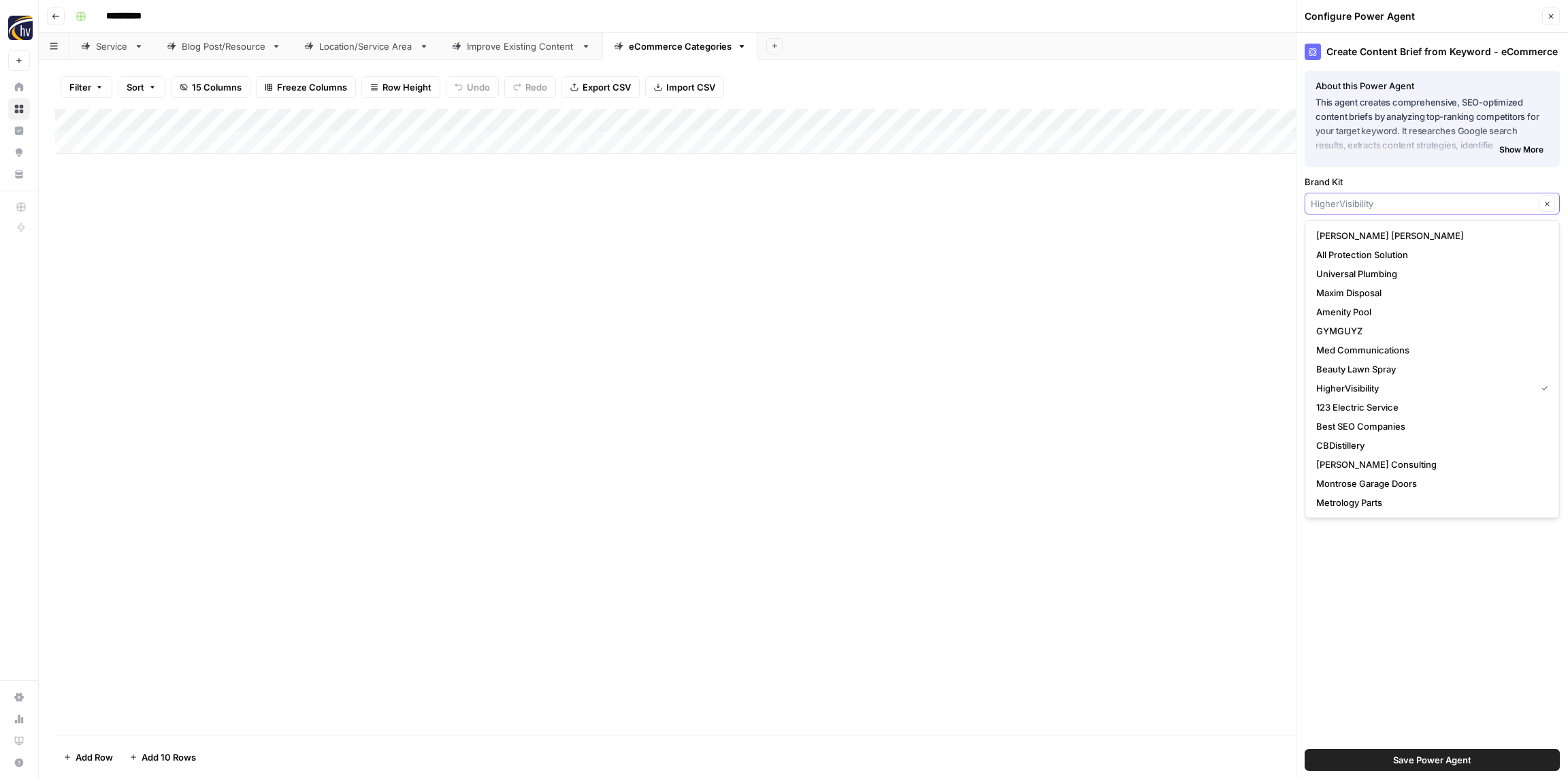
paste input "[PERSON_NAME]"
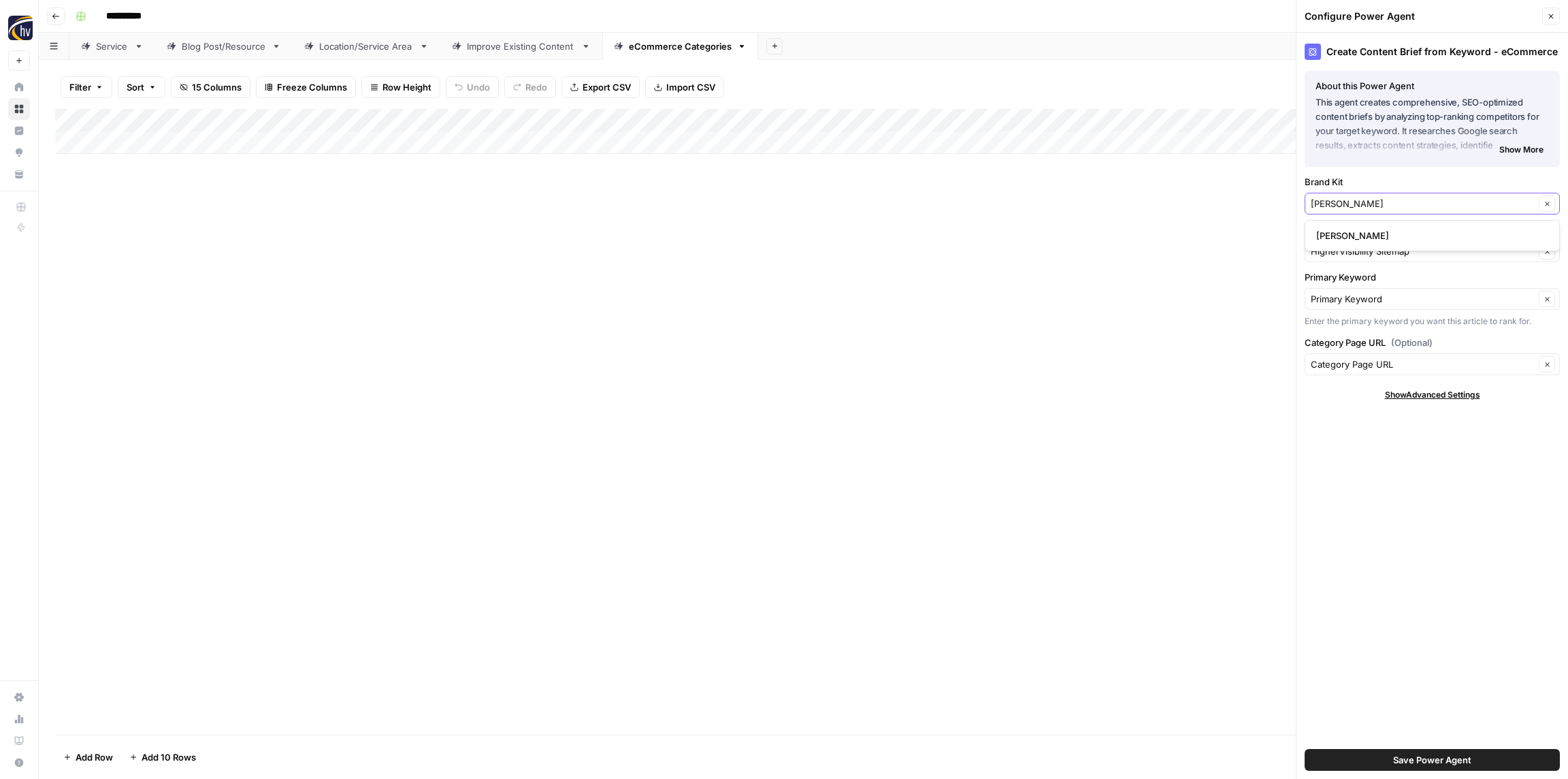
type input "[PERSON_NAME]"
click at [1368, 234] on span "[PERSON_NAME]" at bounding box center [1429, 235] width 227 height 14
click at [1360, 244] on div "HigherVisibility Sitemap Clear" at bounding box center [1432, 251] width 255 height 22
paste input "[PERSON_NAME]"
click at [1360, 280] on span "[PERSON_NAME] Sitemap" at bounding box center [1429, 283] width 227 height 14
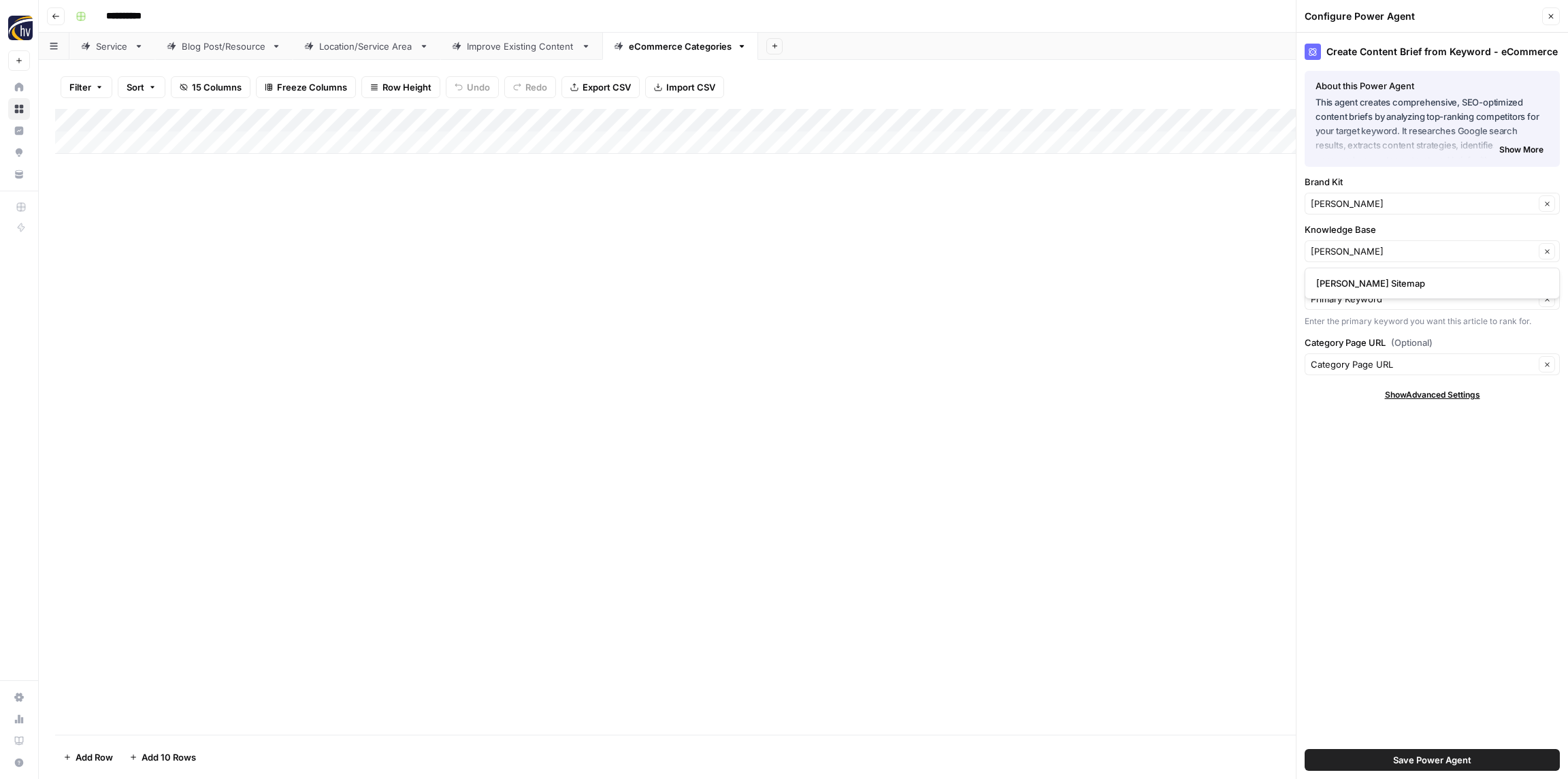
type input "[PERSON_NAME] Sitemap"
click at [1435, 760] on span "Save Power Agent" at bounding box center [1432, 760] width 78 height 14
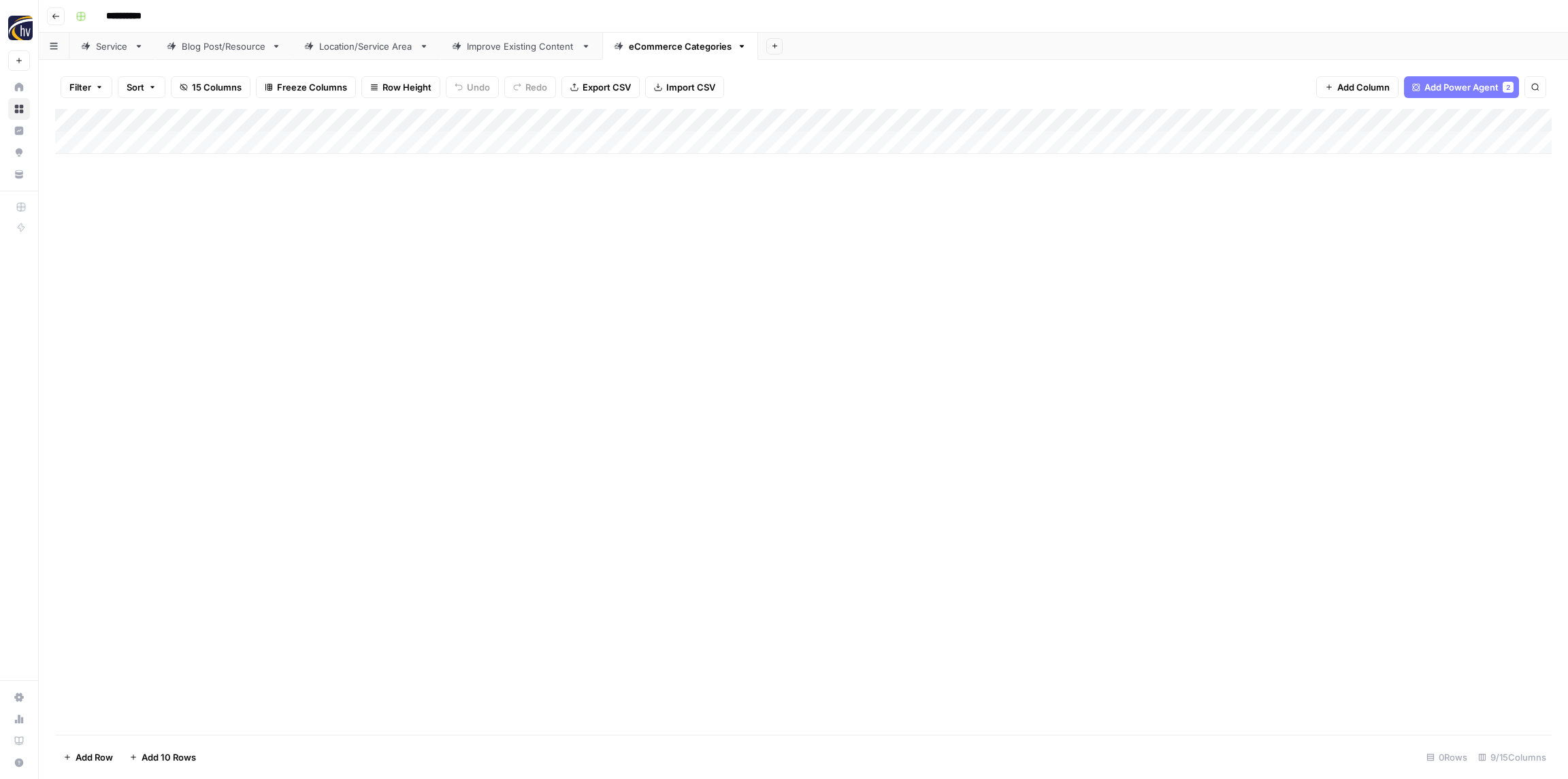
click at [1263, 113] on div "Add Column" at bounding box center [804, 132] width 1497 height 45
click at [1230, 238] on span "Configure Inputs" at bounding box center [1270, 234] width 119 height 14
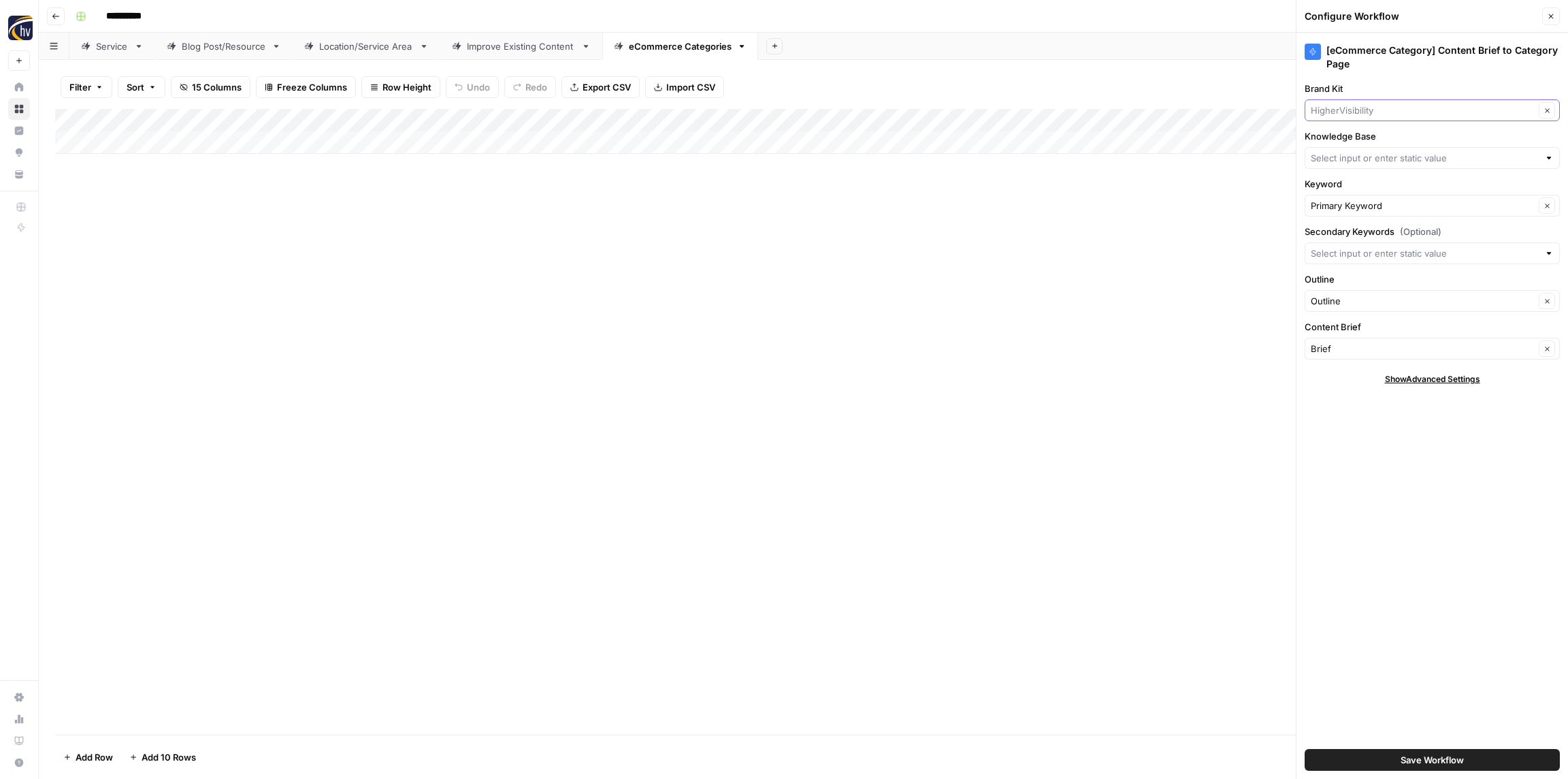
click at [1353, 110] on input "Brand Kit" at bounding box center [1423, 110] width 224 height 14
paste input "[PERSON_NAME]"
type input "[PERSON_NAME]"
click at [1355, 142] on span "[PERSON_NAME]" at bounding box center [1429, 142] width 227 height 14
click at [1354, 164] on input "Knowledge Base" at bounding box center [1424, 157] width 228 height 14
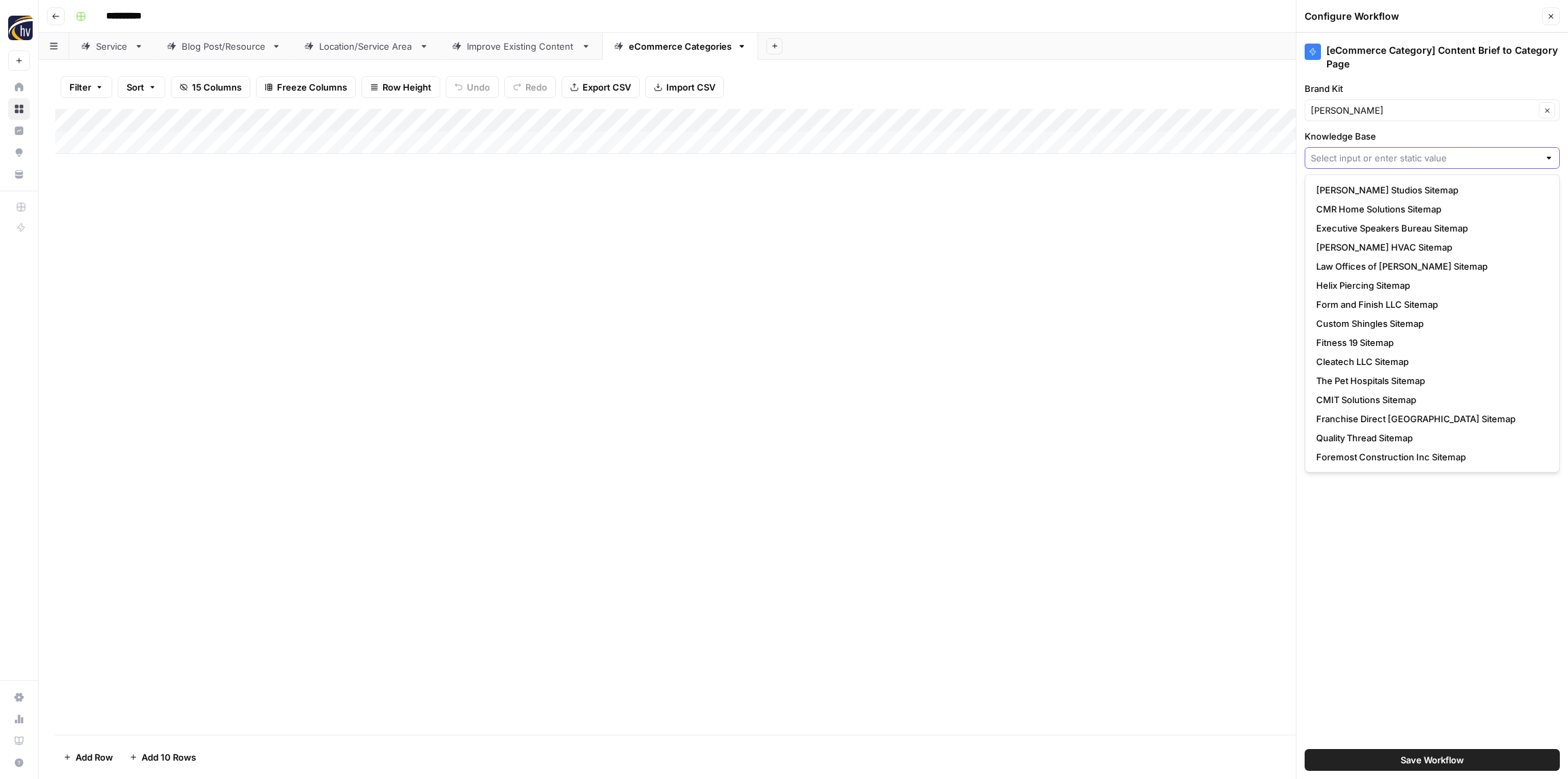
paste input "[PERSON_NAME]"
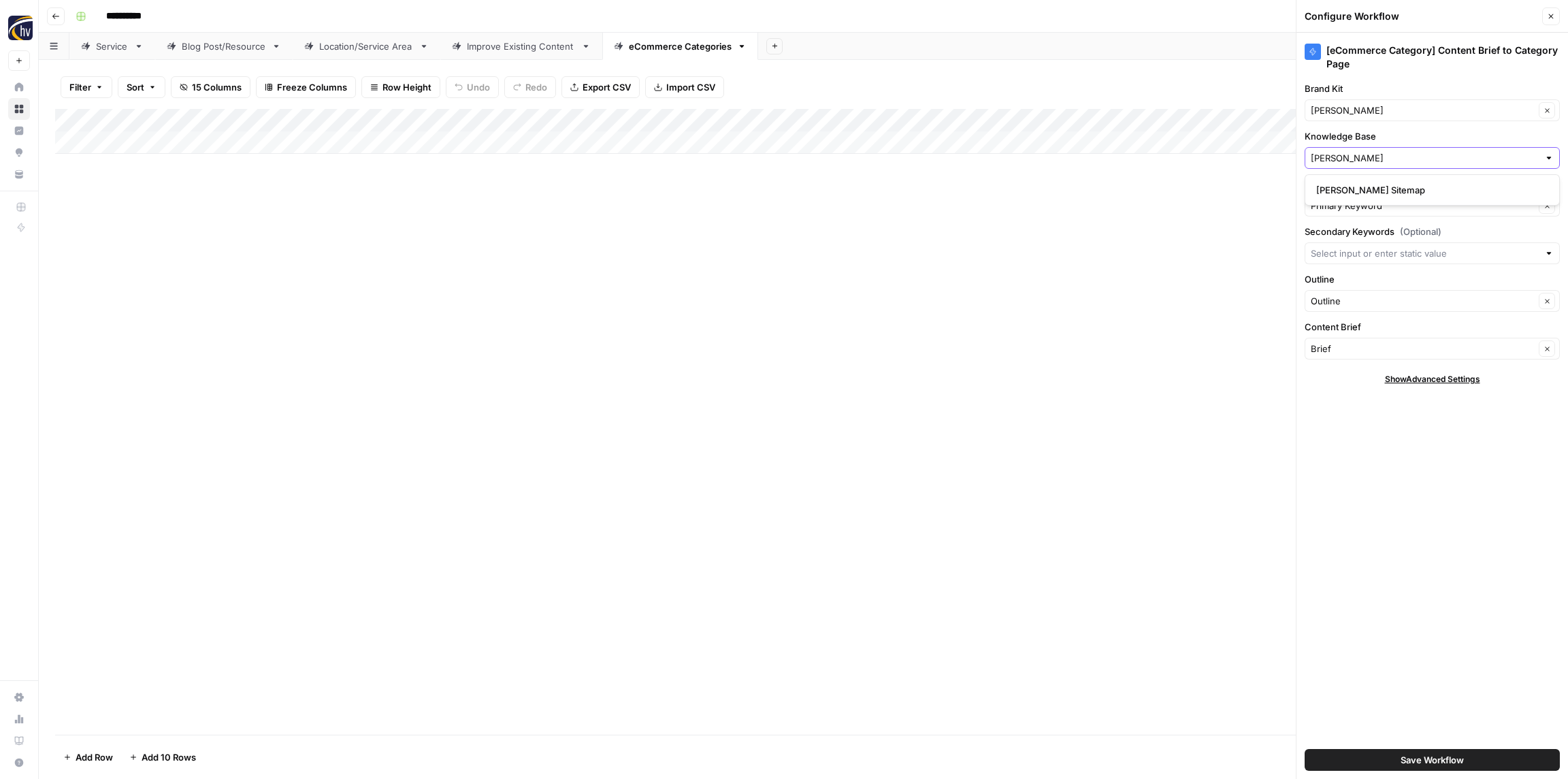
type input "[PERSON_NAME]"
click at [1355, 193] on span "[PERSON_NAME] Sitemap" at bounding box center [1429, 190] width 227 height 14
type input "[PERSON_NAME] Sitemap"
click at [1434, 768] on button "Save Workflow" at bounding box center [1432, 760] width 255 height 22
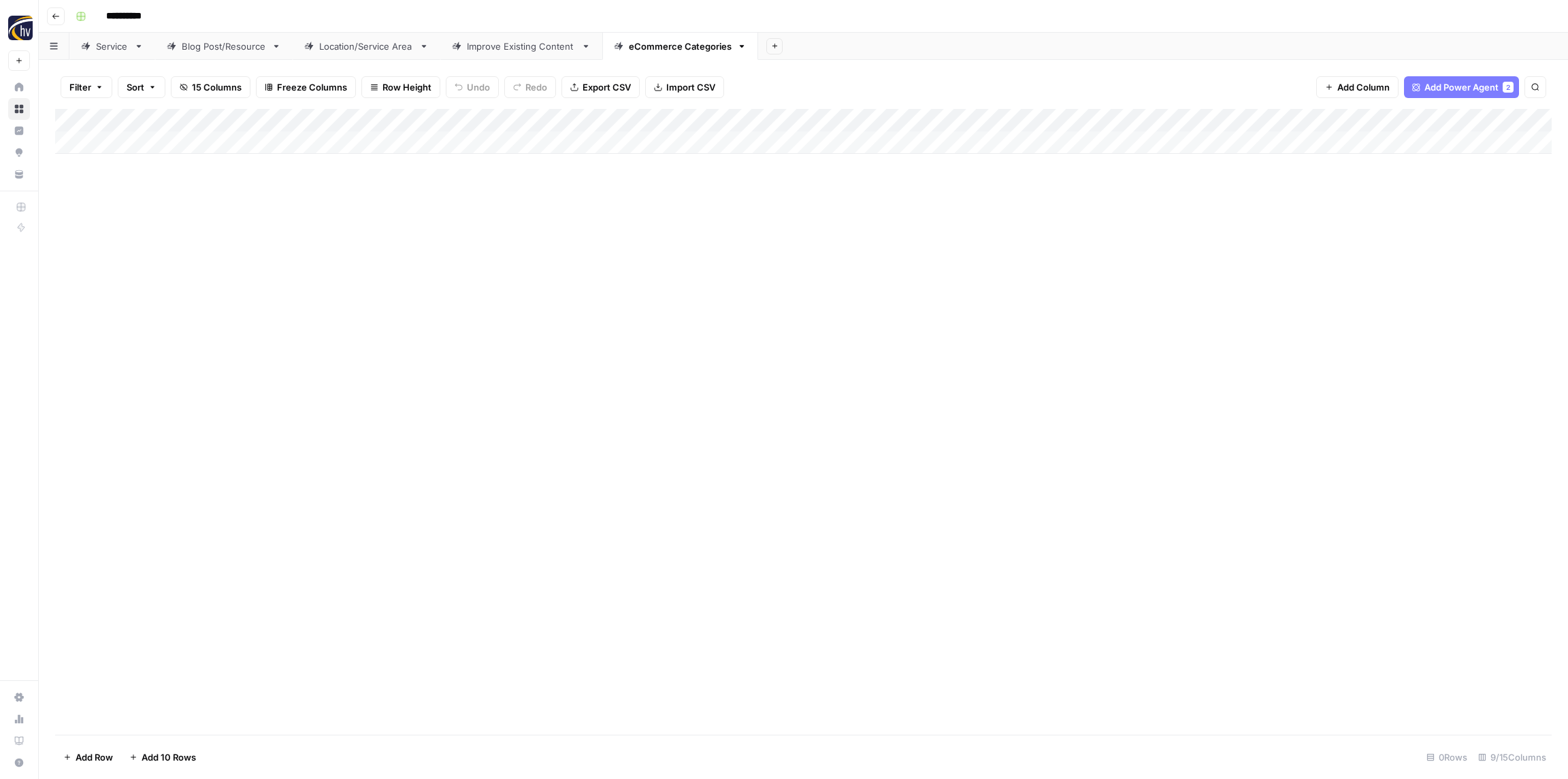
drag, startPoint x: 549, startPoint y: 255, endPoint x: 521, endPoint y: 239, distance: 32.2
click at [546, 256] on div "Add Column" at bounding box center [804, 422] width 1497 height 626
